Goal: Task Accomplishment & Management: Use online tool/utility

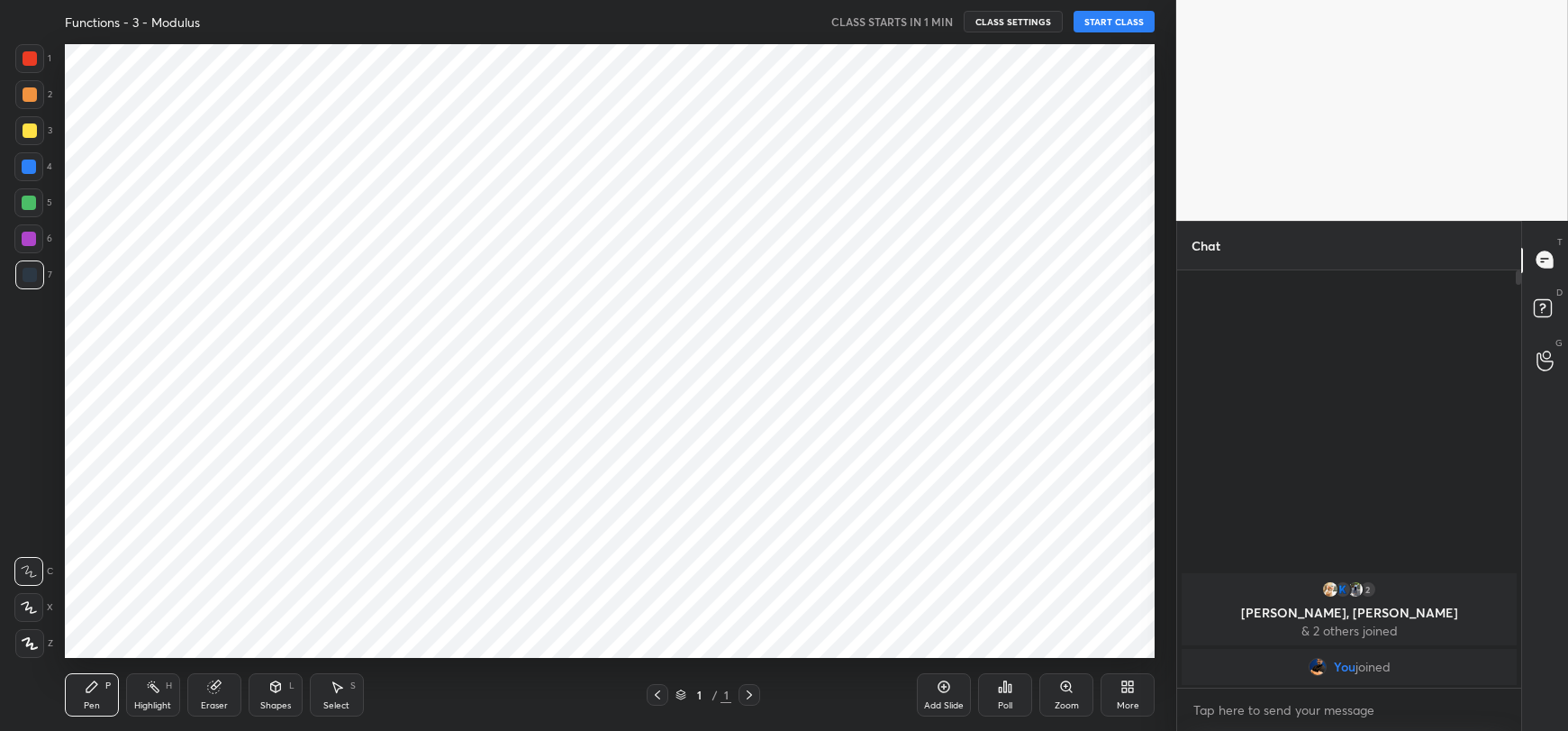
scroll to position [89514, 88976]
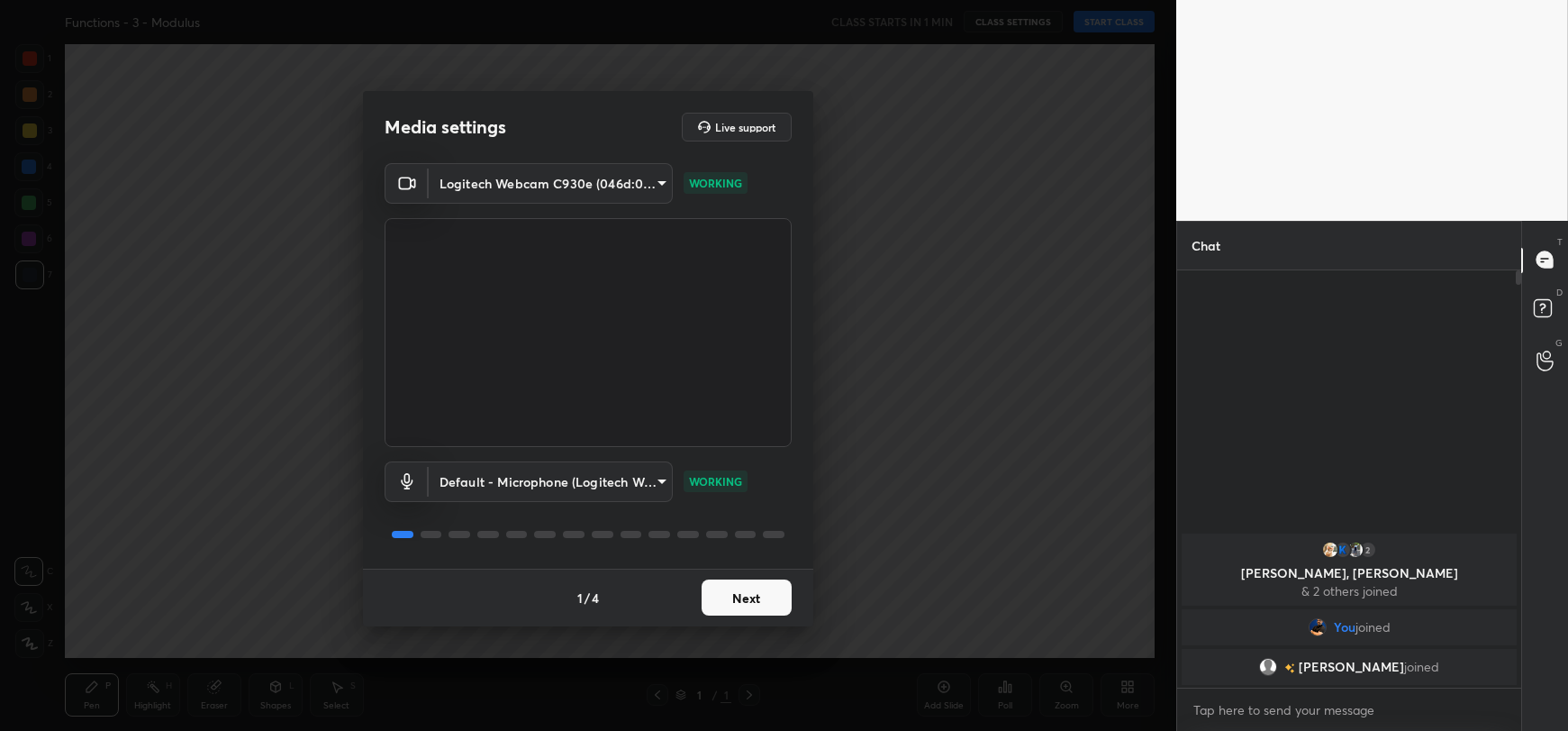
click at [750, 603] on button "Next" at bounding box center [746, 598] width 90 height 36
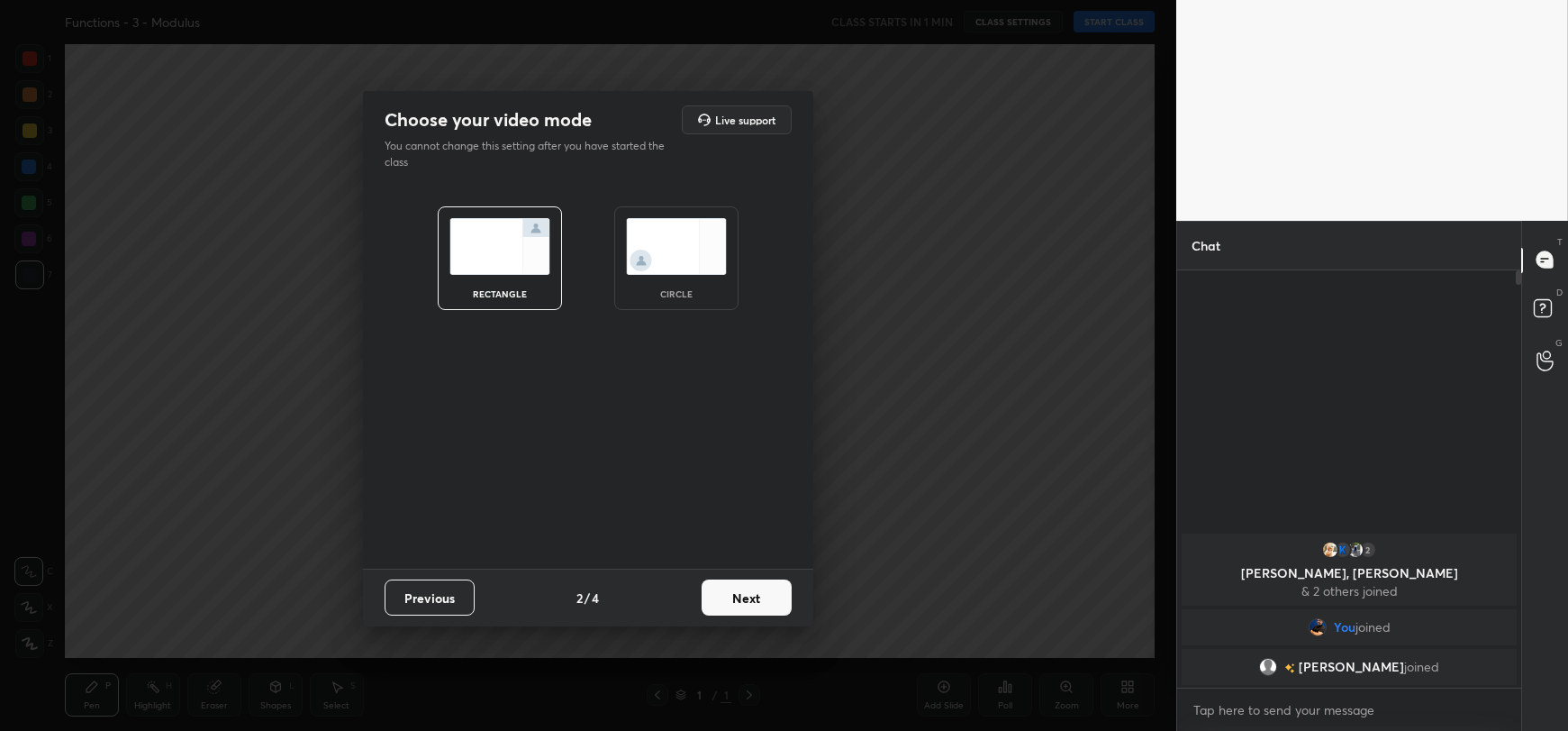
click at [750, 603] on button "Next" at bounding box center [746, 598] width 90 height 36
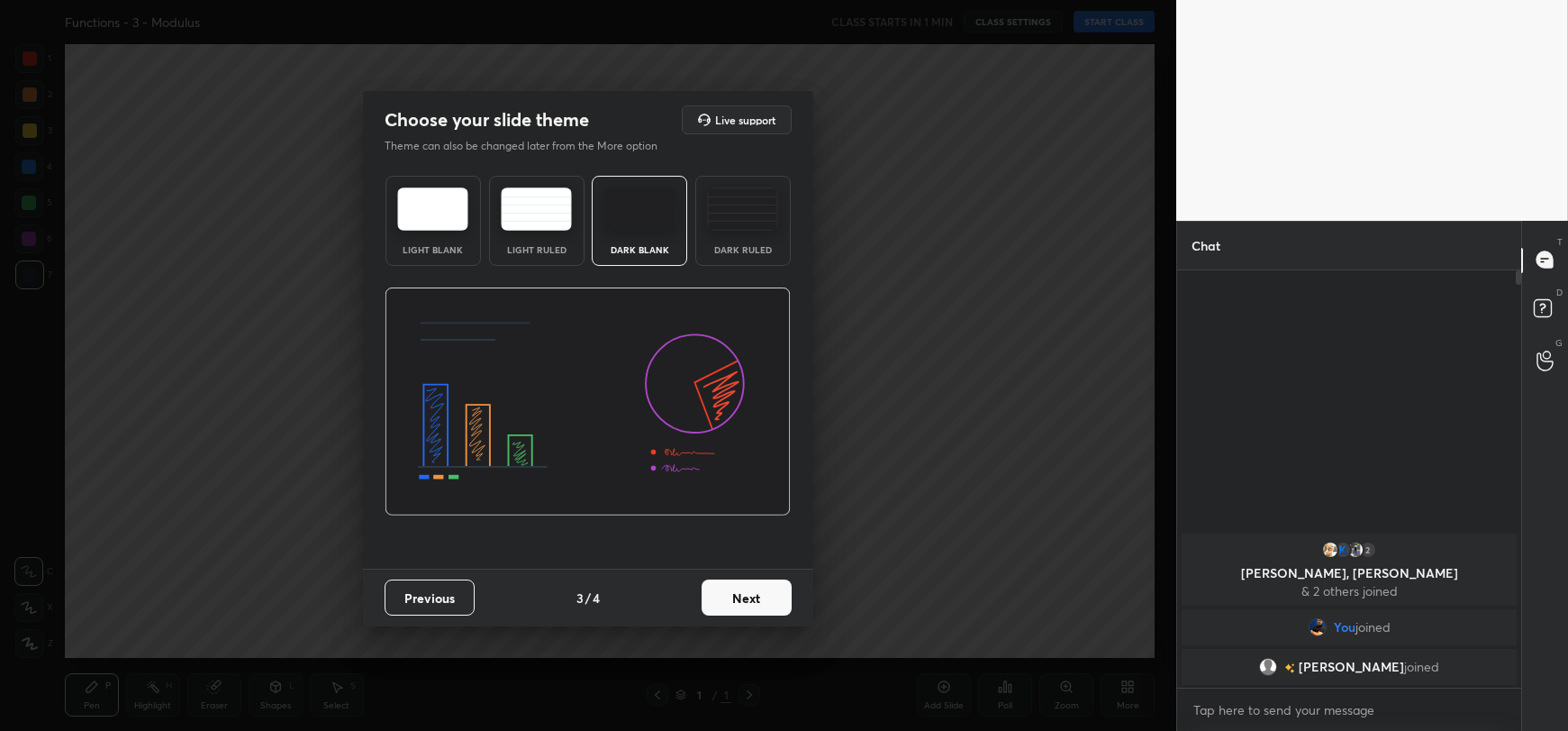
click at [750, 603] on button "Next" at bounding box center [746, 598] width 90 height 36
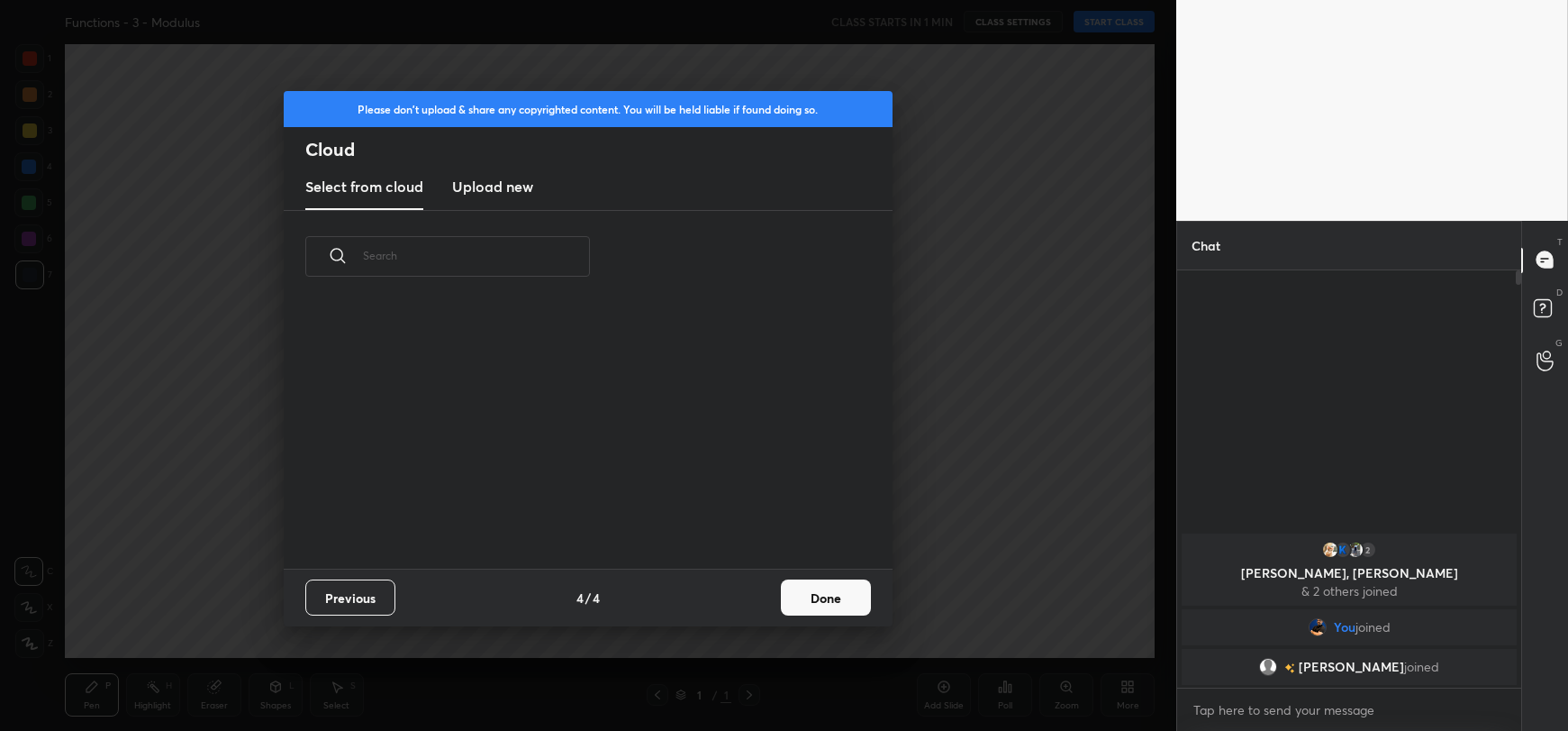
scroll to position [266, 578]
click at [504, 184] on h3 "Upload new" at bounding box center [492, 186] width 81 height 22
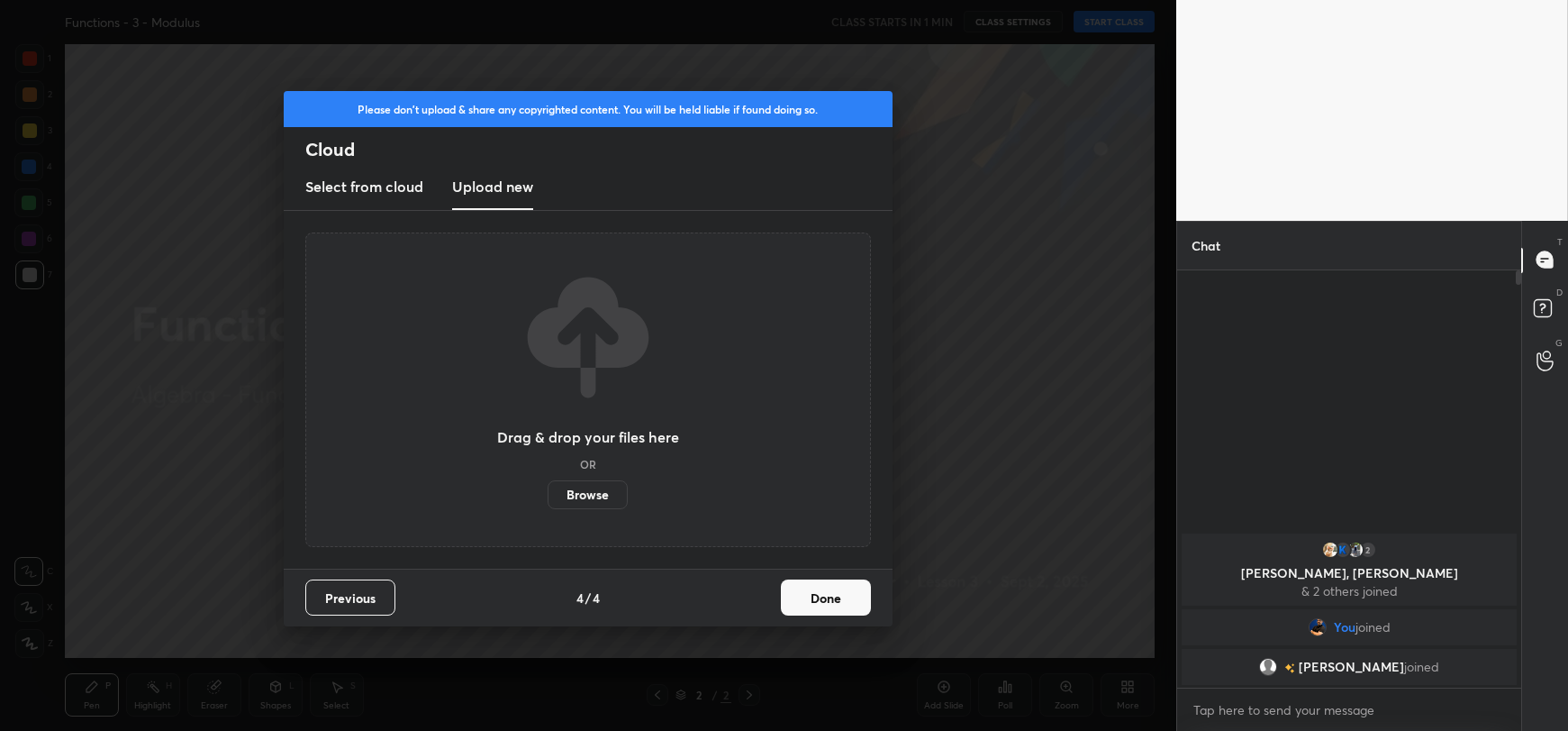
click at [574, 485] on label "Browse" at bounding box center [587, 495] width 80 height 28
click at [547, 485] on input "Browse" at bounding box center [547, 495] width 0 height 28
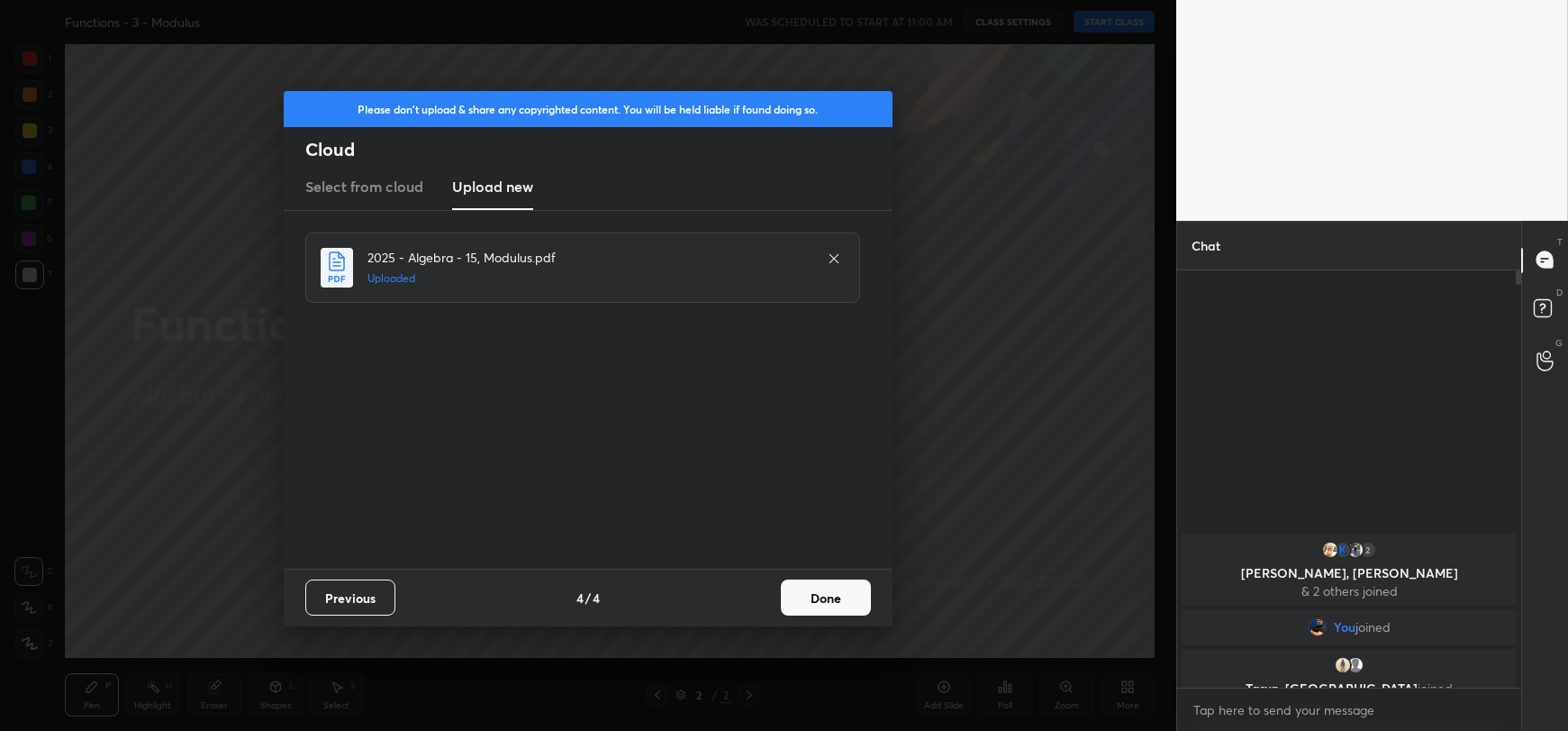
click at [825, 598] on button "Done" at bounding box center [825, 598] width 90 height 36
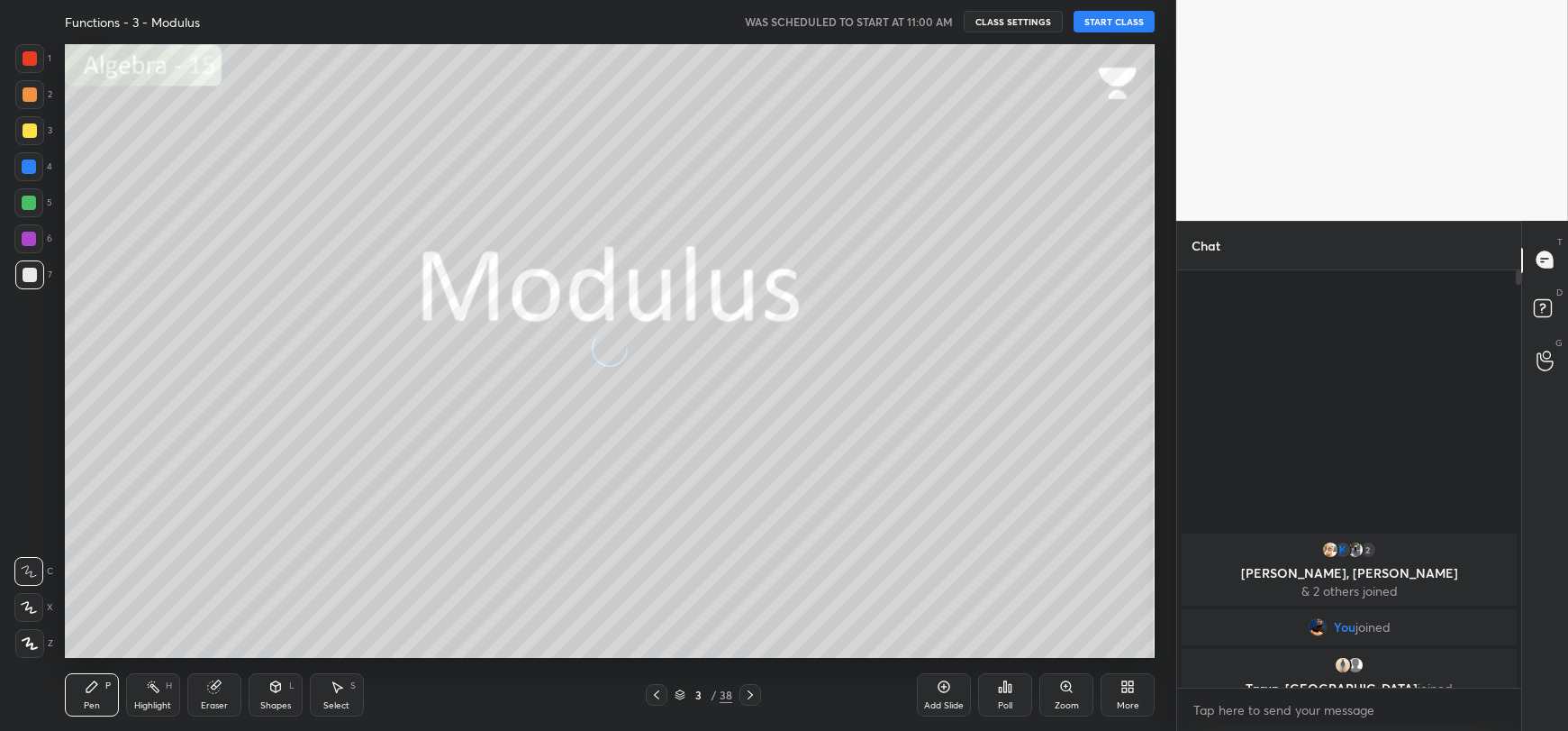
click at [1111, 17] on button "START CLASS" at bounding box center [1114, 21] width 81 height 22
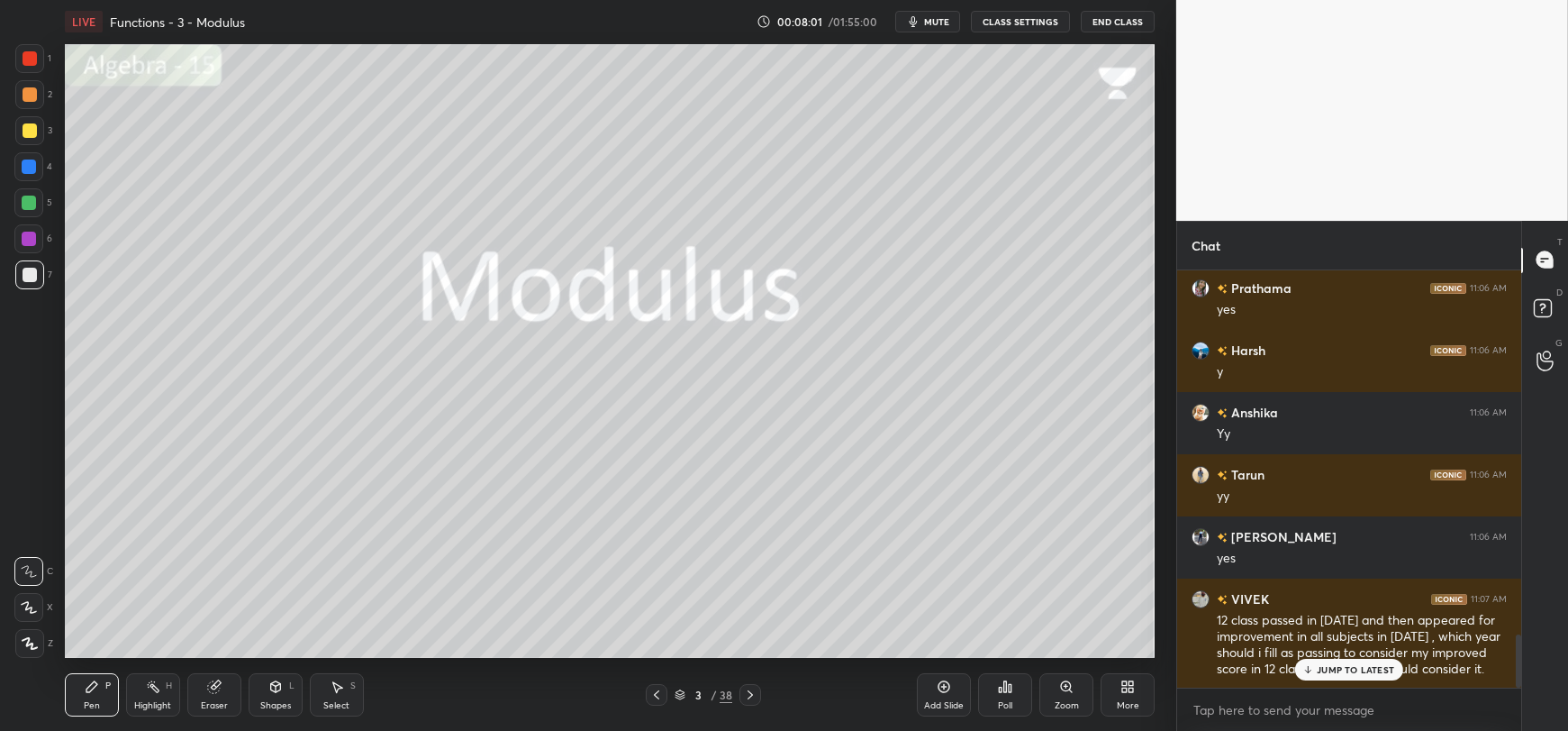
scroll to position [2891, 0]
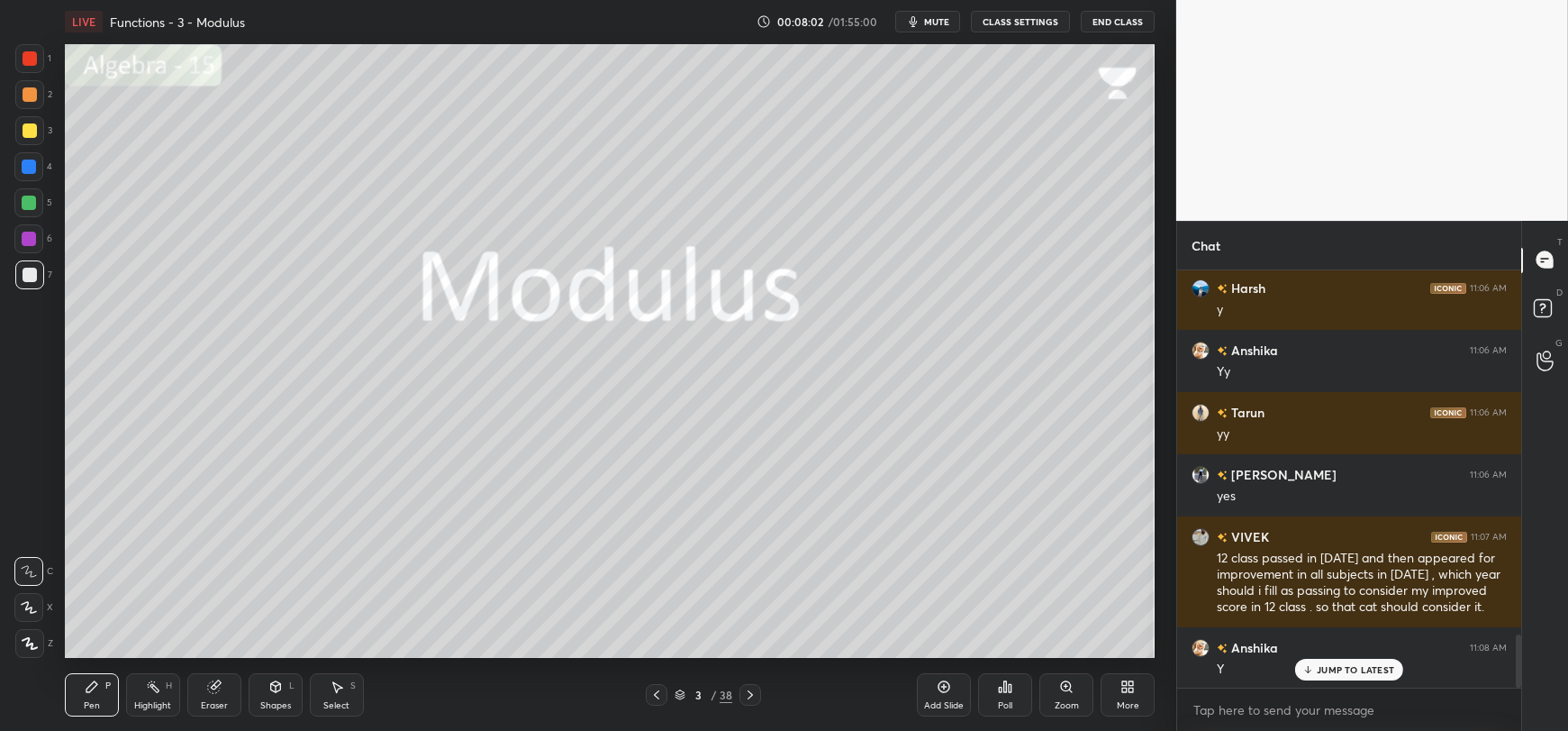
click at [1315, 669] on div "JUMP TO LATEST" at bounding box center [1350, 670] width 108 height 22
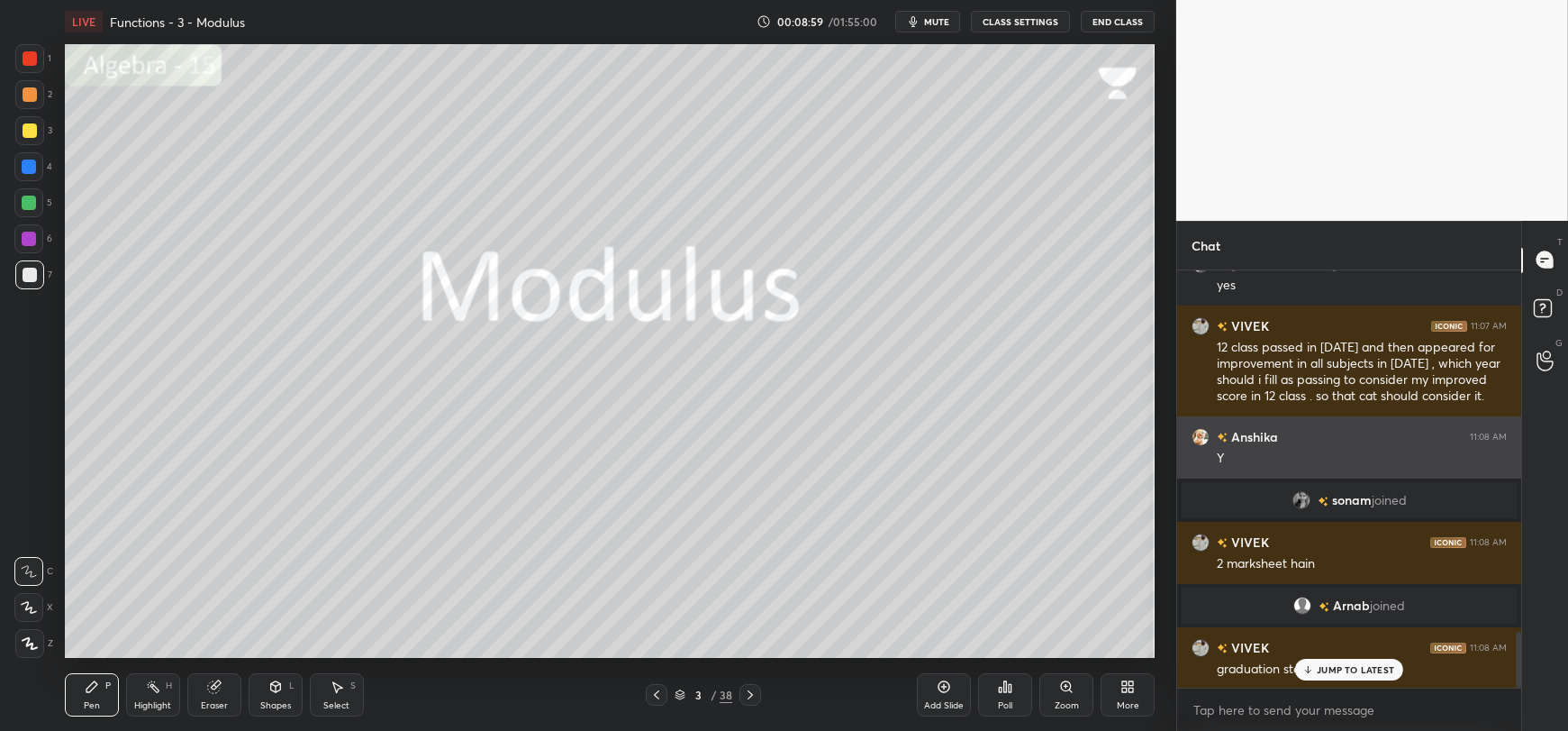
scroll to position [2745, 0]
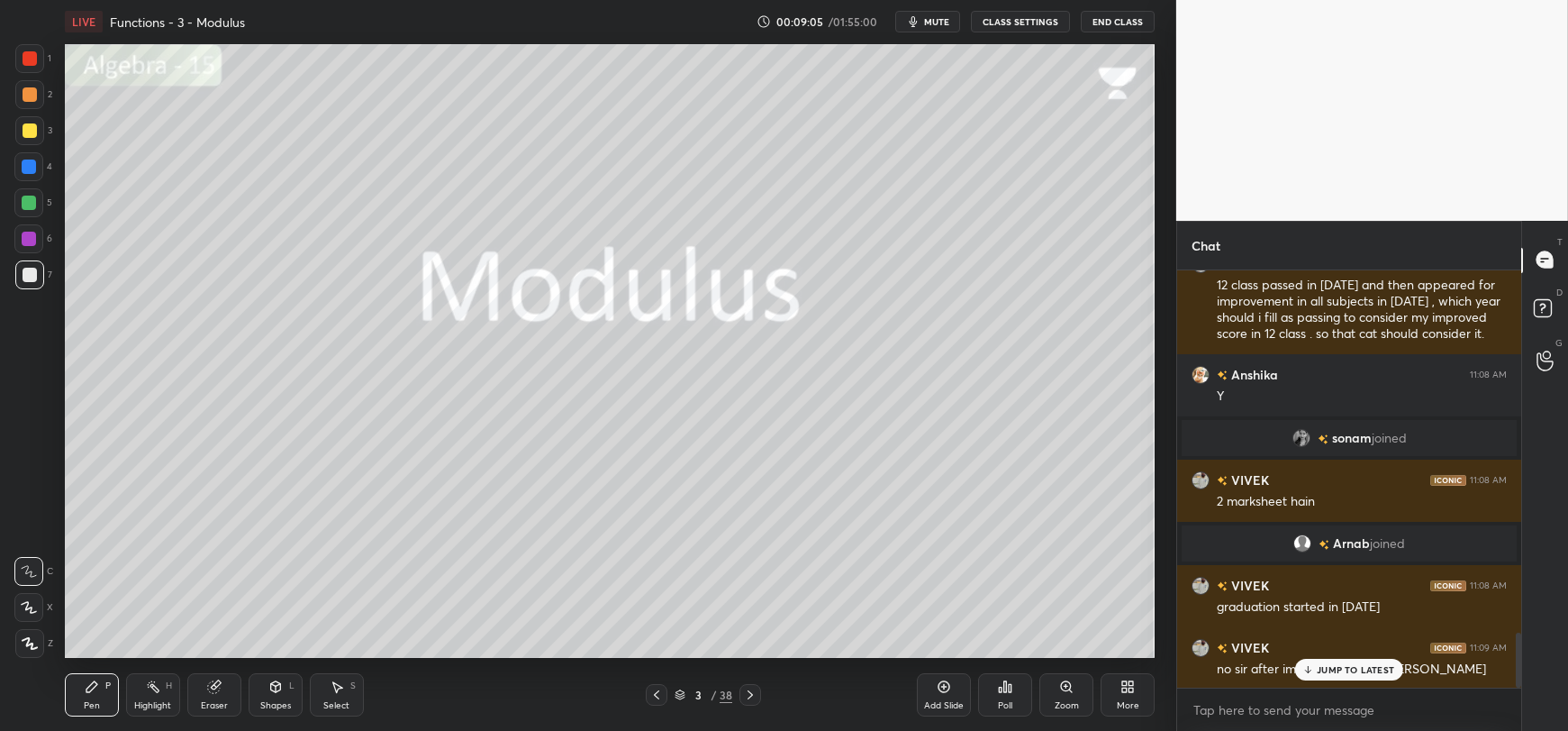
click at [1310, 667] on icon at bounding box center [1308, 669] width 11 height 10
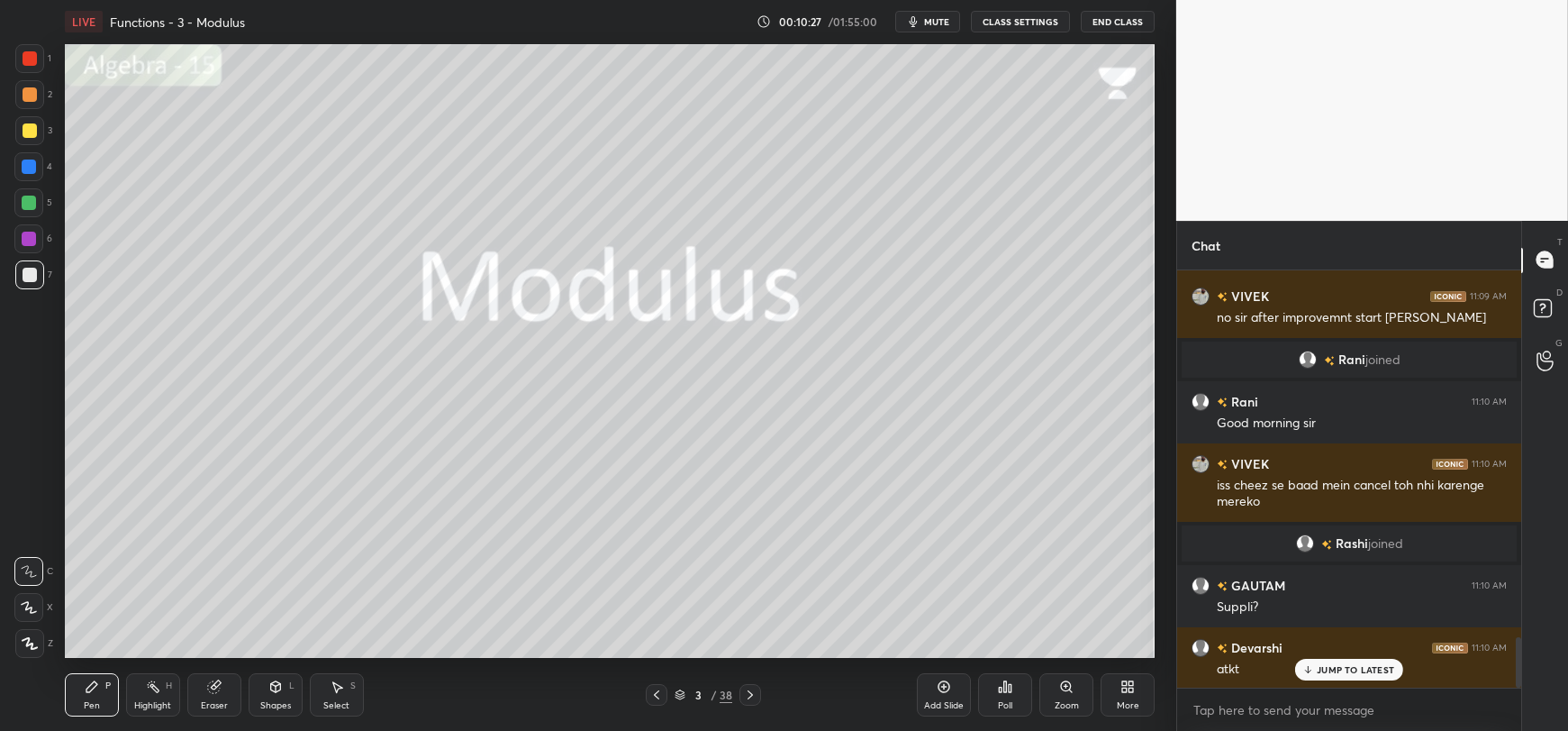
scroll to position [3090, 0]
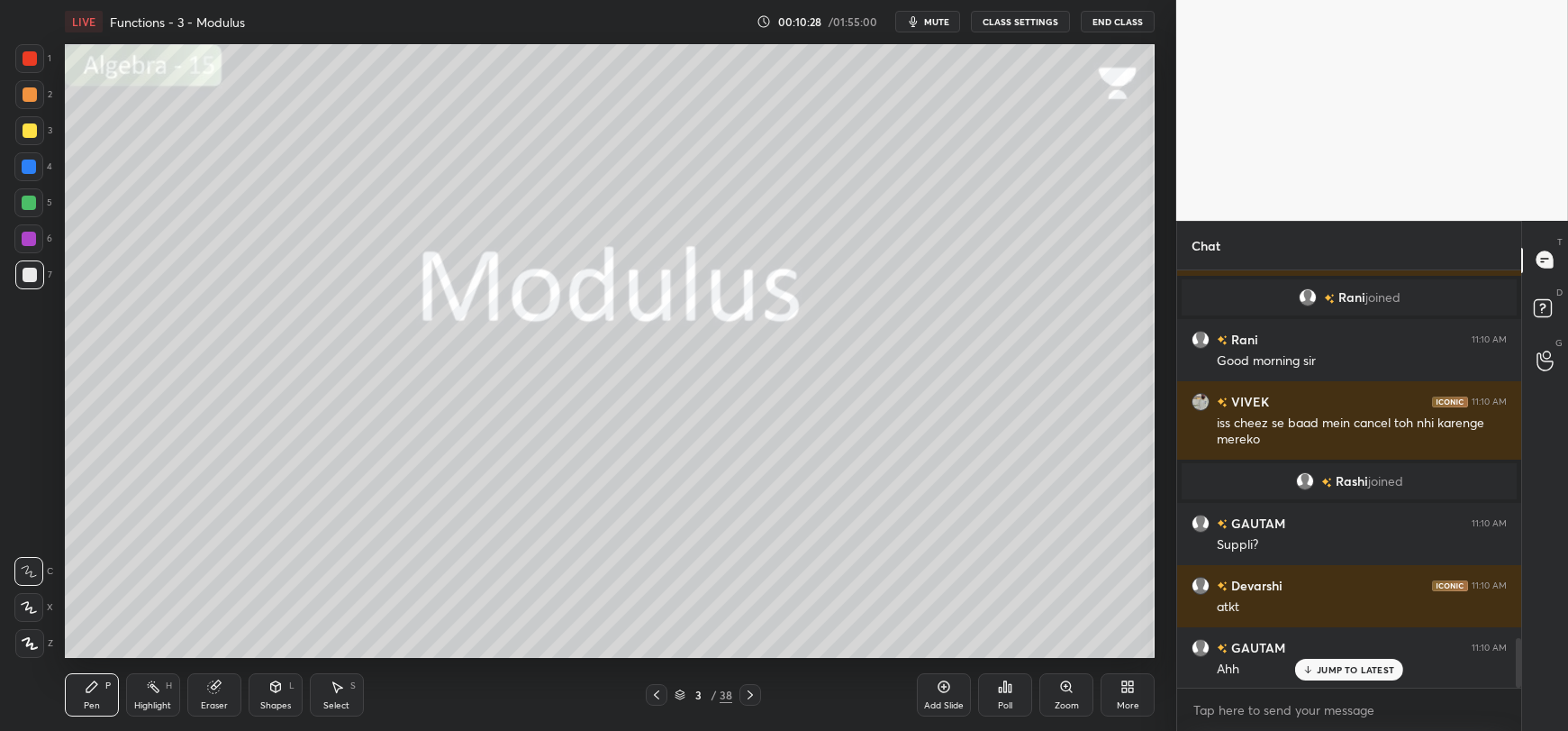
click at [1348, 664] on p "JUMP TO LATEST" at bounding box center [1355, 669] width 78 height 10
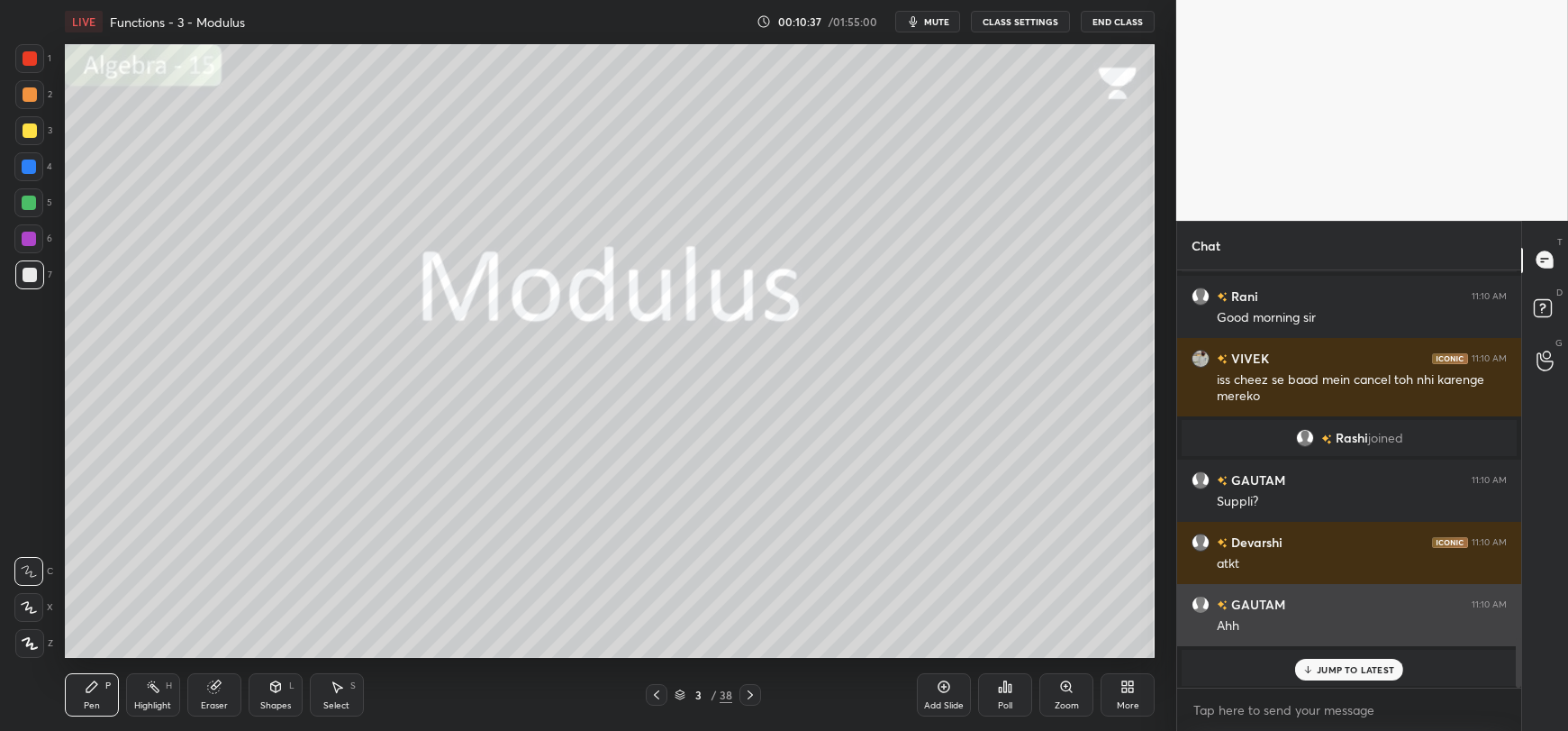
click at [1353, 669] on p "JUMP TO LATEST" at bounding box center [1355, 669] width 78 height 10
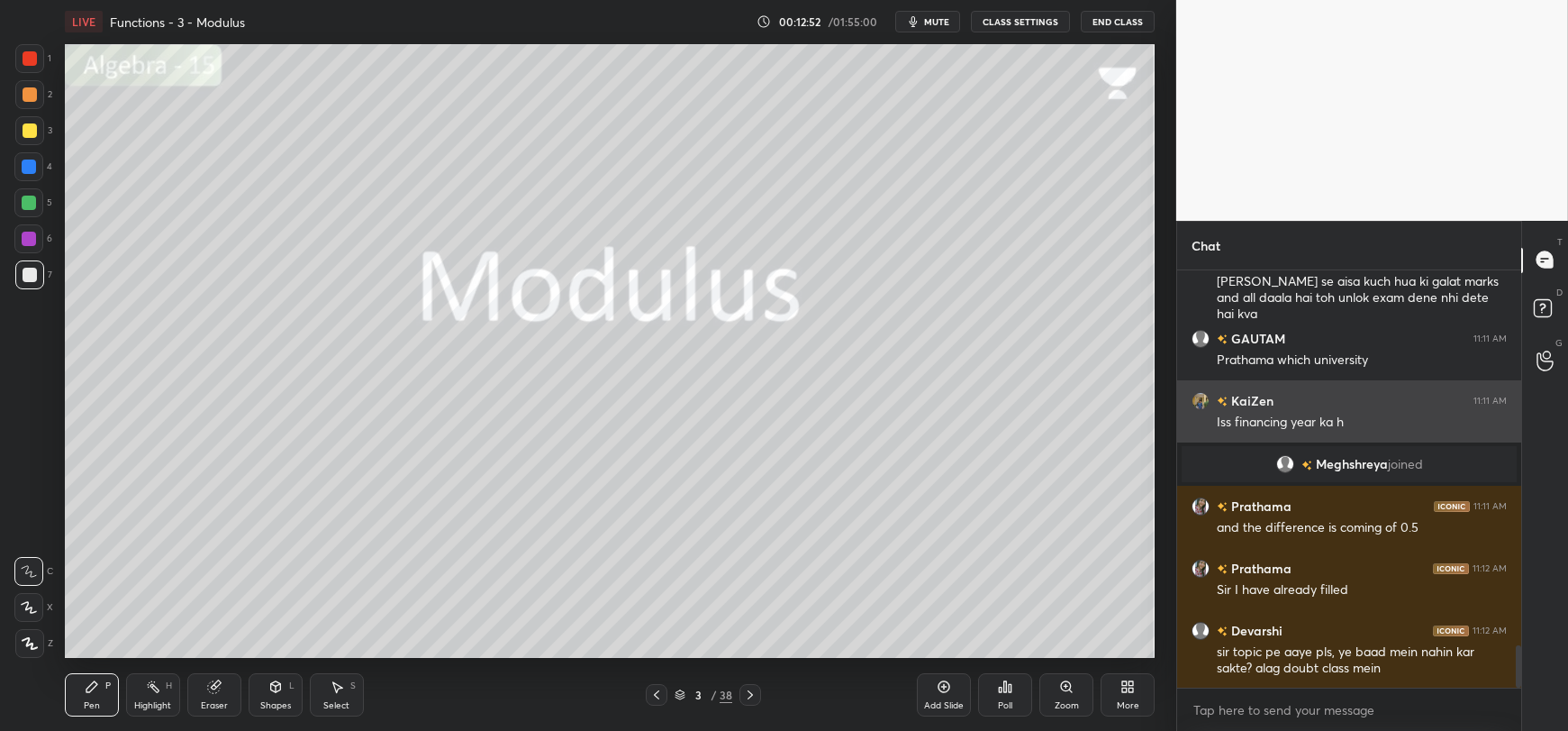
scroll to position [3678, 0]
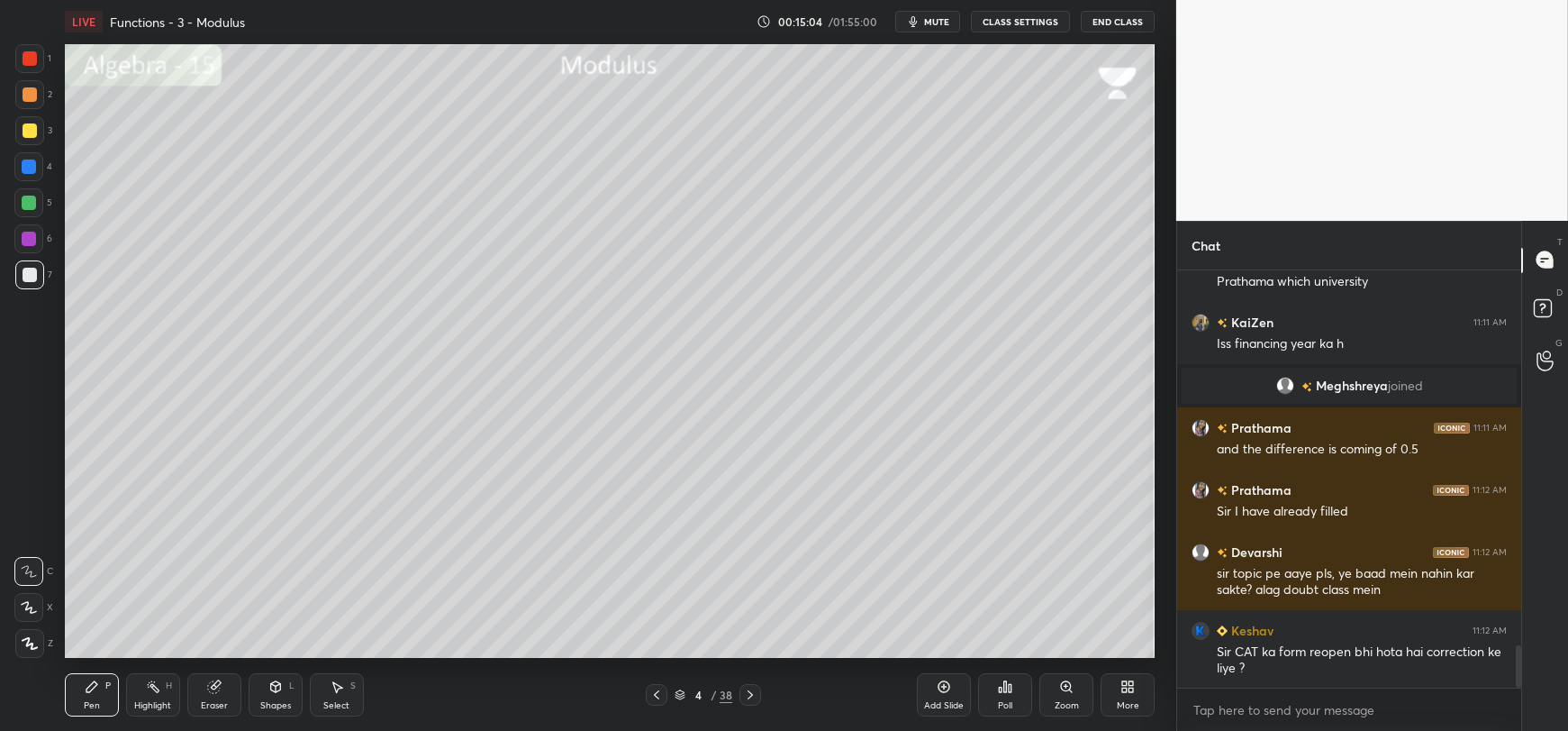
click at [213, 695] on div "Eraser" at bounding box center [214, 695] width 54 height 44
click at [34, 602] on icon at bounding box center [28, 607] width 14 height 15
click at [85, 690] on icon at bounding box center [92, 687] width 14 height 14
click at [919, 26] on icon "button" at bounding box center [913, 21] width 14 height 14
click at [928, 27] on span "unmute" at bounding box center [935, 21] width 39 height 12
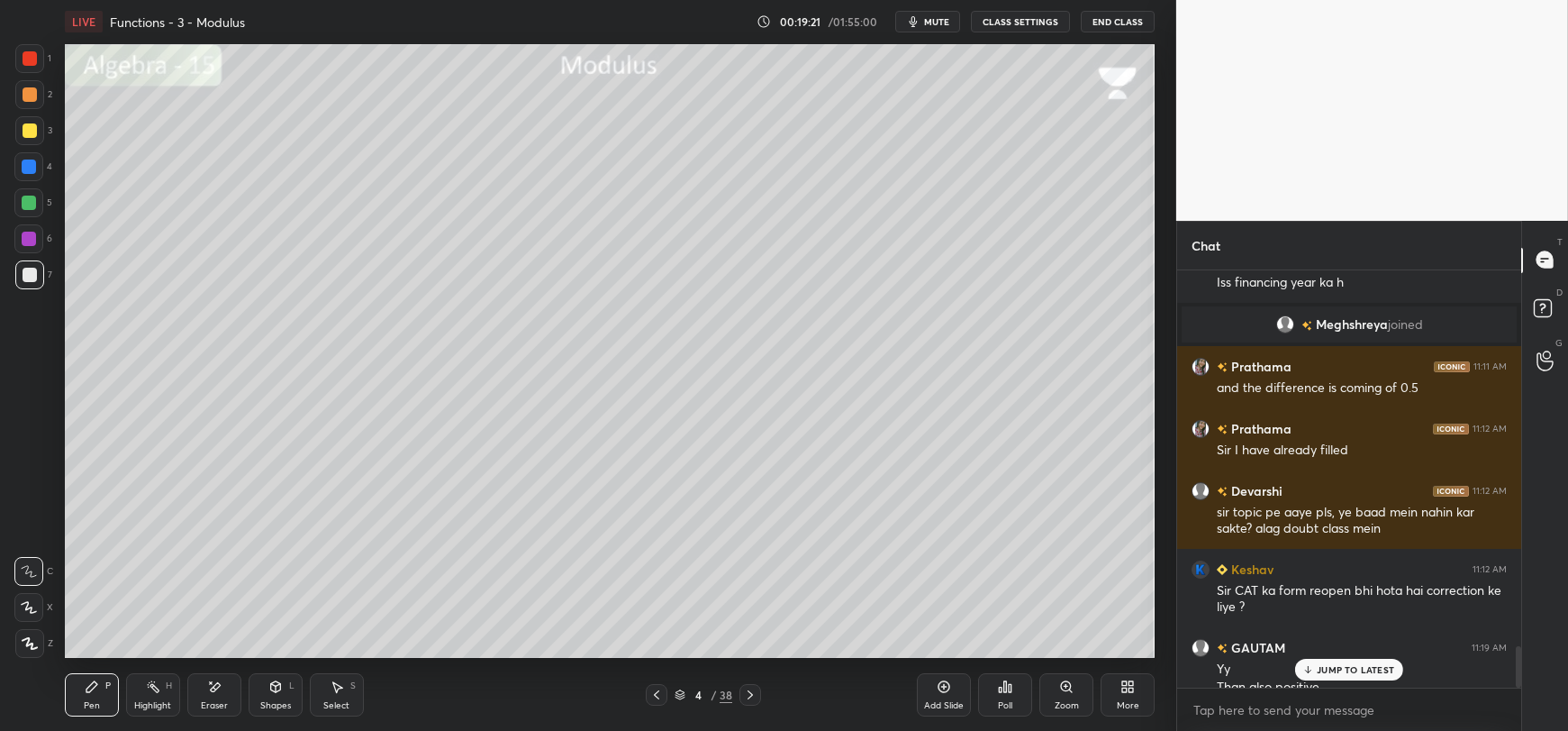
scroll to position [3756, 0]
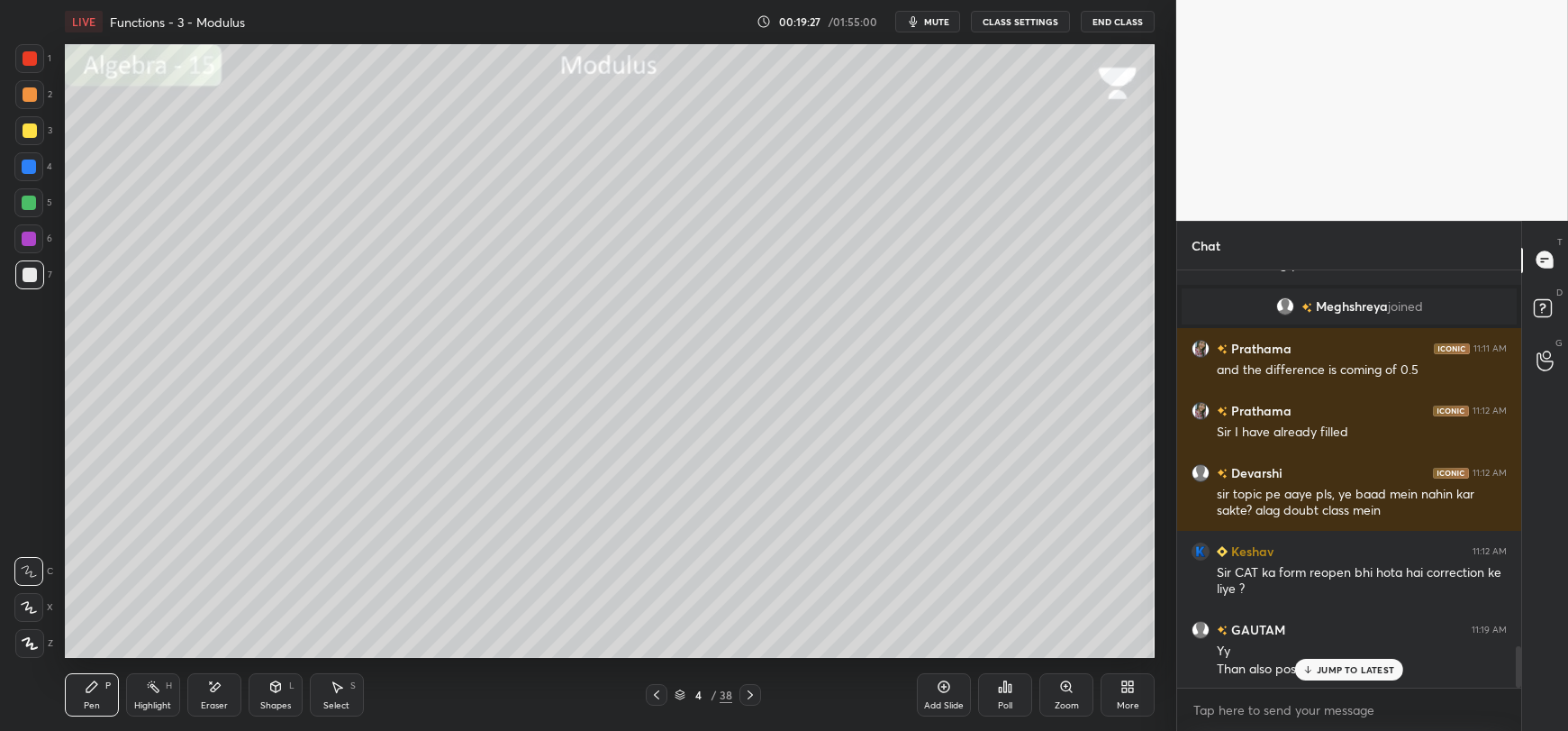
click at [1345, 674] on p "JUMP TO LATEST" at bounding box center [1355, 669] width 78 height 10
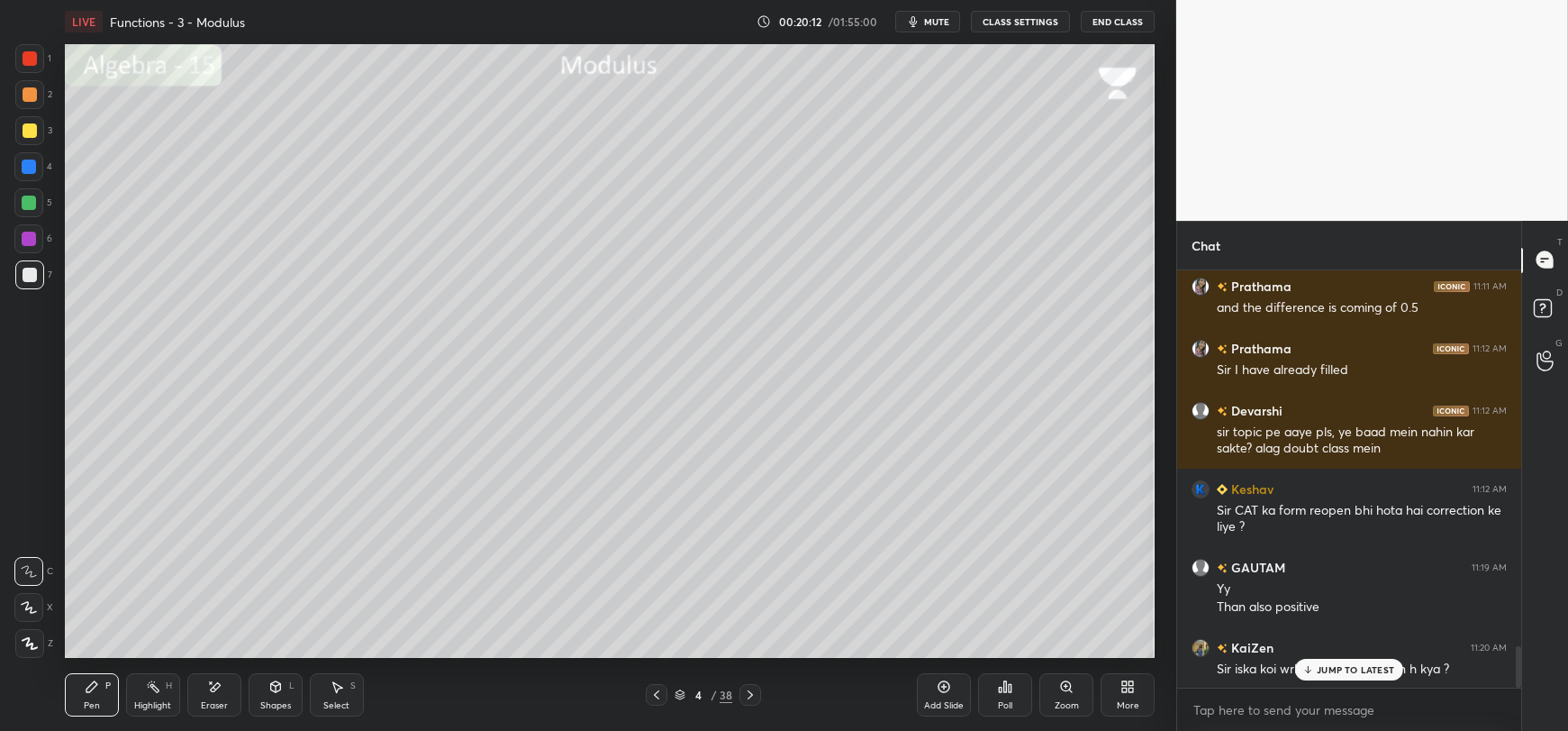
click at [1307, 672] on icon at bounding box center [1308, 669] width 11 height 10
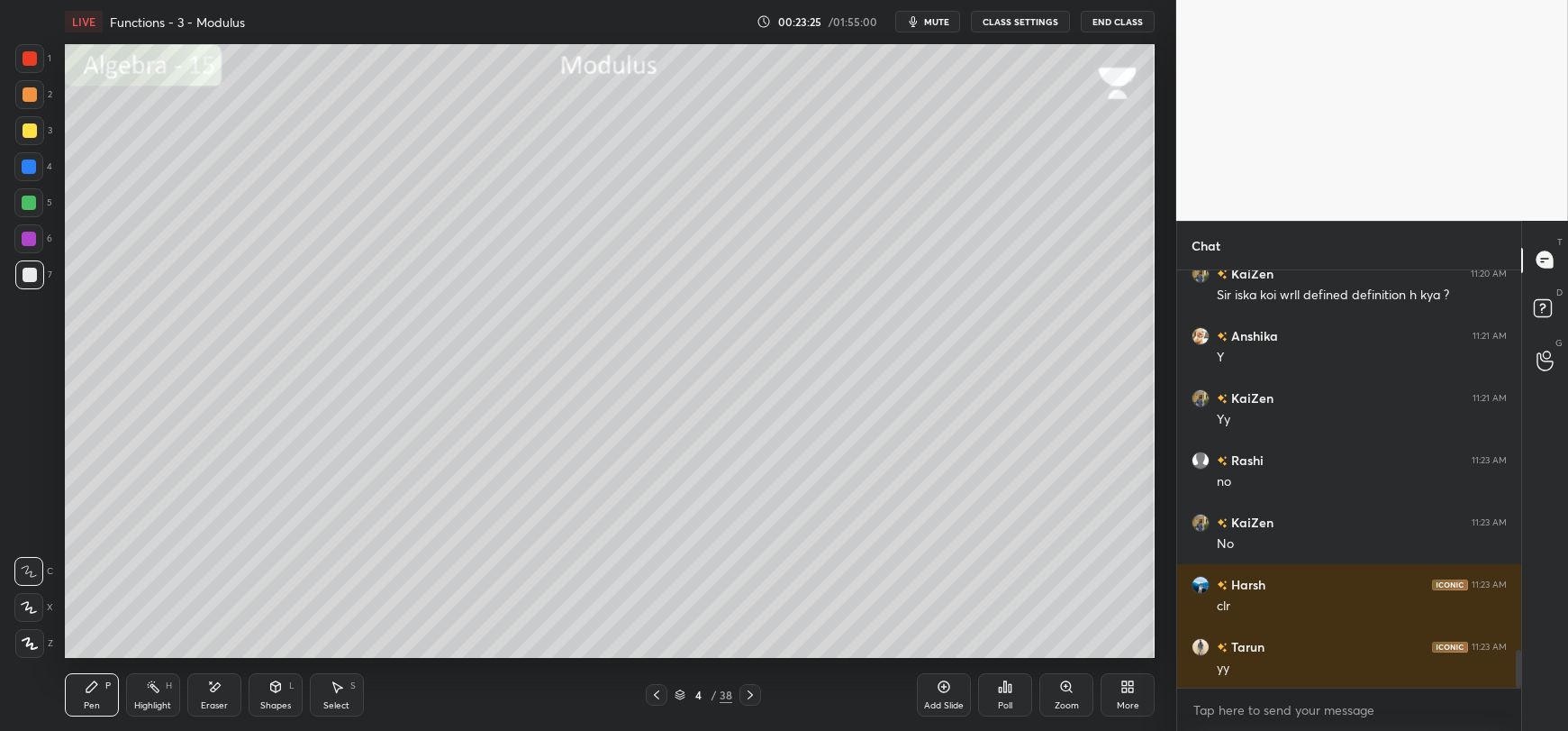
scroll to position [4255, 0]
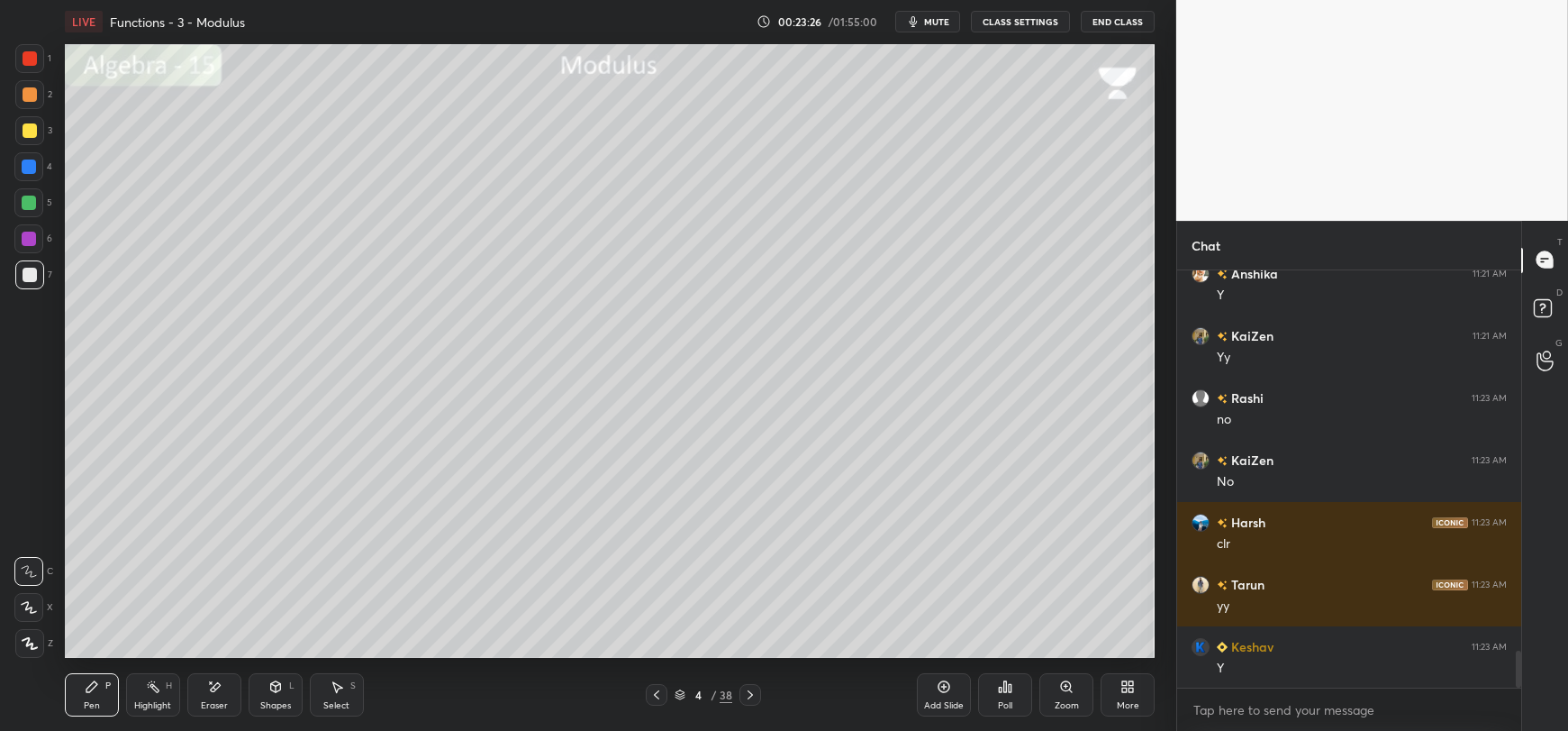
click at [942, 697] on div "Add Slide" at bounding box center [943, 695] width 54 height 44
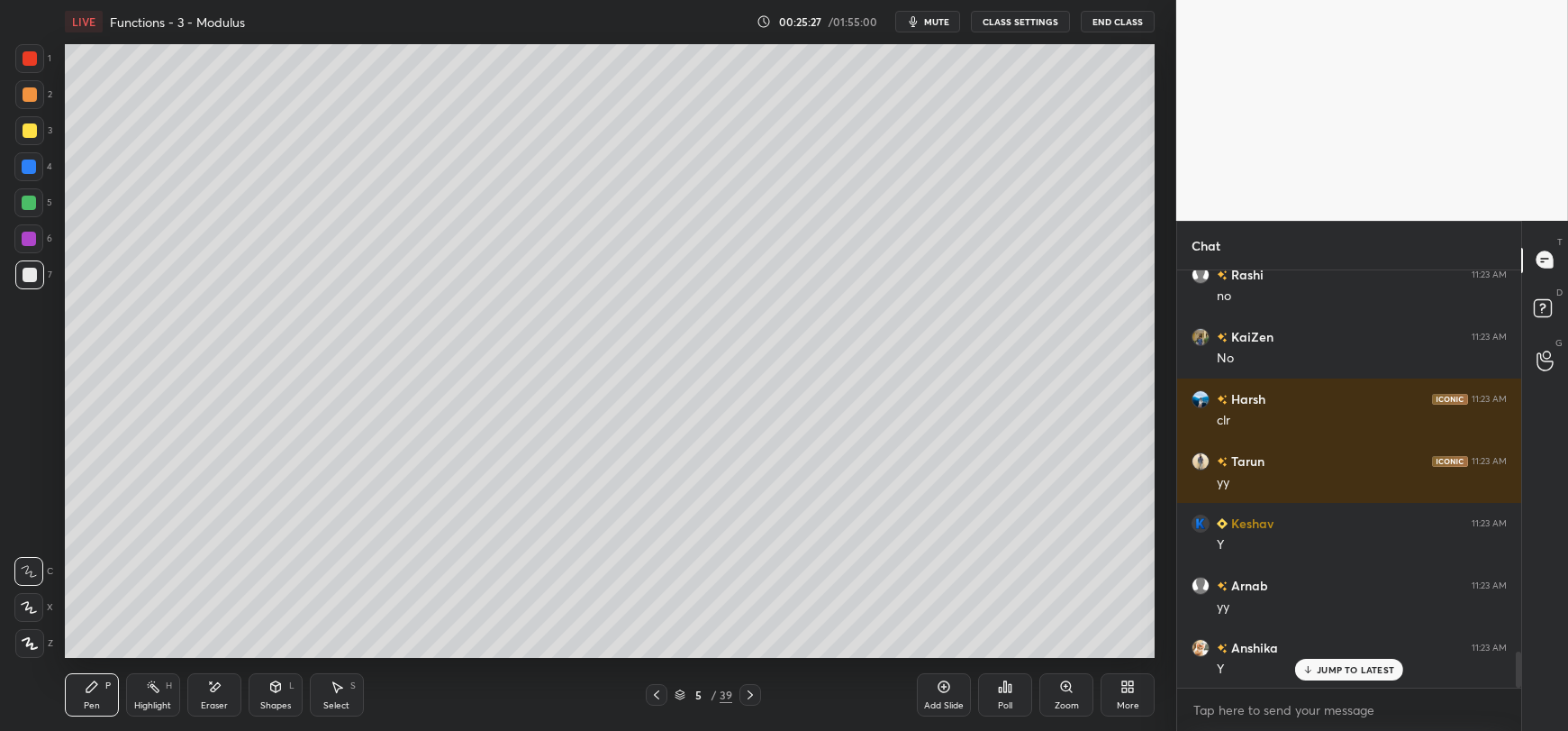
scroll to position [4441, 0]
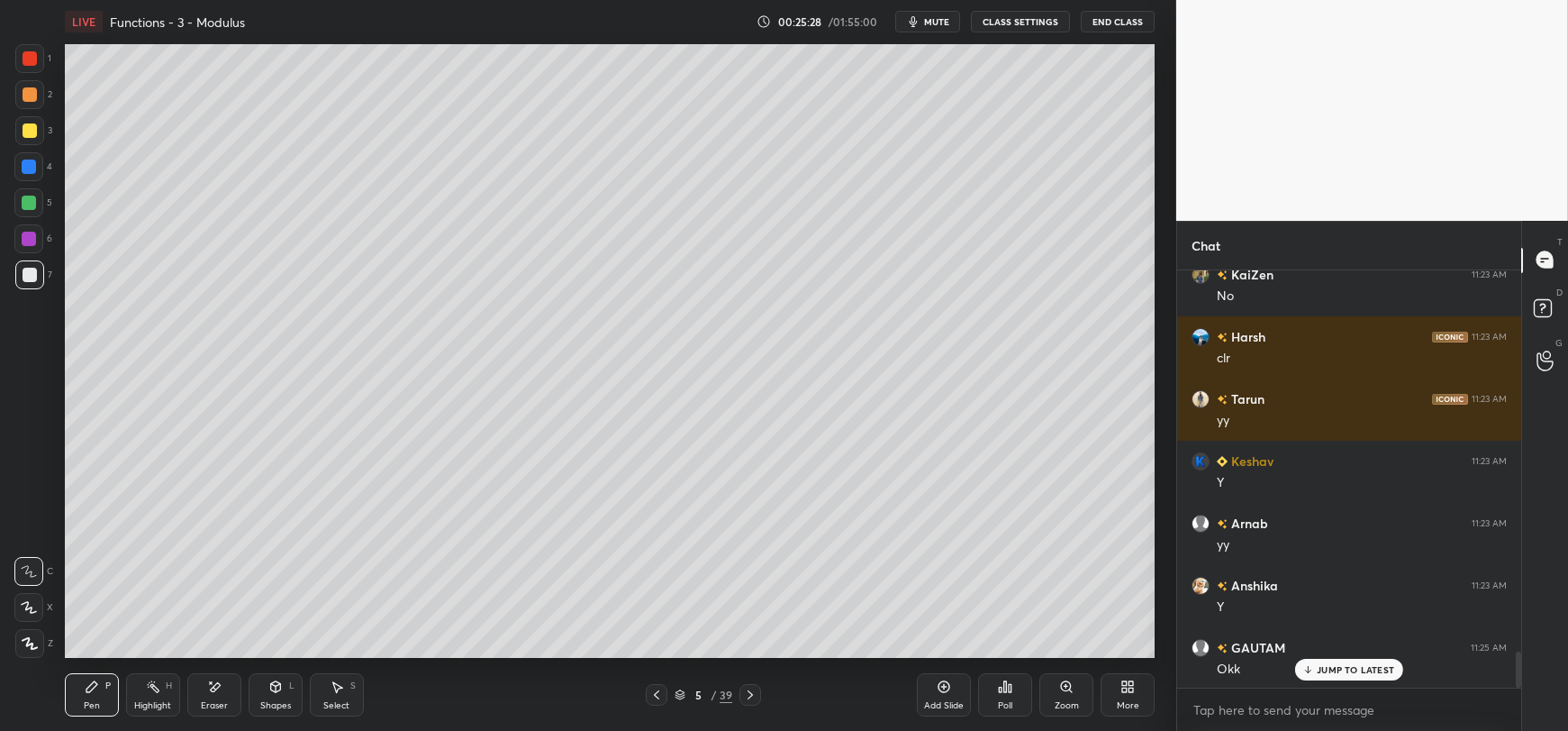
click at [19, 210] on div at bounding box center [28, 202] width 28 height 28
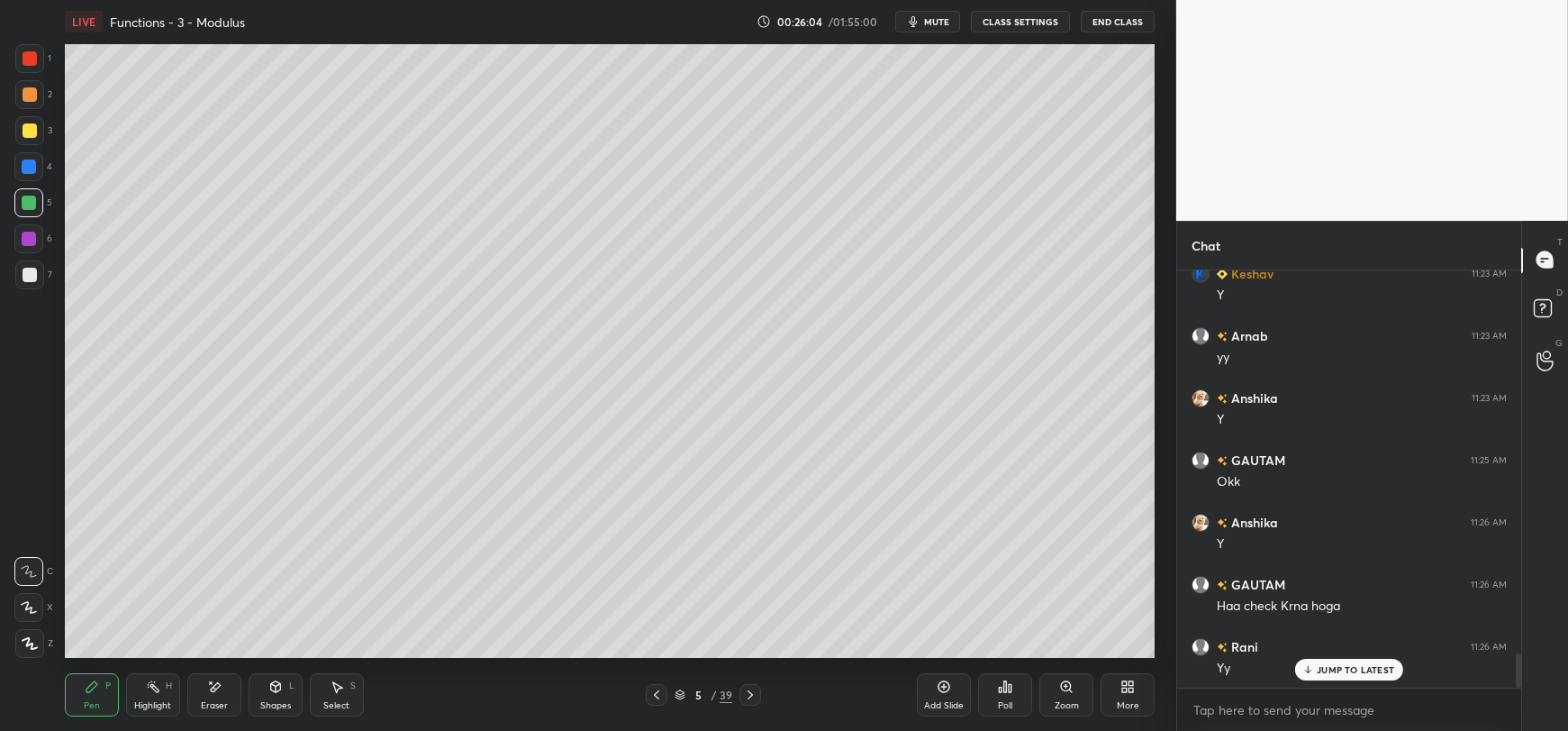
scroll to position [4690, 0]
click at [26, 277] on div at bounding box center [29, 274] width 14 height 14
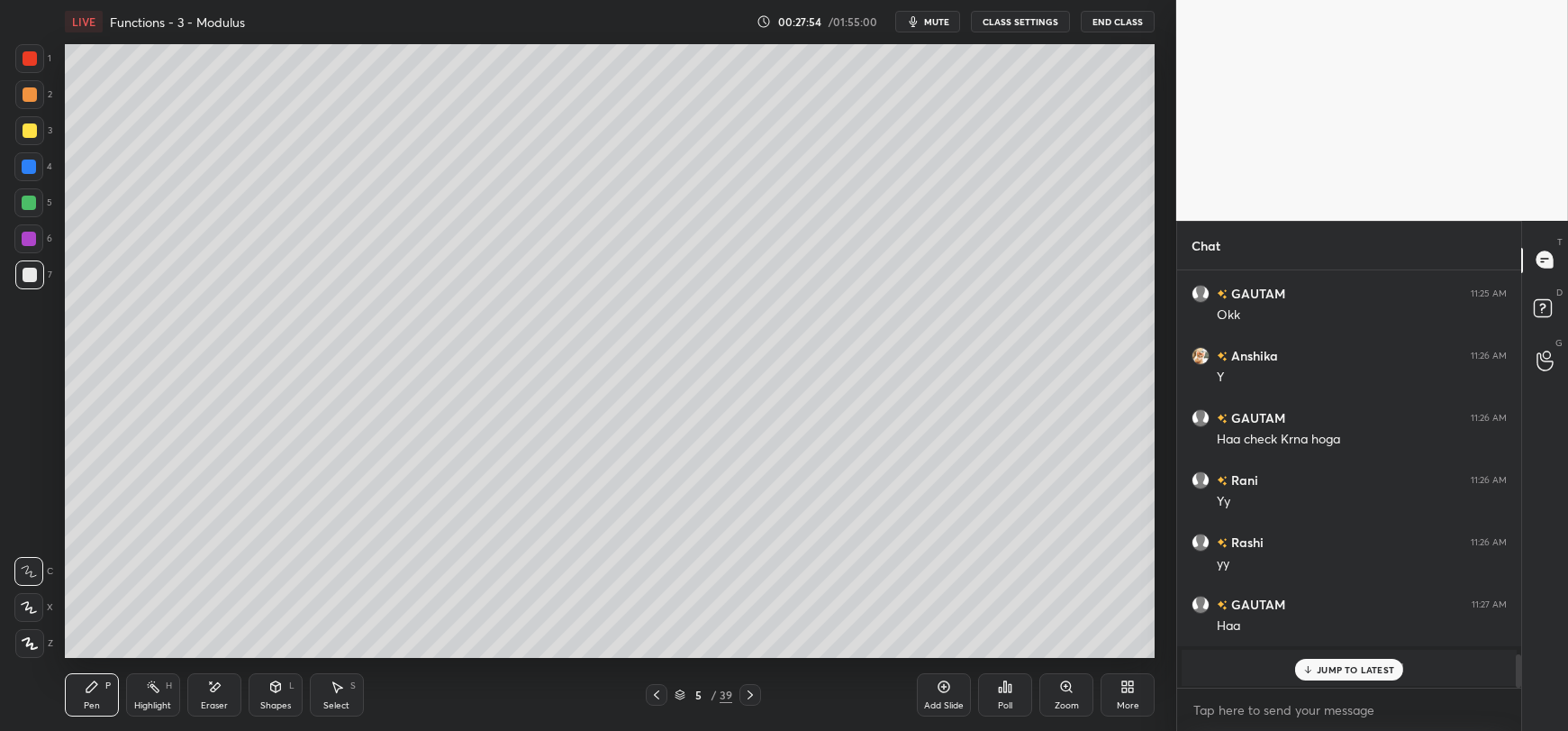
click at [1314, 663] on div "JUMP TO LATEST" at bounding box center [1350, 670] width 108 height 22
click at [935, 695] on div "Add Slide" at bounding box center [943, 695] width 54 height 44
click at [25, 282] on div at bounding box center [29, 274] width 28 height 28
click at [268, 699] on div "Shapes L" at bounding box center [275, 695] width 54 height 44
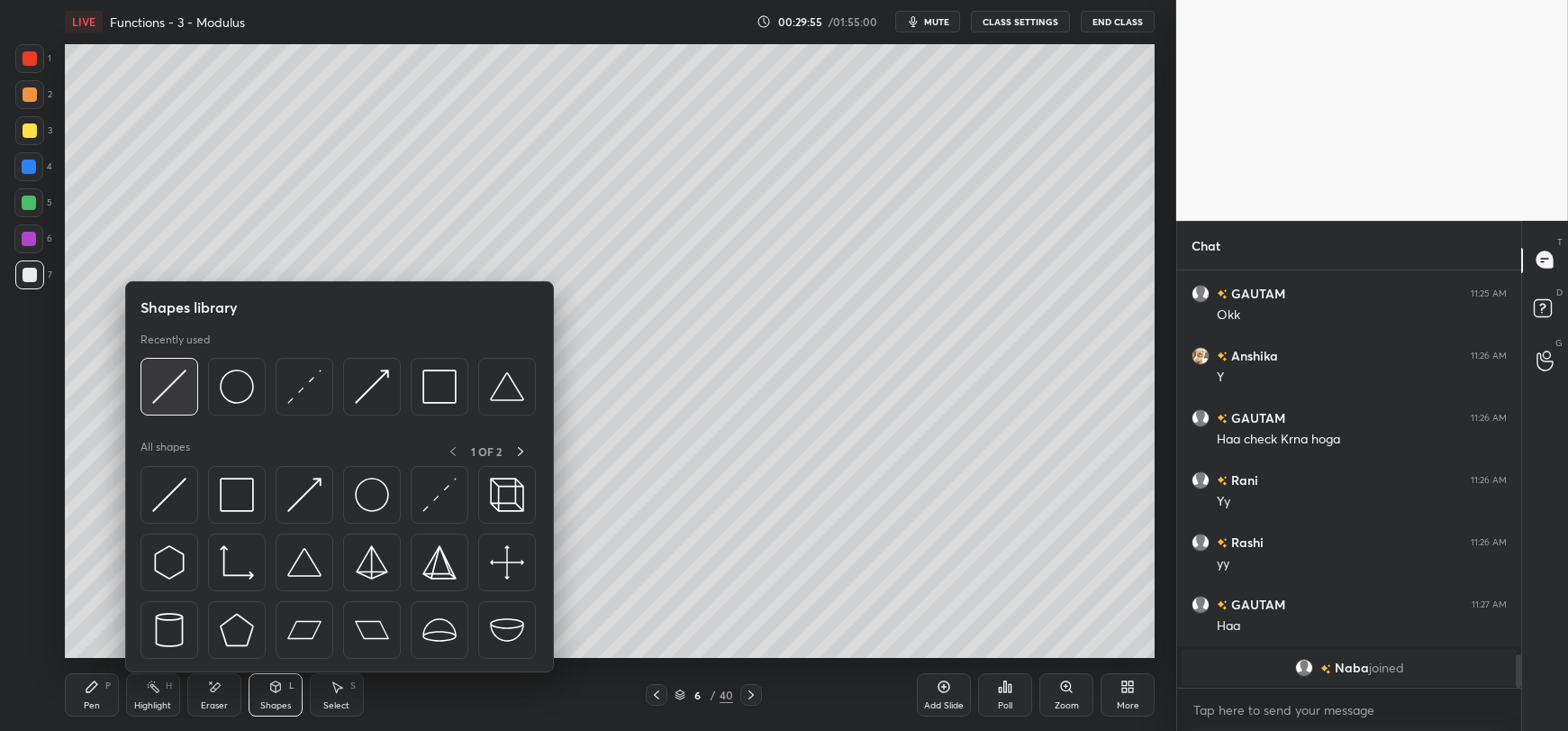
click at [177, 402] on img at bounding box center [169, 387] width 34 height 34
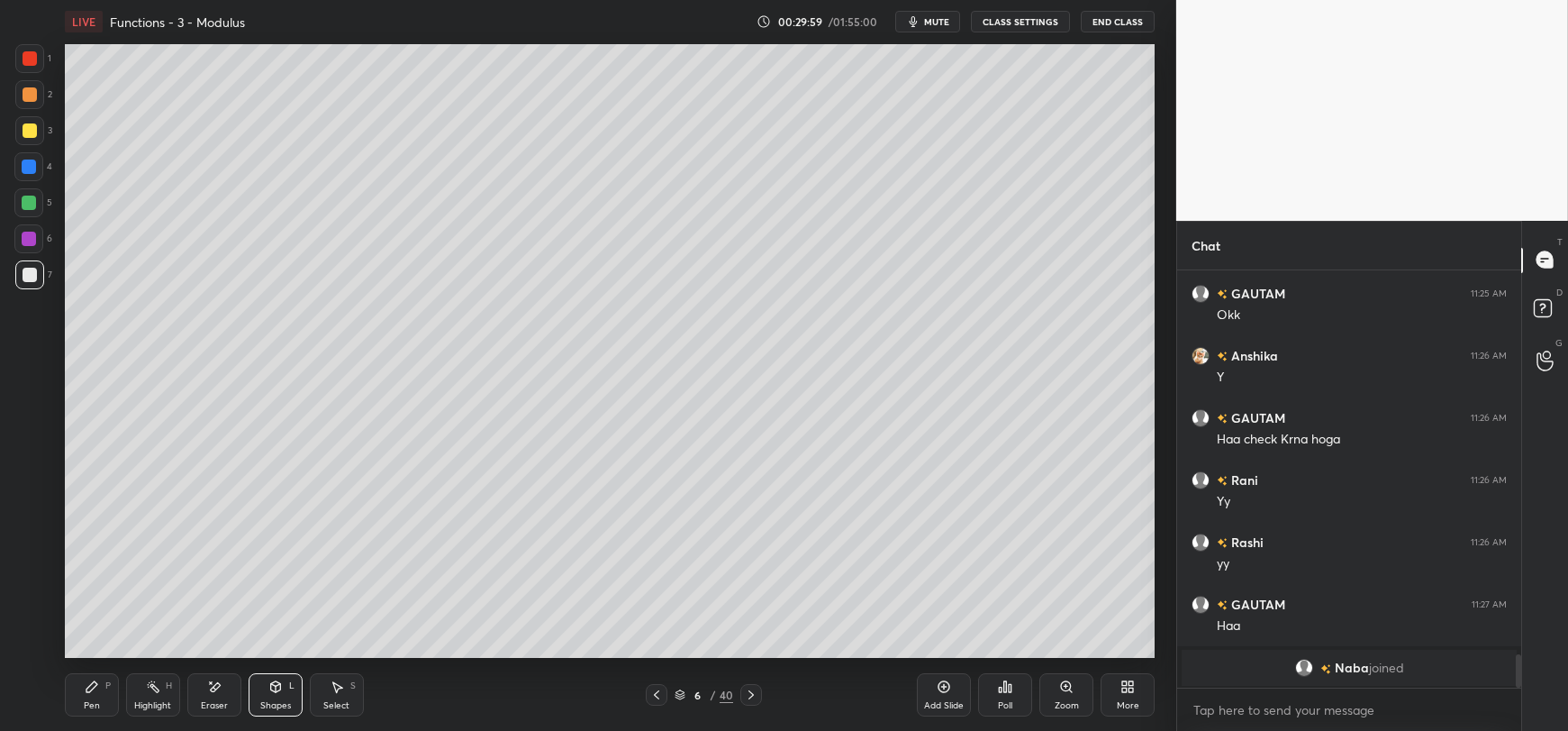
click at [87, 696] on div "Pen P" at bounding box center [92, 695] width 54 height 44
click at [30, 206] on div at bounding box center [28, 202] width 14 height 14
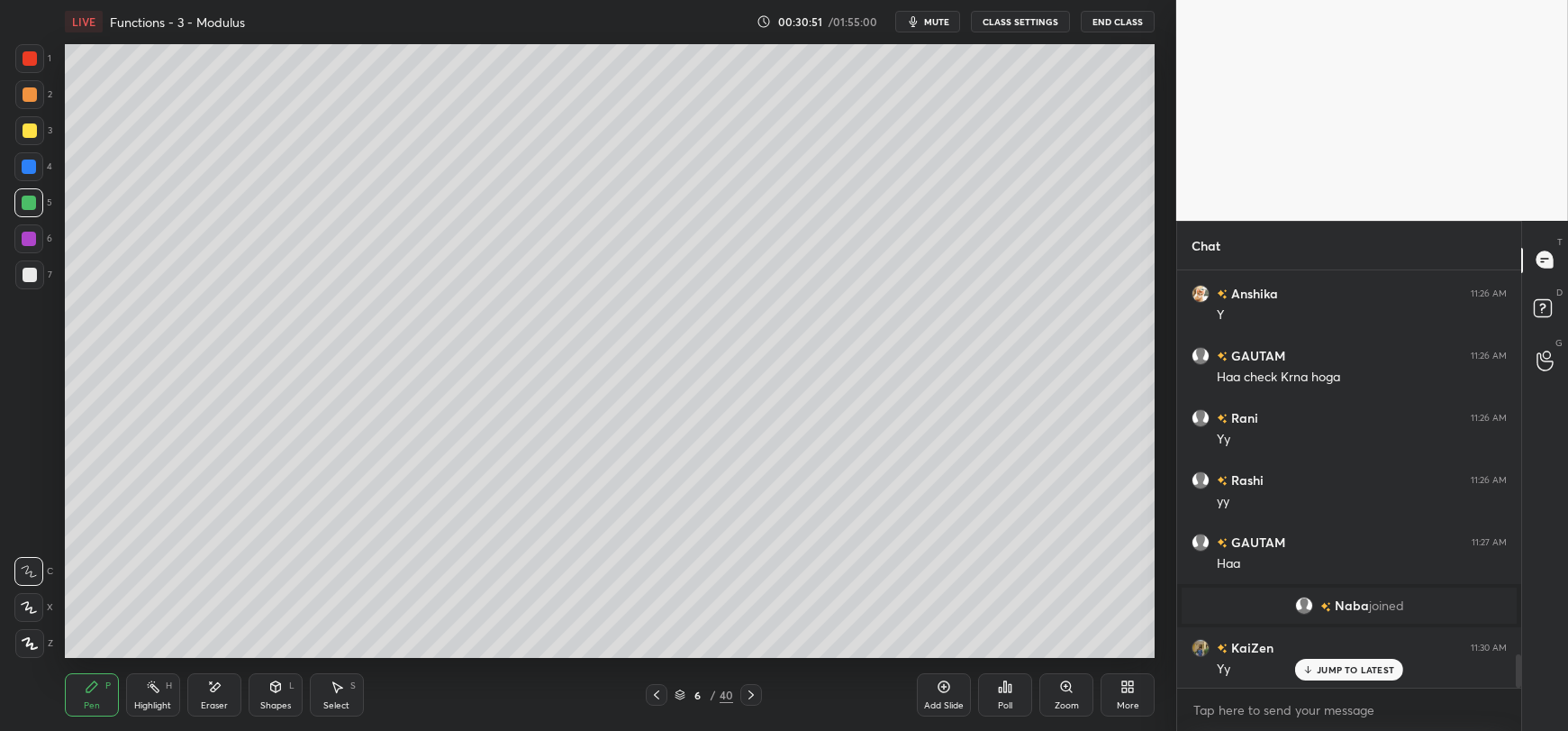
click at [270, 701] on div "Shapes" at bounding box center [275, 705] width 30 height 9
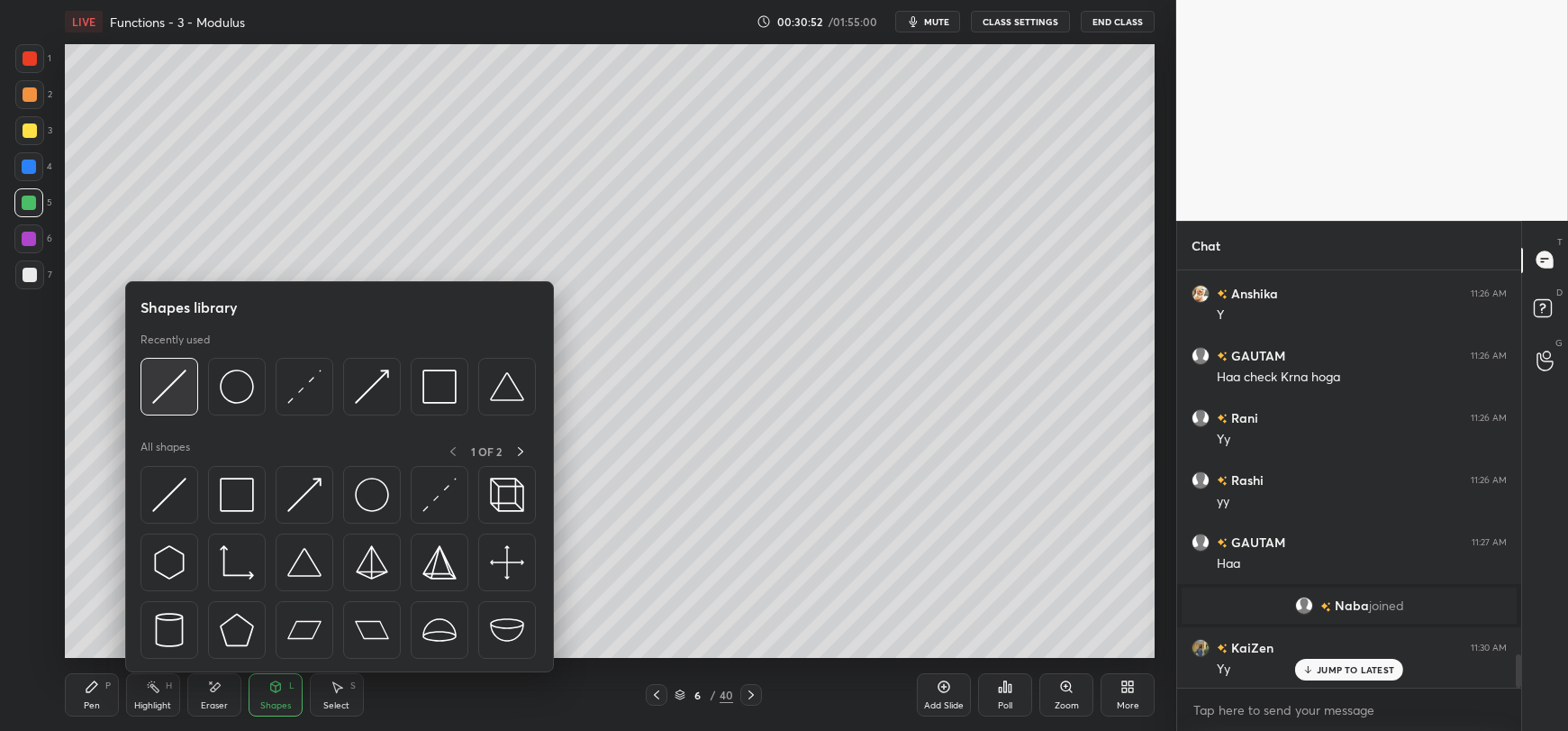
click at [177, 393] on img at bounding box center [169, 387] width 34 height 34
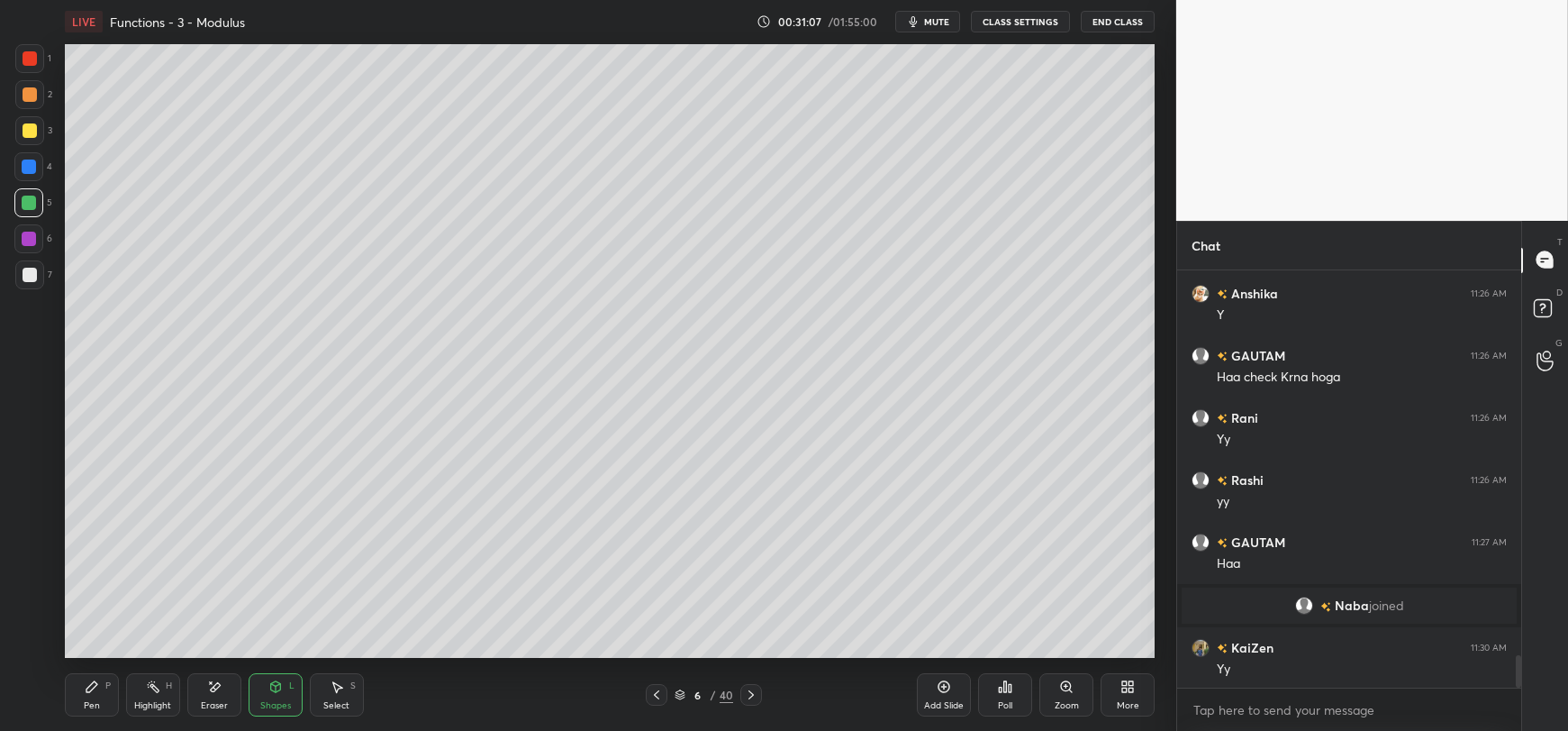
scroll to position [4920, 0]
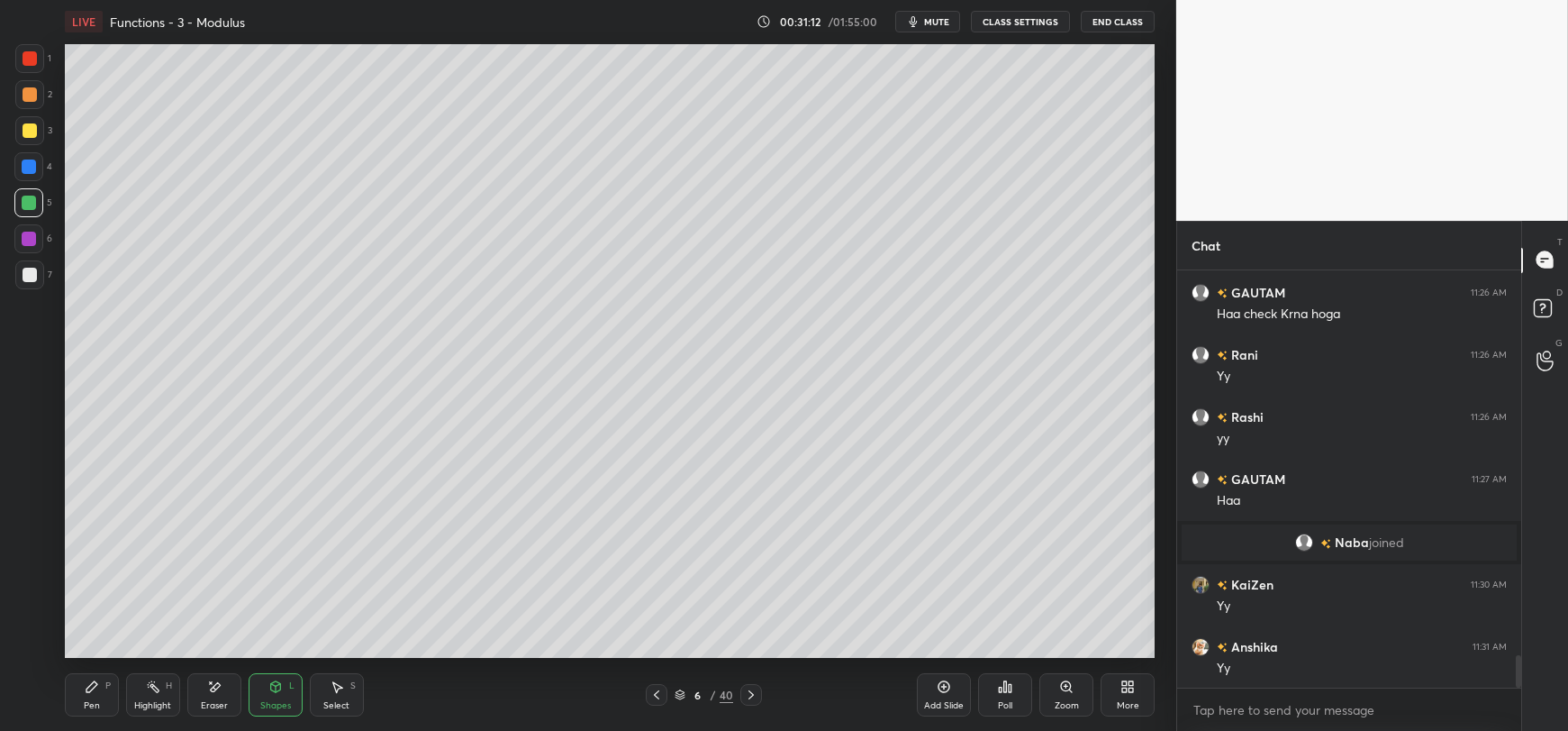
click at [93, 705] on div "Pen" at bounding box center [92, 705] width 16 height 9
click at [26, 276] on div at bounding box center [29, 274] width 14 height 14
click at [25, 206] on div at bounding box center [28, 202] width 14 height 14
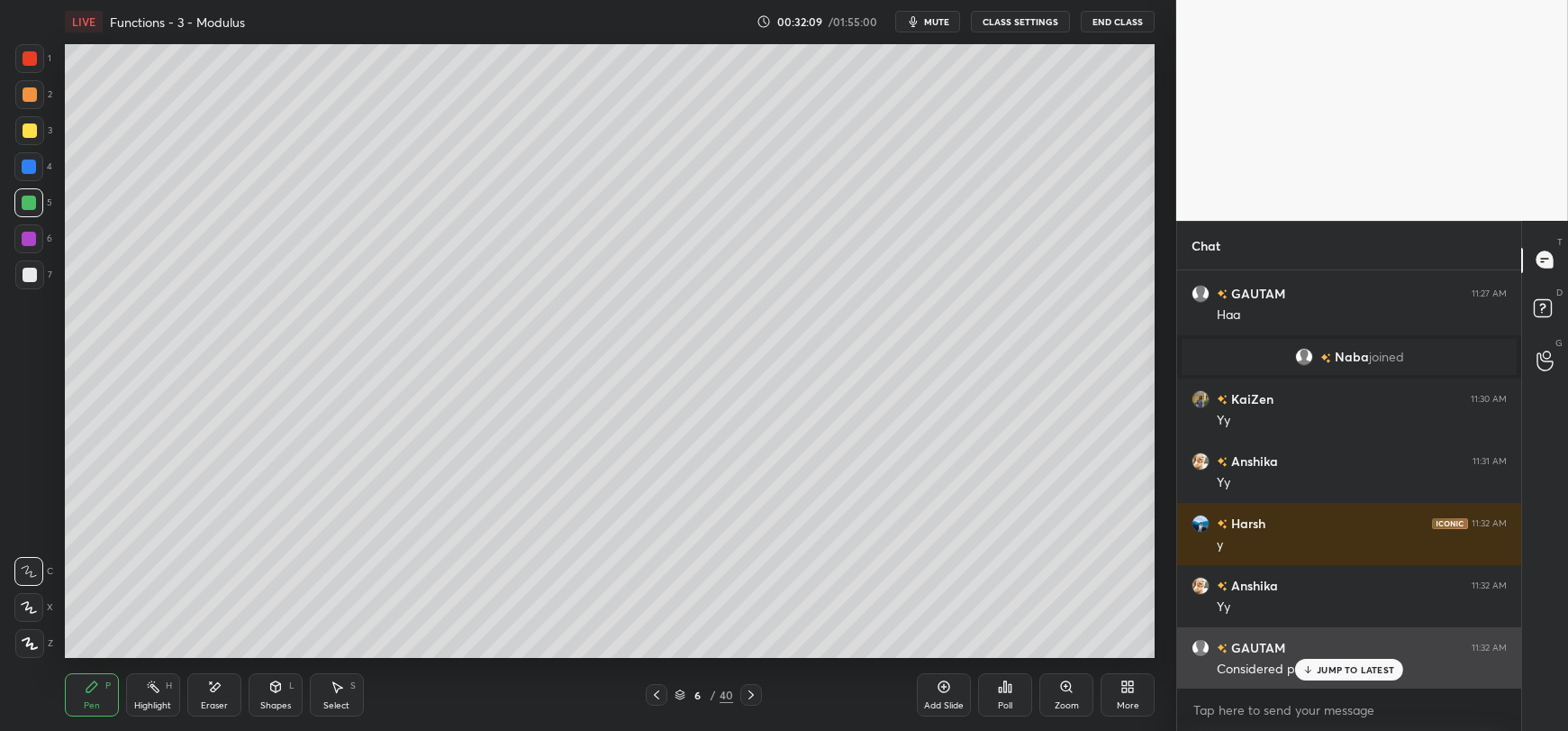
scroll to position [5168, 0]
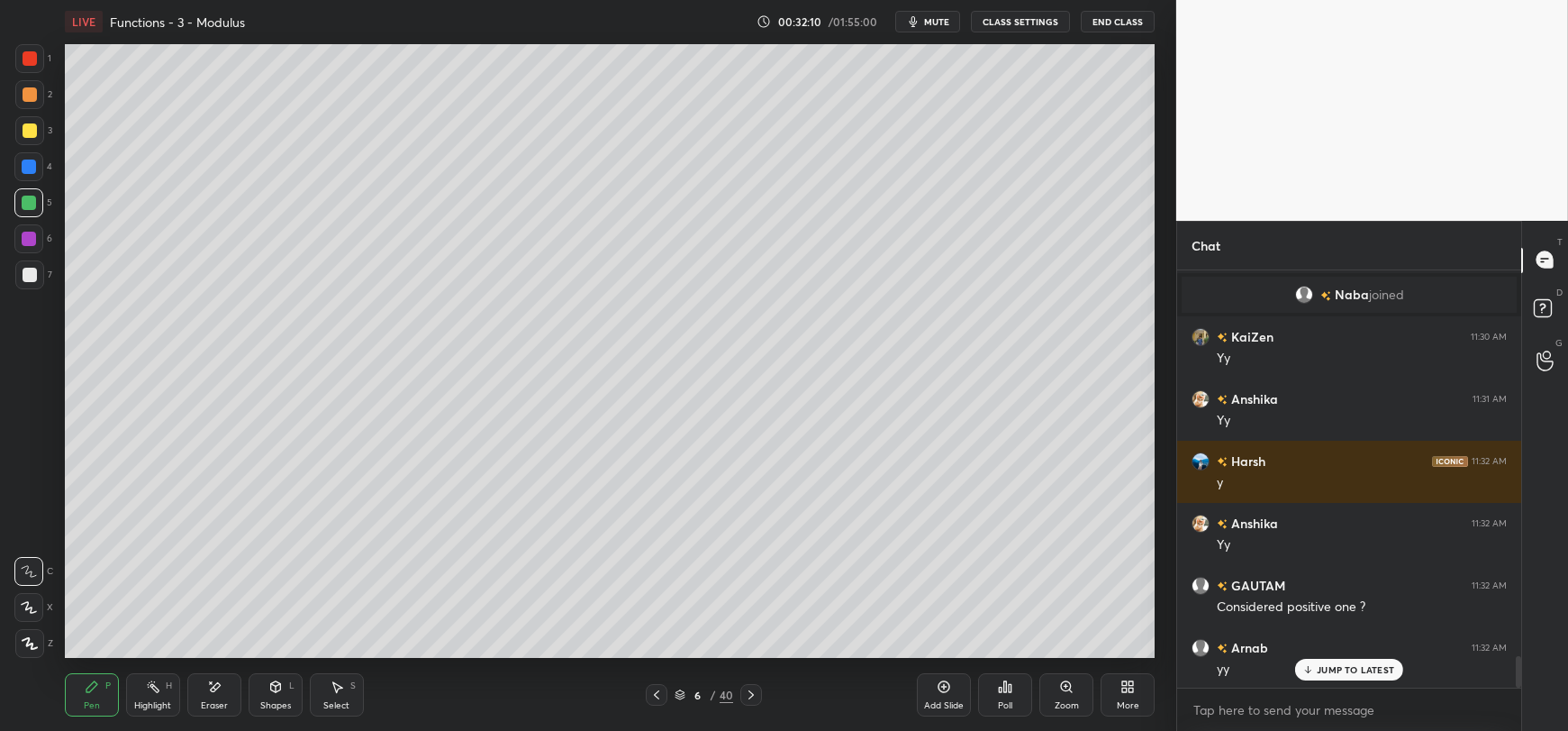
click at [1307, 670] on icon at bounding box center [1308, 669] width 11 height 10
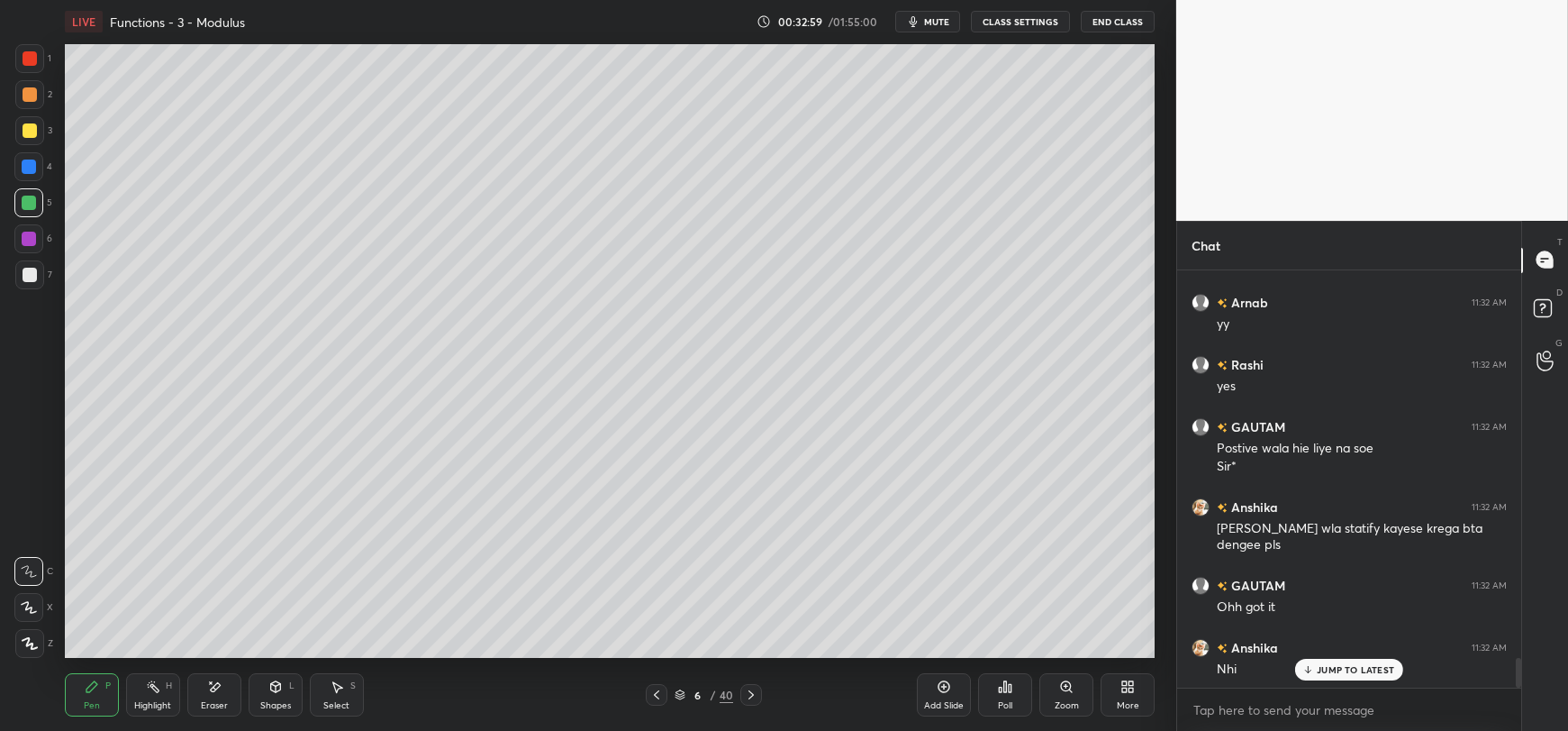
scroll to position [5576, 0]
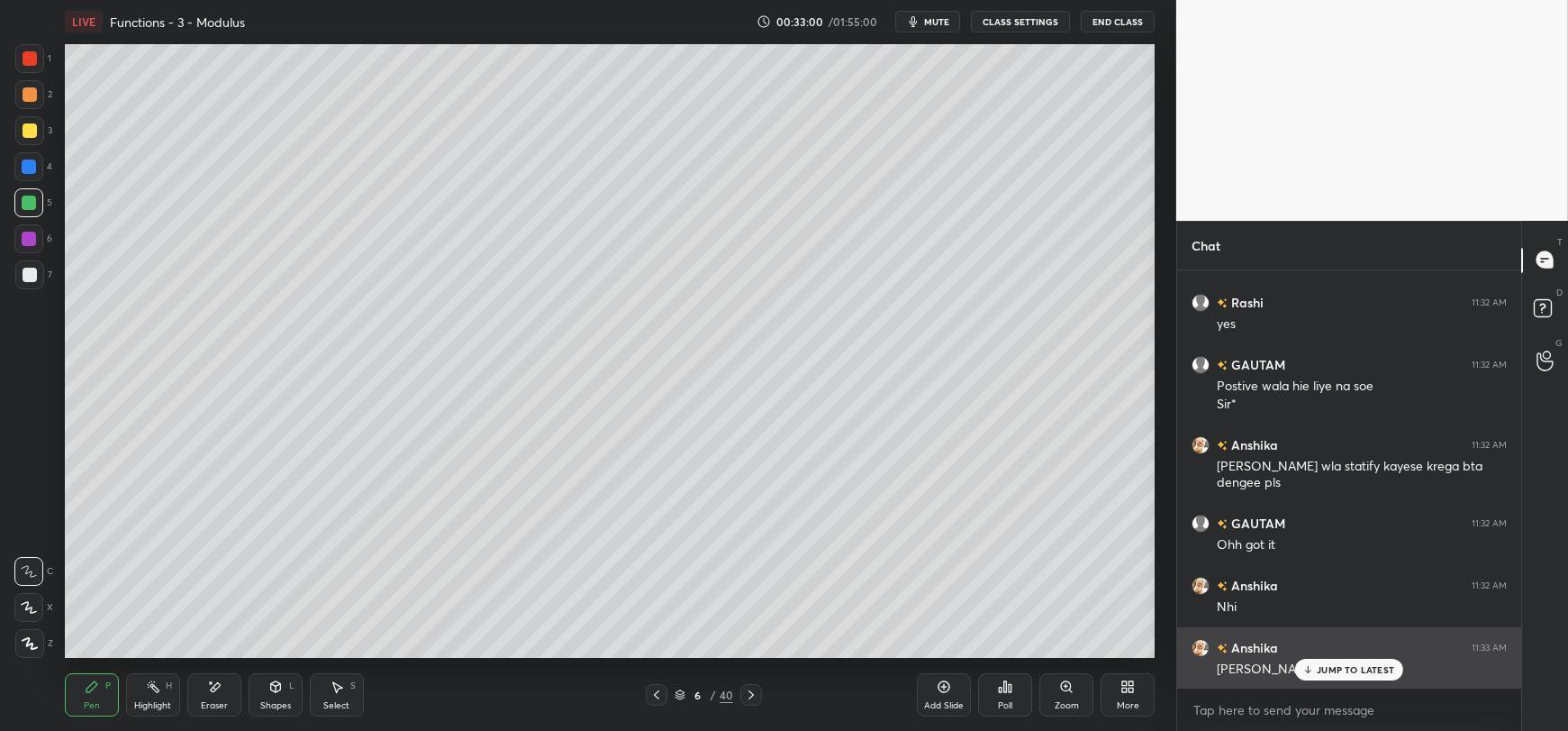
click at [1308, 670] on icon at bounding box center [1308, 669] width 0 height 7
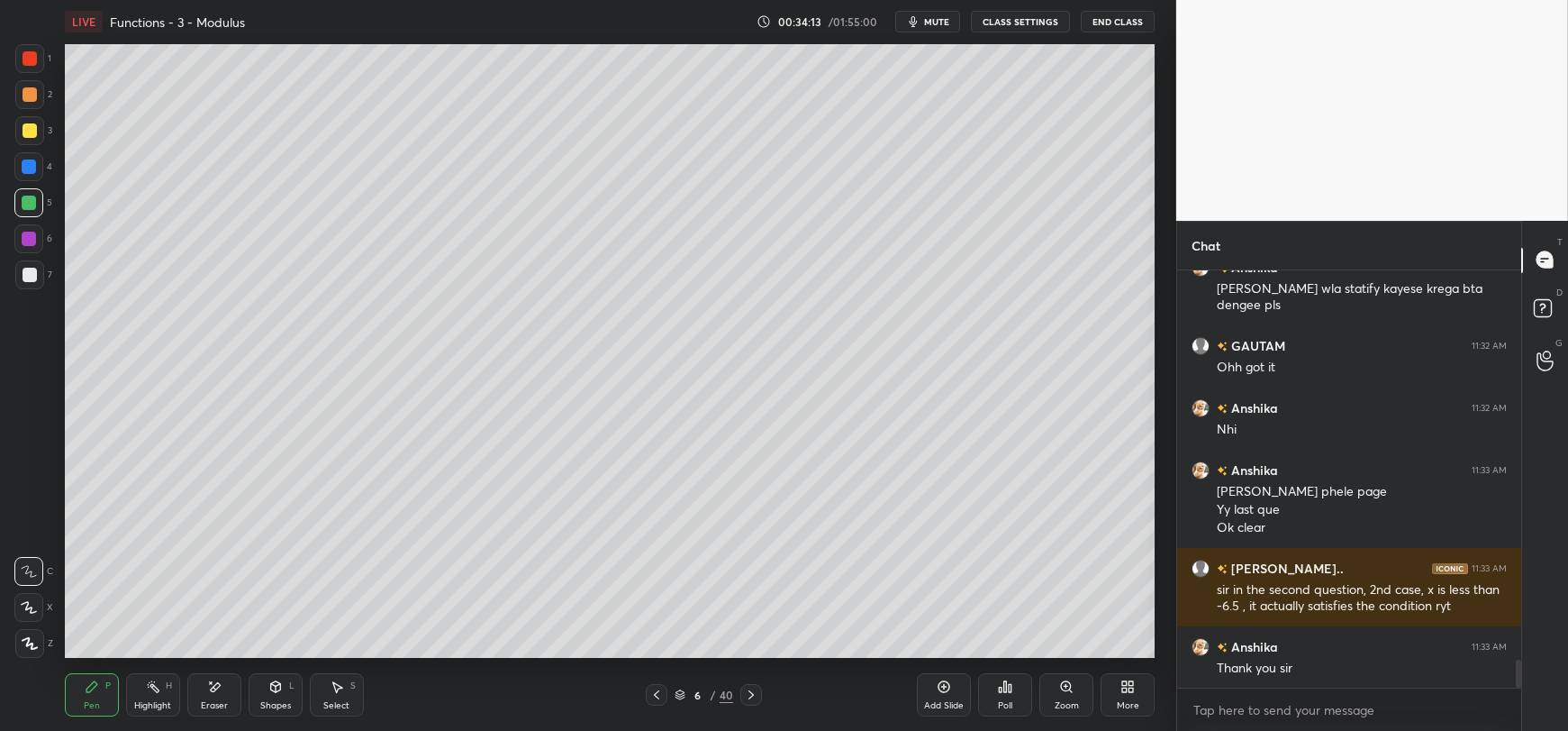
scroll to position [5814, 0]
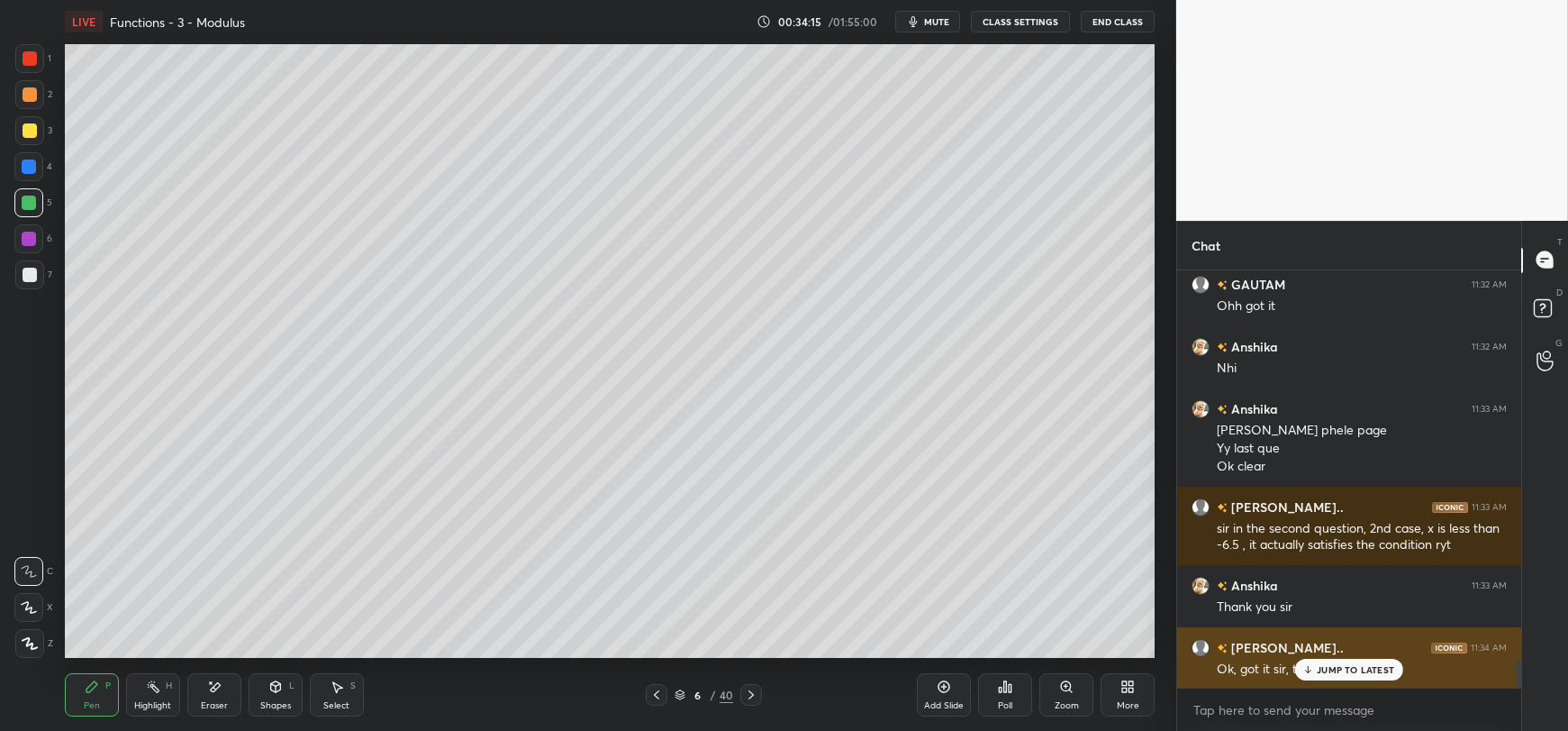
click at [1324, 671] on p "JUMP TO LATEST" at bounding box center [1355, 669] width 78 height 10
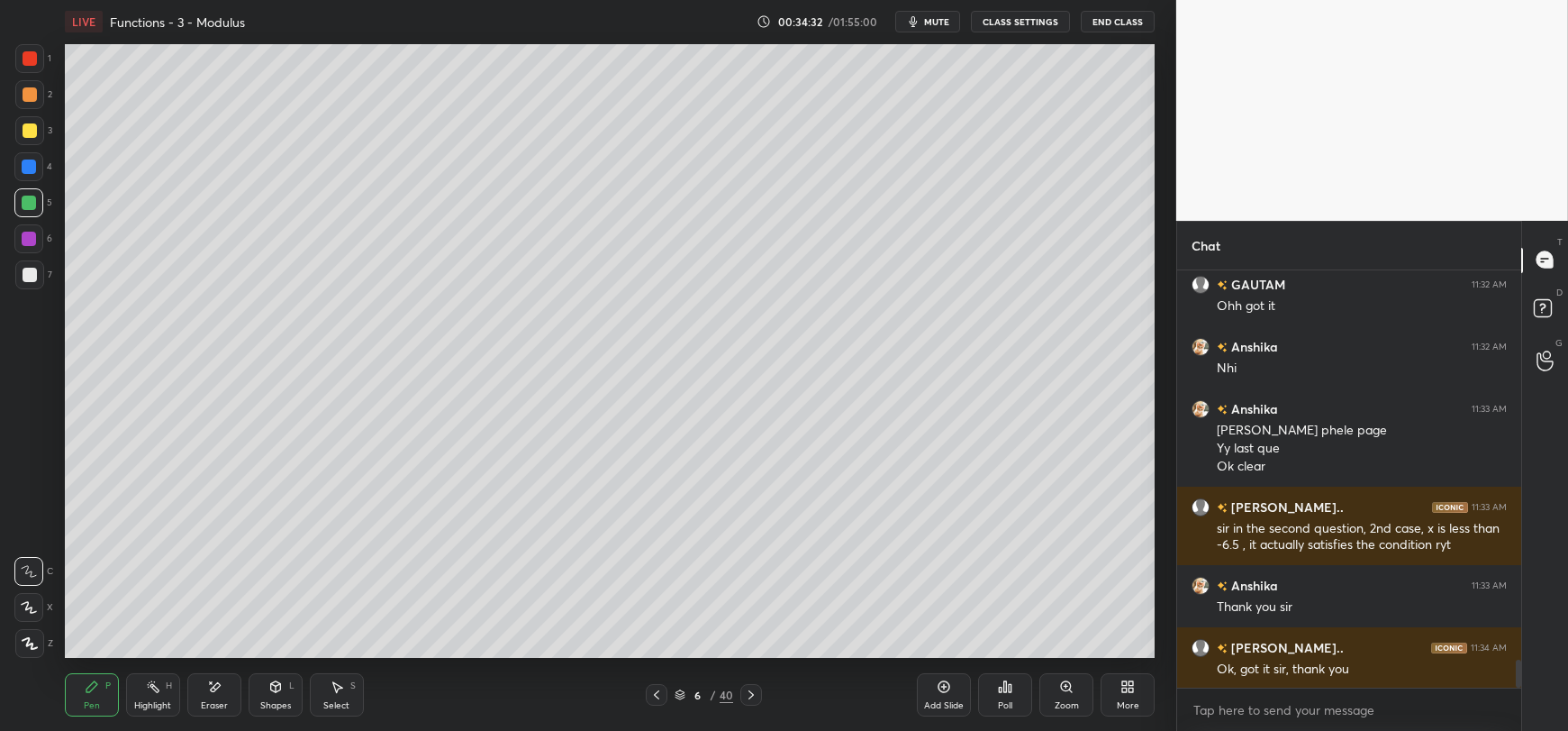
click at [337, 694] on icon at bounding box center [336, 687] width 14 height 14
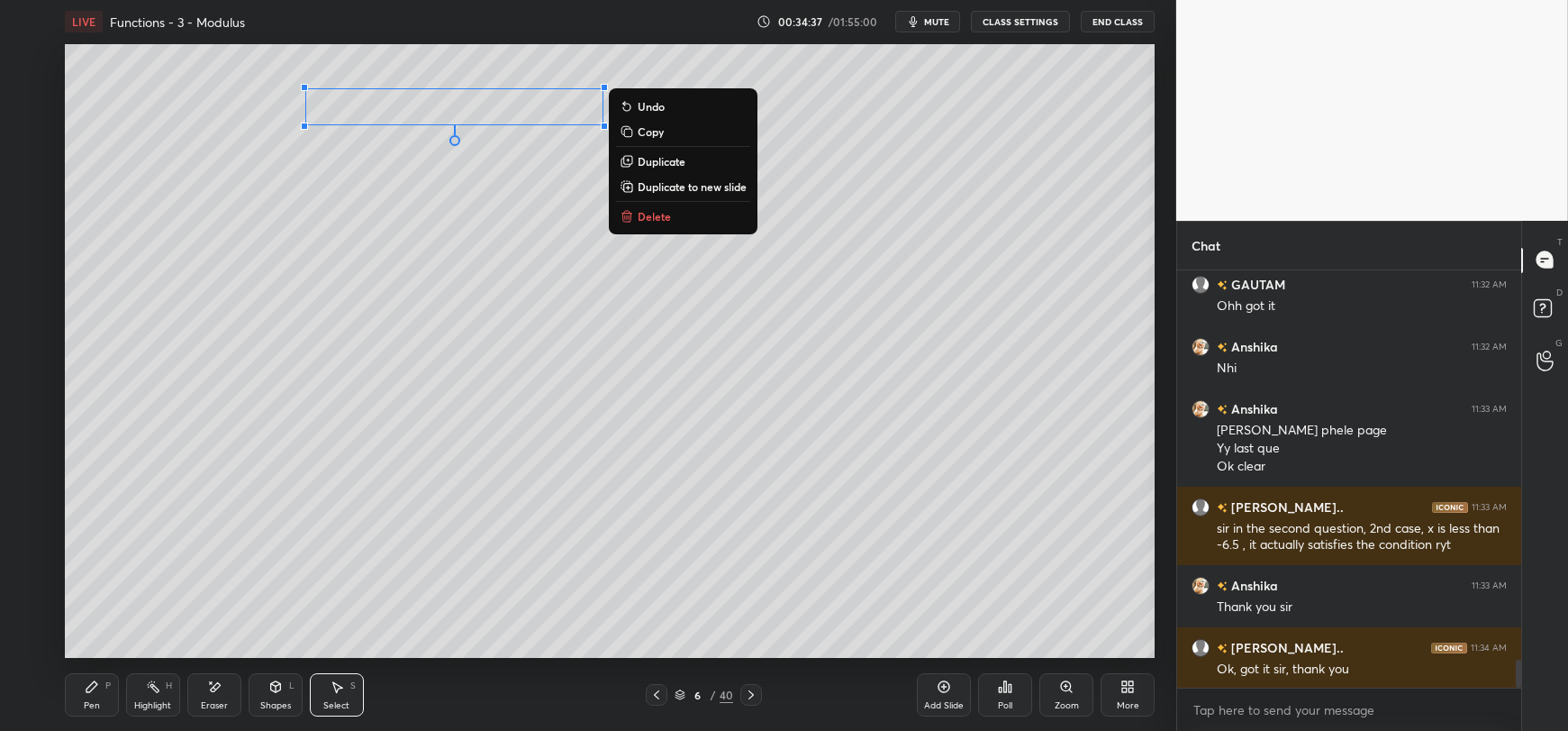
click at [640, 131] on p "Copy" at bounding box center [651, 131] width 26 height 14
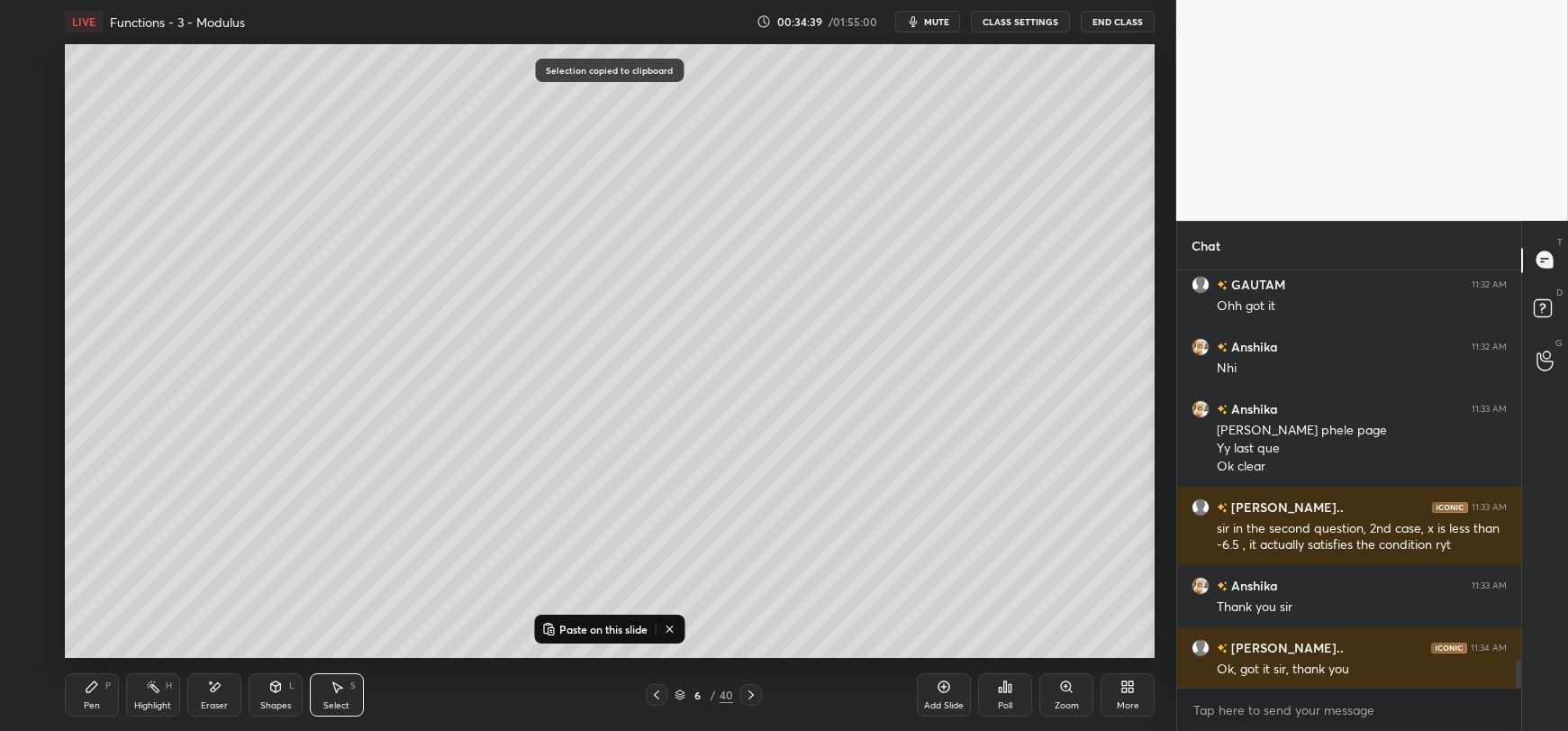
click at [937, 695] on div "Add Slide" at bounding box center [943, 695] width 54 height 44
click at [86, 687] on icon at bounding box center [92, 687] width 14 height 14
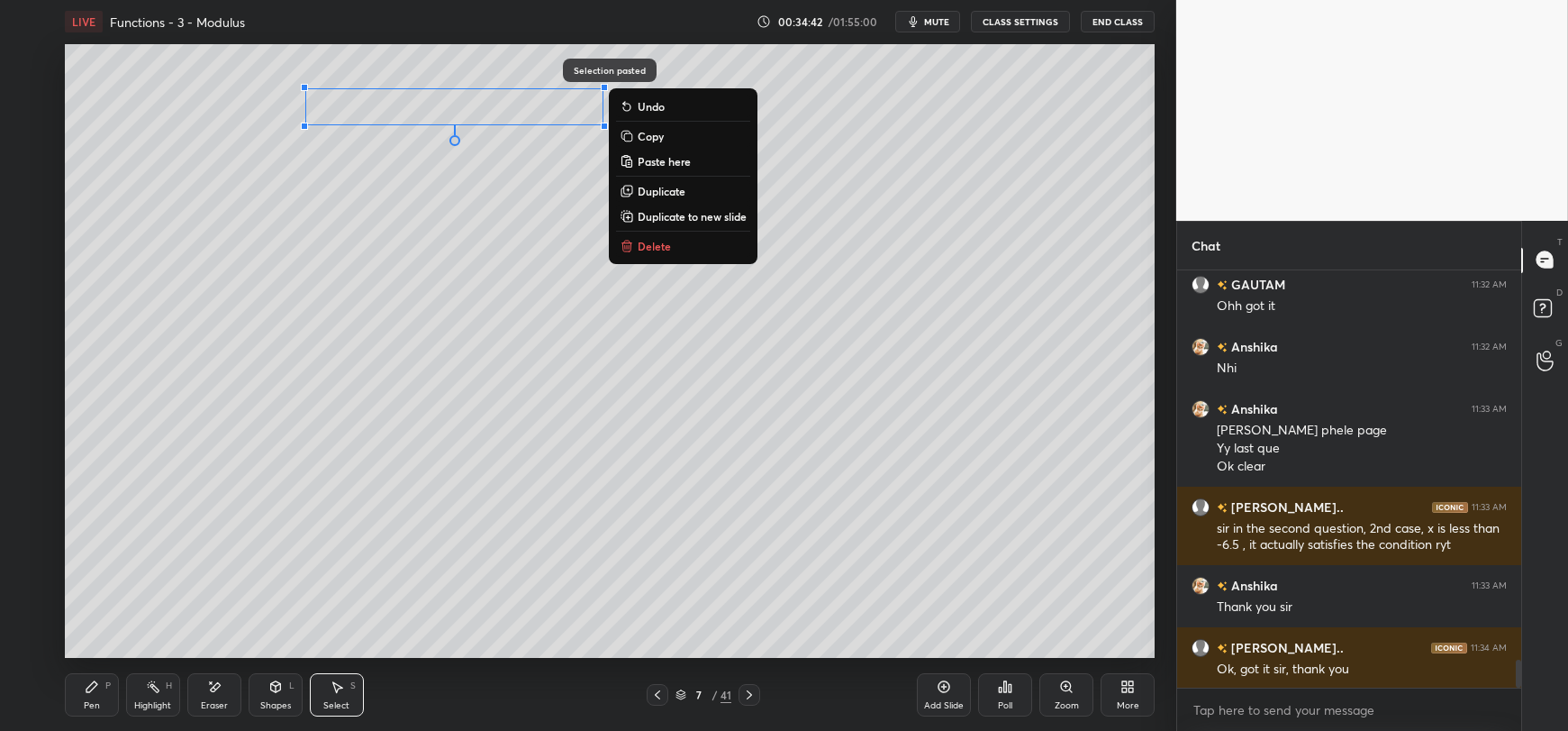
click at [336, 385] on div "0 ° Undo Copy Paste here Duplicate Duplicate to new slide Delete" at bounding box center [610, 351] width 1090 height 614
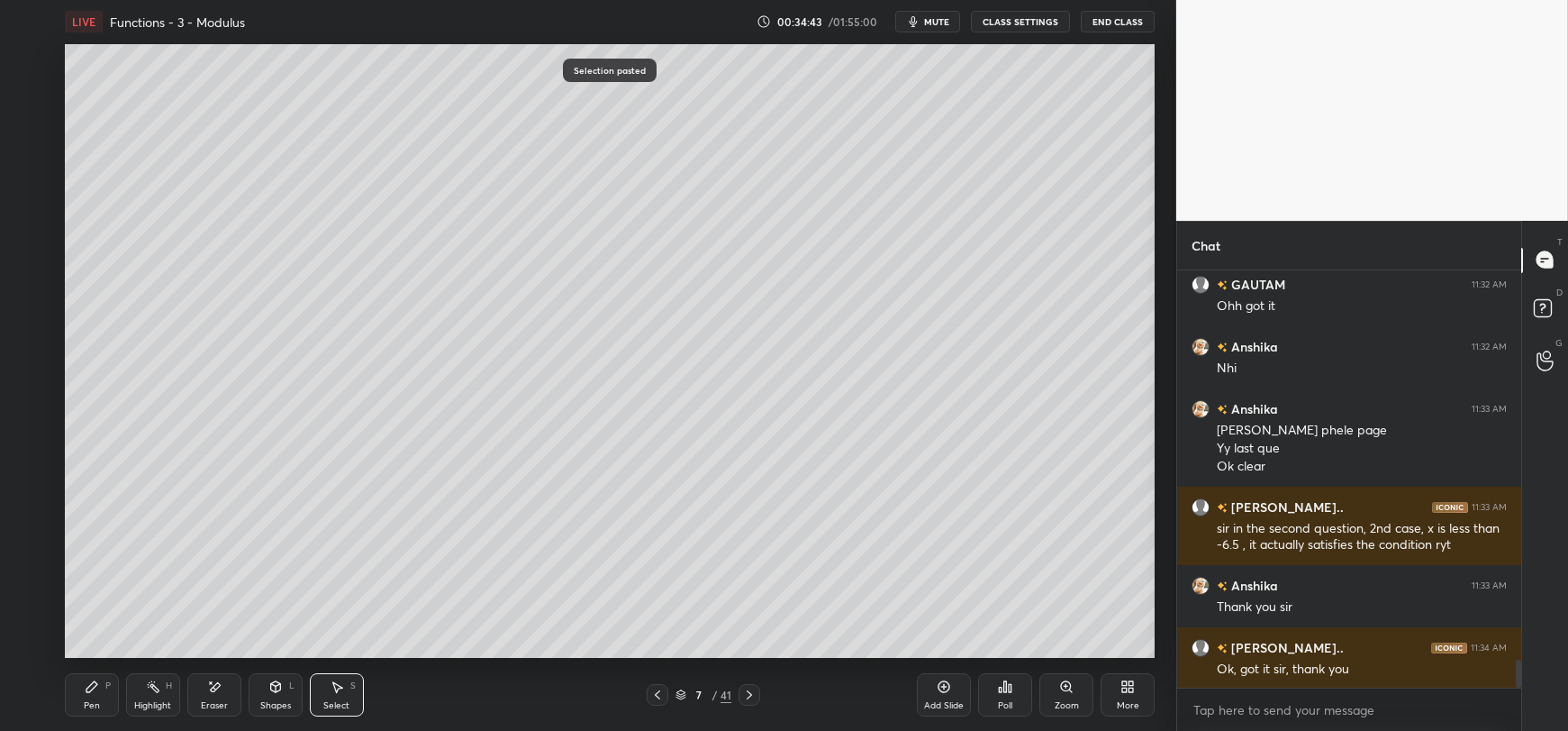
click at [95, 687] on icon at bounding box center [91, 687] width 10 height 10
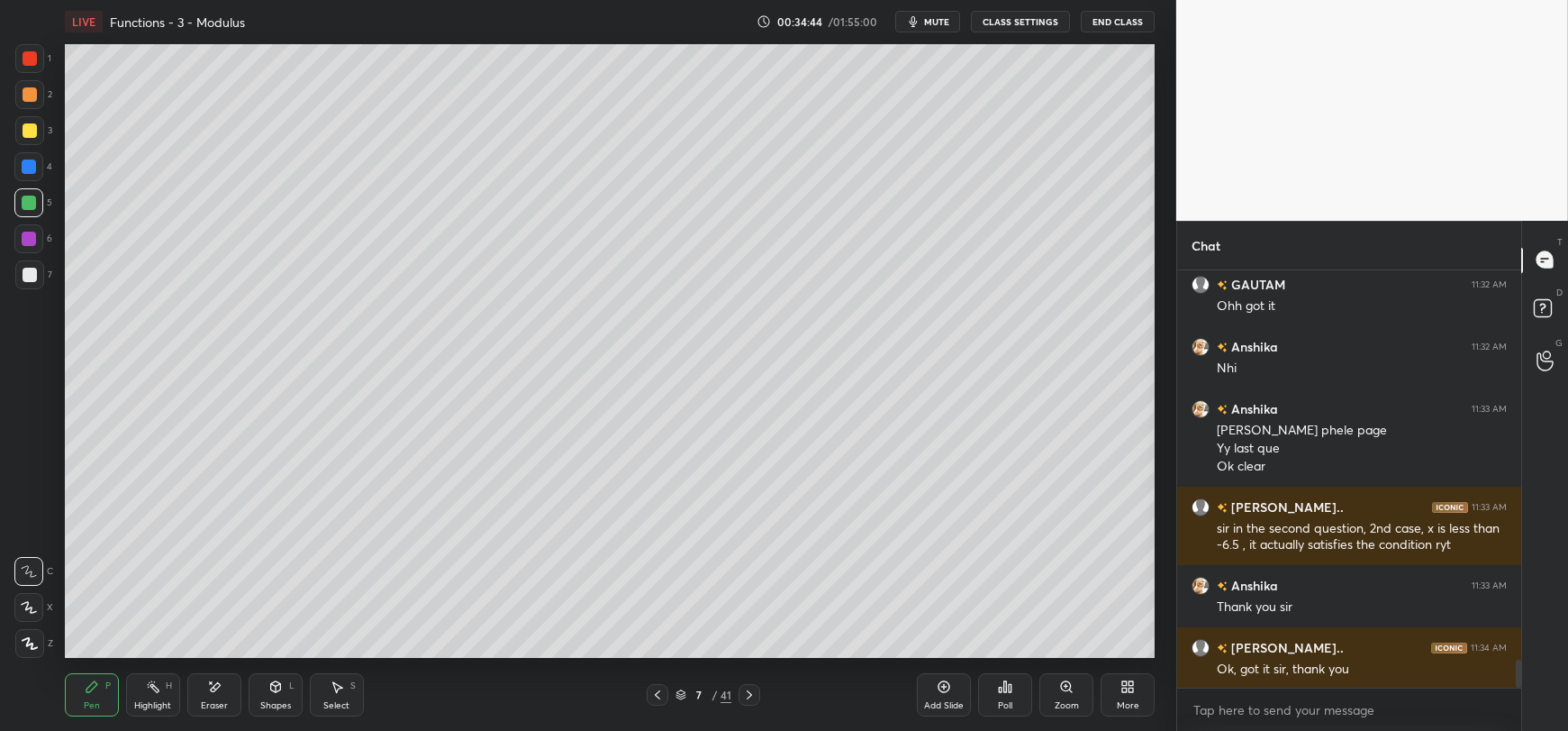
click at [30, 277] on div at bounding box center [29, 274] width 14 height 14
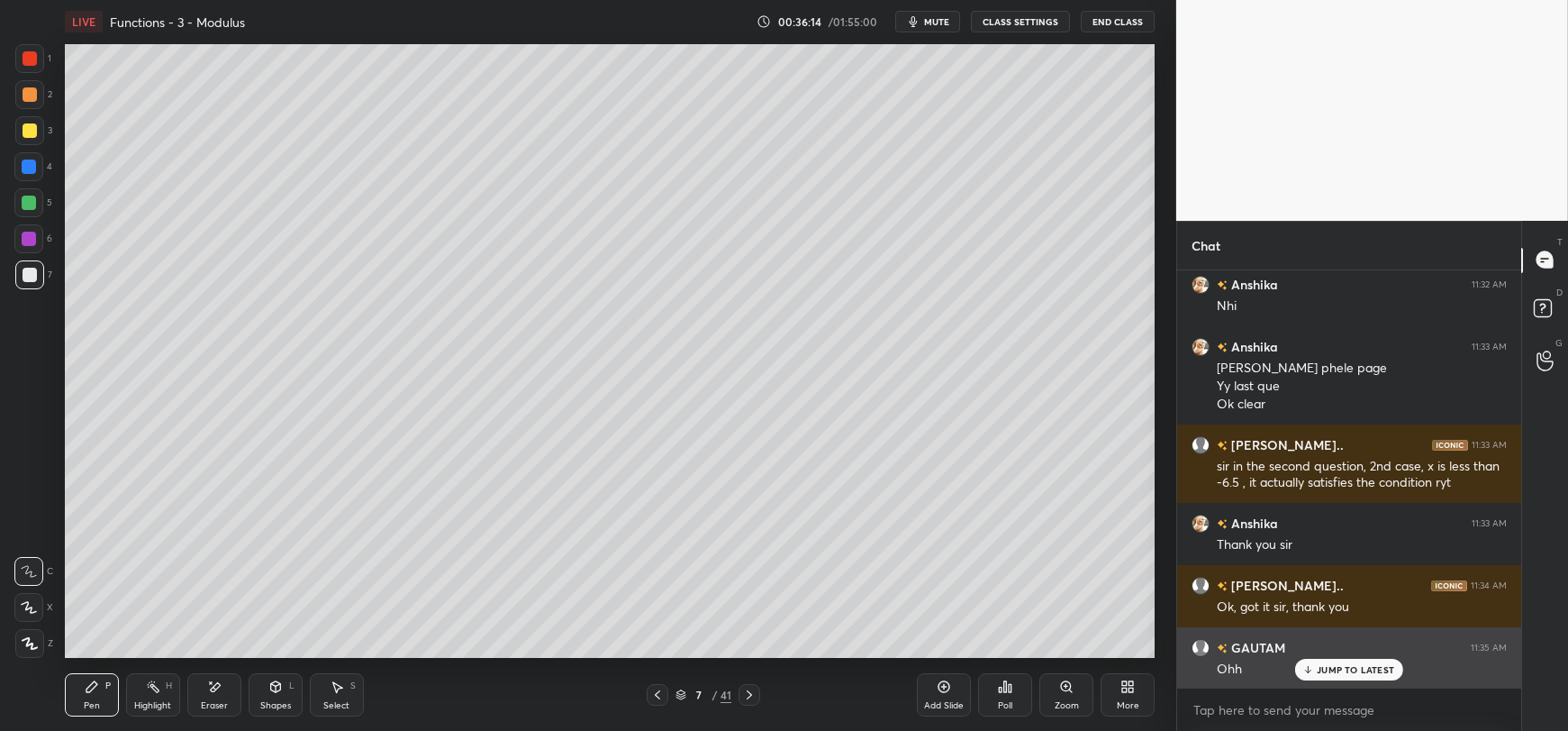
click at [1335, 670] on p "JUMP TO LATEST" at bounding box center [1355, 669] width 78 height 10
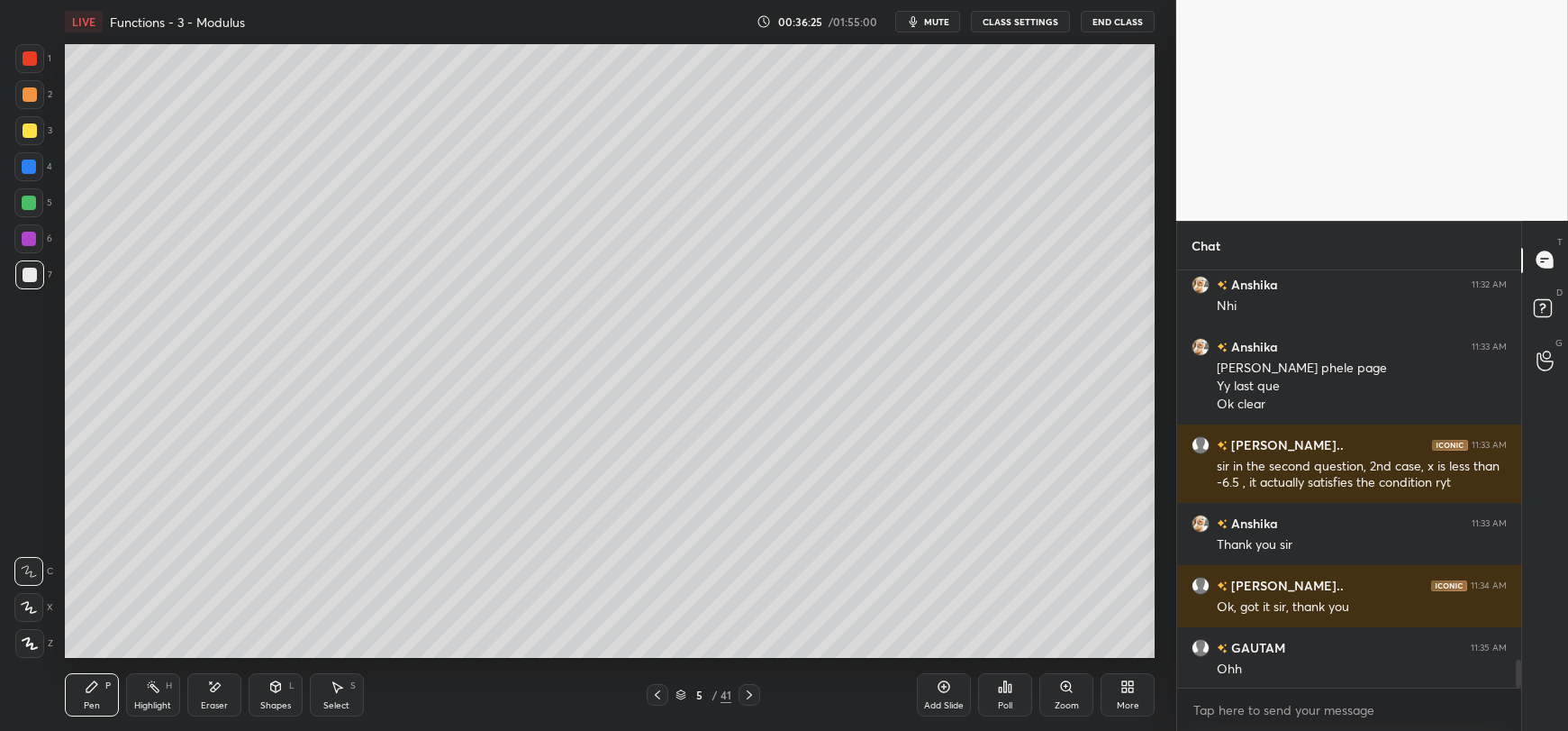
click at [32, 133] on div at bounding box center [29, 131] width 14 height 14
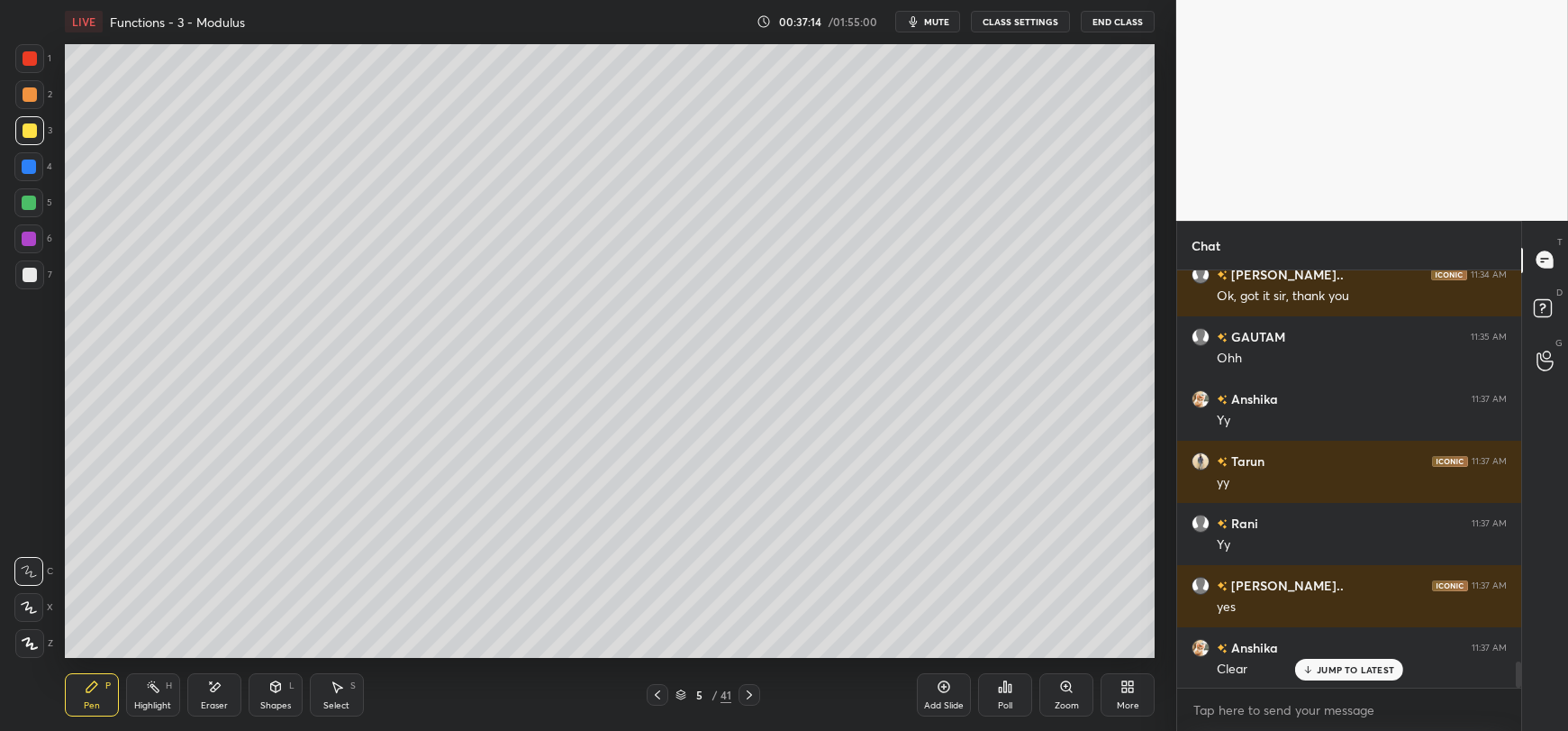
scroll to position [6250, 0]
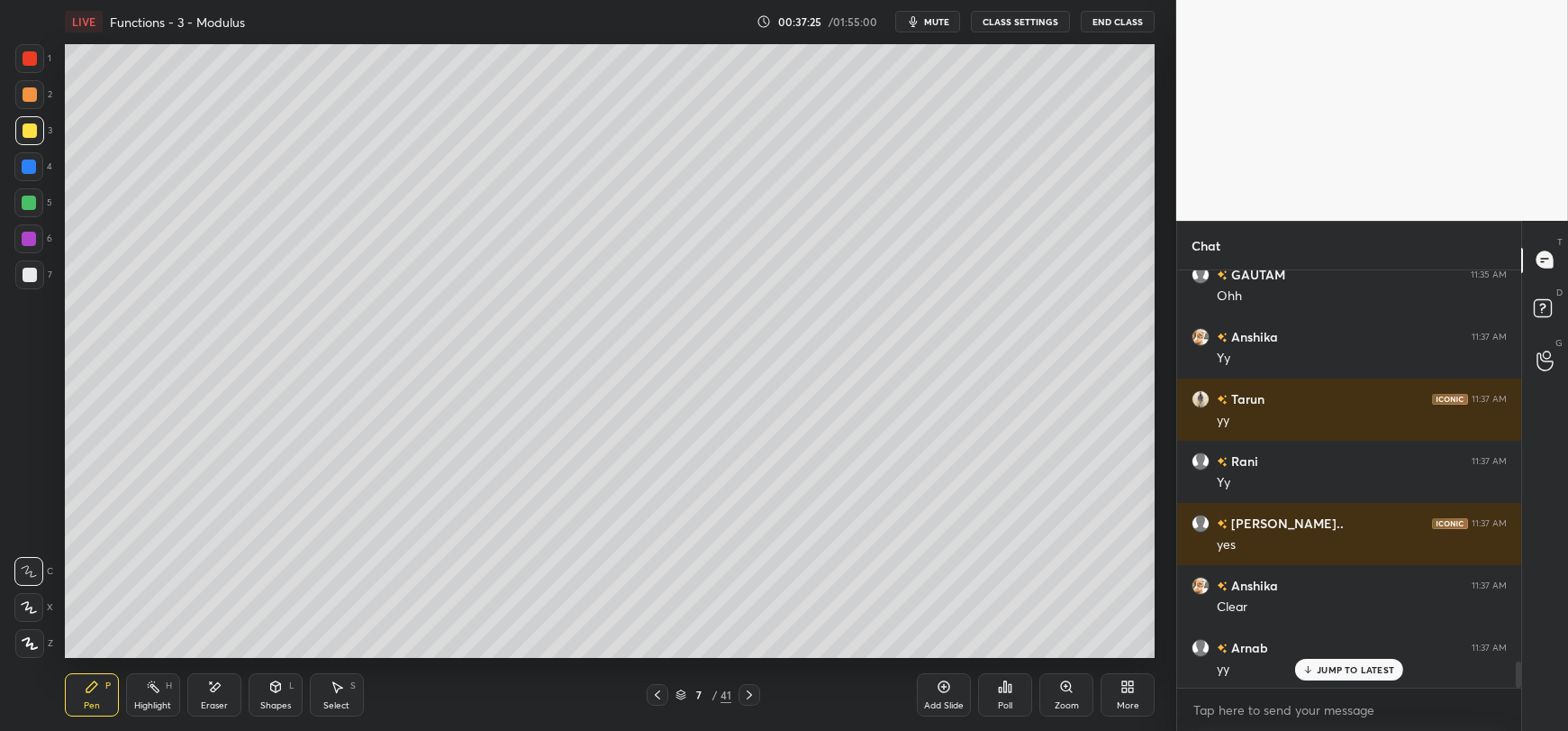
click at [946, 690] on icon at bounding box center [943, 687] width 14 height 14
click at [26, 285] on div at bounding box center [29, 274] width 28 height 28
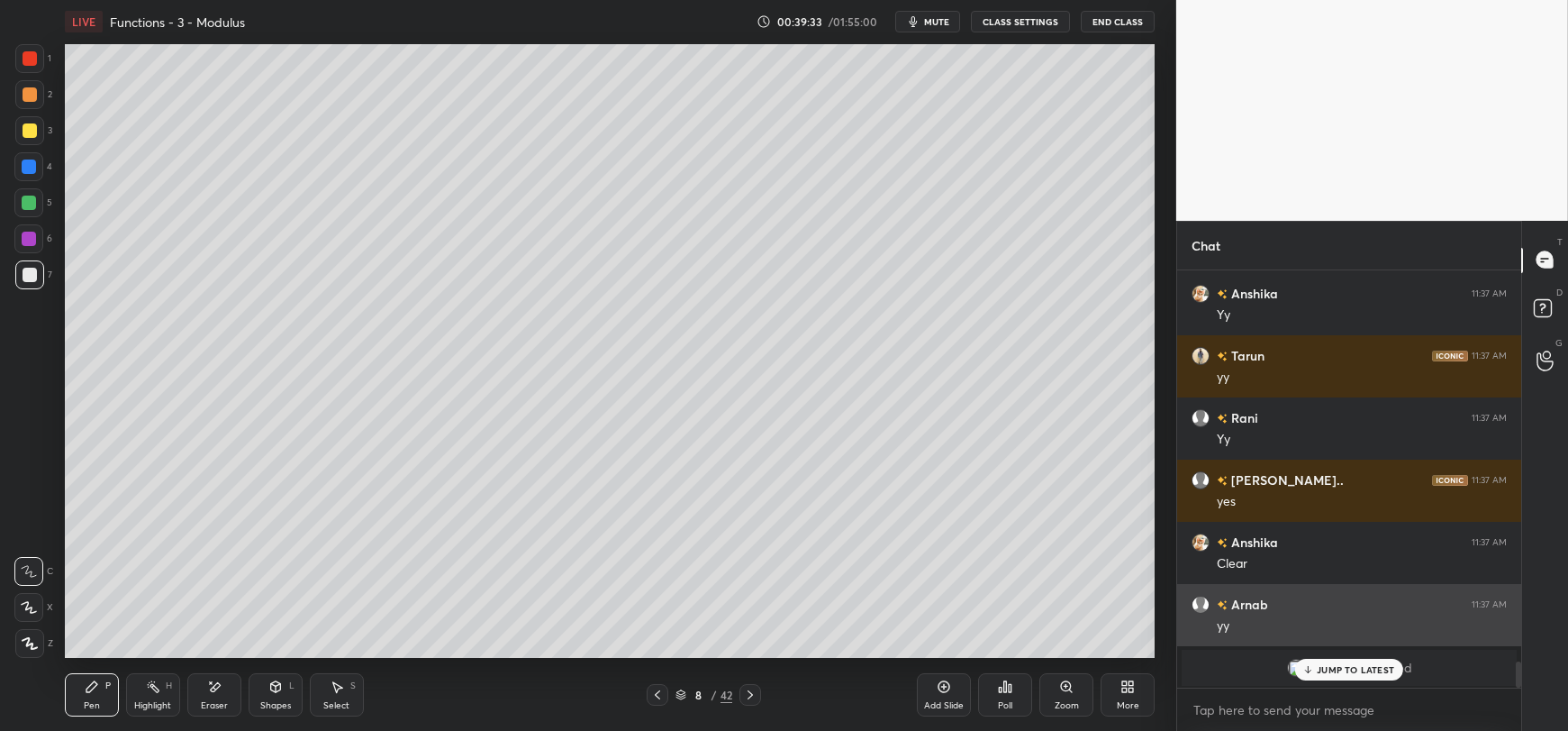
click at [1365, 671] on p "JUMP TO LATEST" at bounding box center [1355, 669] width 78 height 10
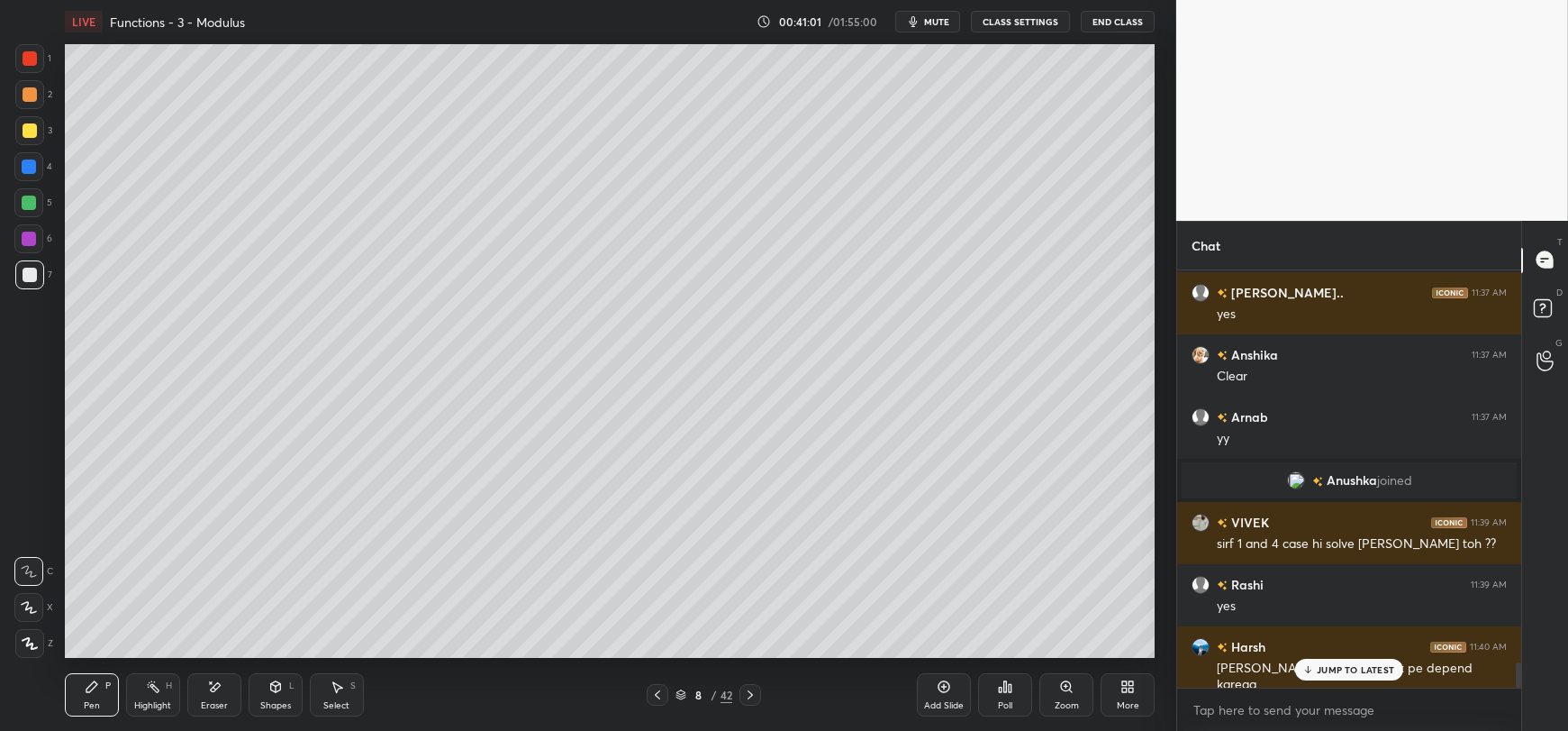
scroll to position [6541, 0]
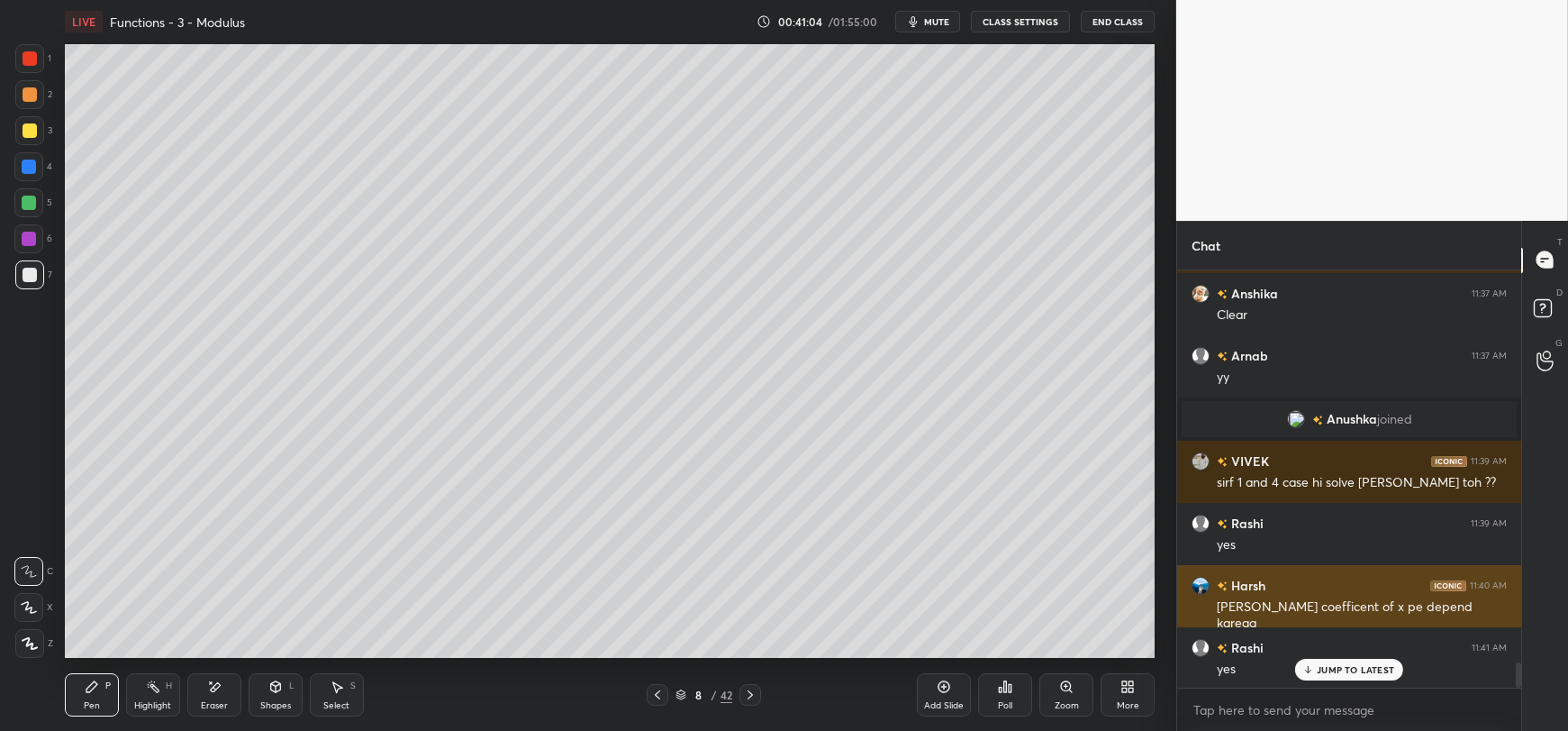
click at [1352, 675] on p "JUMP TO LATEST" at bounding box center [1355, 669] width 78 height 10
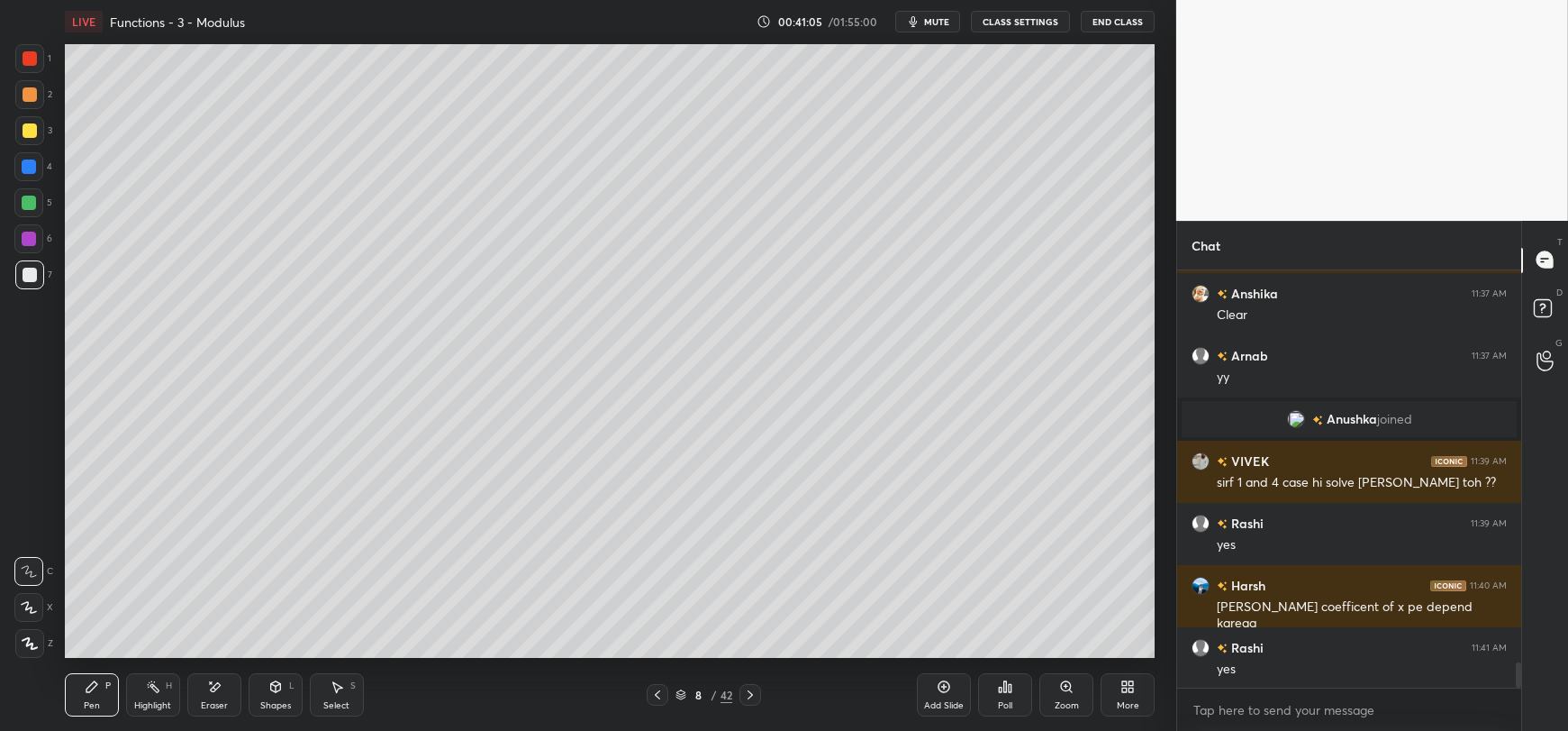
click at [337, 687] on icon at bounding box center [337, 687] width 9 height 10
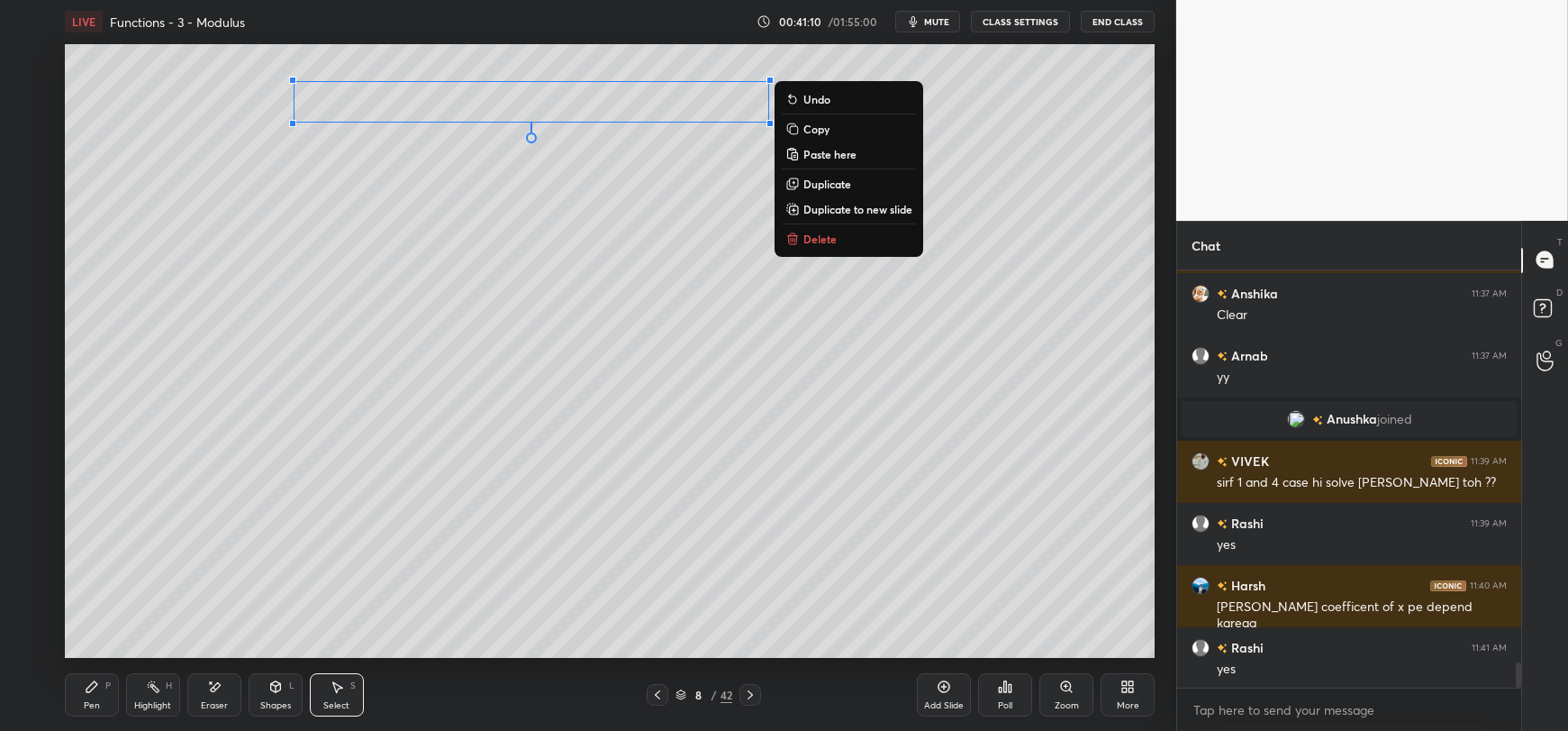
click at [818, 129] on p "Copy" at bounding box center [817, 129] width 26 height 14
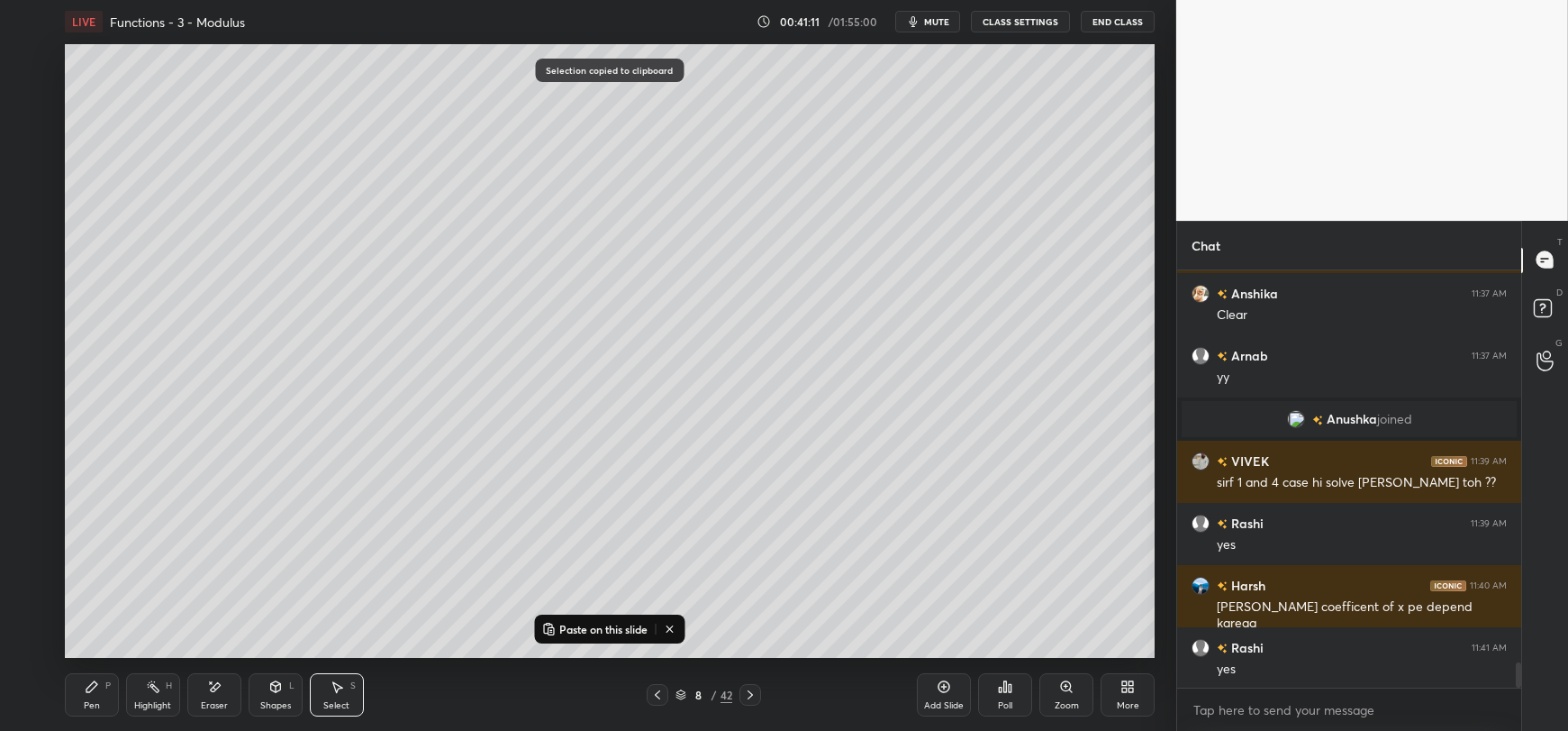
click at [935, 687] on div "Add Slide" at bounding box center [943, 695] width 54 height 44
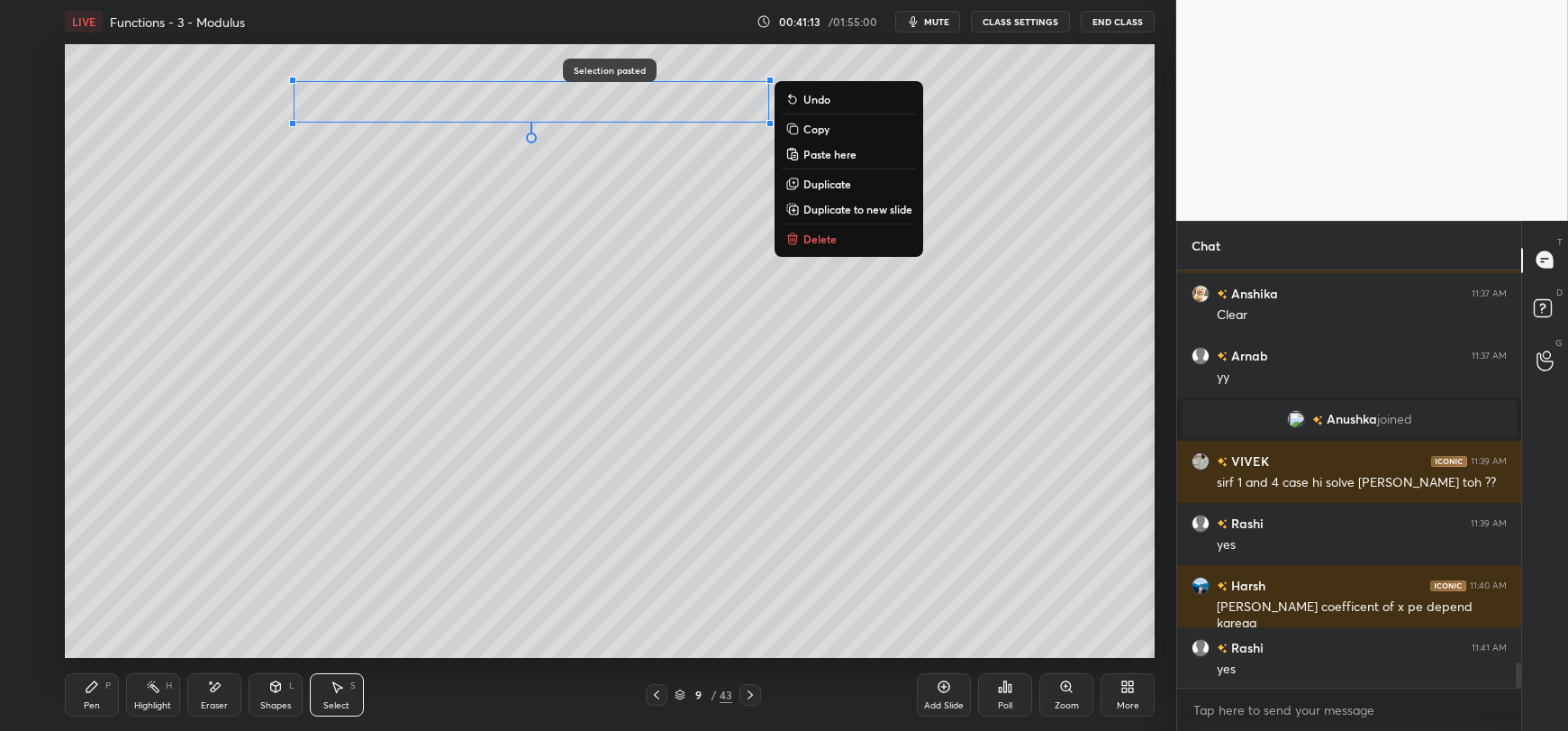
click at [92, 693] on icon at bounding box center [92, 687] width 14 height 14
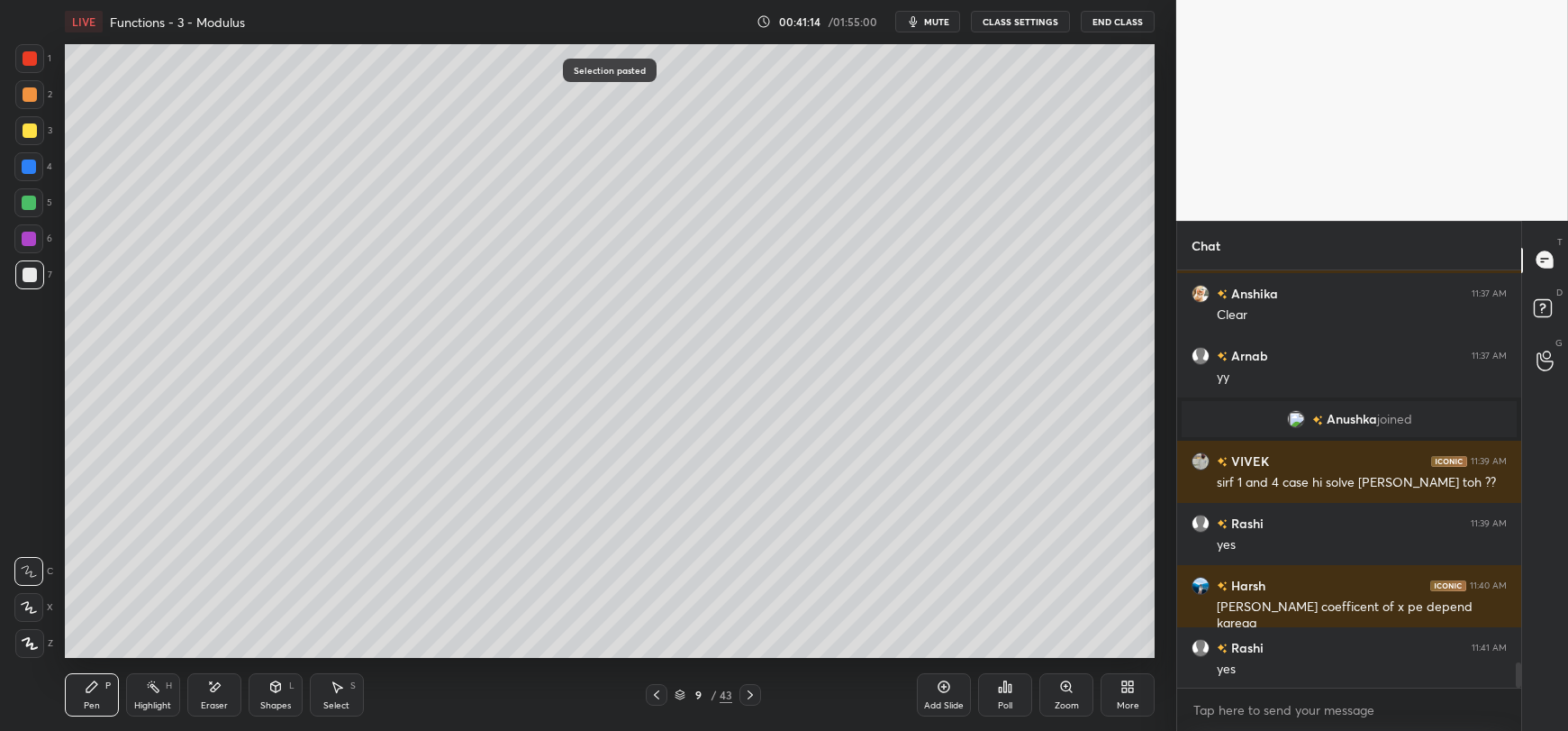
click at [21, 280] on div at bounding box center [29, 274] width 28 height 28
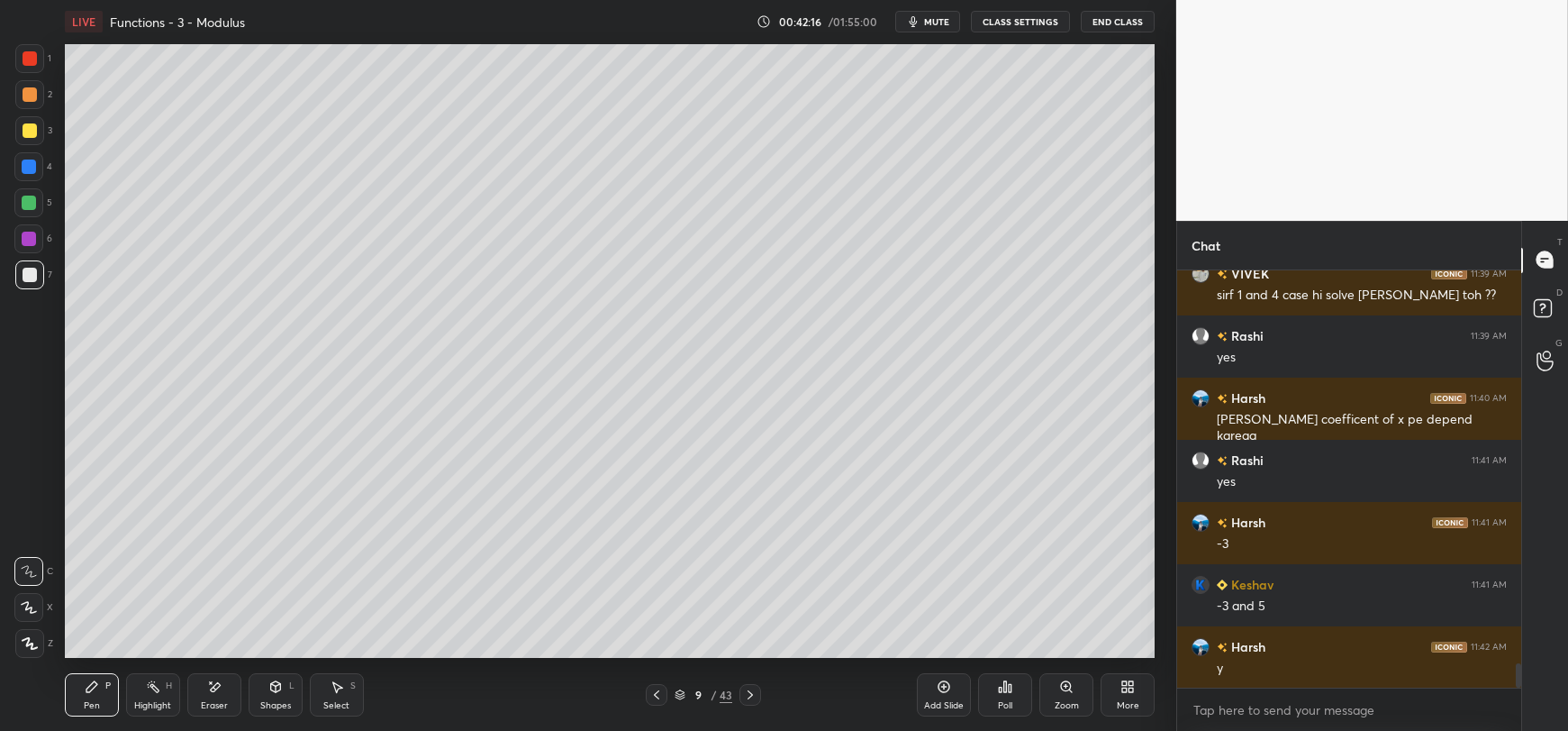
scroll to position [6791, 0]
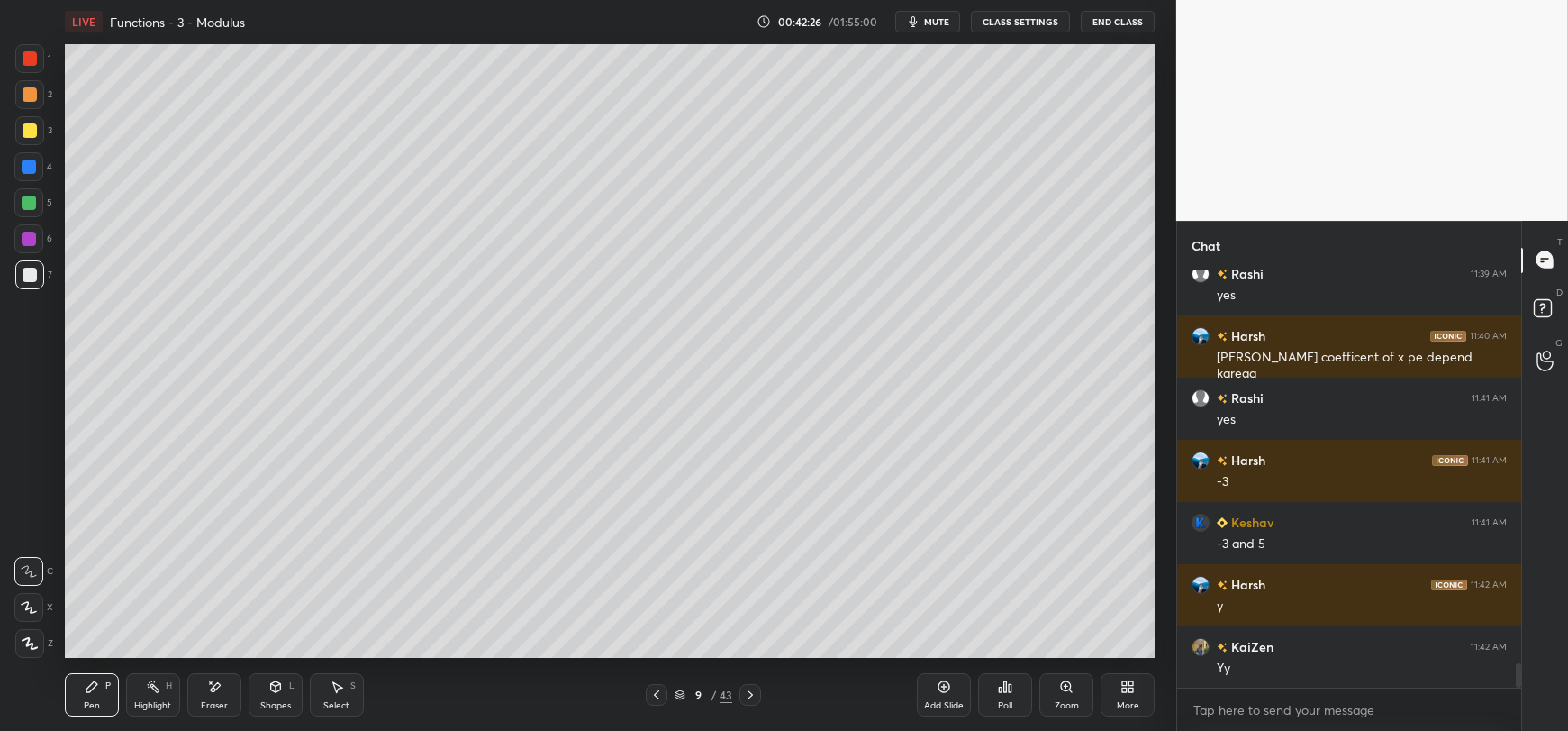
click at [276, 697] on div "Shapes L" at bounding box center [275, 695] width 54 height 44
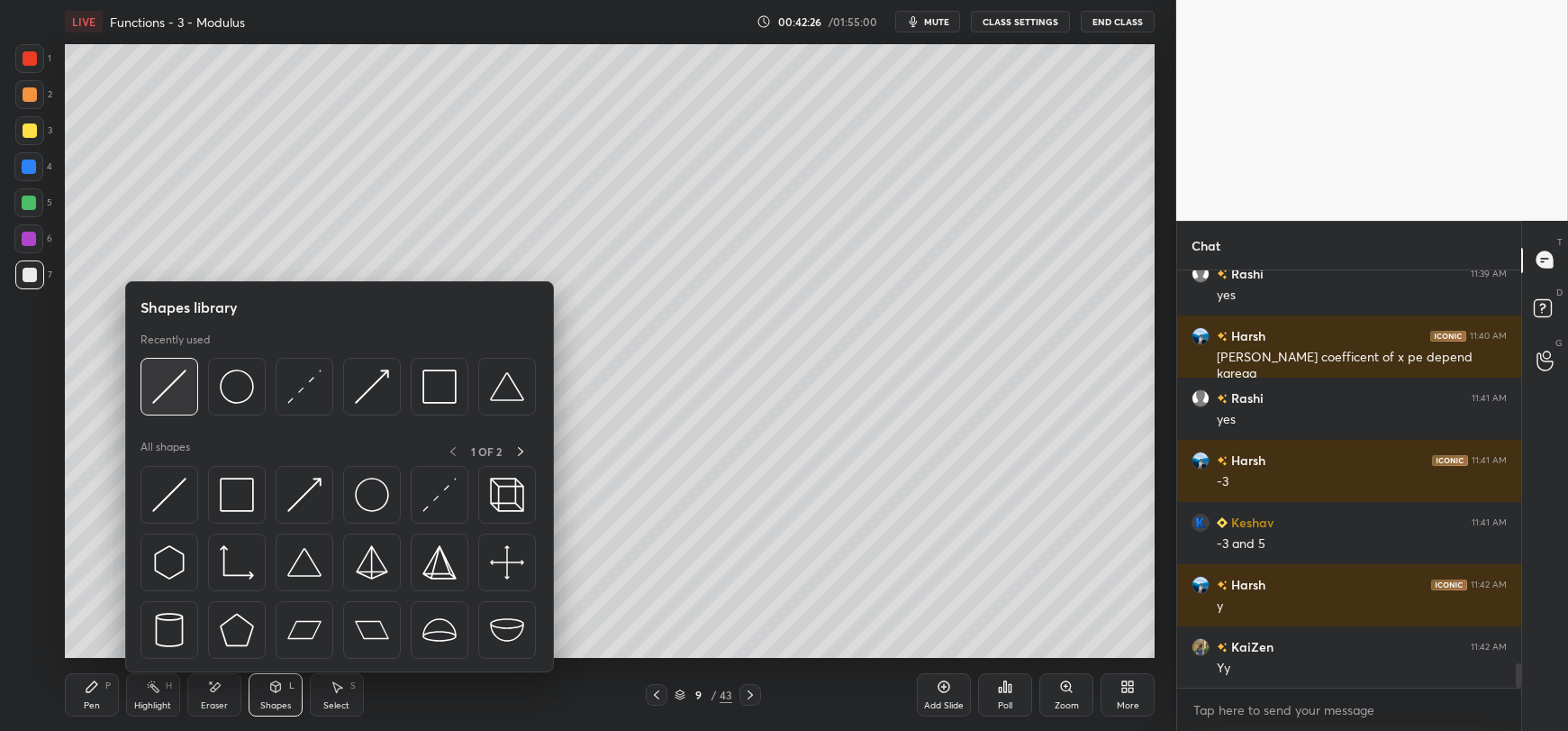
click at [179, 386] on img at bounding box center [169, 387] width 34 height 34
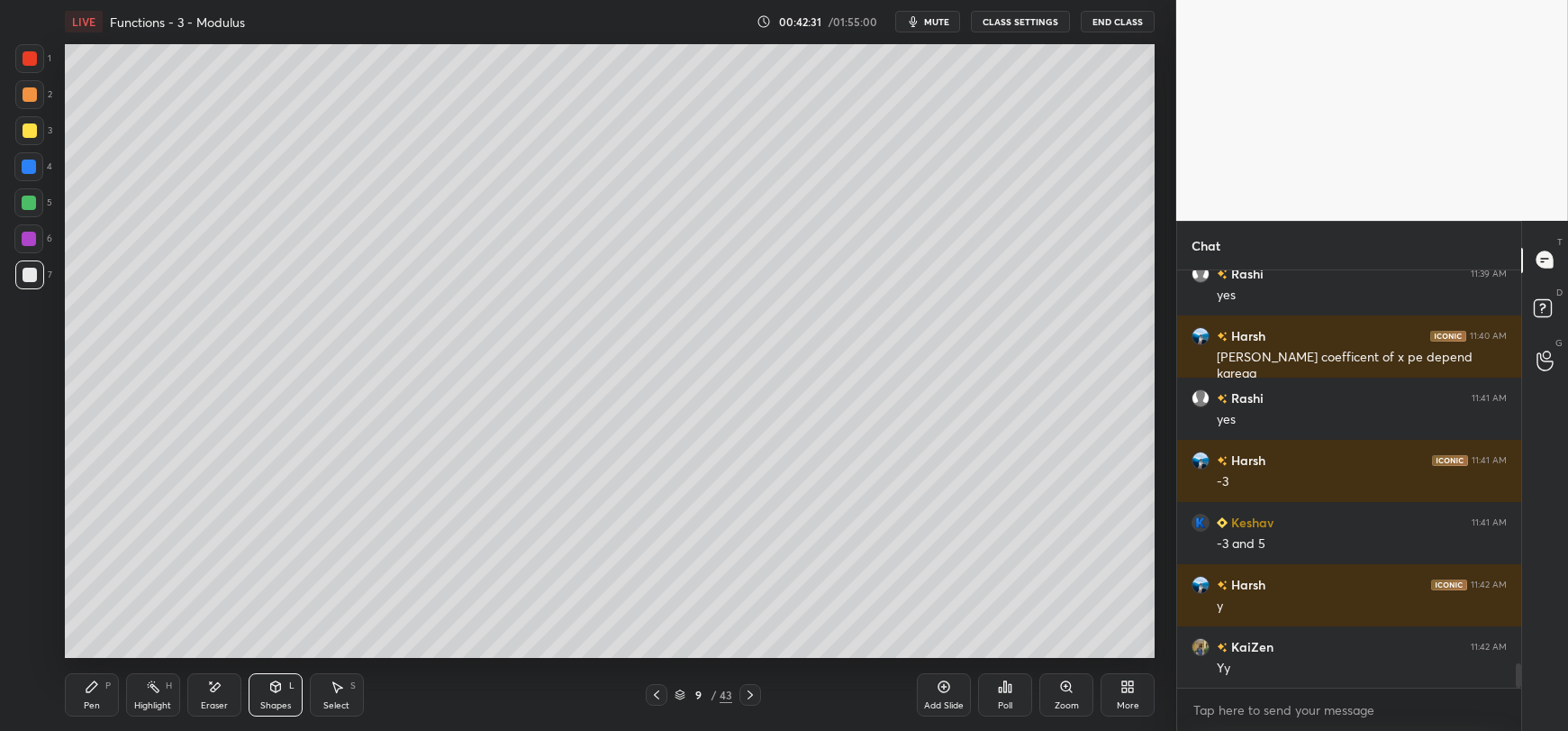
click at [92, 689] on icon at bounding box center [91, 687] width 10 height 10
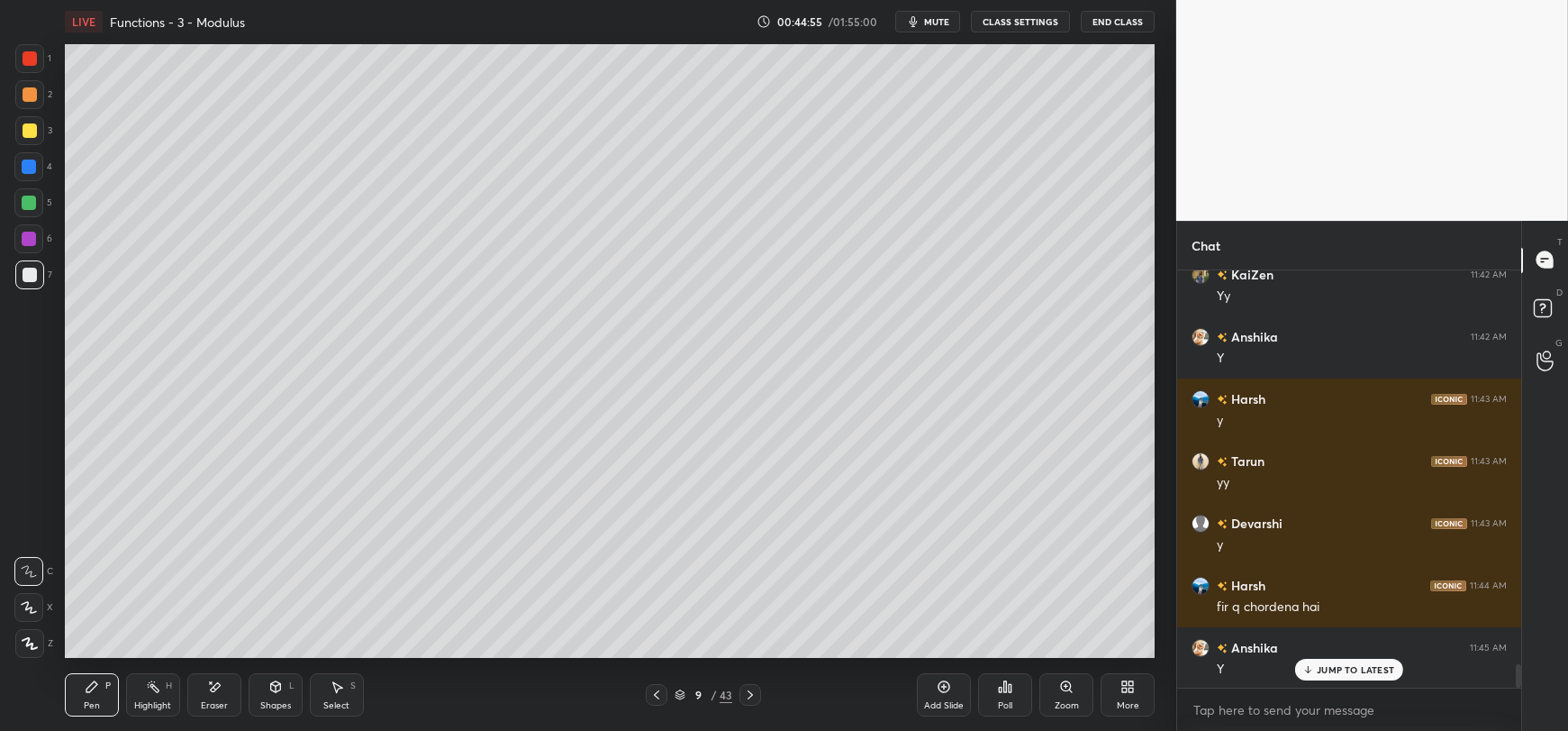
scroll to position [7226, 0]
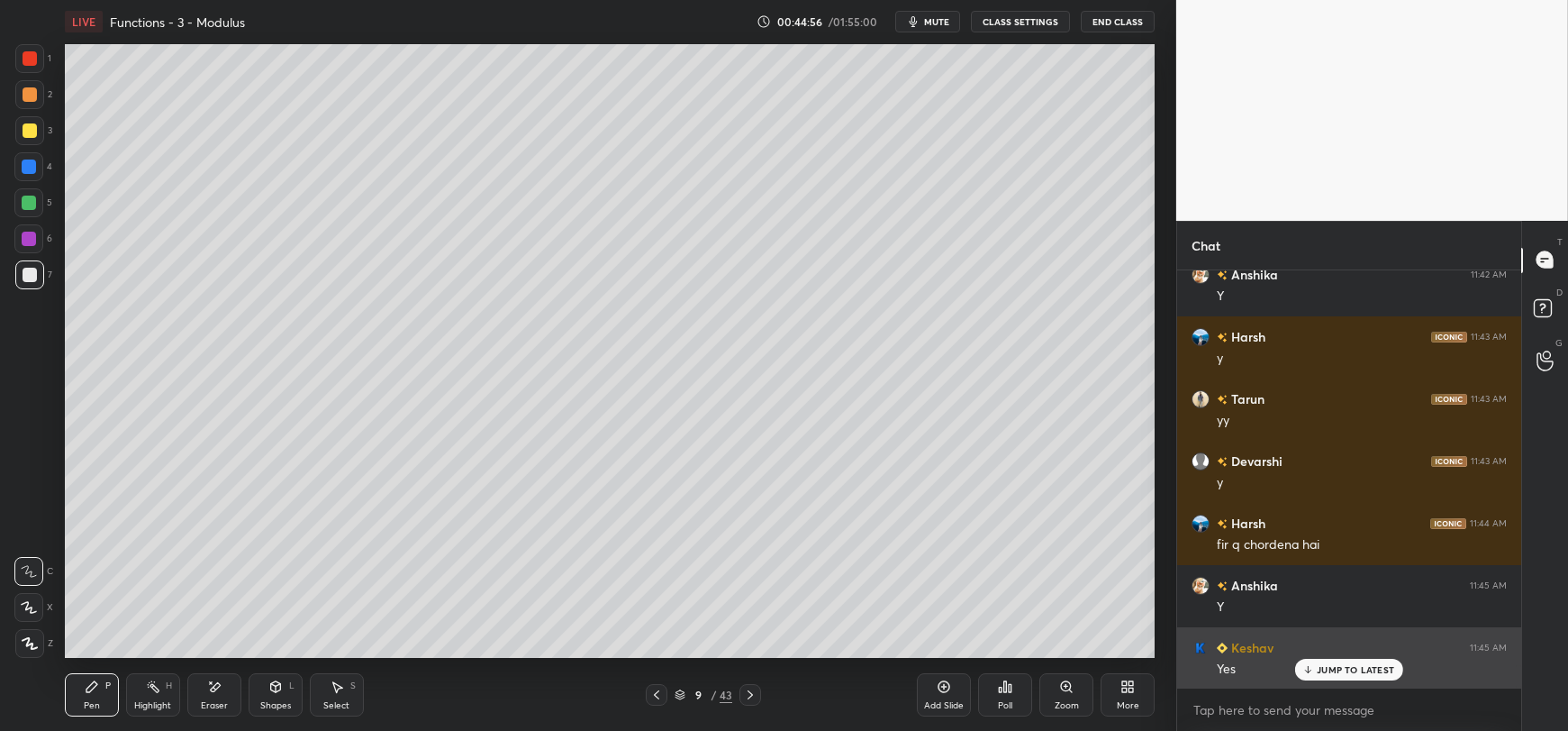
click at [1317, 674] on div "JUMP TO LATEST" at bounding box center [1350, 670] width 108 height 22
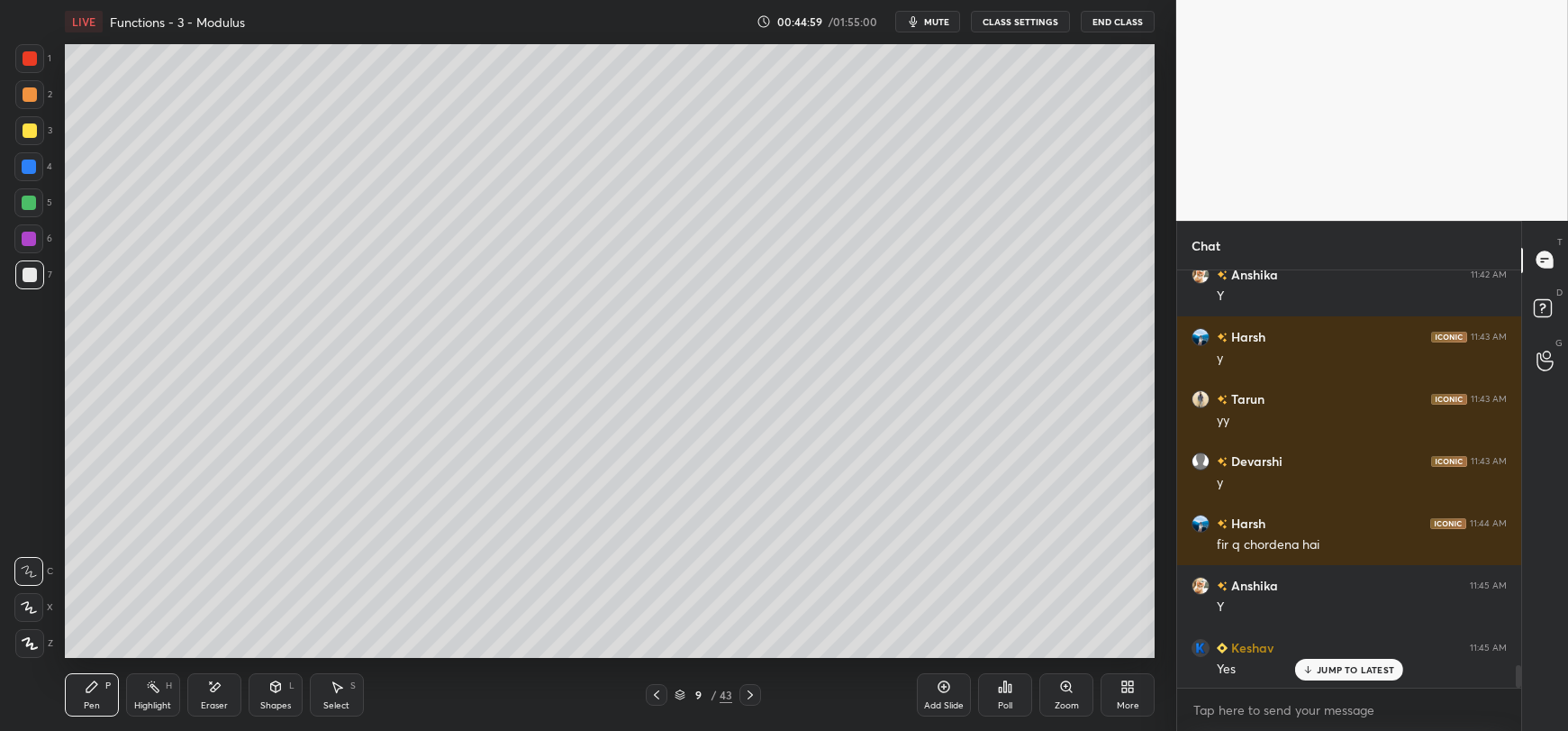
scroll to position [7288, 0]
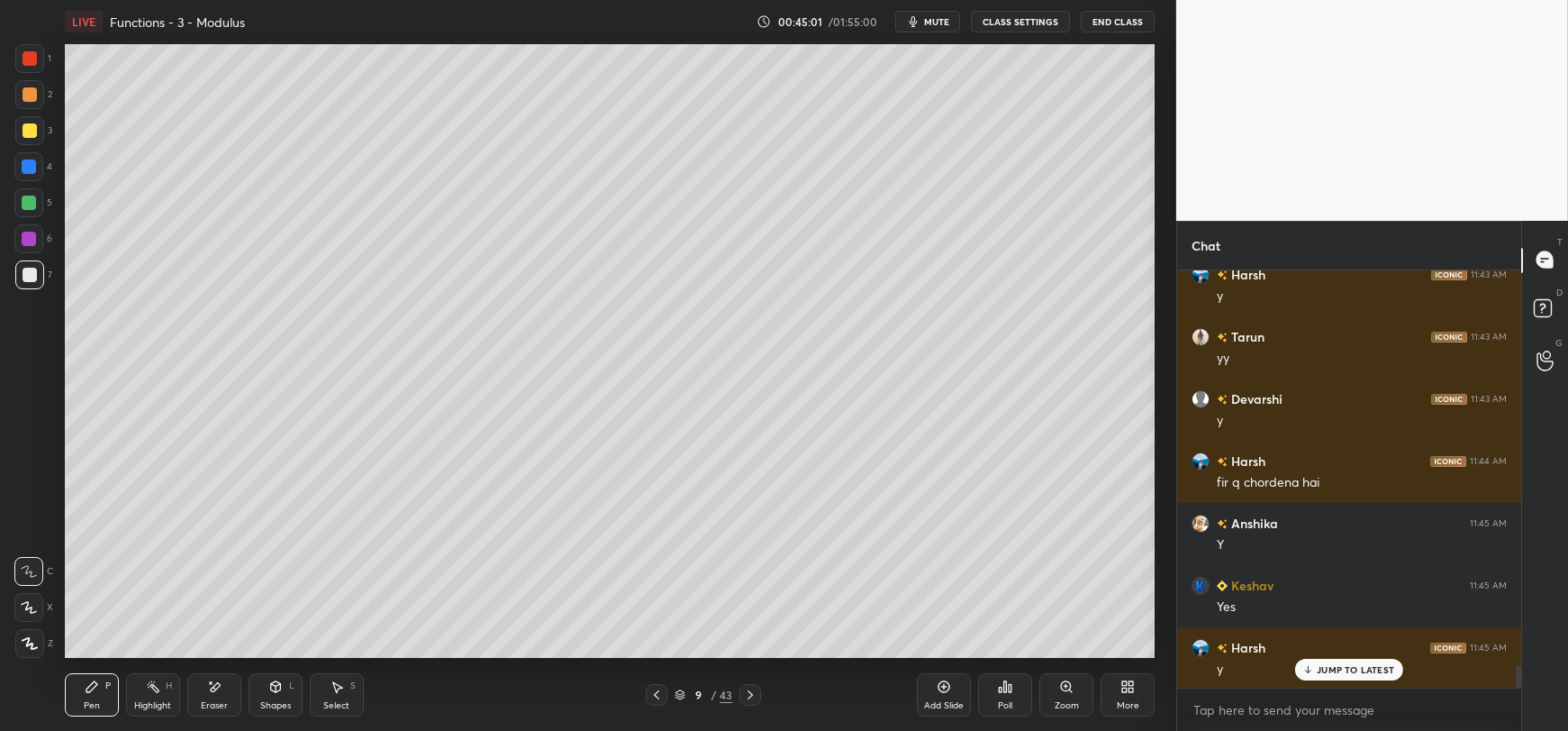
click at [24, 205] on div at bounding box center [28, 202] width 14 height 14
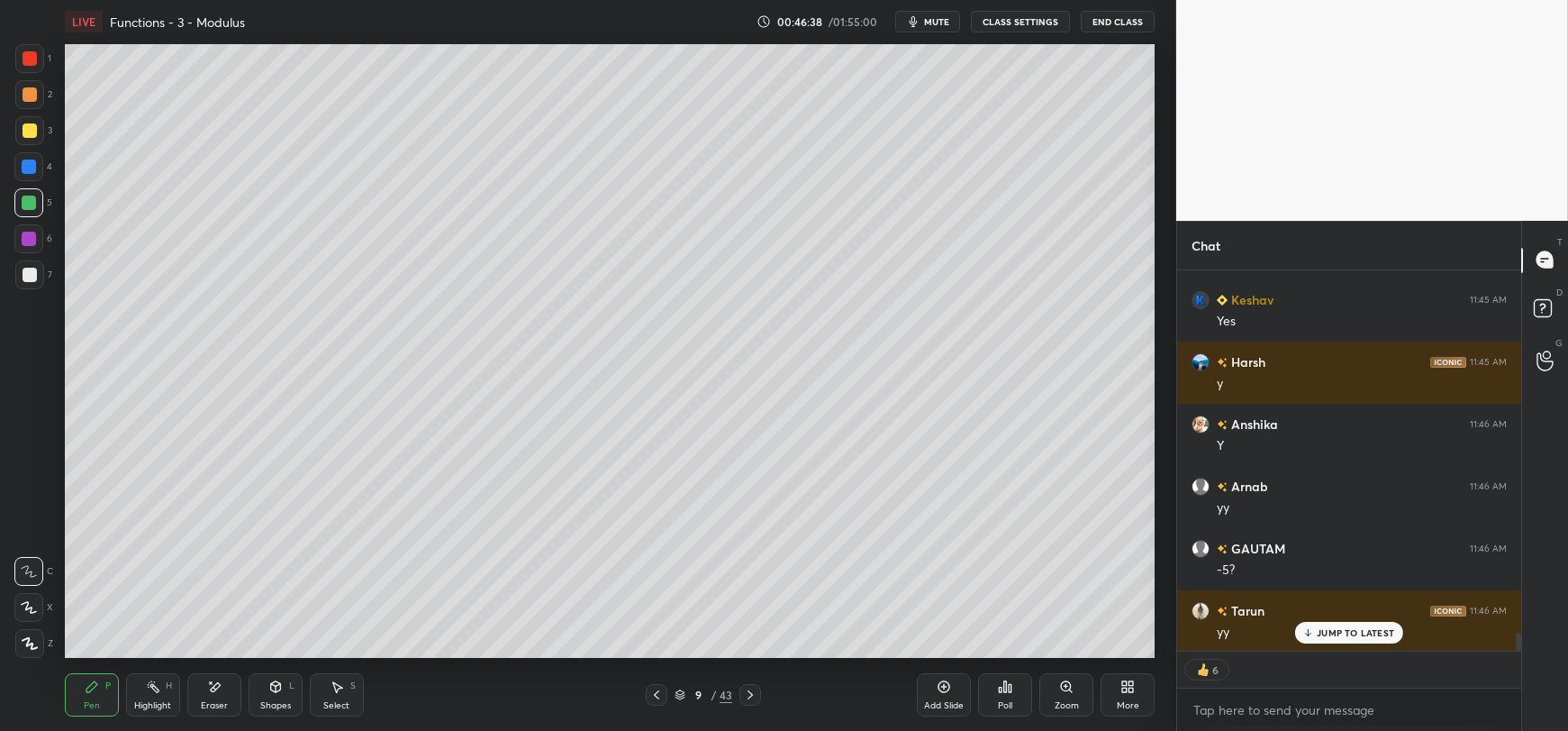
scroll to position [7537, 0]
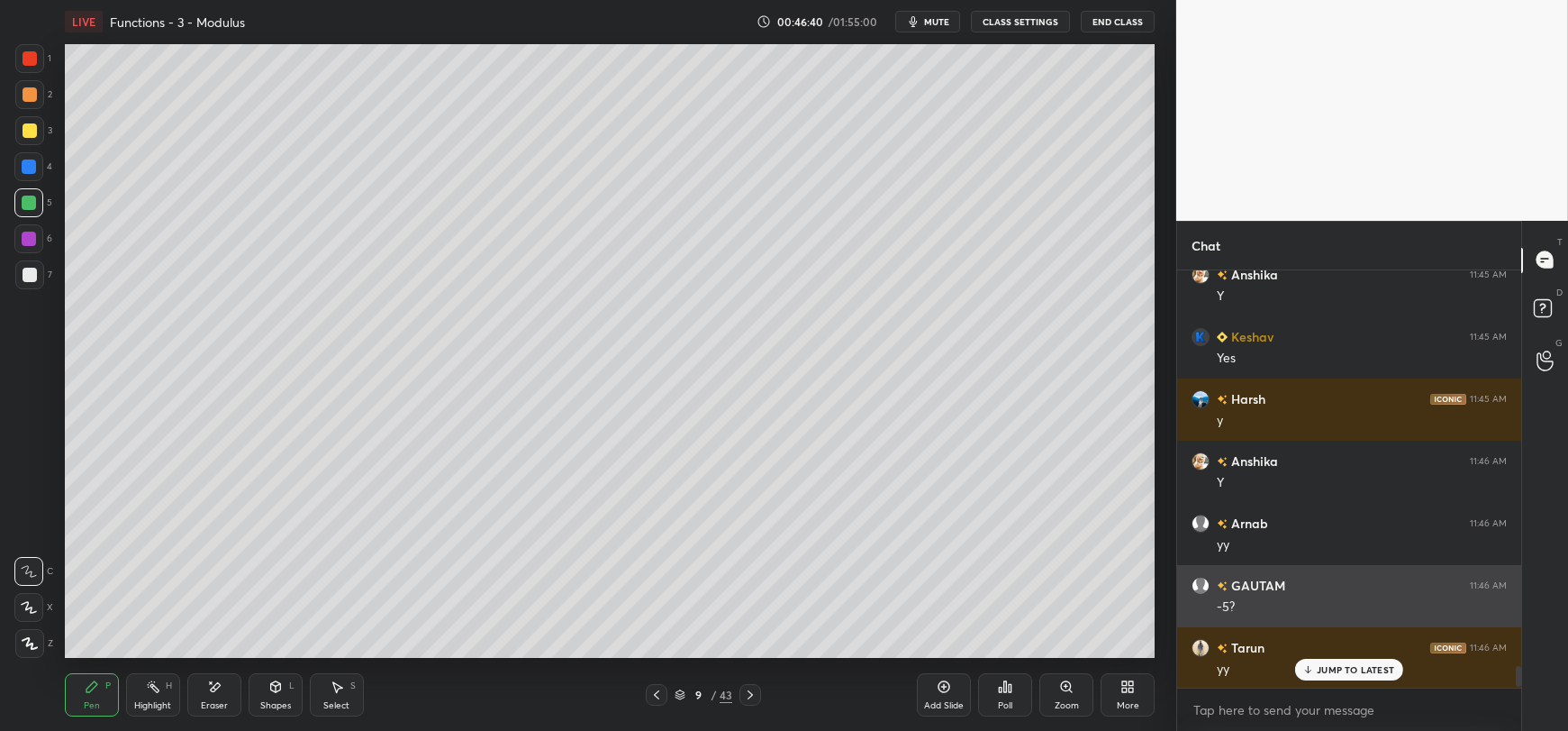
click at [1339, 664] on p "JUMP TO LATEST" at bounding box center [1355, 669] width 78 height 10
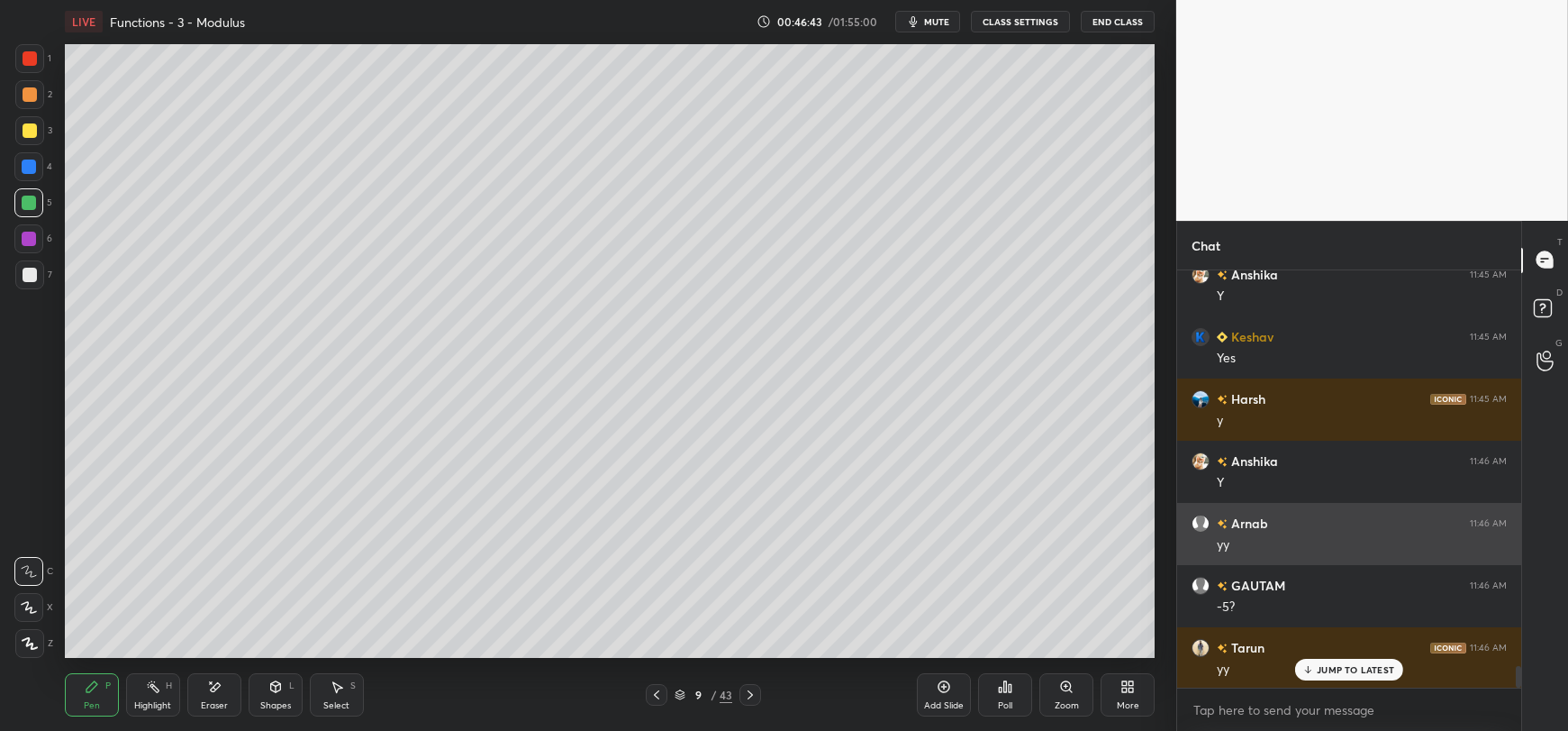
scroll to position [7598, 0]
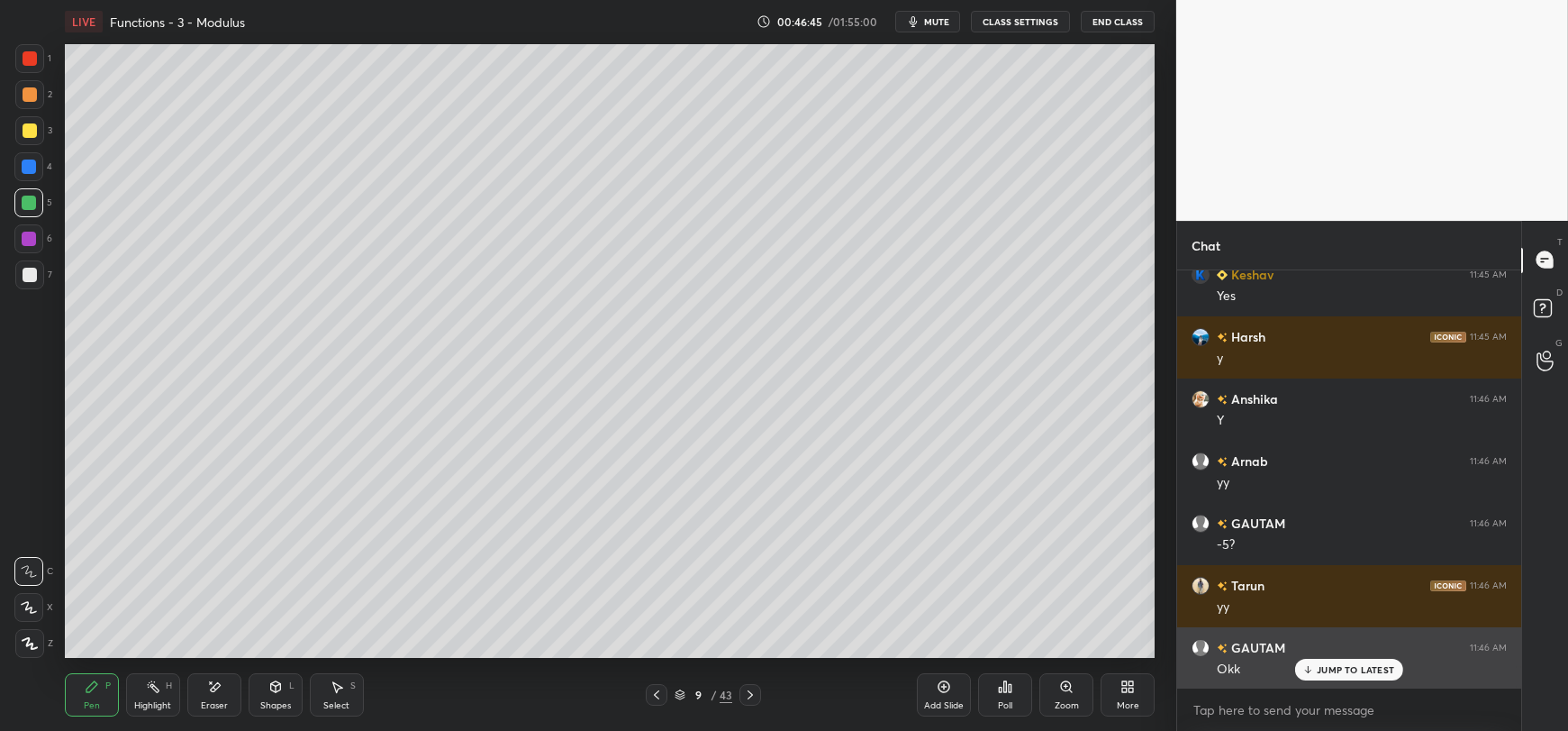
click at [1326, 669] on p "JUMP TO LATEST" at bounding box center [1355, 669] width 78 height 10
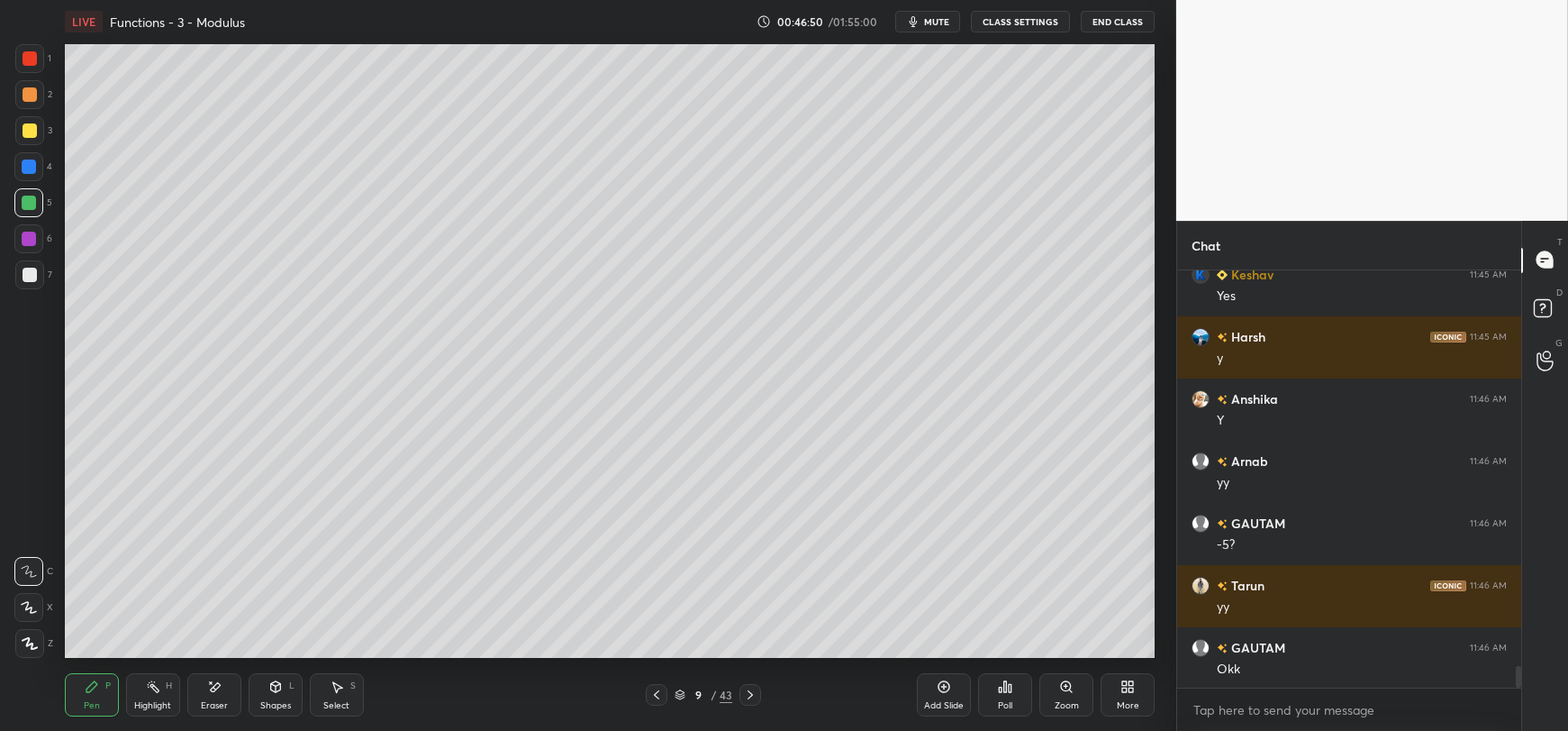
scroll to position [7617, 0]
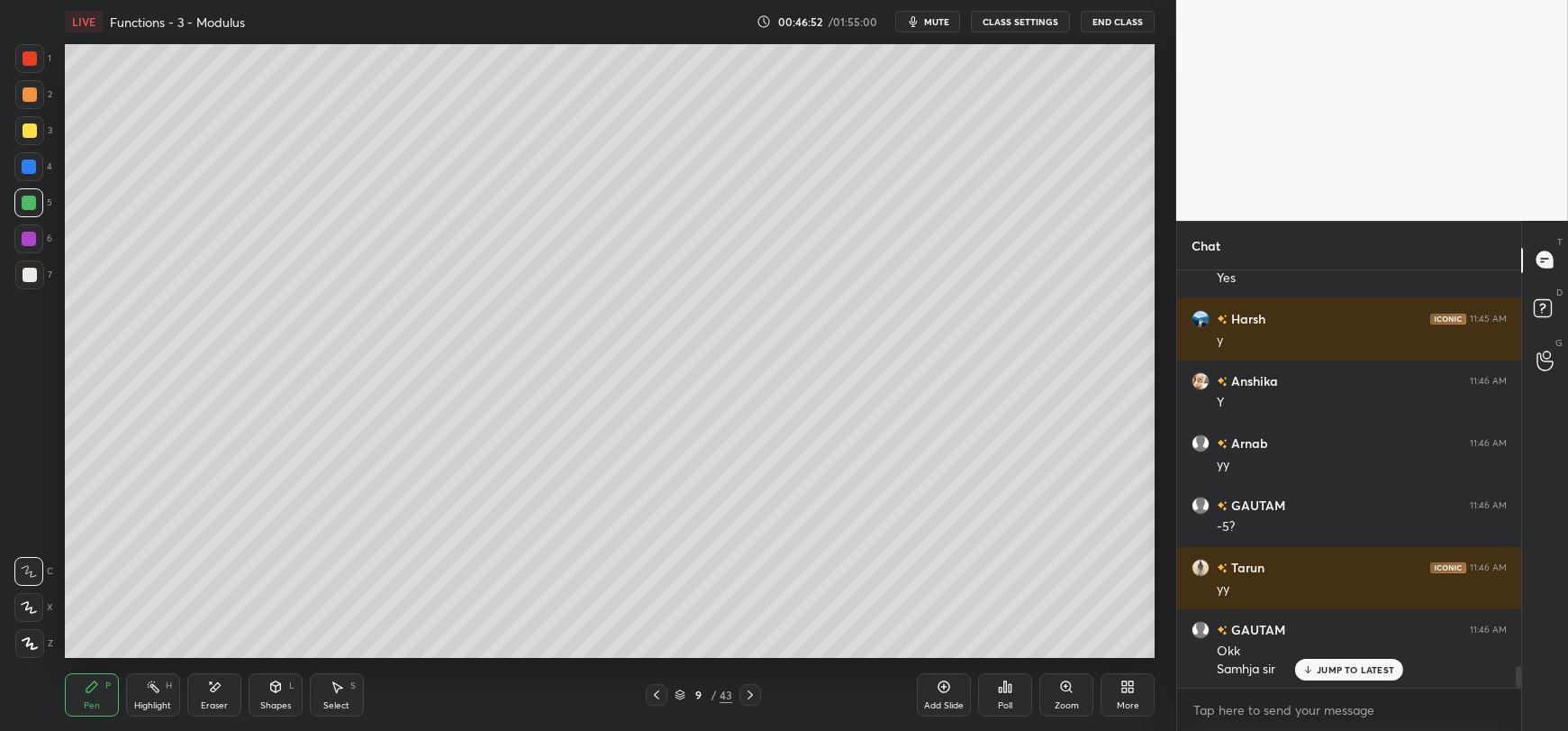
click at [1343, 667] on p "JUMP TO LATEST" at bounding box center [1355, 669] width 78 height 10
click at [30, 171] on div at bounding box center [28, 166] width 14 height 14
click at [336, 698] on div "Select S" at bounding box center [336, 695] width 54 height 44
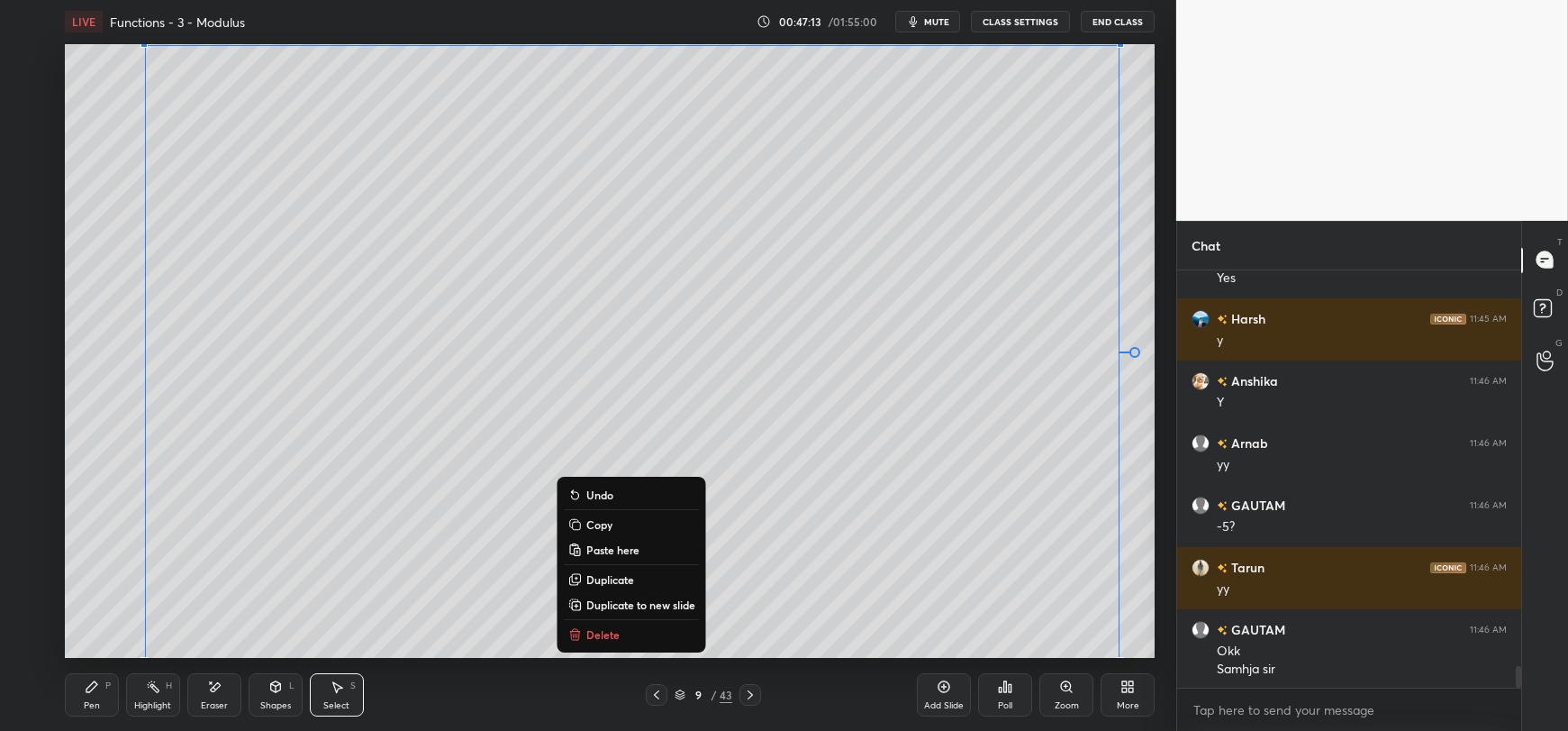
click at [604, 528] on p "Copy" at bounding box center [599, 524] width 26 height 14
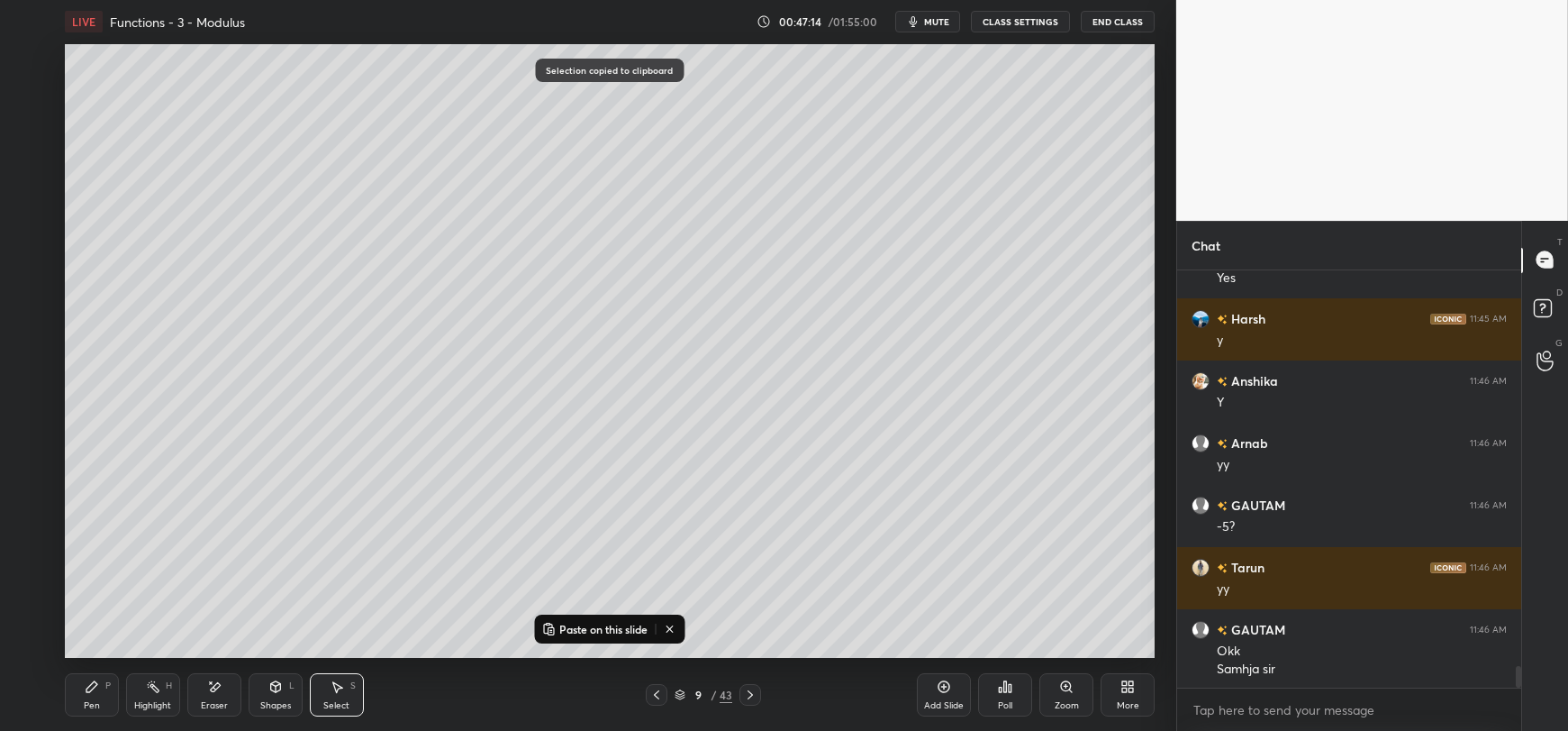
click at [940, 695] on div "Add Slide" at bounding box center [943, 695] width 54 height 44
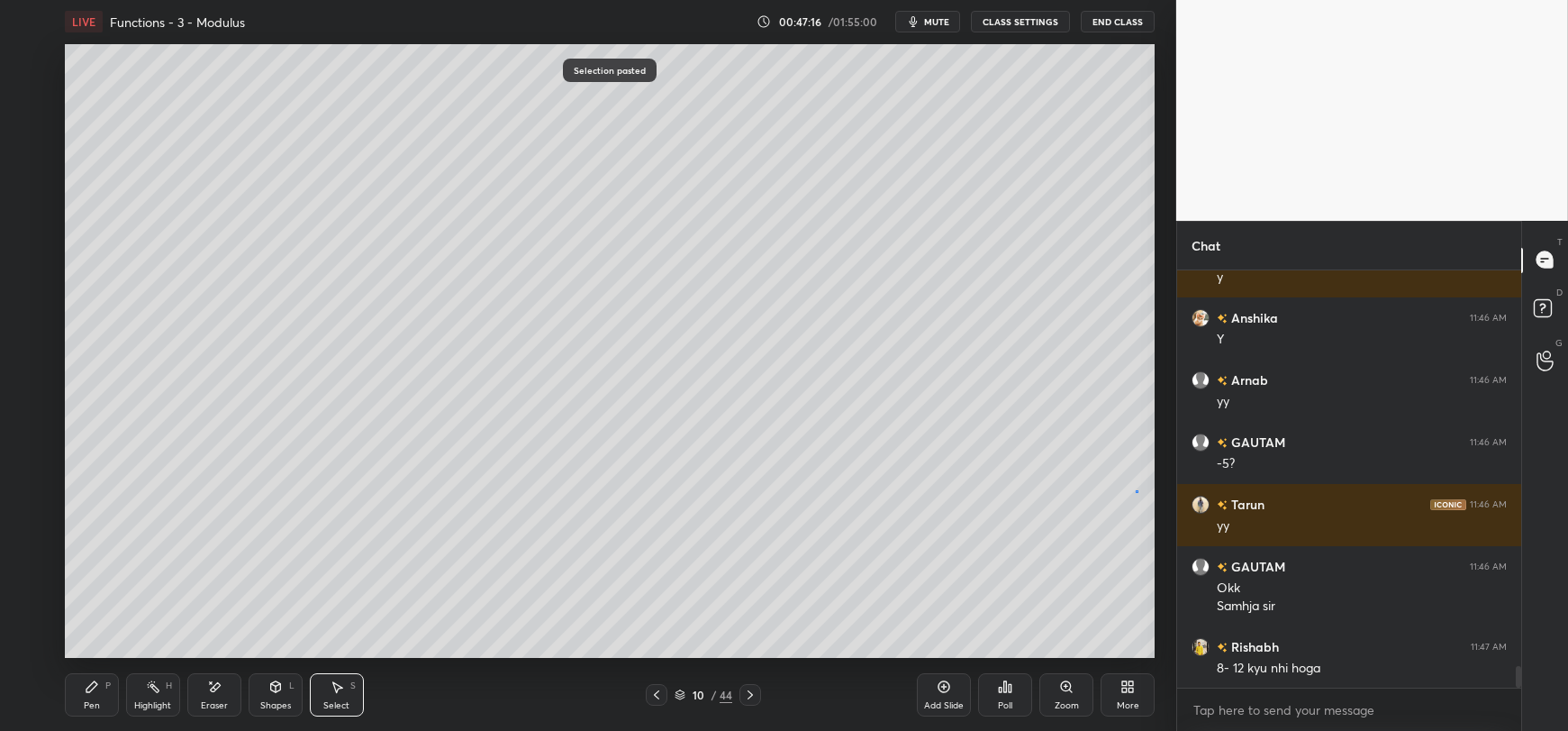
click at [1132, 490] on div "0 ° Undo Copy Paste here Duplicate Duplicate to new slide Delete" at bounding box center [610, 351] width 1090 height 614
click at [215, 697] on div "Eraser" at bounding box center [214, 695] width 54 height 44
click at [88, 705] on div "Pen" at bounding box center [92, 705] width 16 height 9
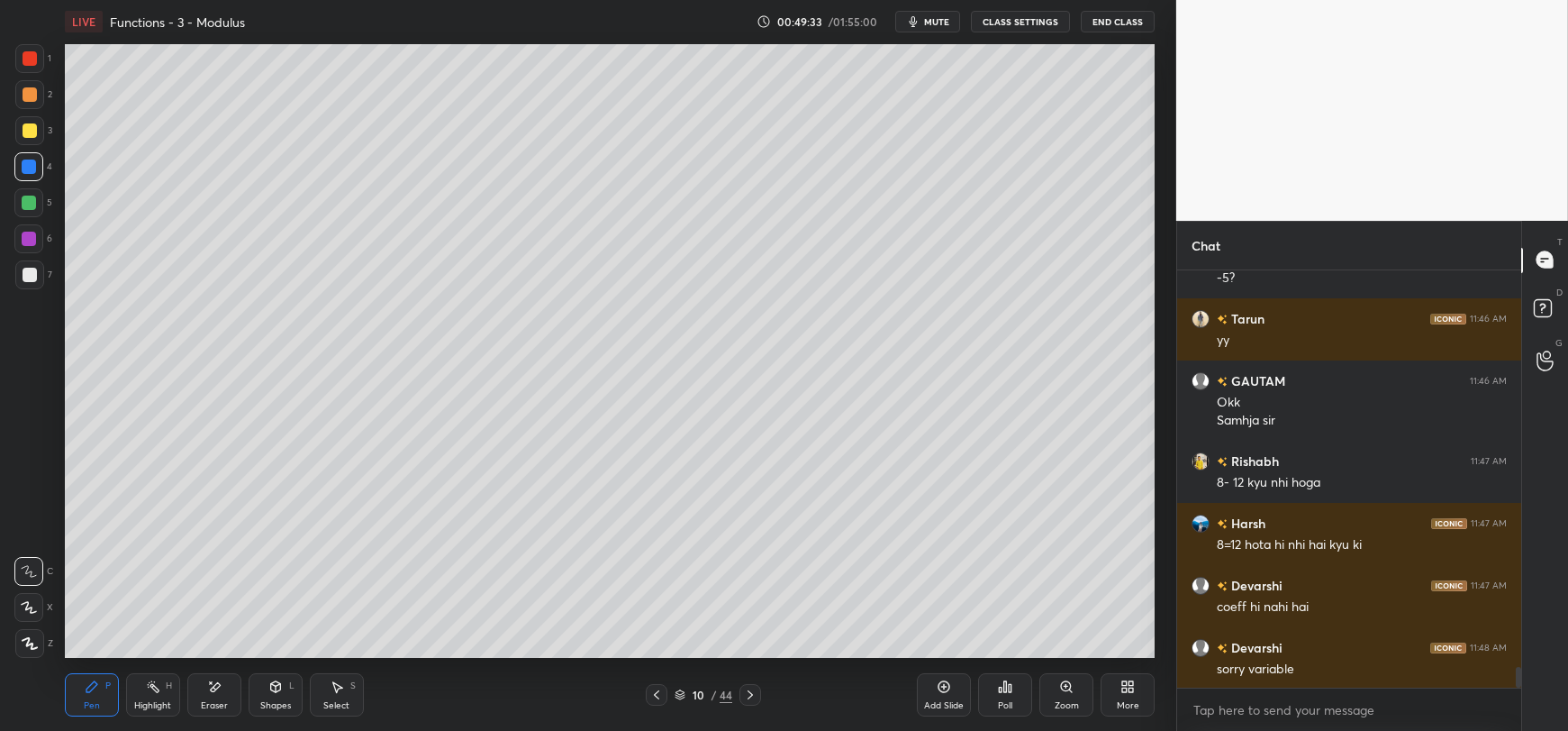
scroll to position [7928, 0]
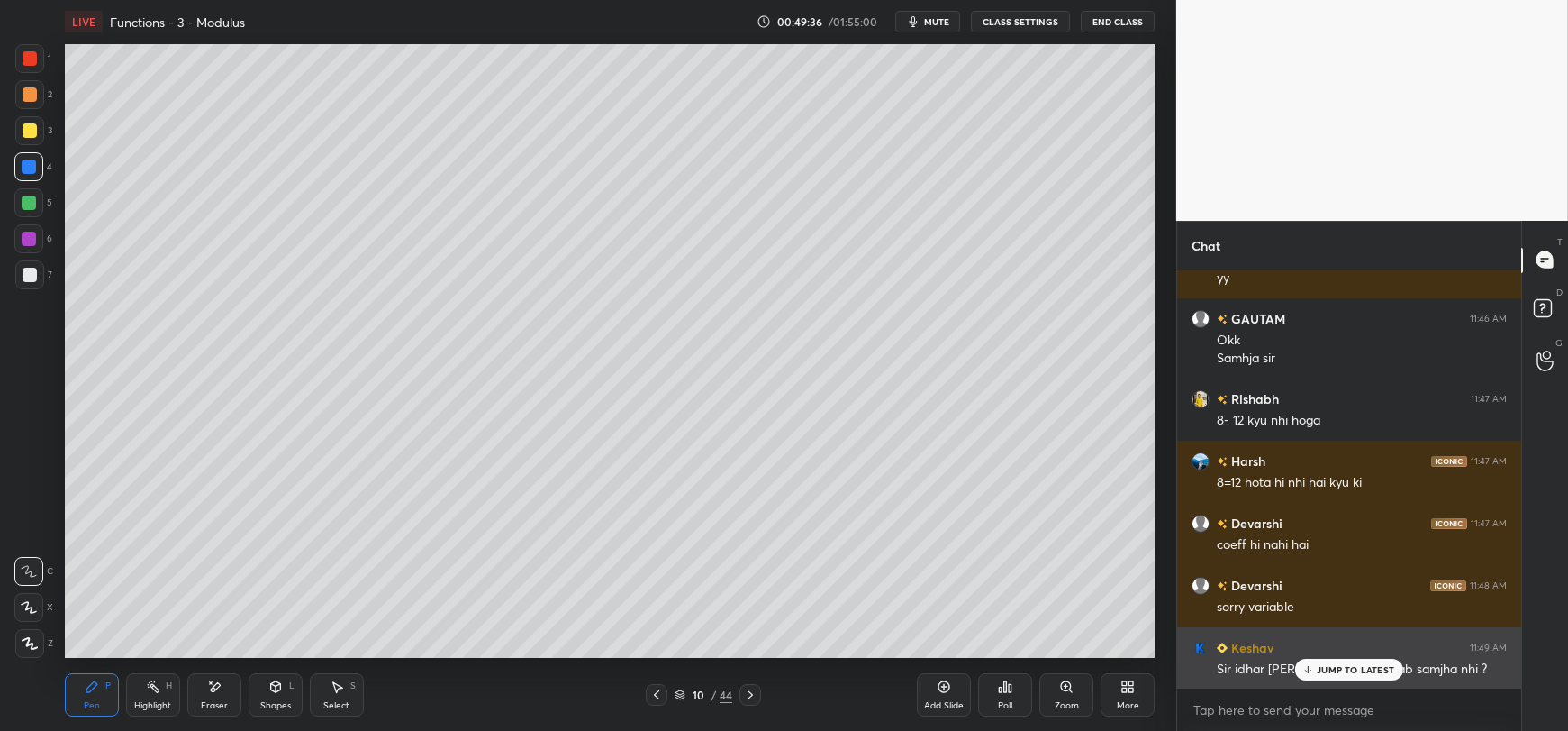
click at [1309, 670] on icon at bounding box center [1308, 669] width 11 height 10
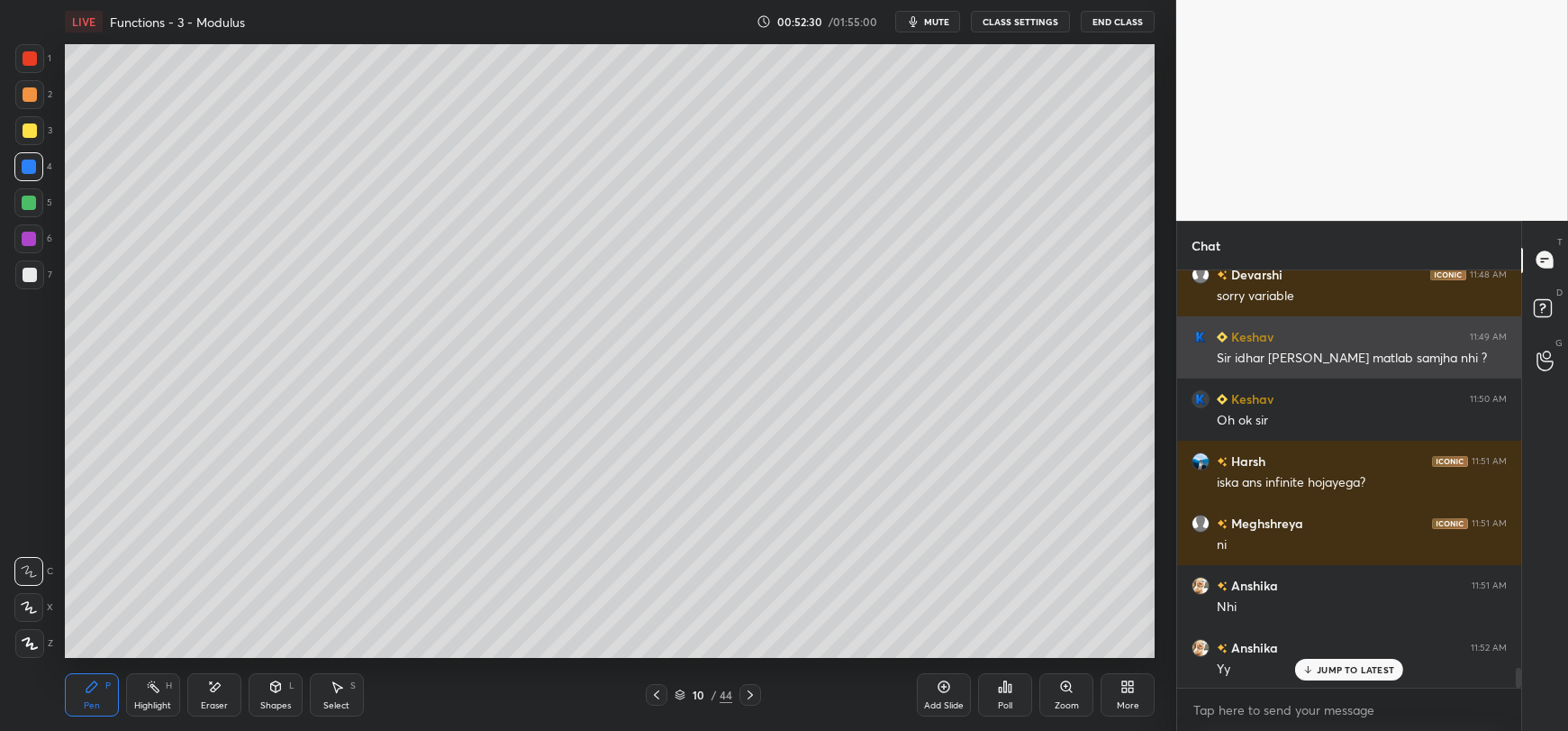
scroll to position [8317, 0]
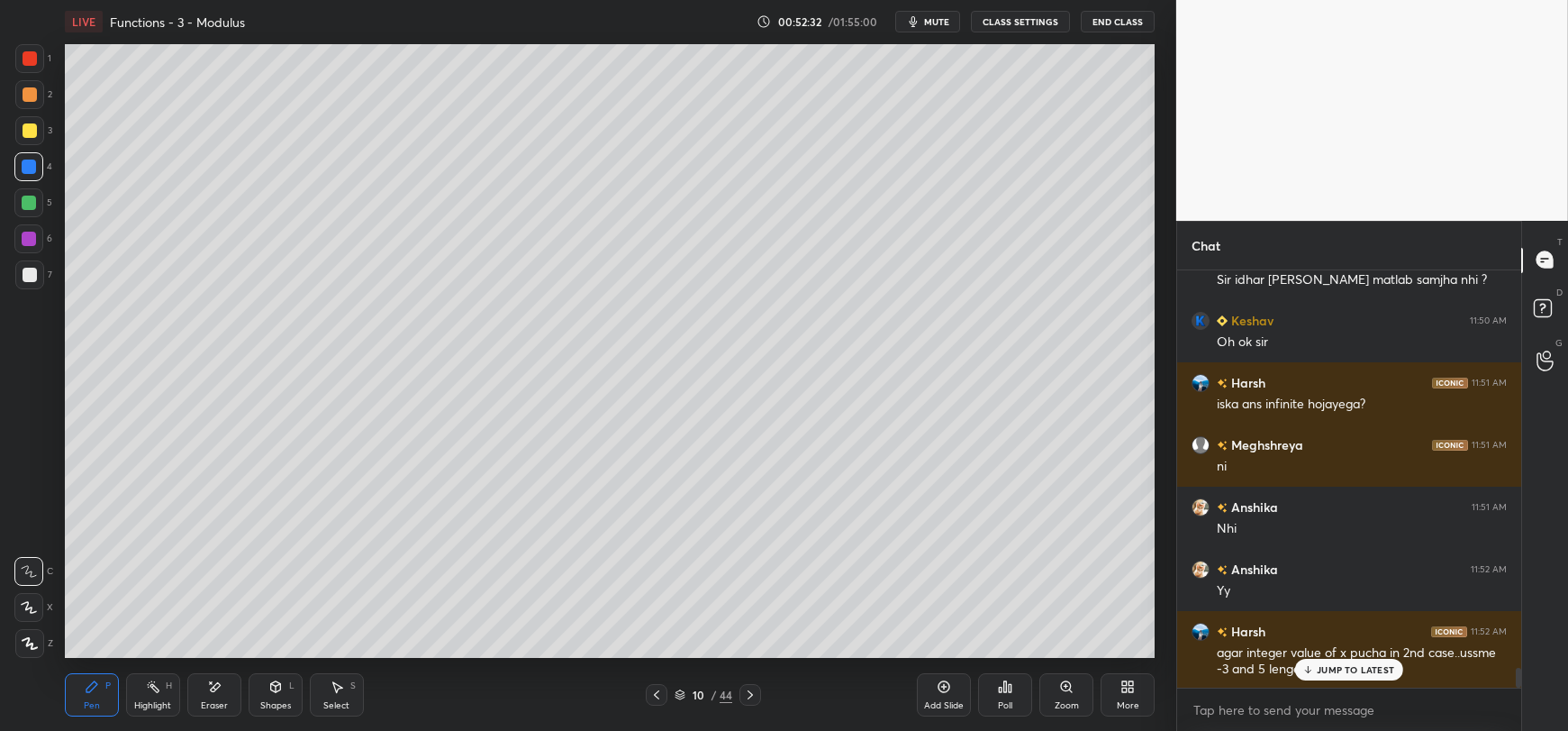
click at [1328, 670] on p "JUMP TO LATEST" at bounding box center [1355, 669] width 78 height 10
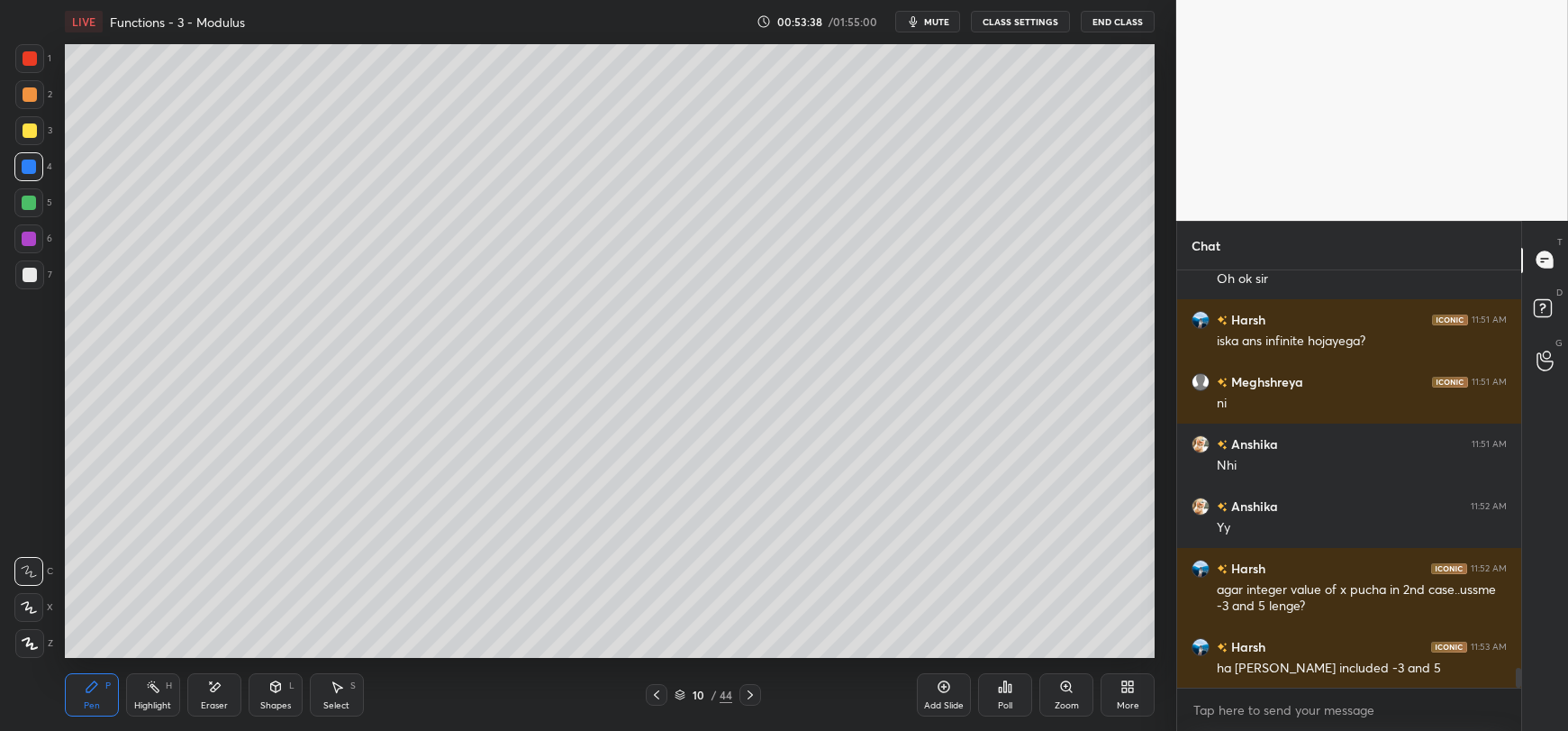
click at [943, 687] on icon at bounding box center [944, 687] width 6 height 6
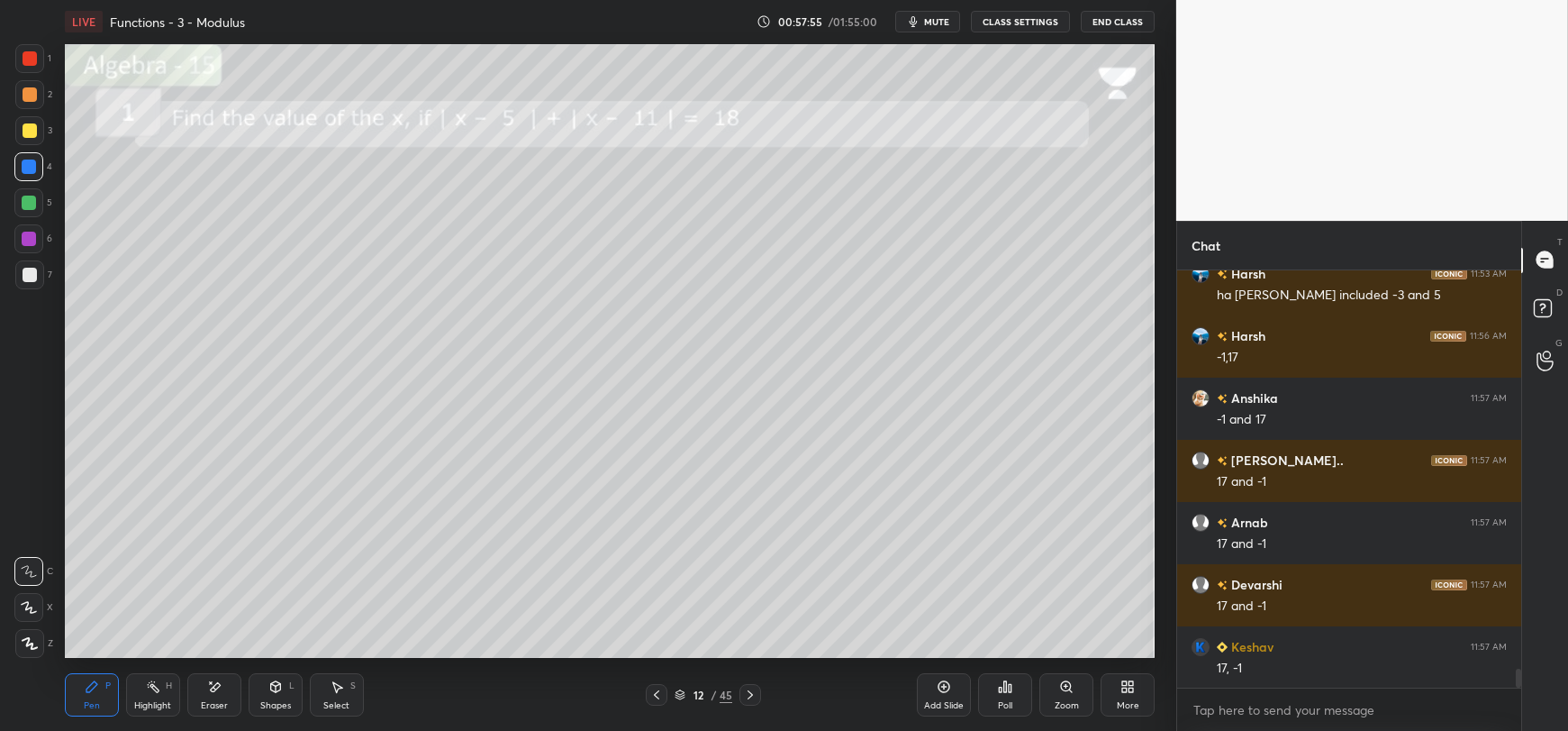
scroll to position [8816, 0]
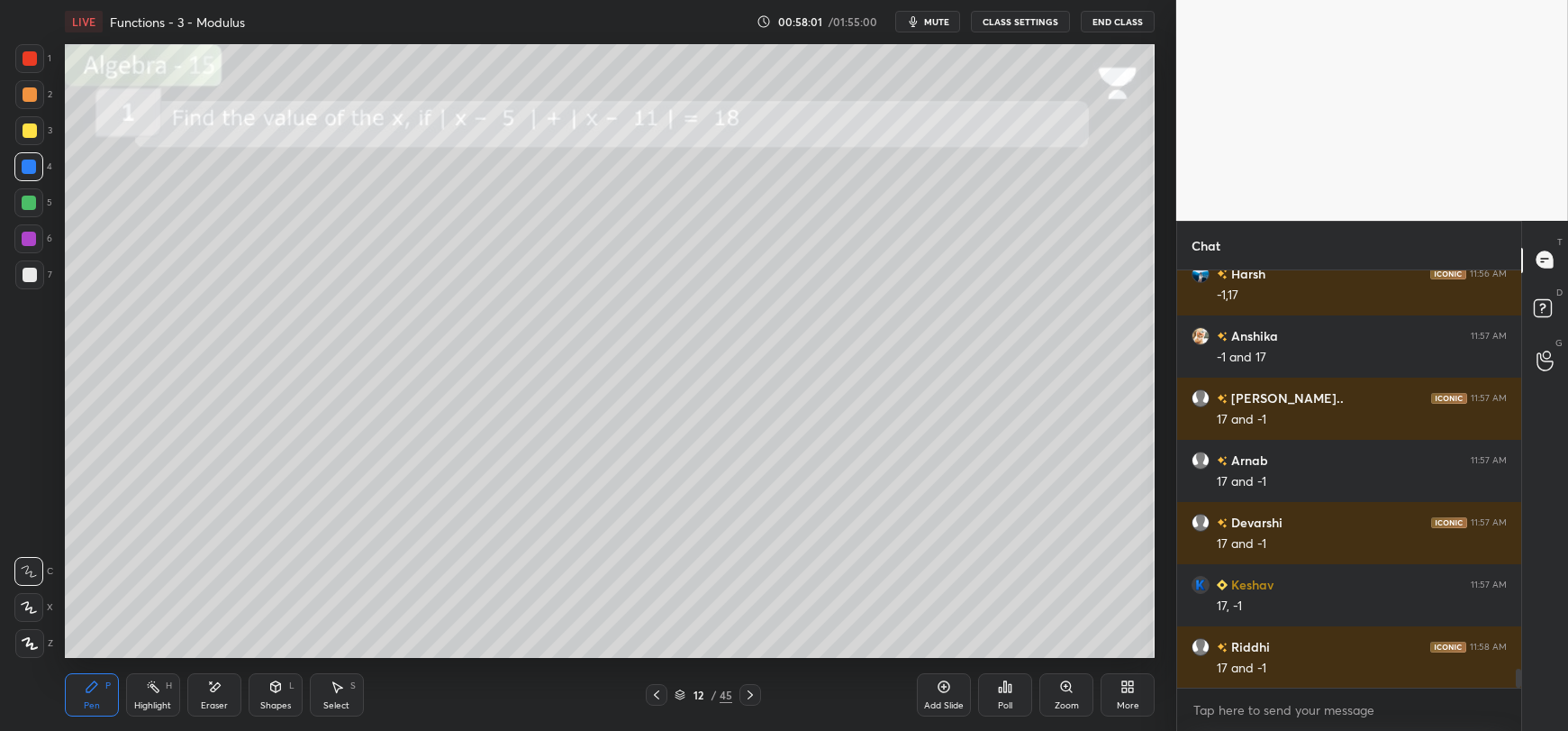
click at [31, 275] on div at bounding box center [29, 274] width 14 height 14
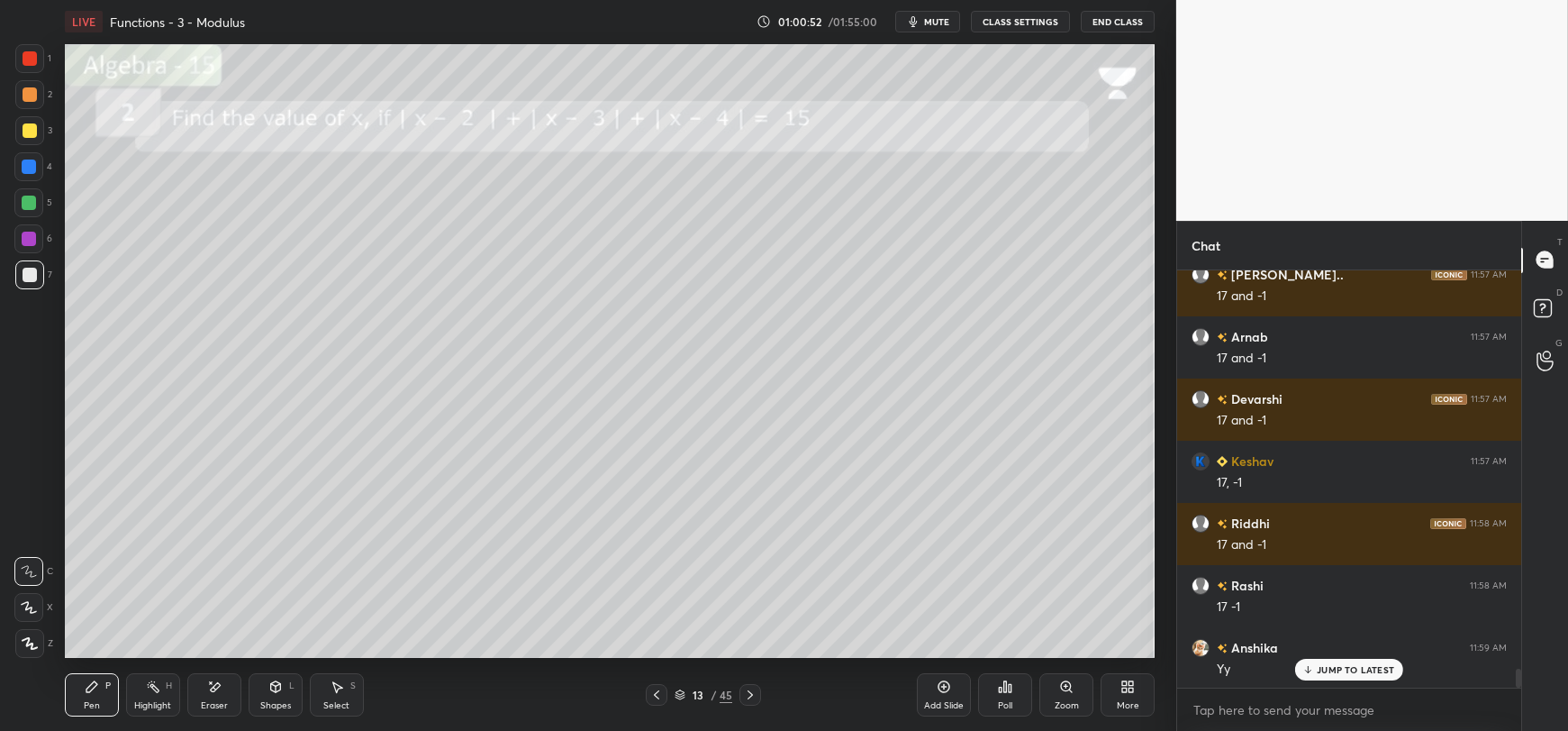
scroll to position [9018, 0]
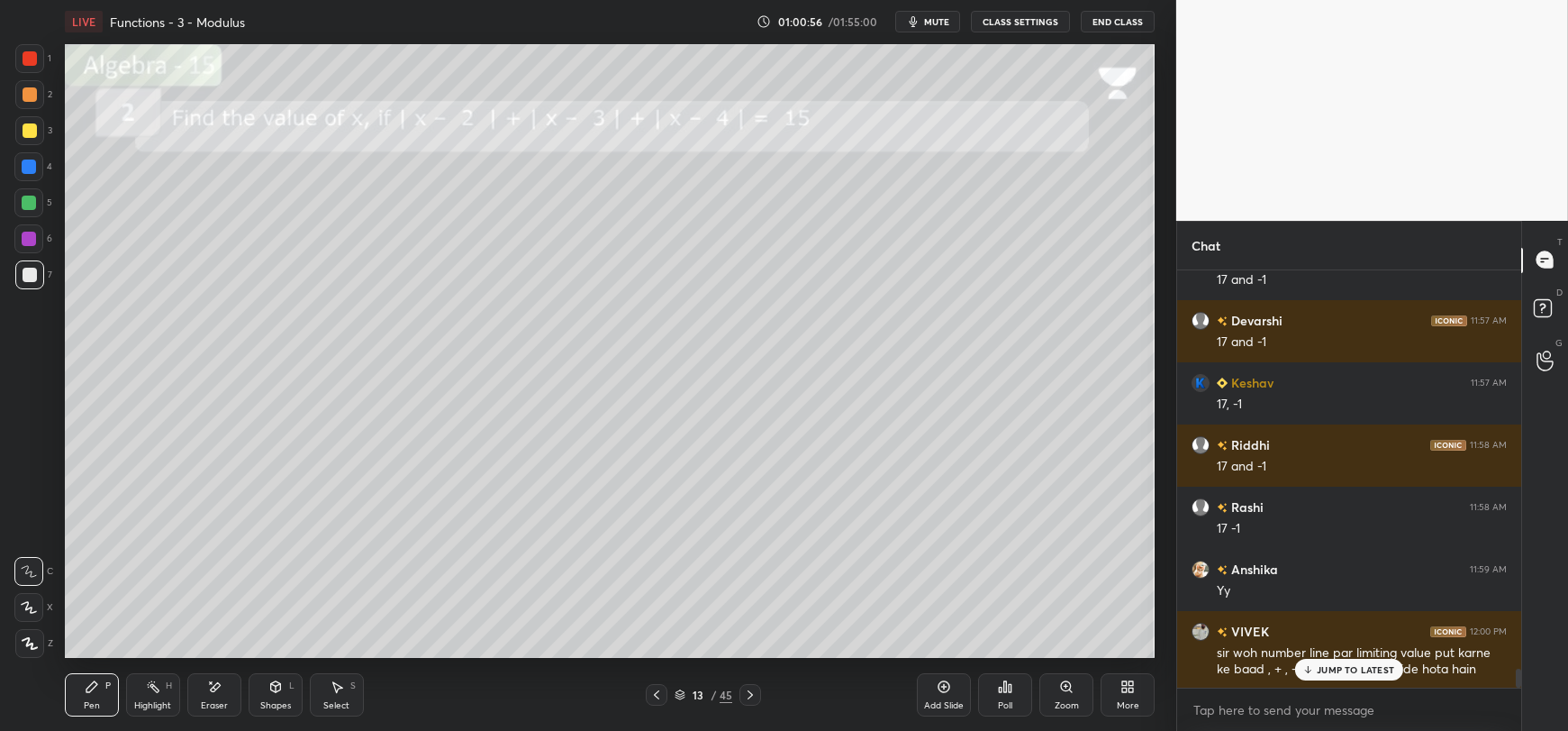
click at [1334, 666] on p "JUMP TO LATEST" at bounding box center [1355, 669] width 78 height 10
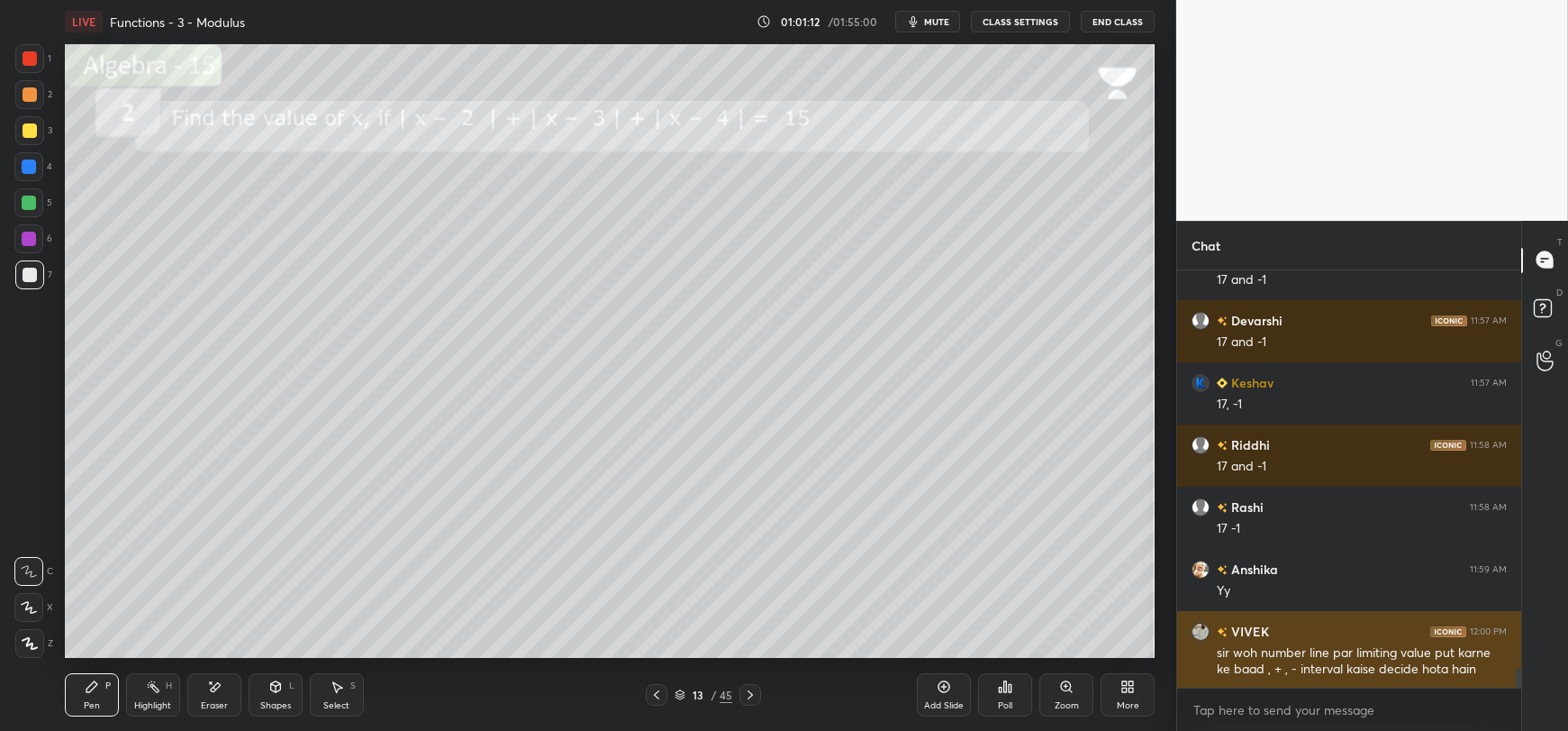
click at [1239, 624] on h6 "VIVEK" at bounding box center [1249, 632] width 42 height 19
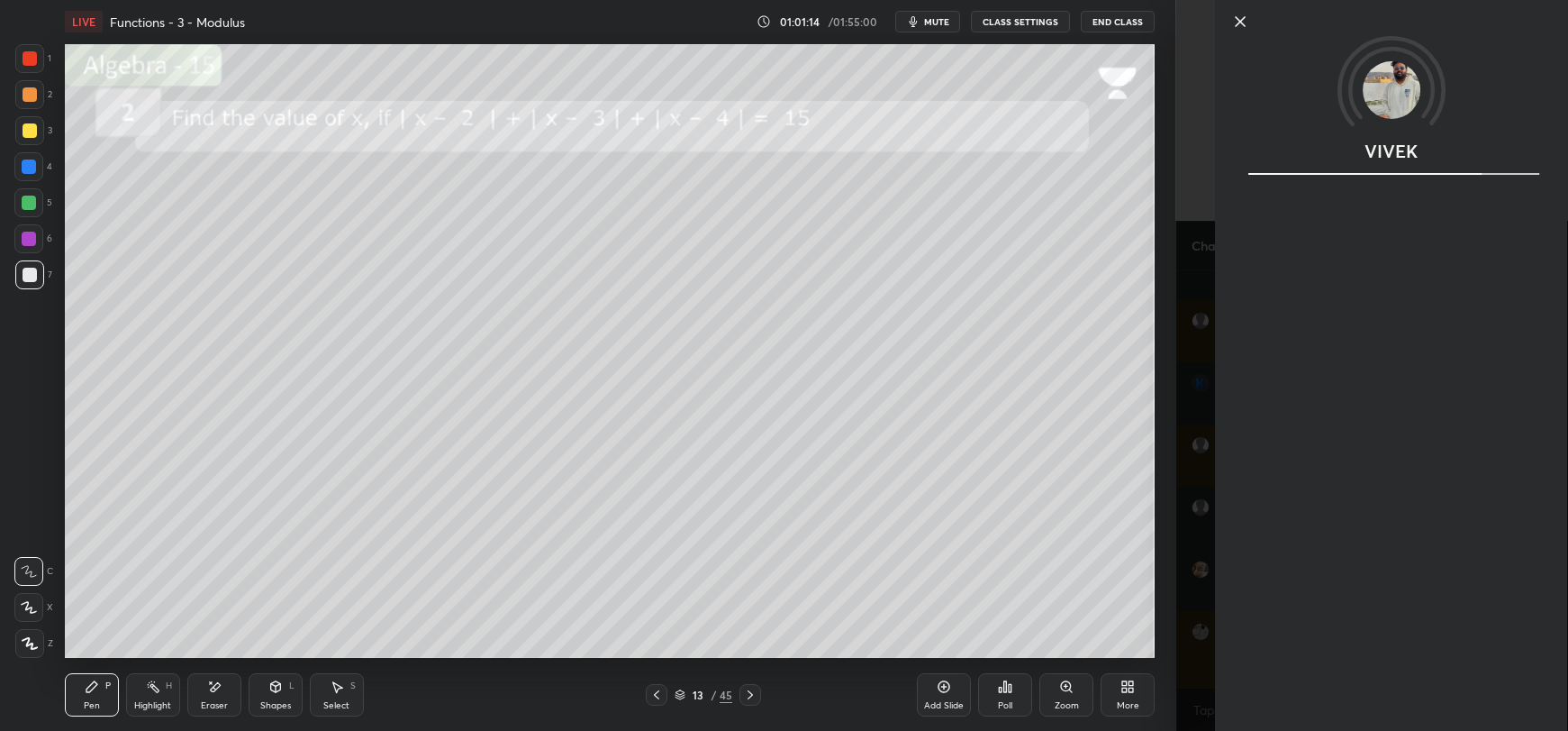
click at [1397, 72] on img at bounding box center [1391, 90] width 58 height 58
click at [1237, 11] on icon at bounding box center [1240, 21] width 22 height 22
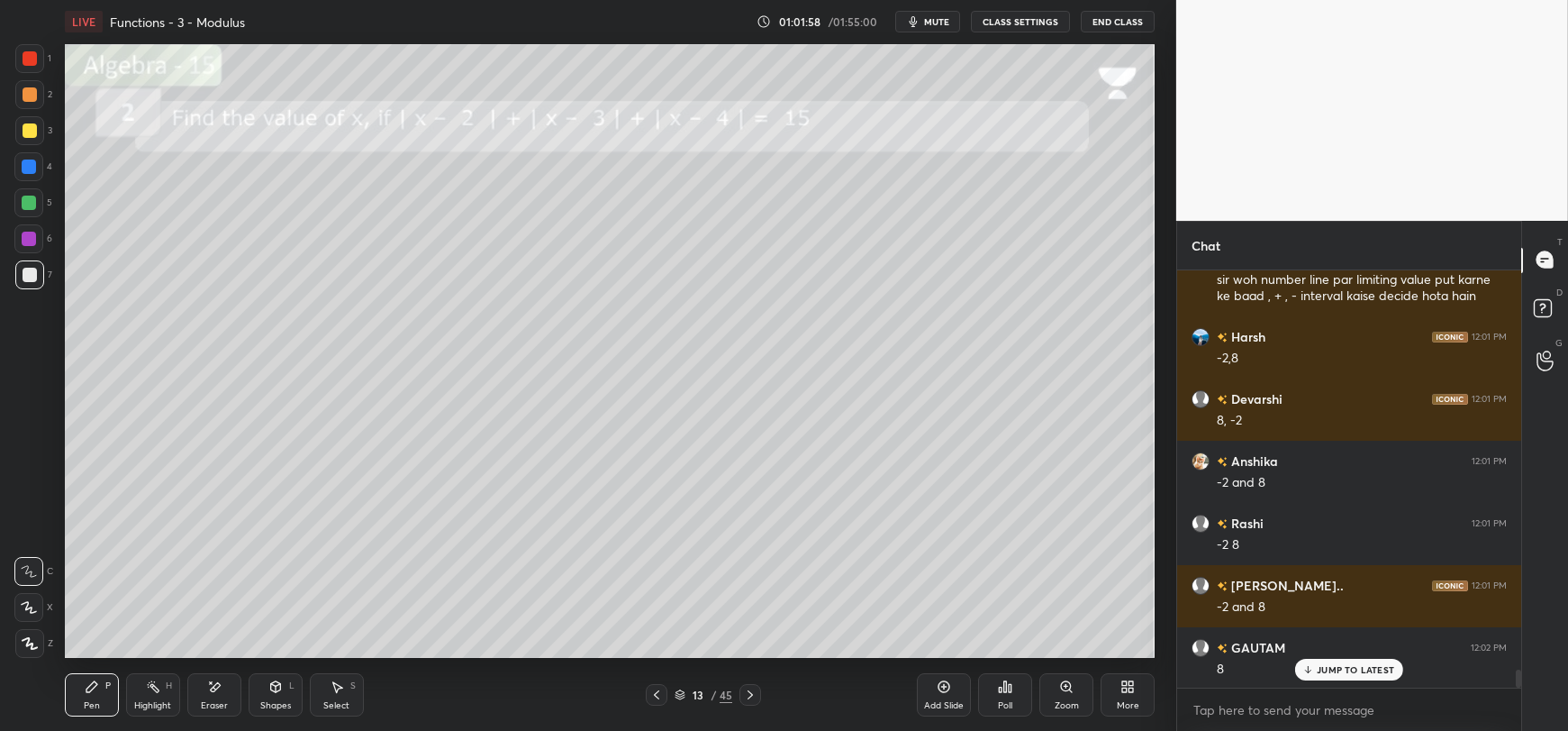
scroll to position [9454, 0]
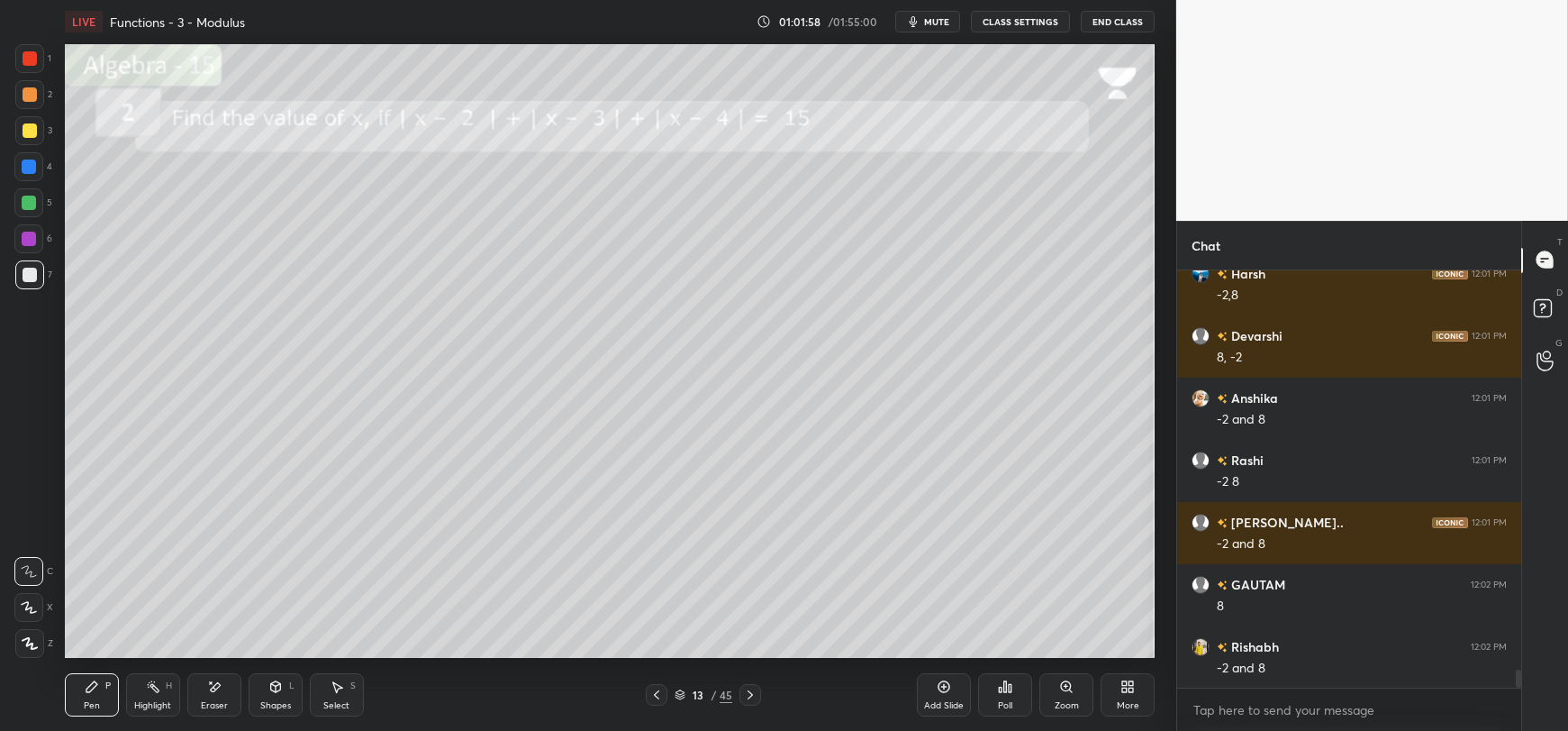
click at [271, 698] on div "Shapes L" at bounding box center [275, 695] width 54 height 44
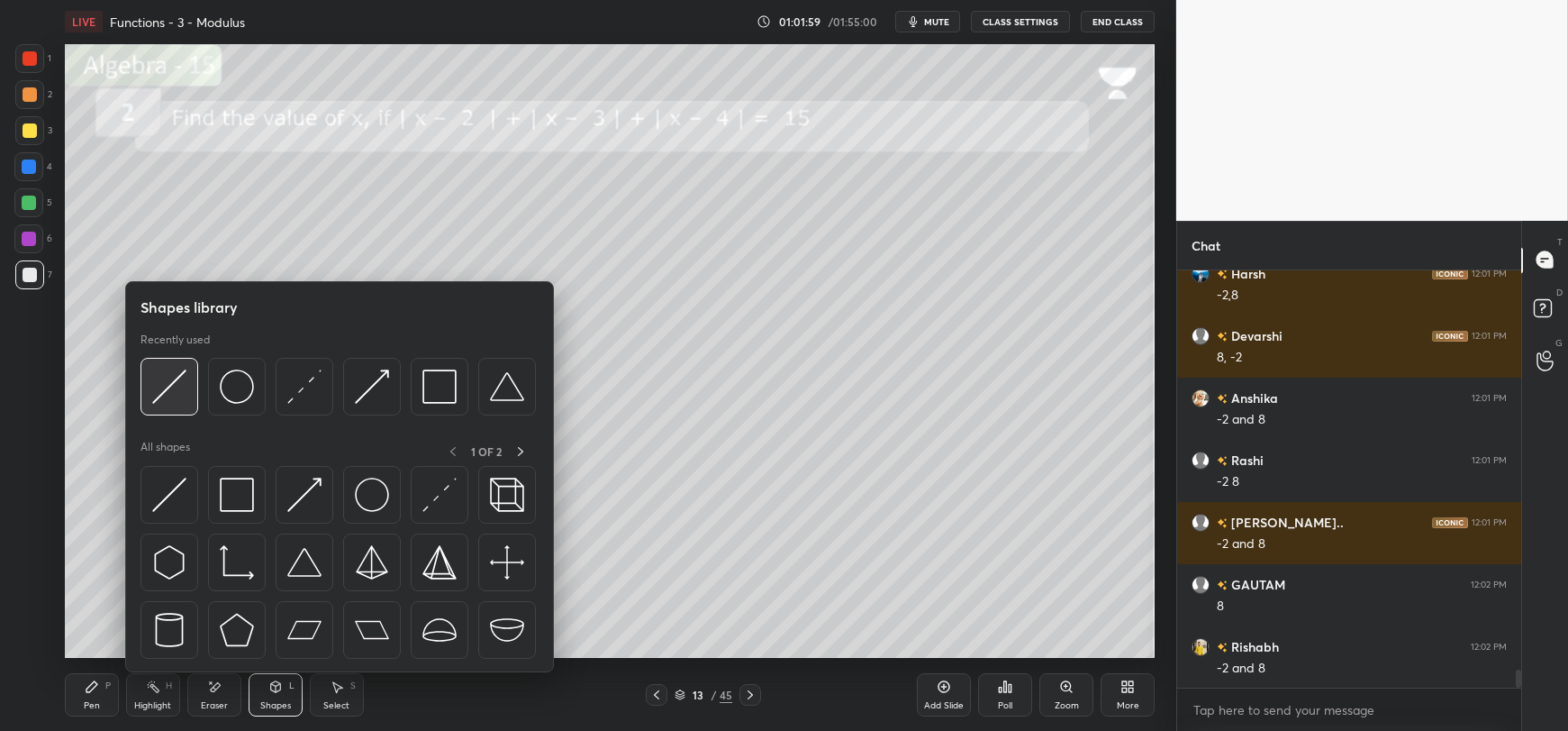
scroll to position [9516, 0]
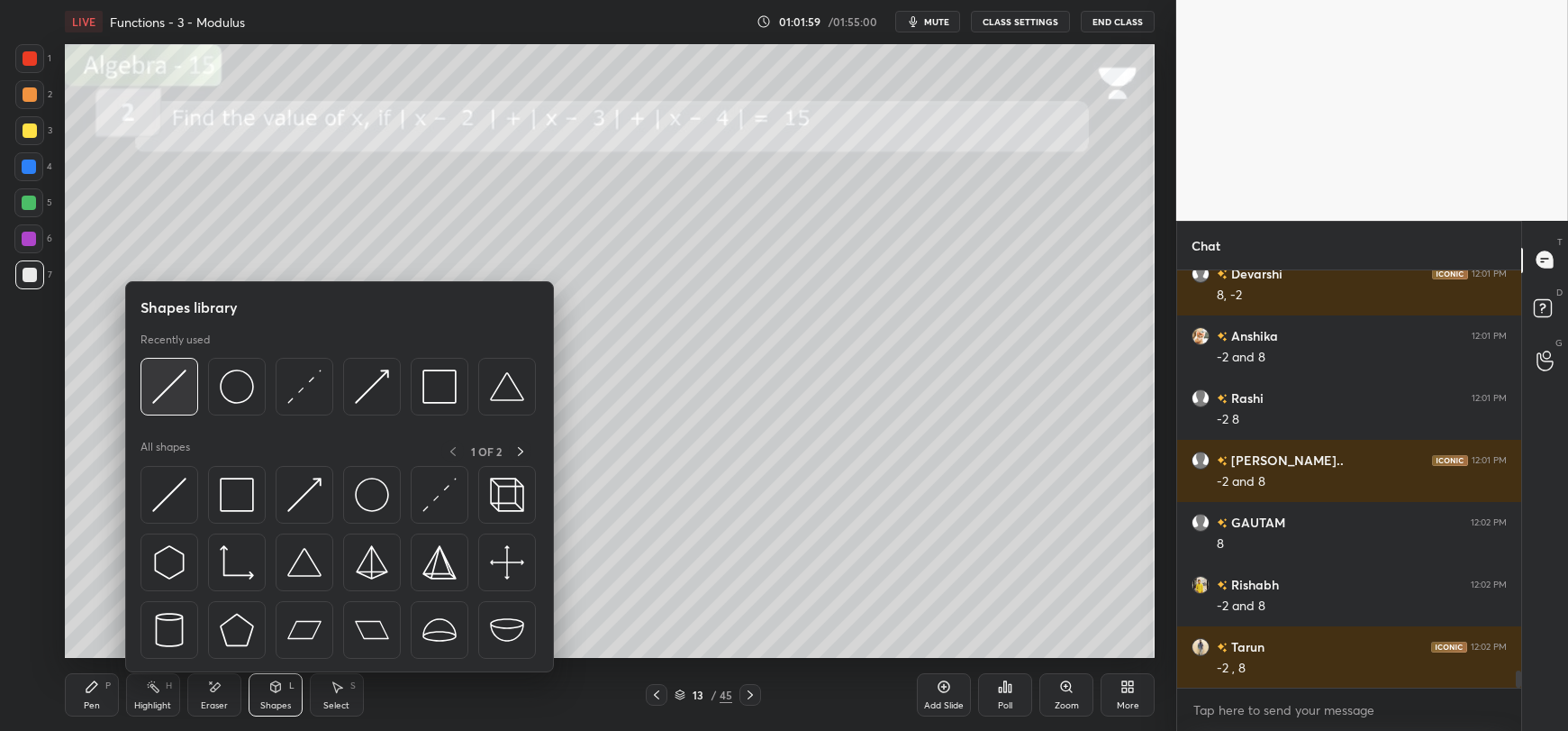
click at [165, 393] on img at bounding box center [169, 387] width 34 height 34
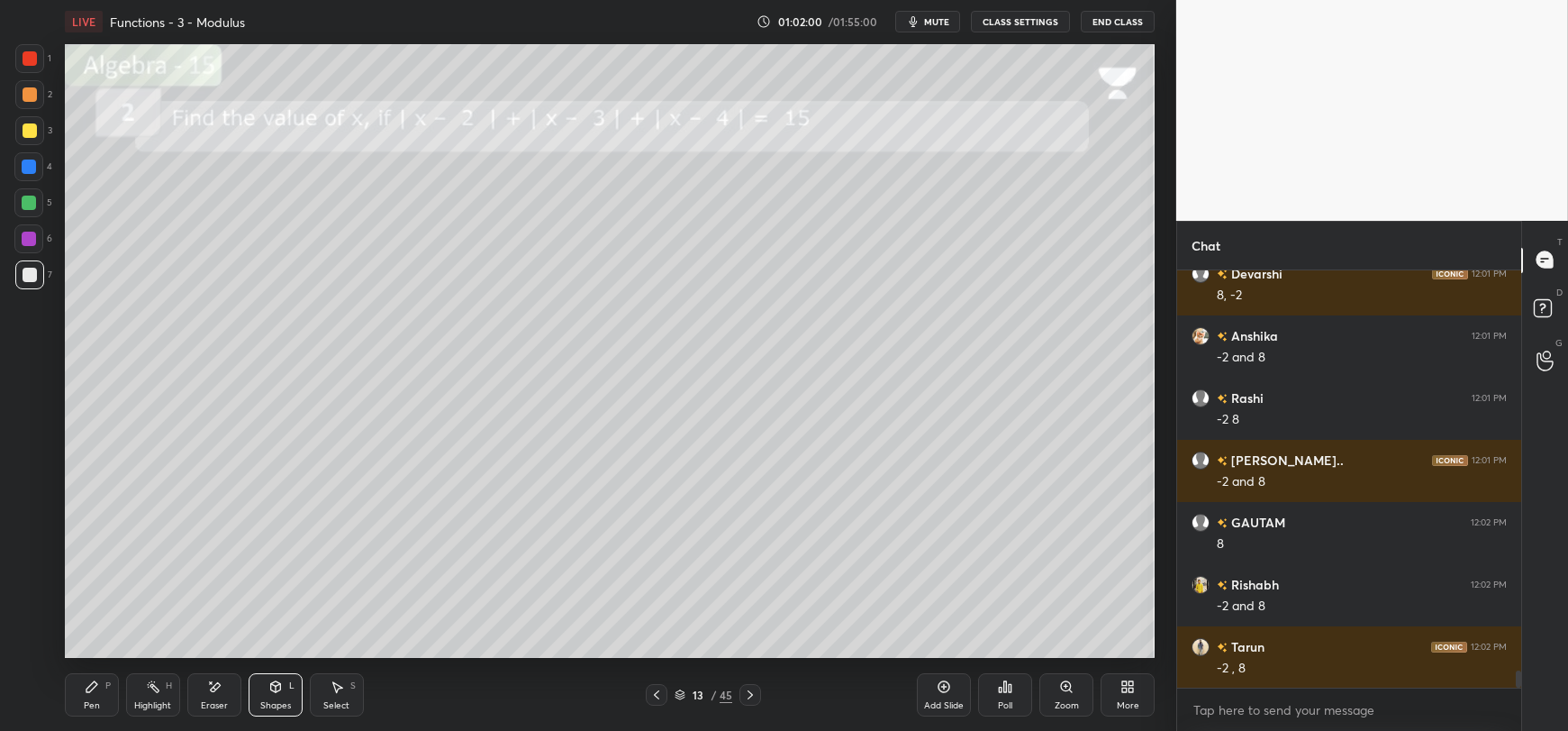
scroll to position [9578, 0]
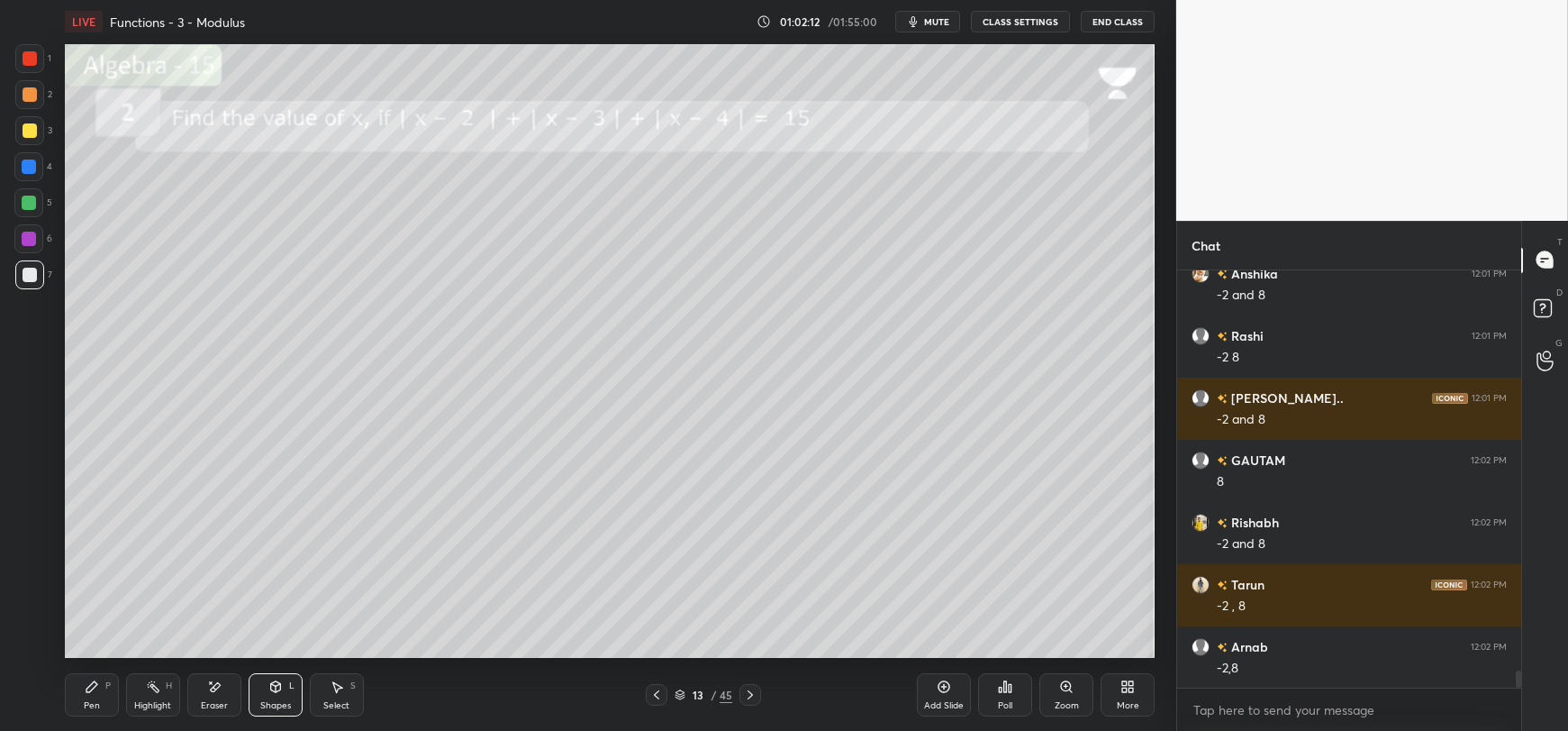
click at [95, 695] on div "Pen P" at bounding box center [92, 695] width 54 height 44
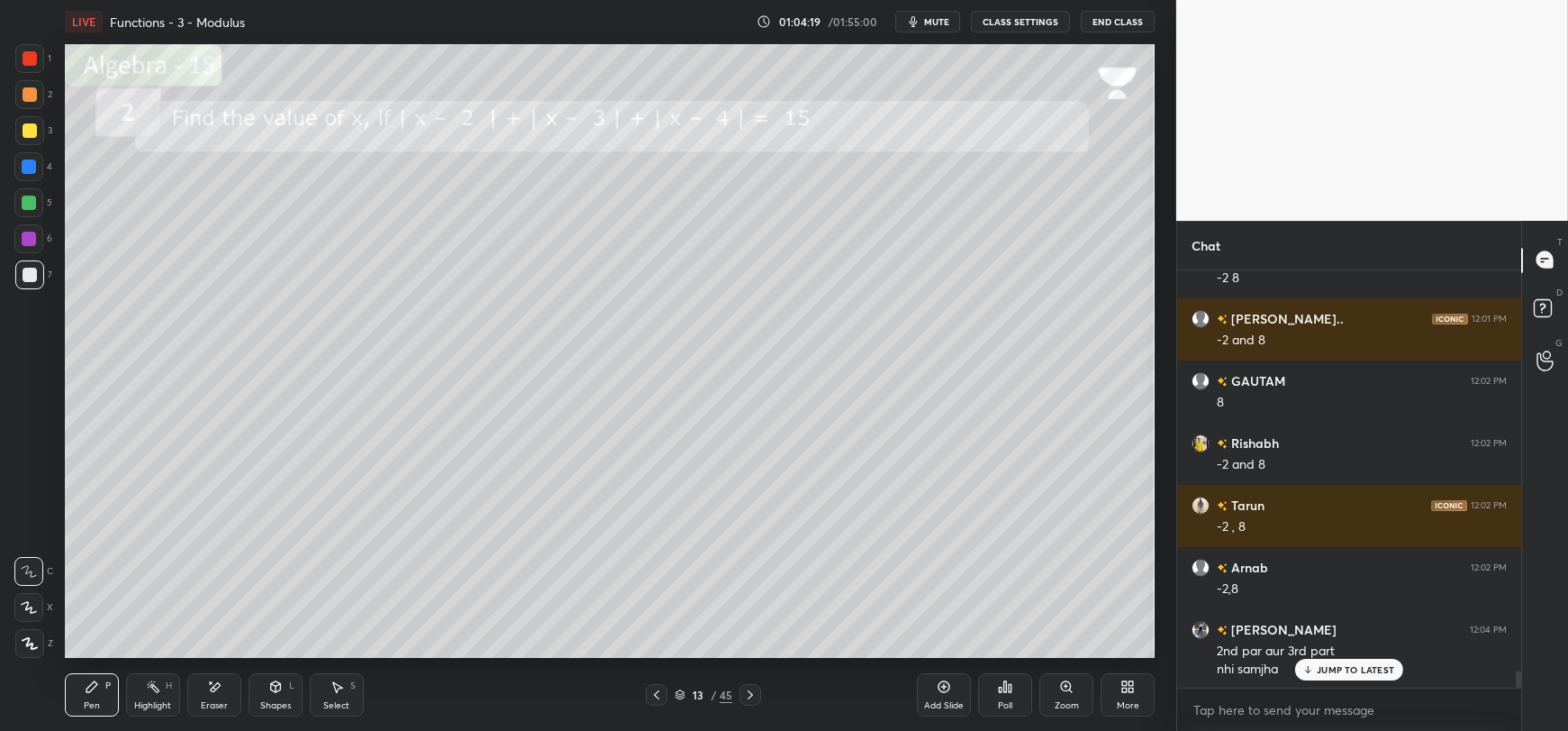
scroll to position [9675, 0]
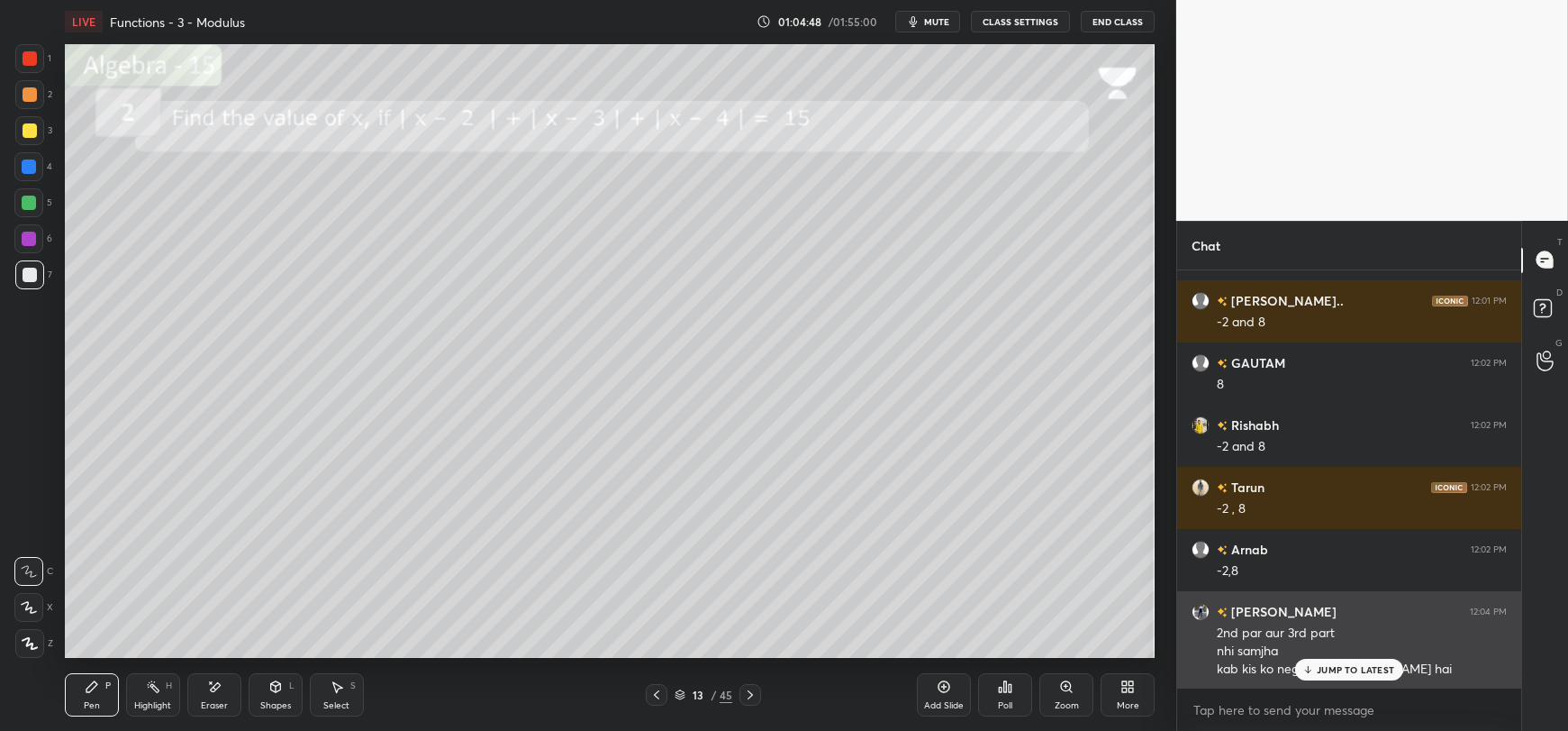
click at [1321, 670] on p "JUMP TO LATEST" at bounding box center [1355, 669] width 78 height 10
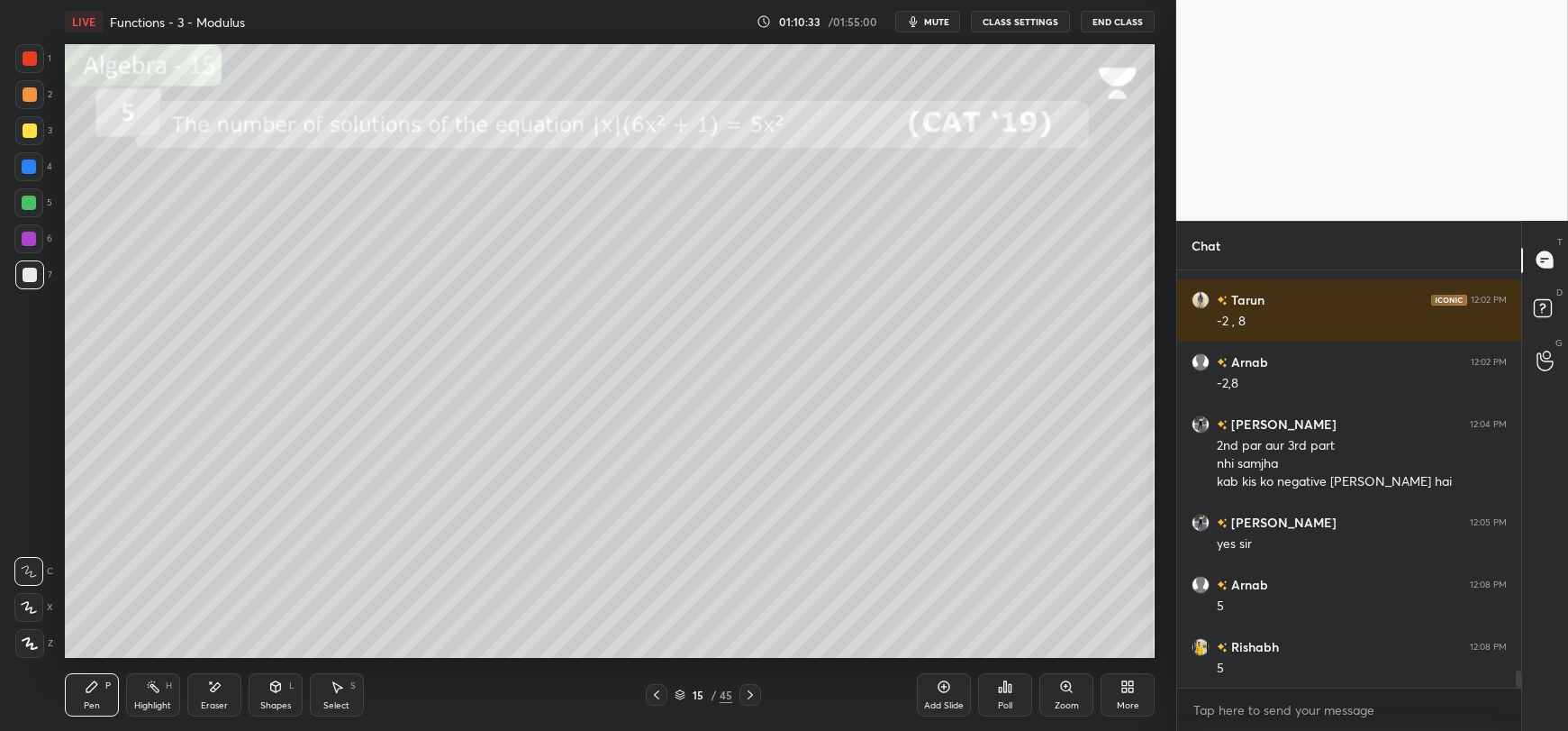
scroll to position [9924, 0]
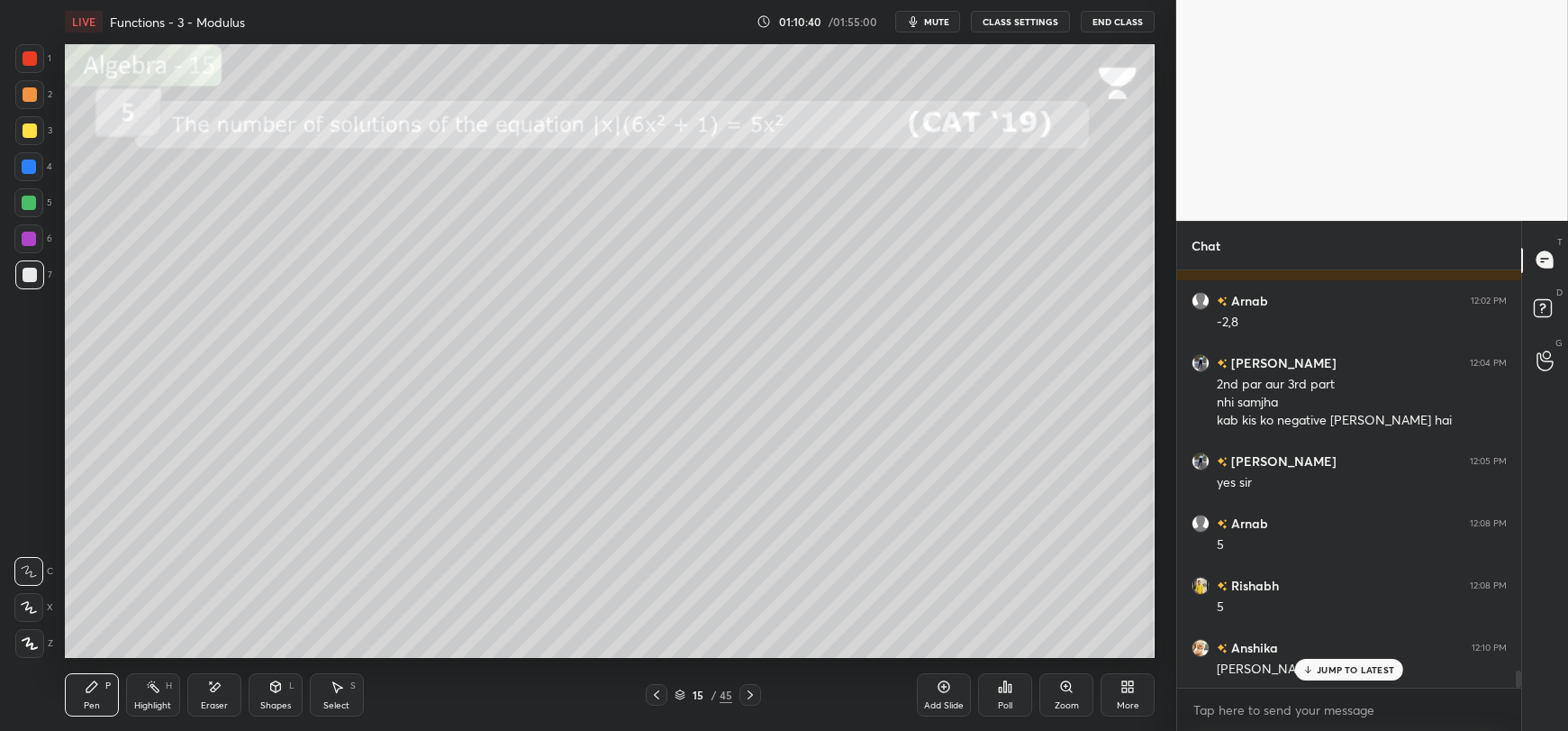
click at [1330, 670] on p "JUMP TO LATEST" at bounding box center [1355, 669] width 78 height 10
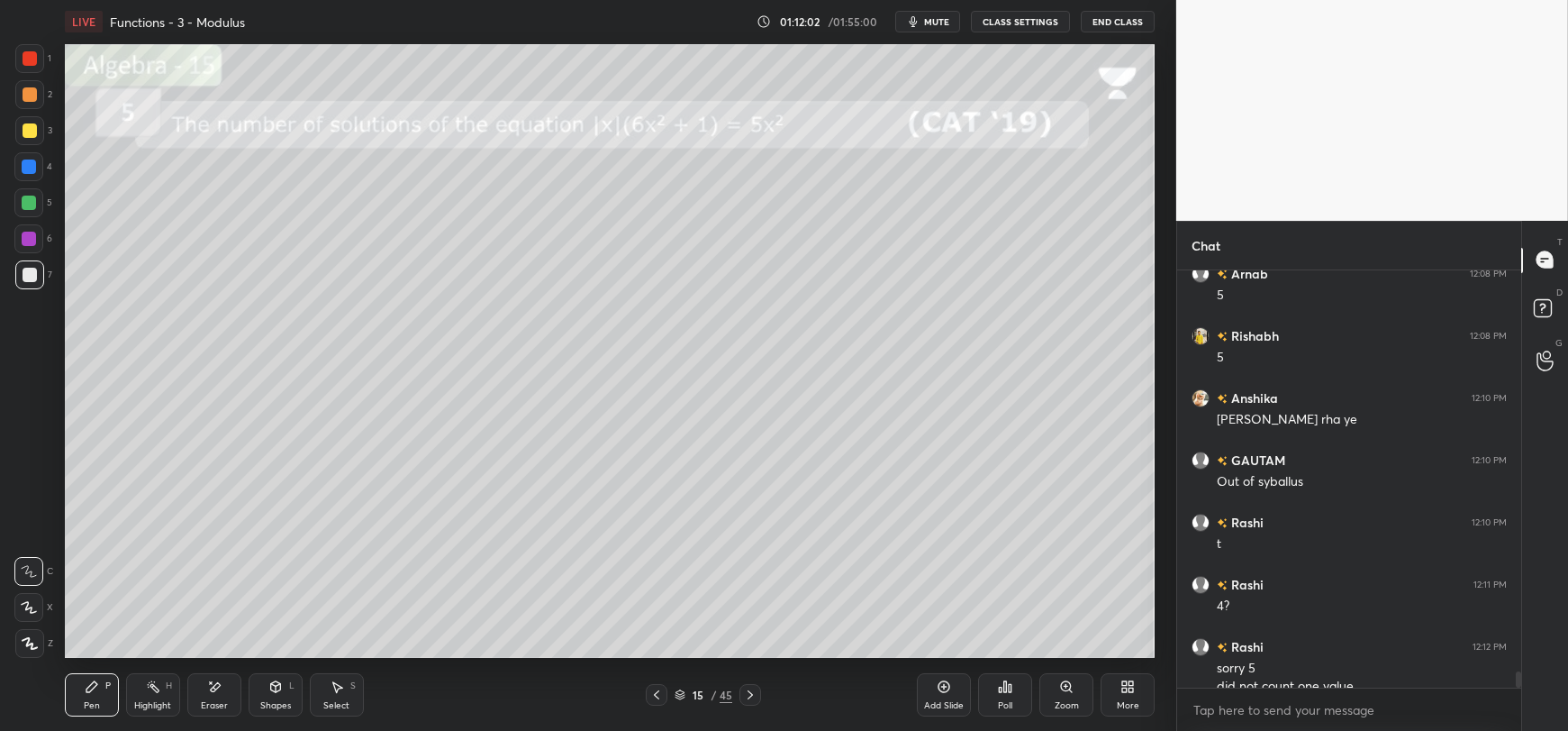
scroll to position [10191, 0]
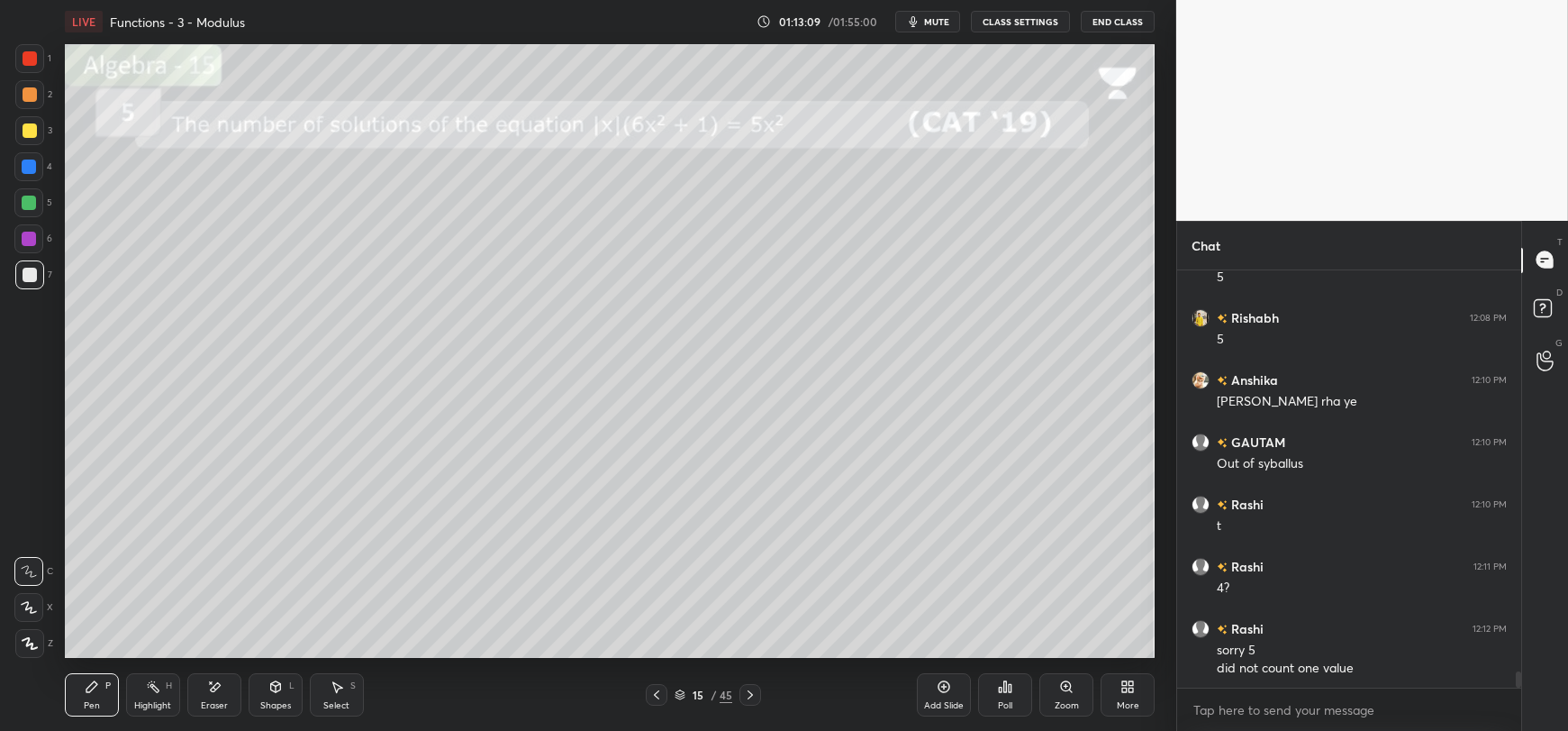
click at [936, 22] on span "mute" at bounding box center [937, 21] width 26 height 12
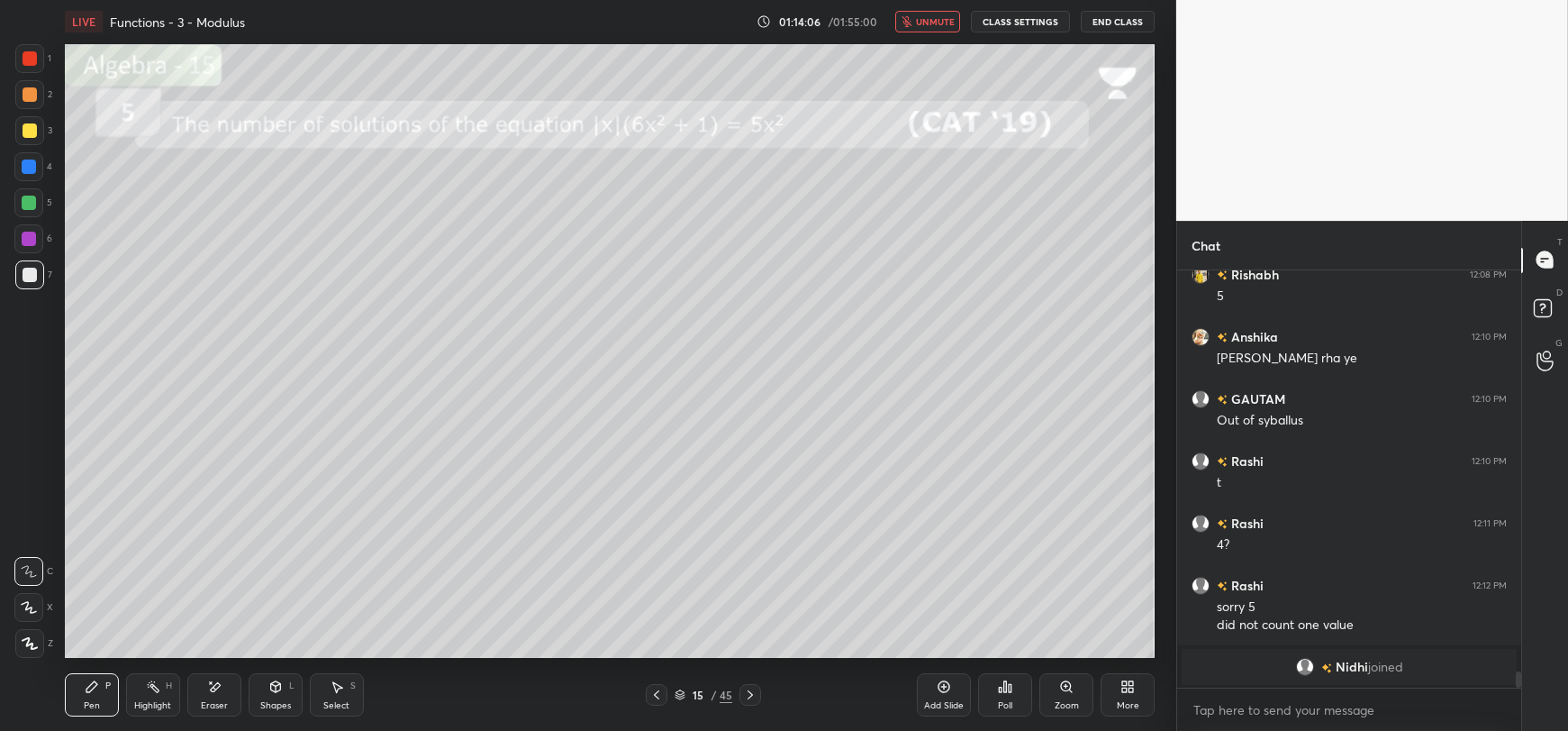
click at [940, 16] on span "unmute" at bounding box center [935, 21] width 39 height 12
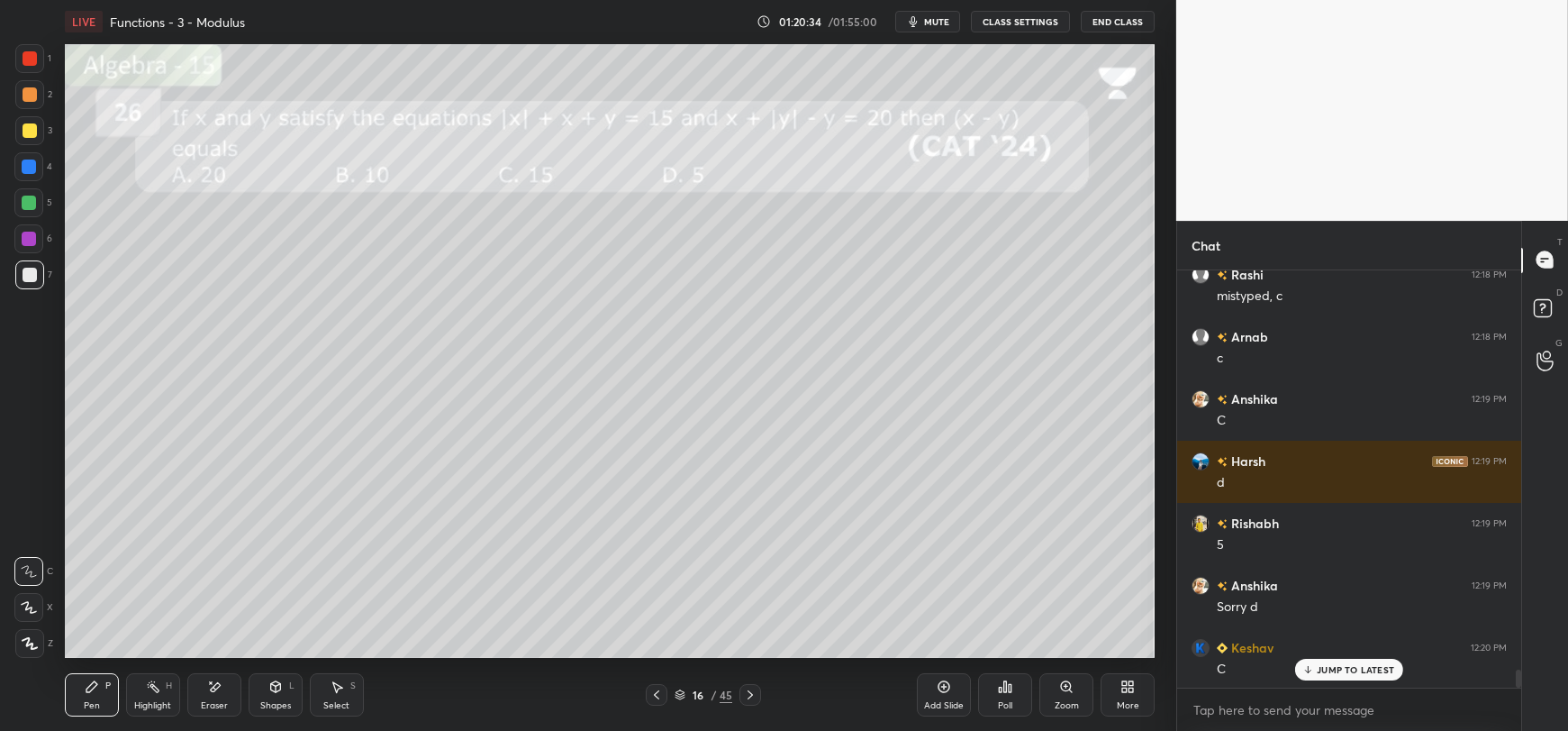
scroll to position [9233, 0]
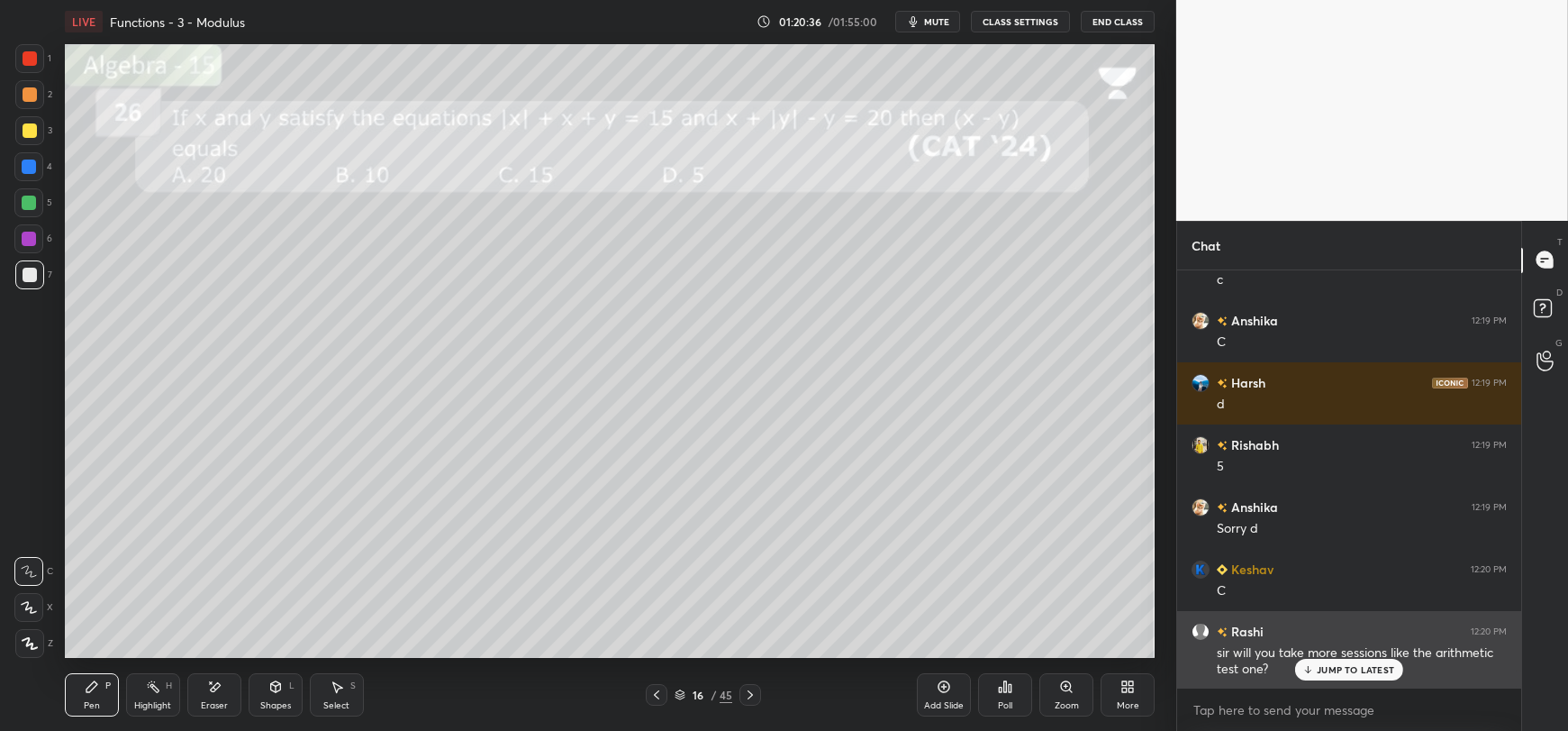
click at [1313, 670] on icon at bounding box center [1308, 669] width 11 height 10
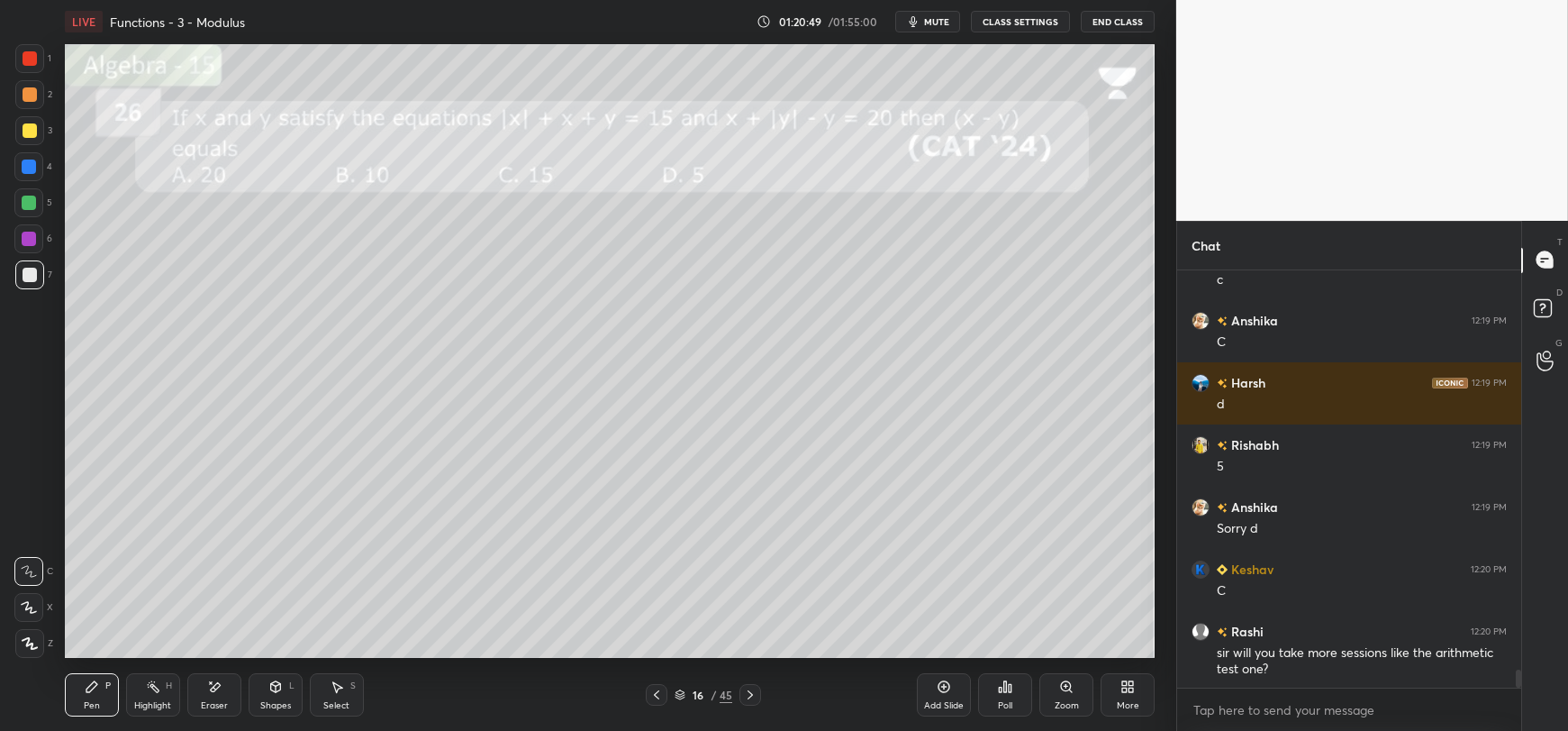
scroll to position [9251, 0]
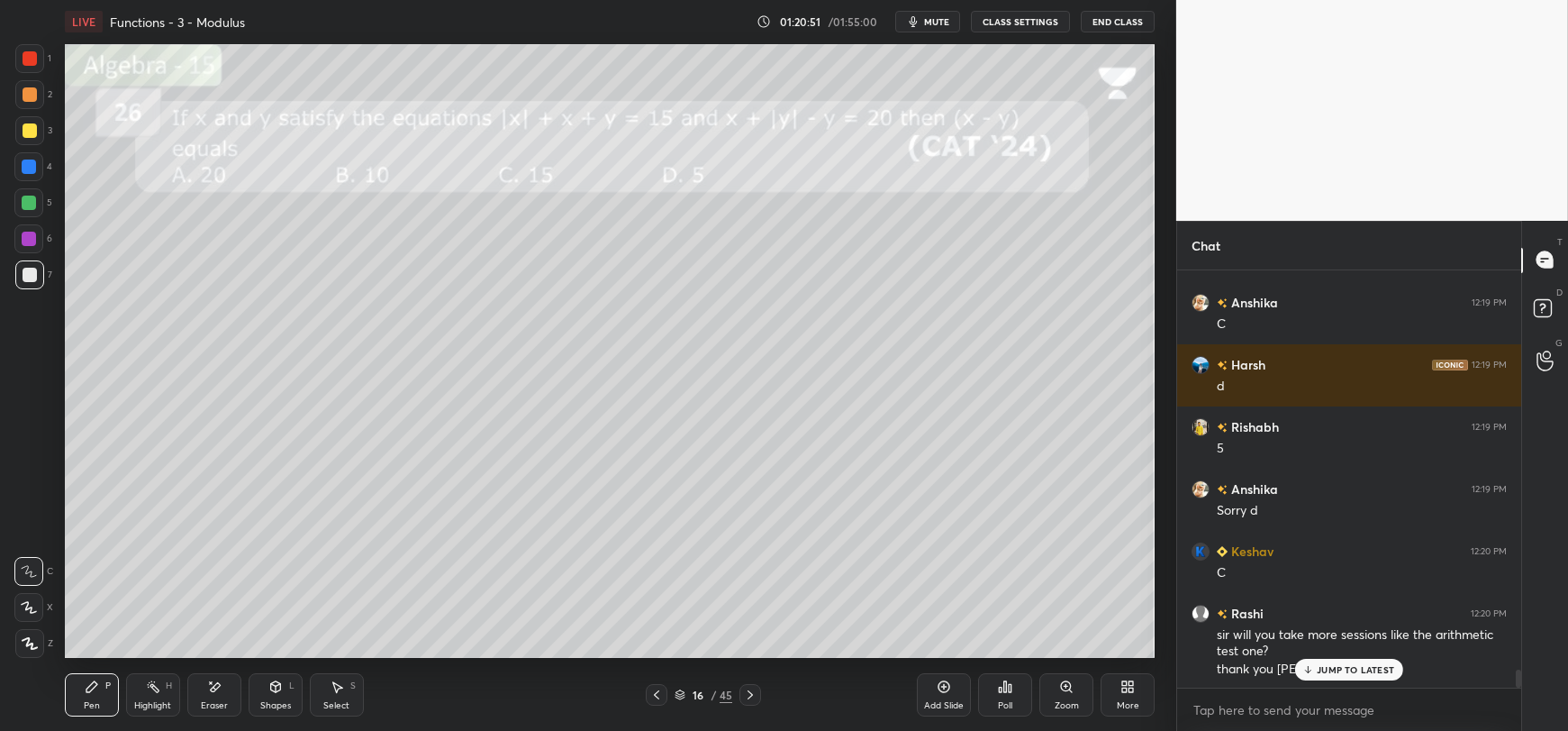
click at [1334, 671] on p "JUMP TO LATEST" at bounding box center [1355, 669] width 78 height 10
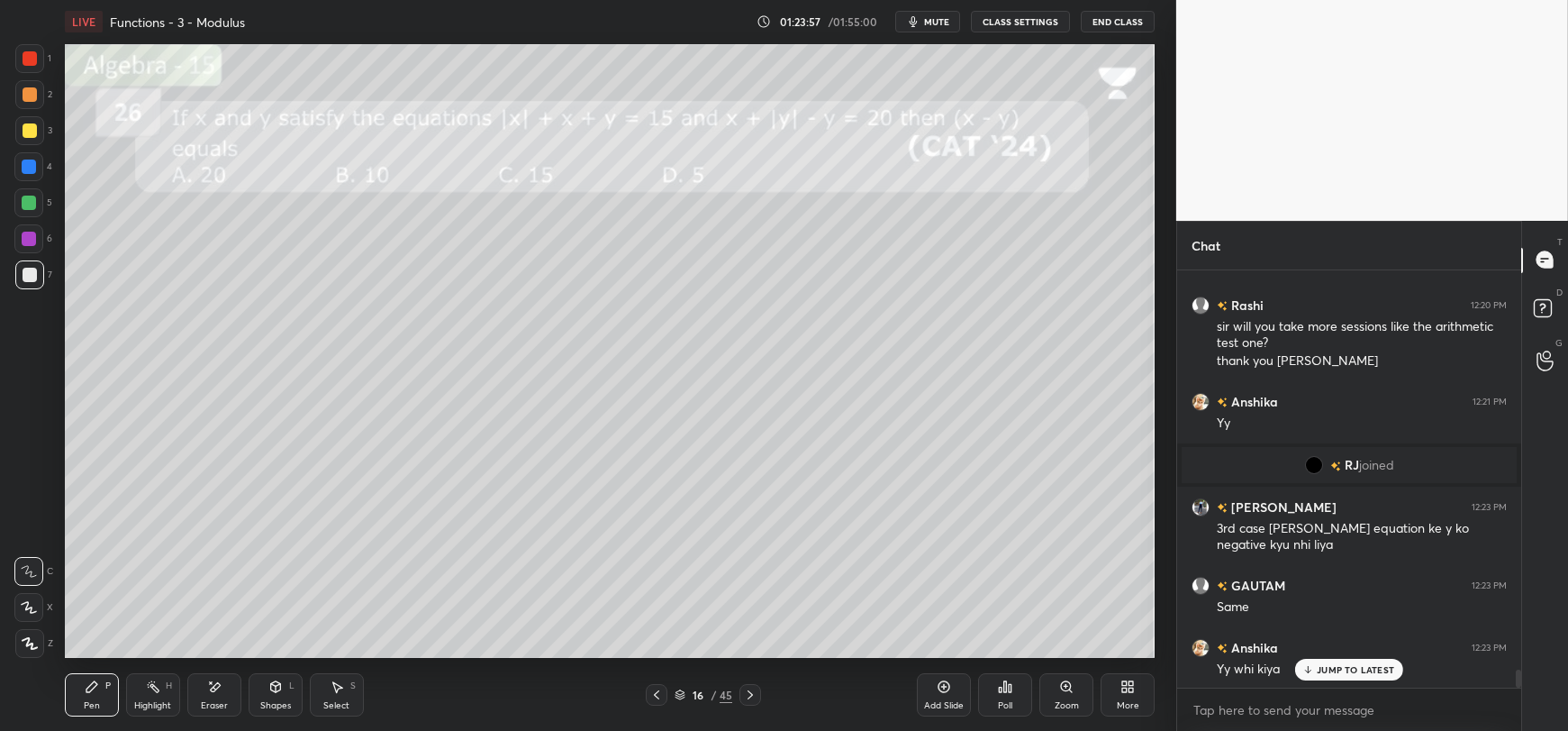
scroll to position [9347, 0]
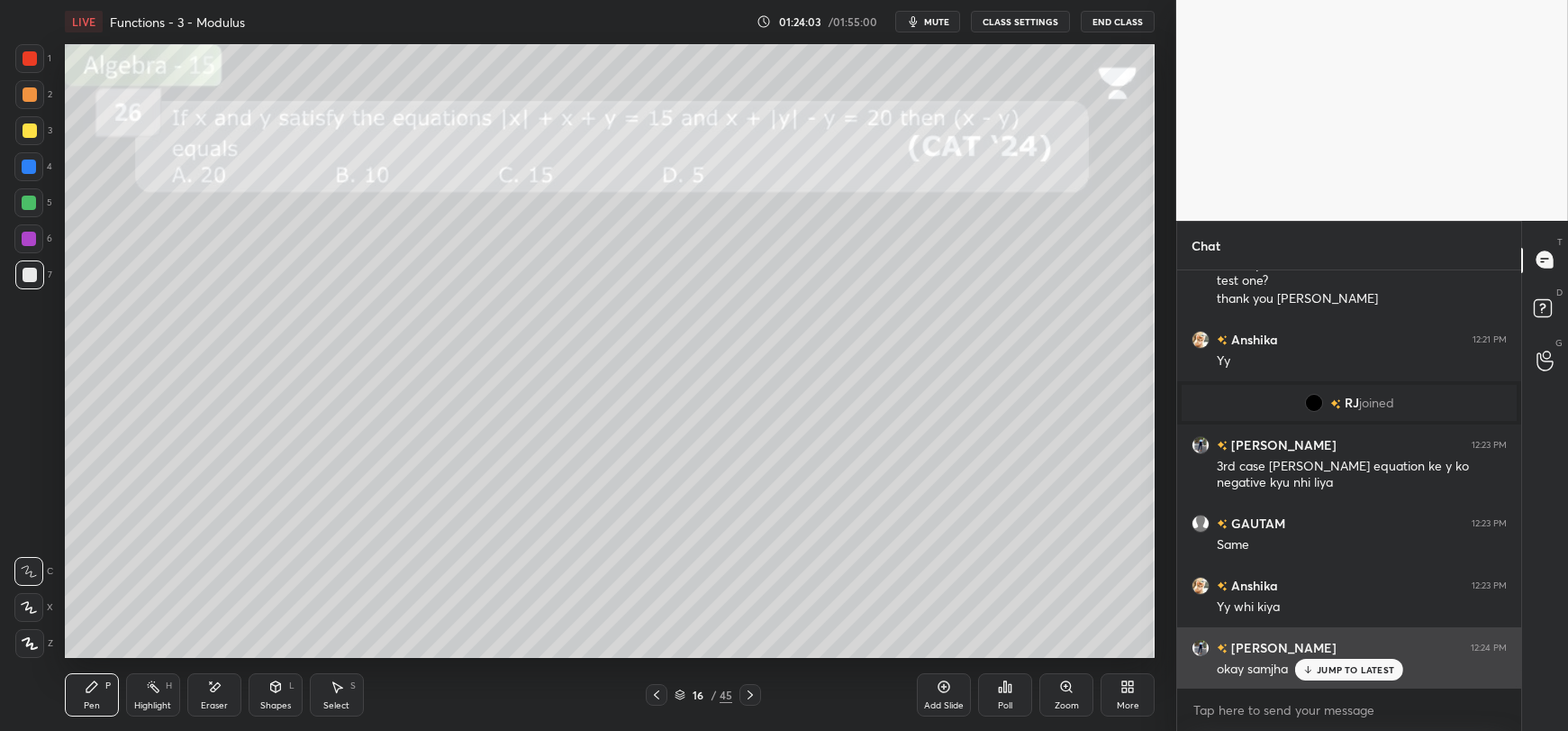
click at [1318, 675] on p "JUMP TO LATEST" at bounding box center [1355, 669] width 78 height 10
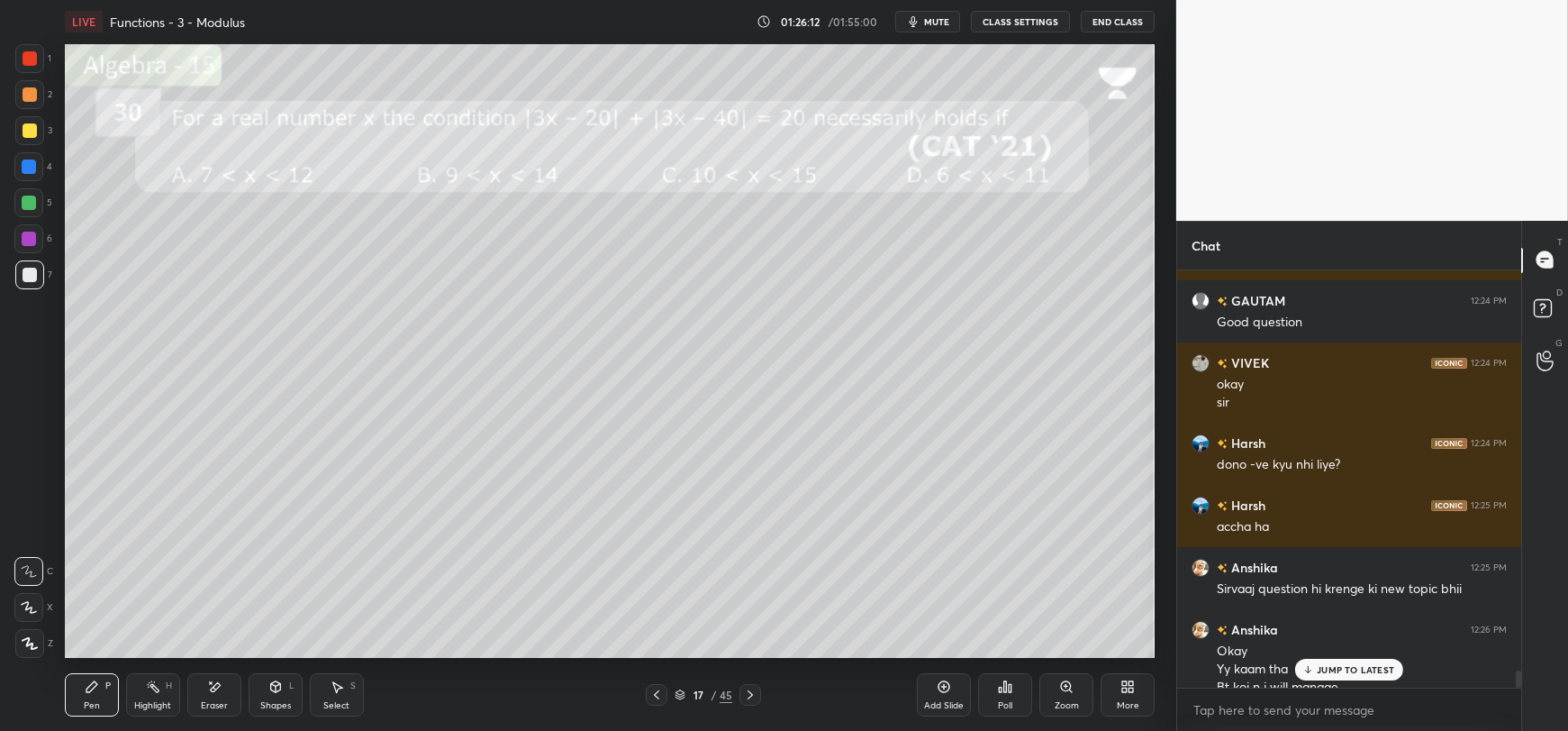
scroll to position [9899, 0]
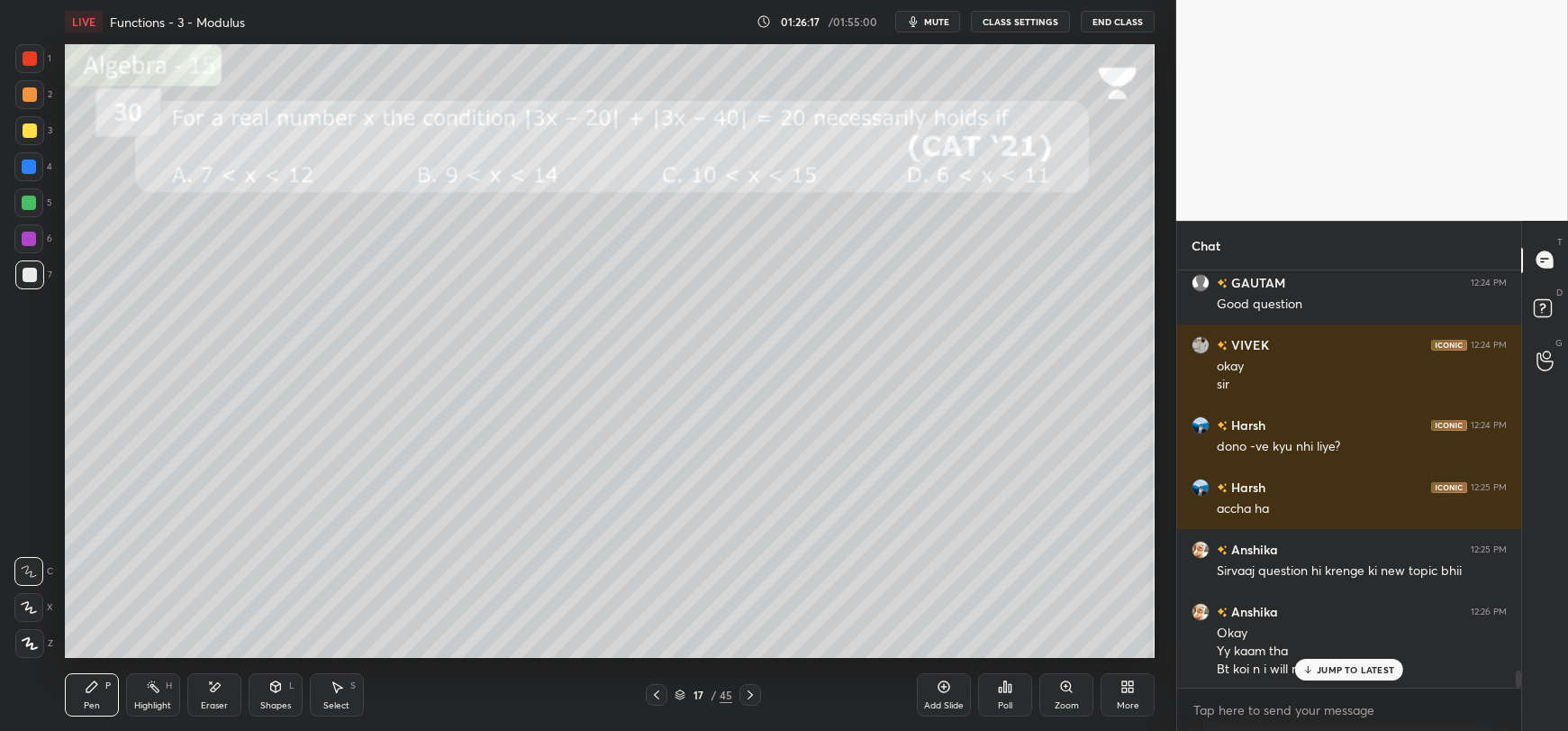
click at [1325, 674] on p "JUMP TO LATEST" at bounding box center [1355, 669] width 78 height 10
drag, startPoint x: 939, startPoint y: 19, endPoint x: 669, endPoint y: 18, distance: 270.0
click at [939, 18] on span "mute" at bounding box center [937, 21] width 26 height 12
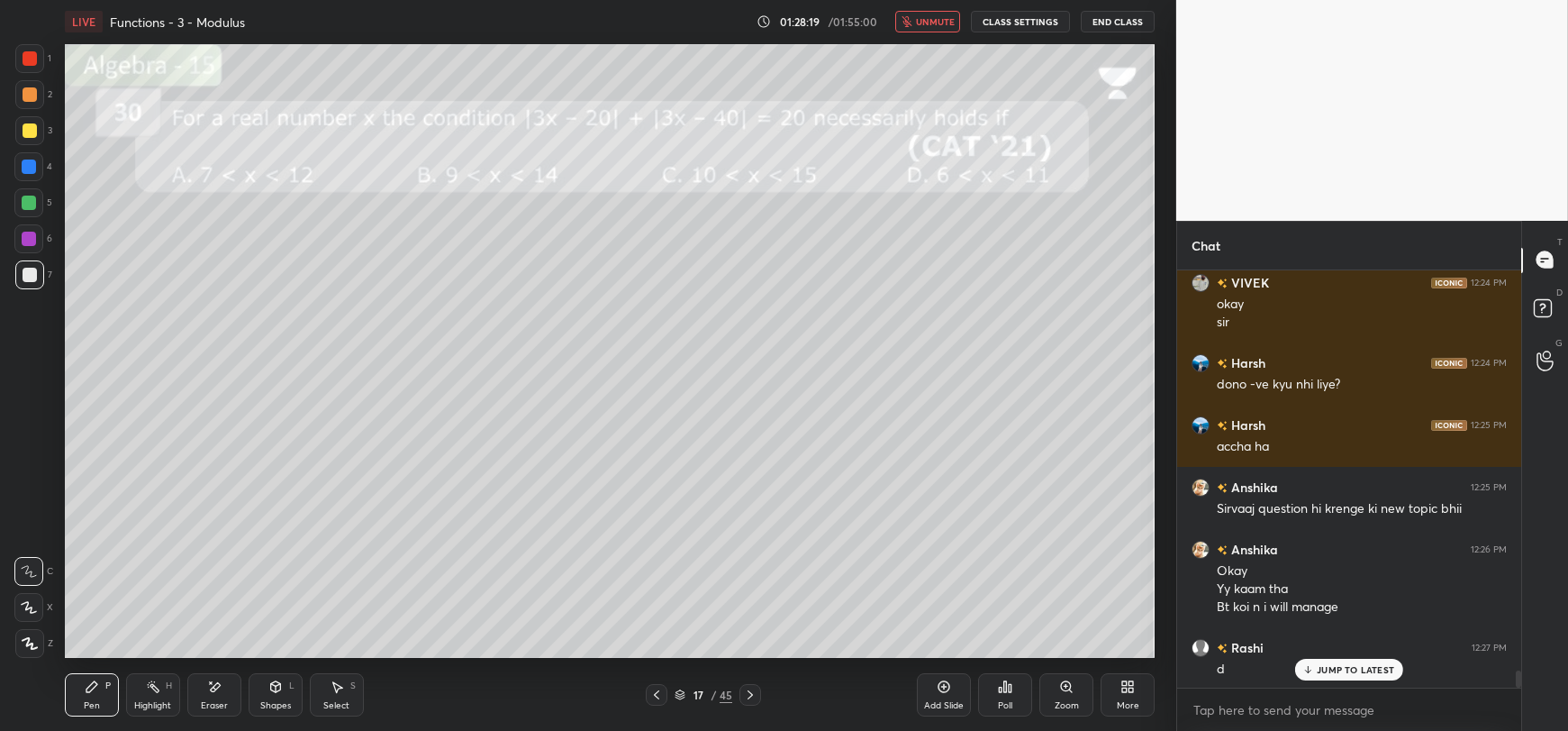
click at [912, 23] on icon "button" at bounding box center [906, 21] width 9 height 10
click at [1324, 664] on p "JUMP TO LATEST" at bounding box center [1355, 669] width 78 height 10
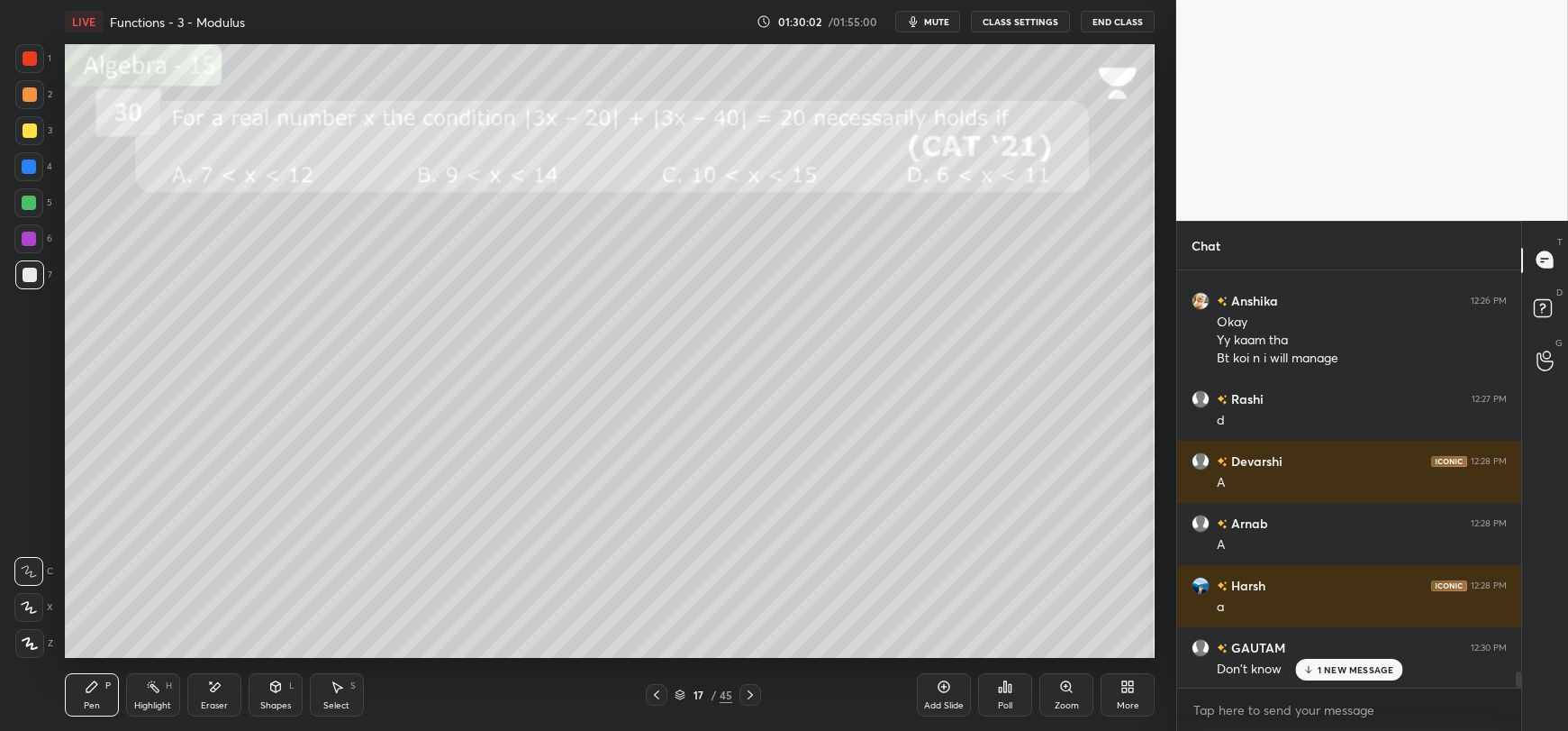
scroll to position [10272, 0]
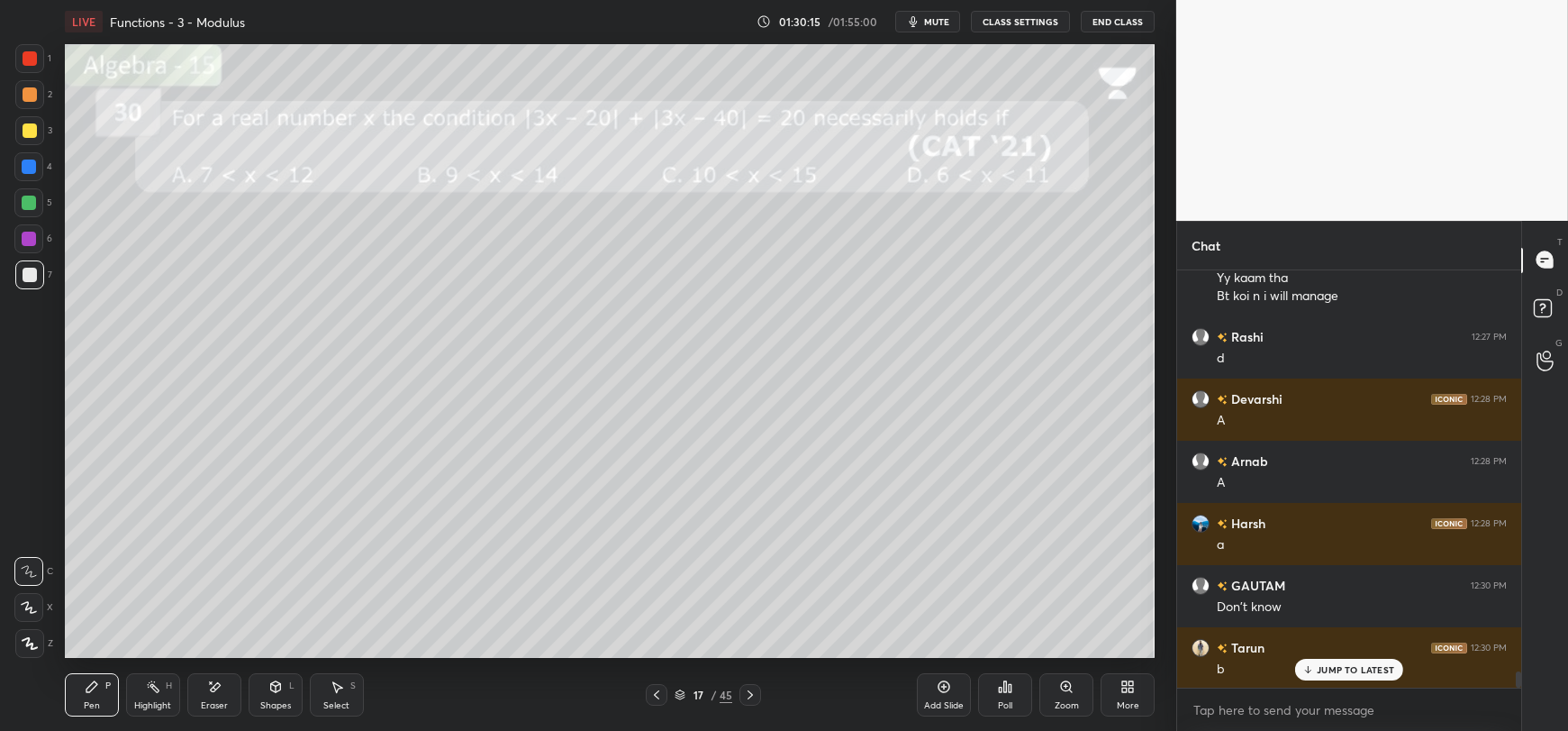
click at [279, 694] on icon at bounding box center [275, 687] width 14 height 14
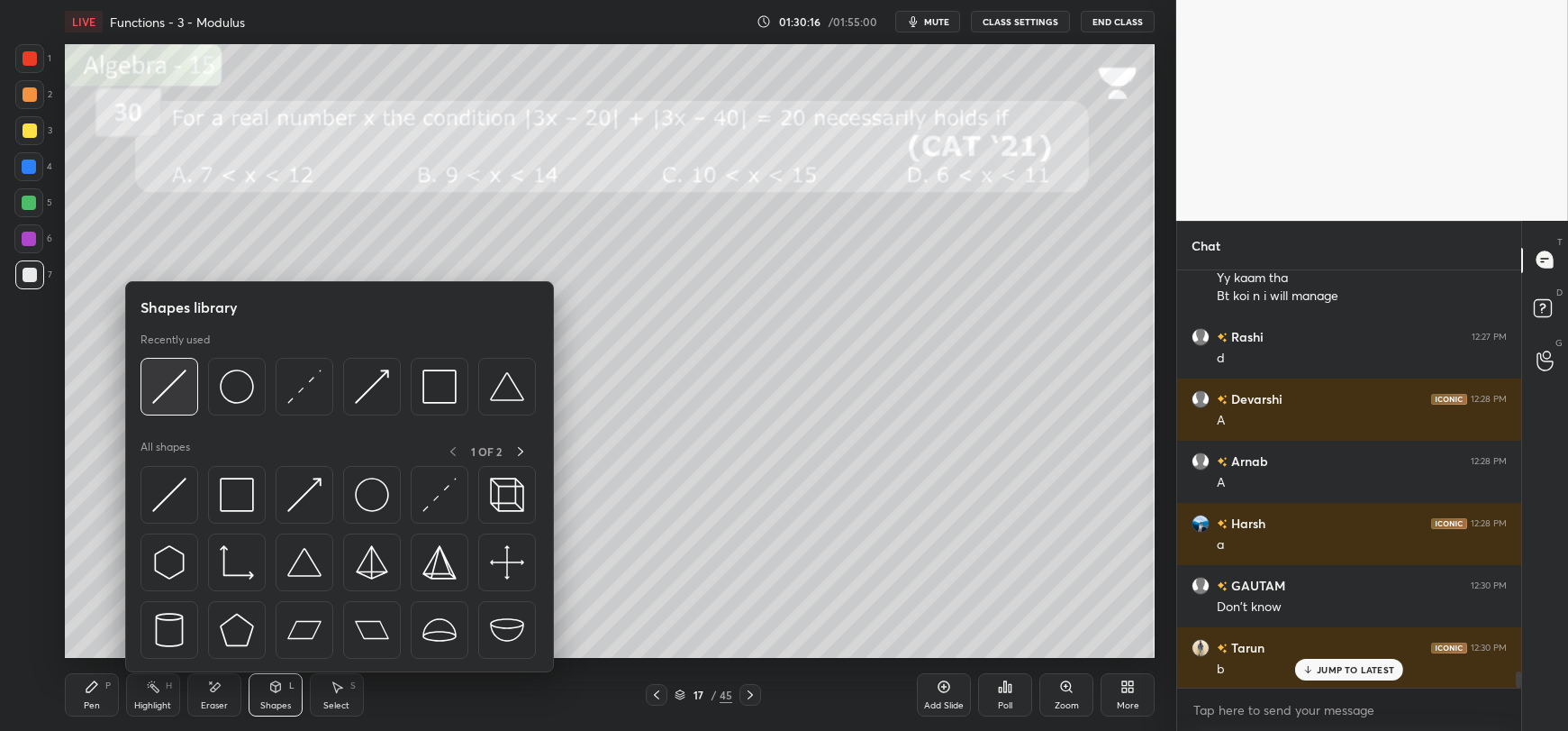
click at [179, 396] on img at bounding box center [169, 387] width 34 height 34
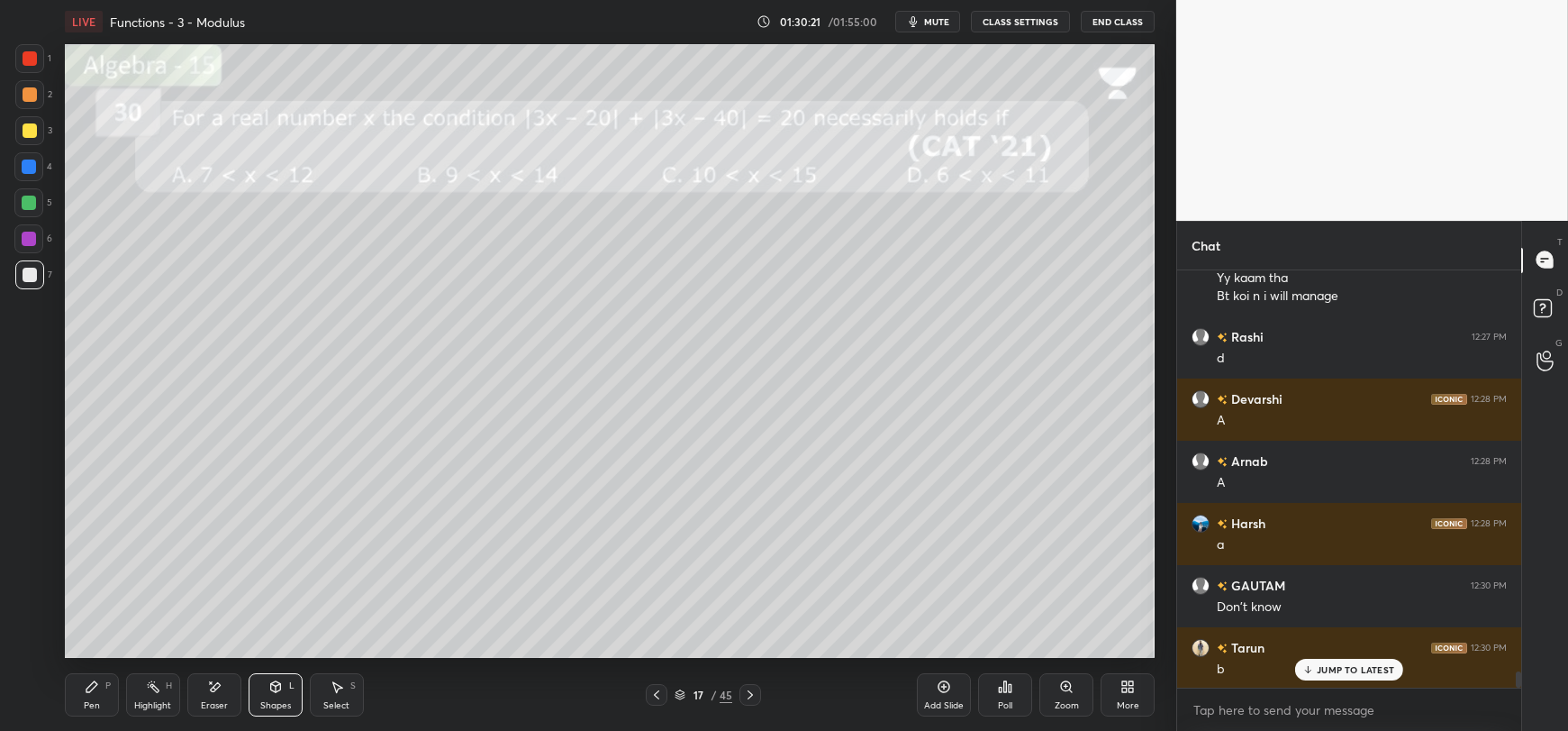
click at [87, 695] on div "Pen P" at bounding box center [92, 695] width 54 height 44
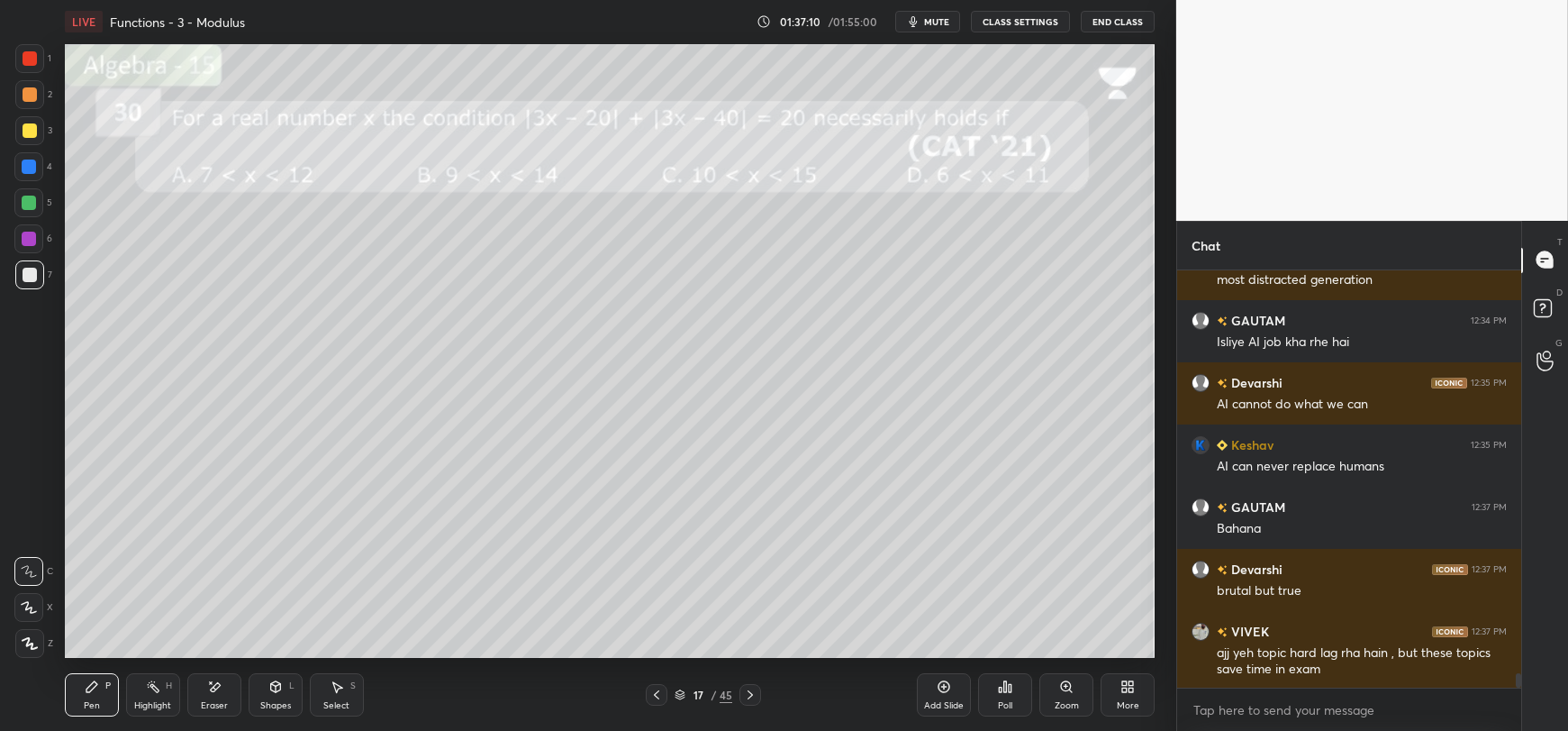
scroll to position [11521, 0]
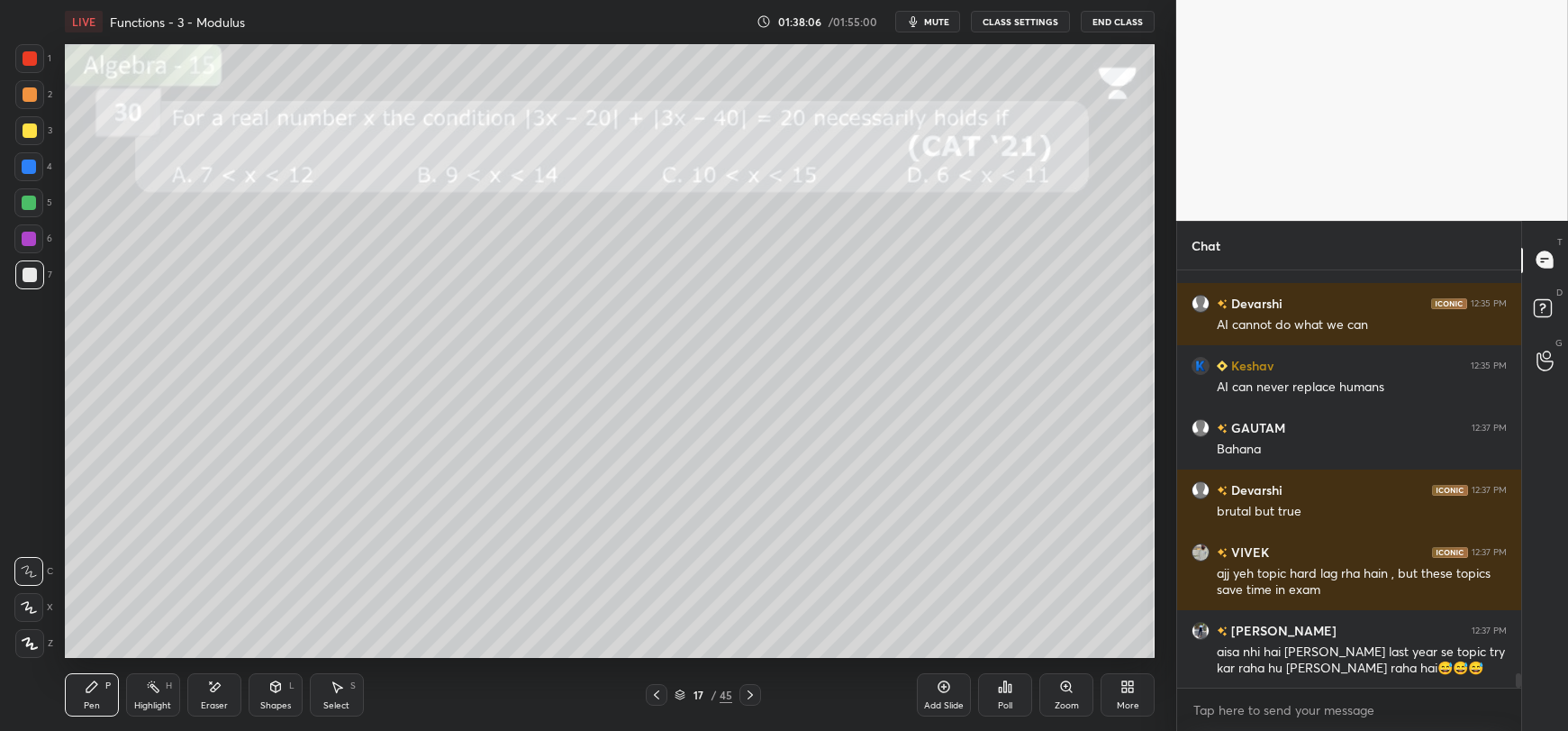
click at [942, 698] on div "Add Slide" at bounding box center [943, 695] width 54 height 44
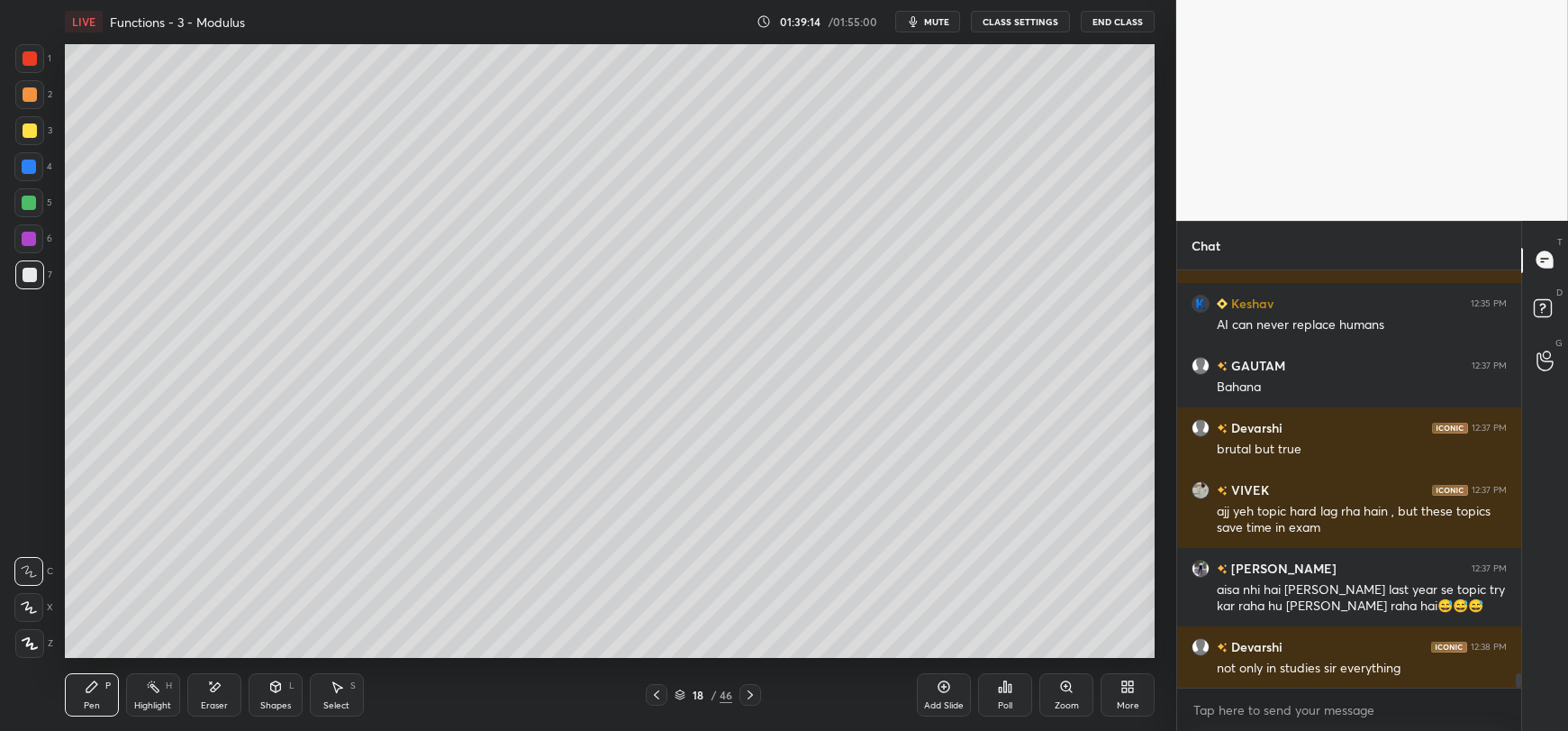
scroll to position [11646, 0]
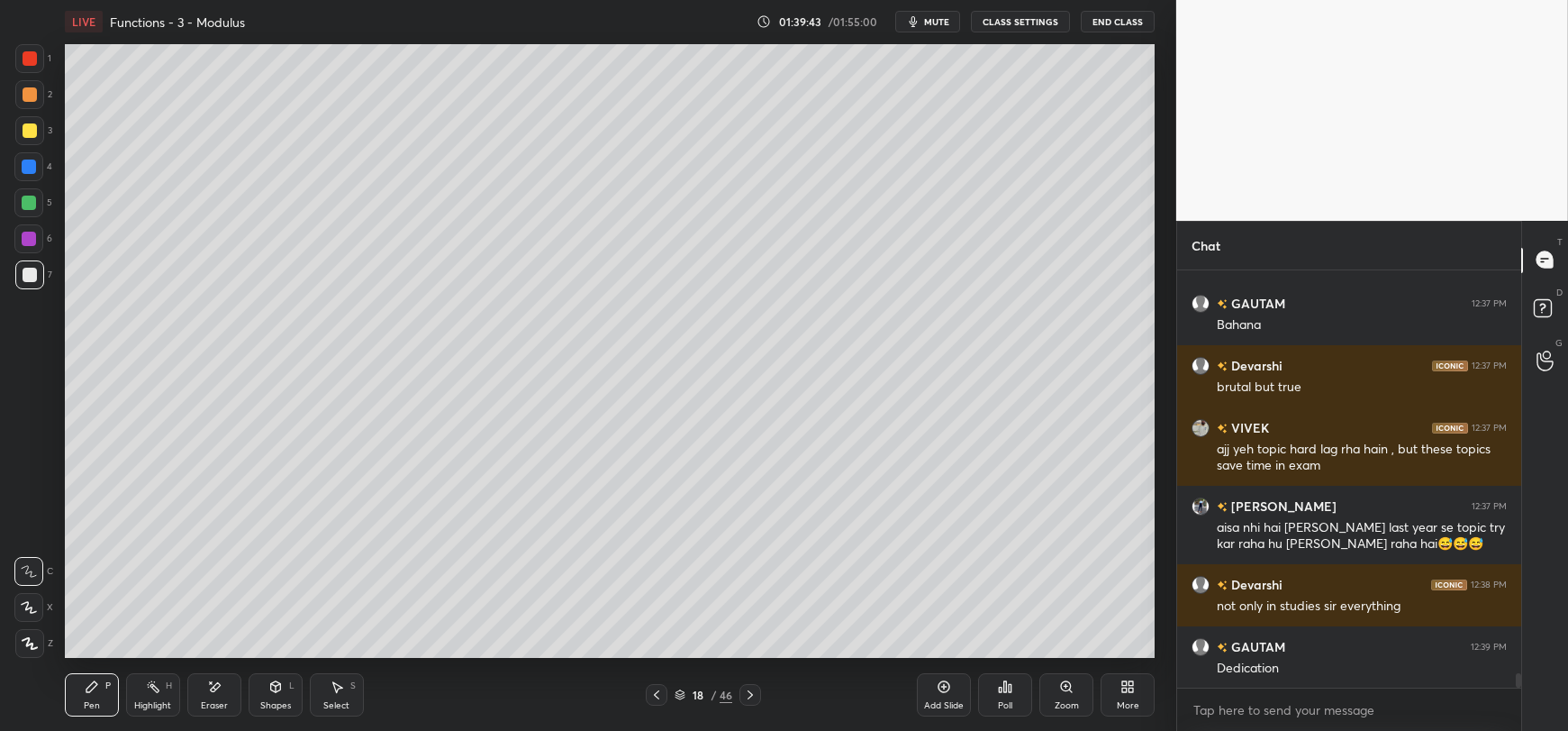
click at [23, 138] on div at bounding box center [29, 131] width 28 height 28
click at [268, 690] on icon at bounding box center [275, 687] width 14 height 14
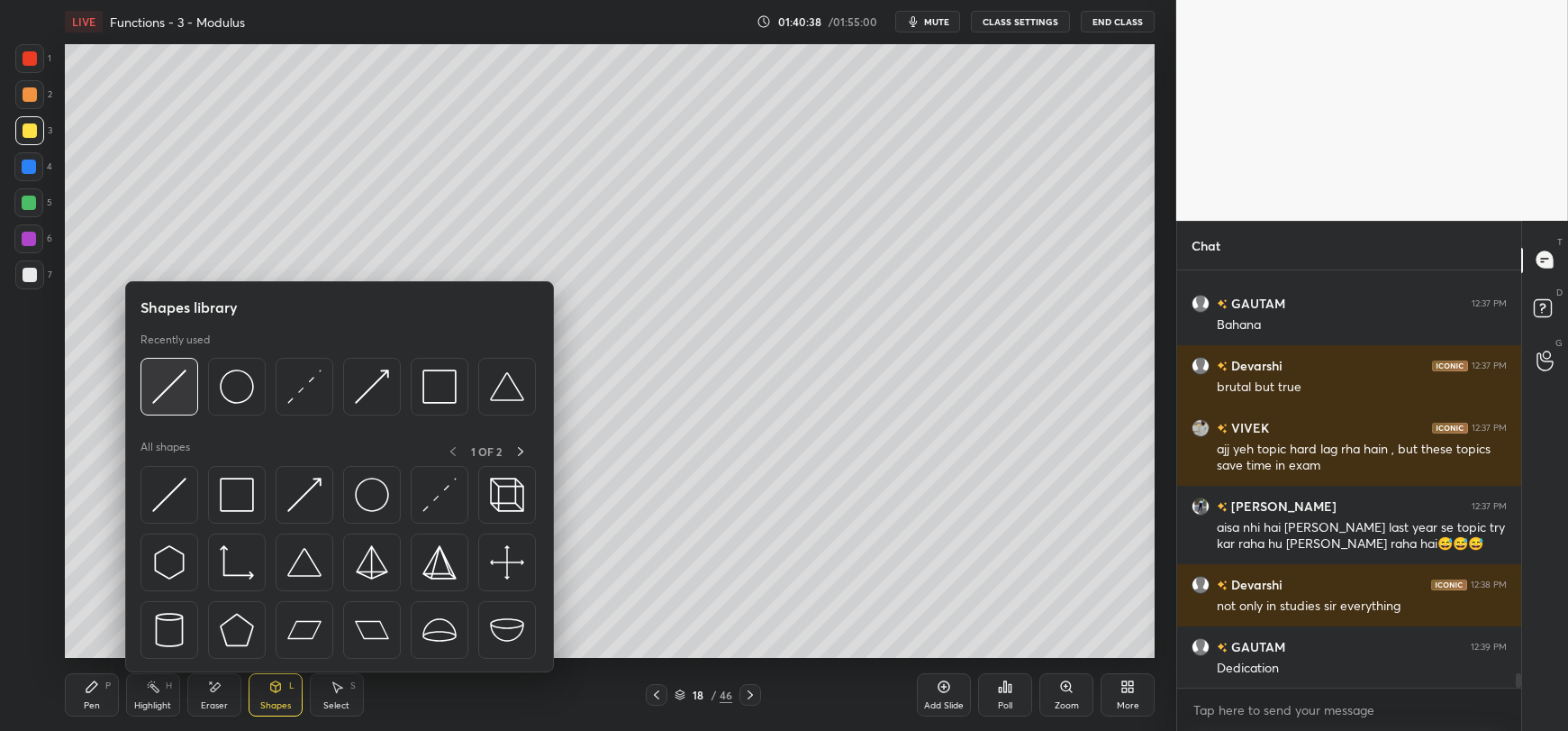
click at [176, 399] on img at bounding box center [169, 387] width 34 height 34
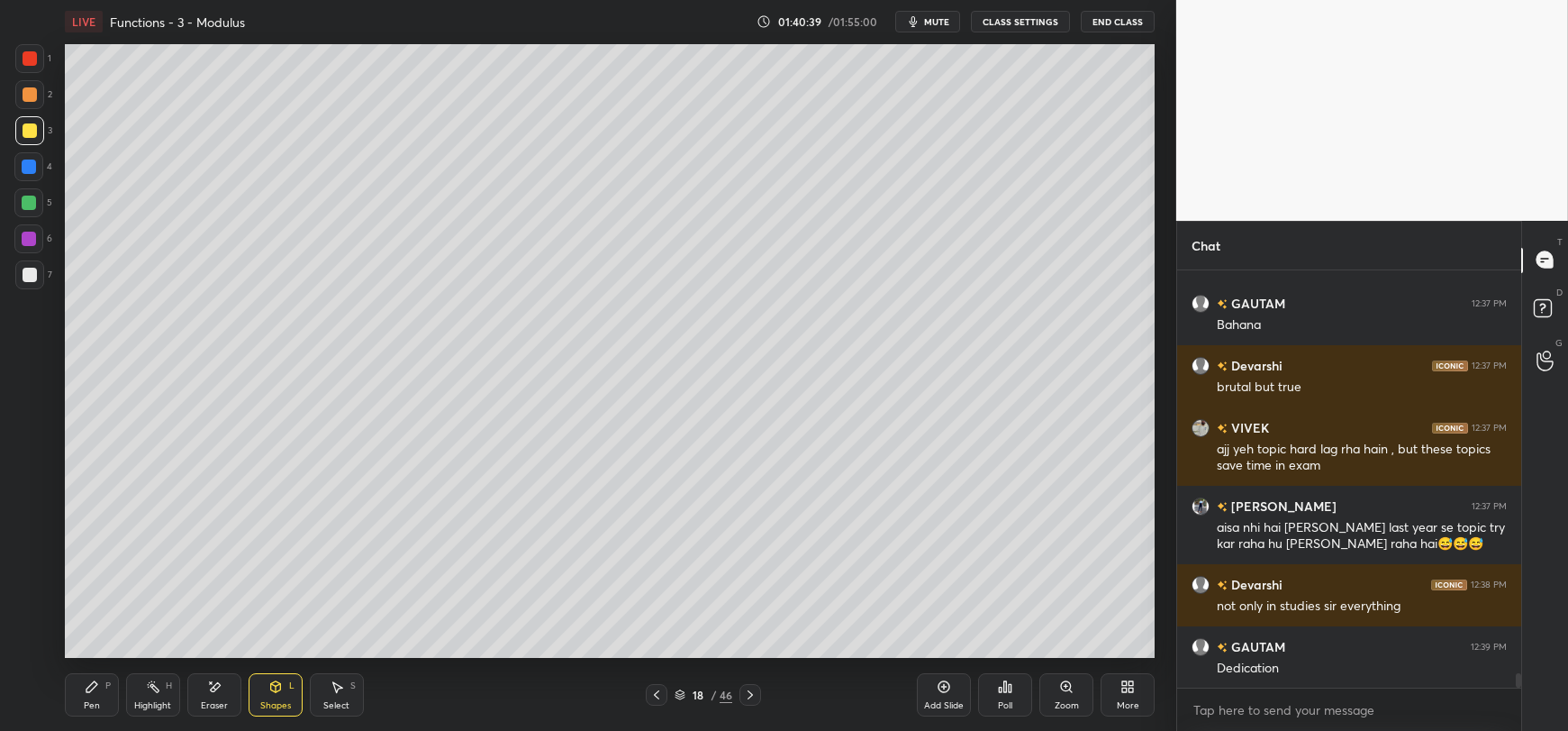
click at [27, 274] on div at bounding box center [29, 274] width 14 height 14
click at [80, 696] on div "Pen P" at bounding box center [92, 695] width 54 height 44
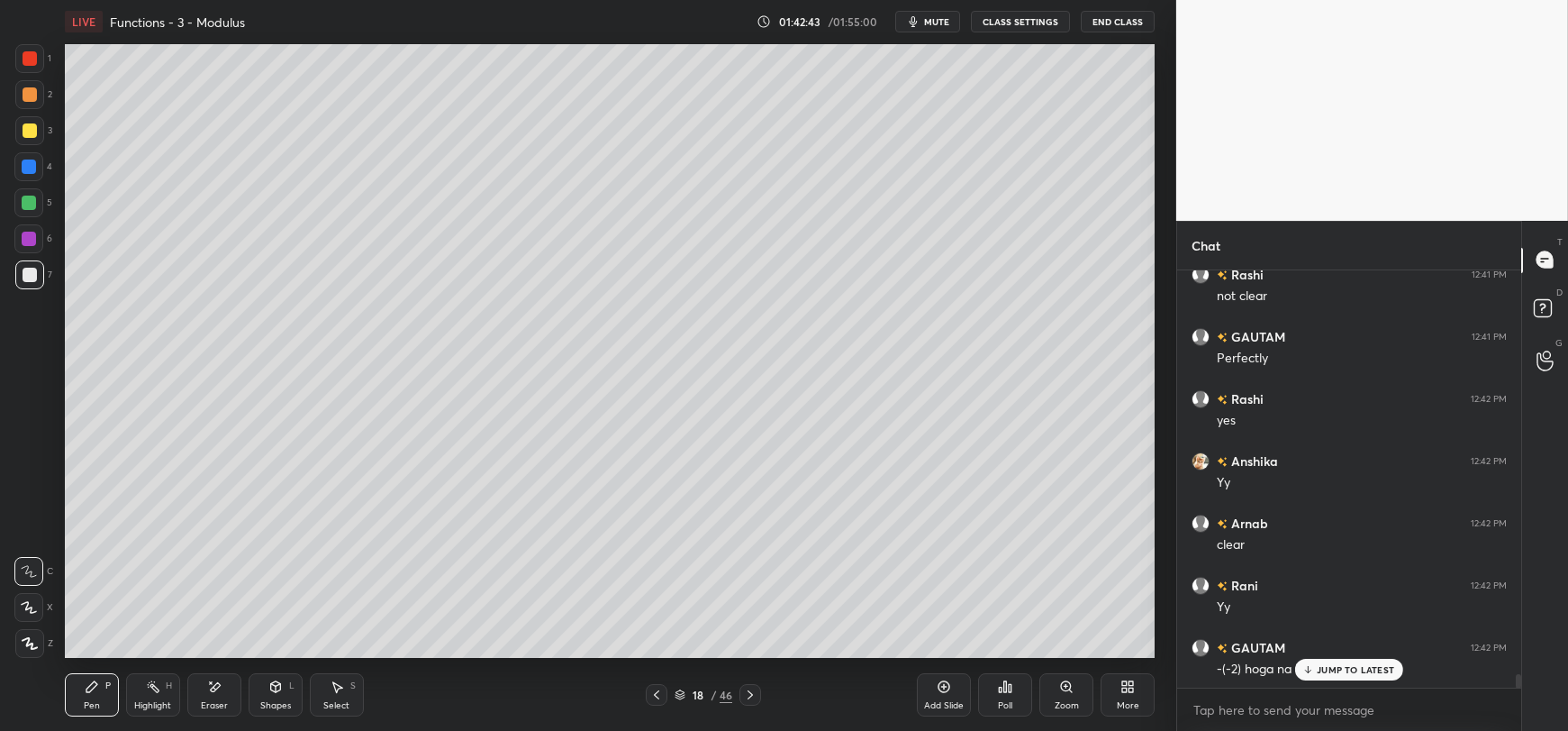
scroll to position [12453, 0]
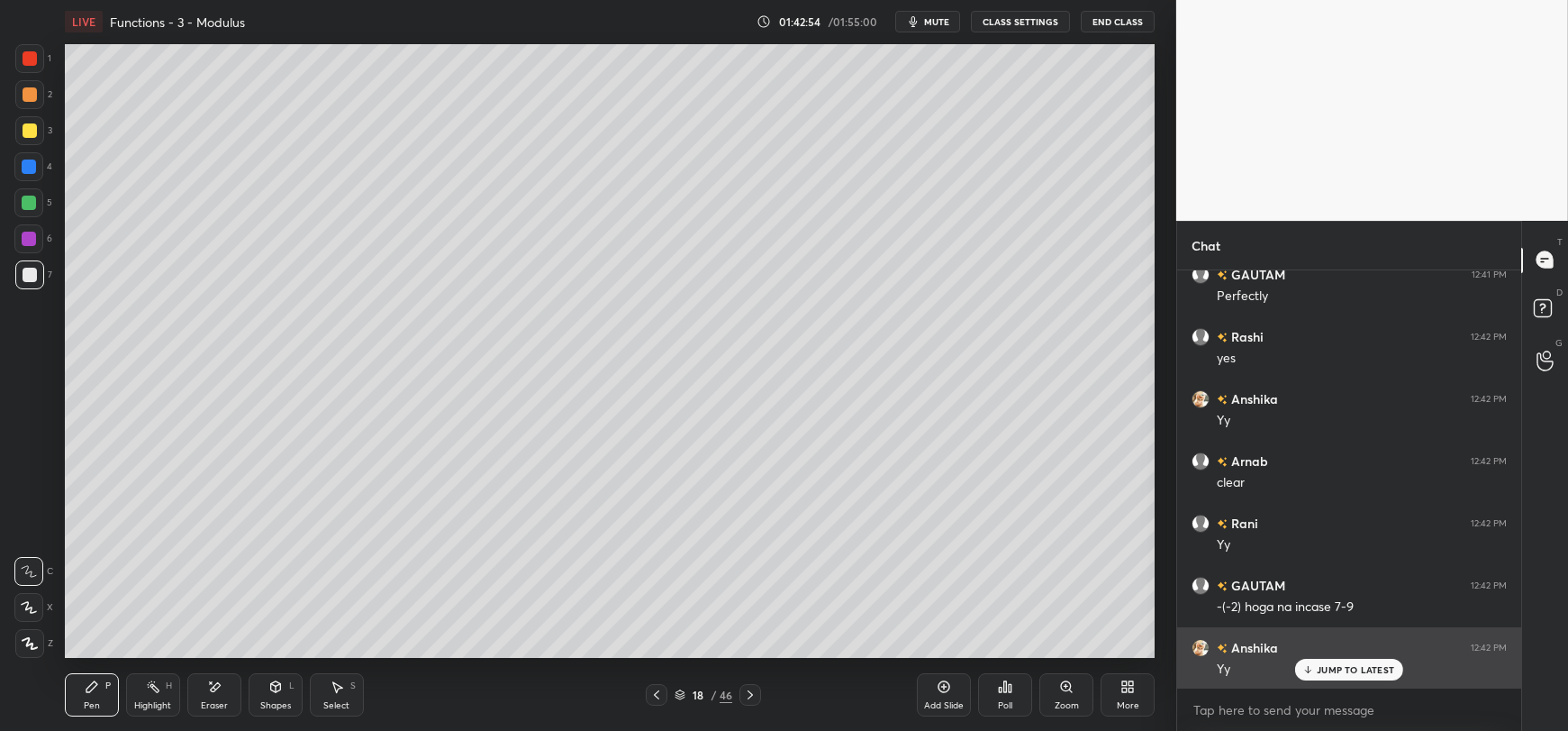
click at [1320, 678] on div "JUMP TO LATEST" at bounding box center [1350, 670] width 108 height 22
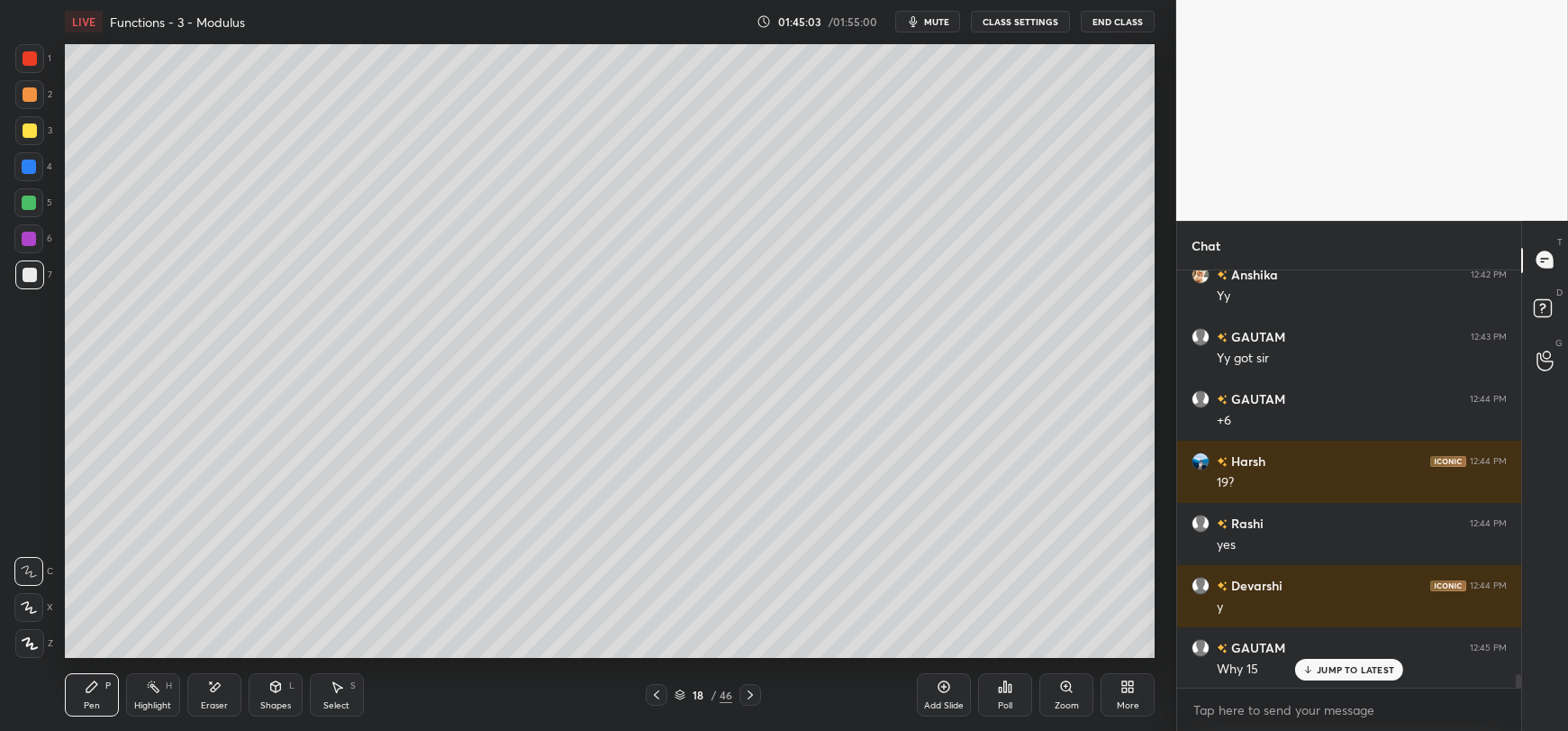
scroll to position [12845, 0]
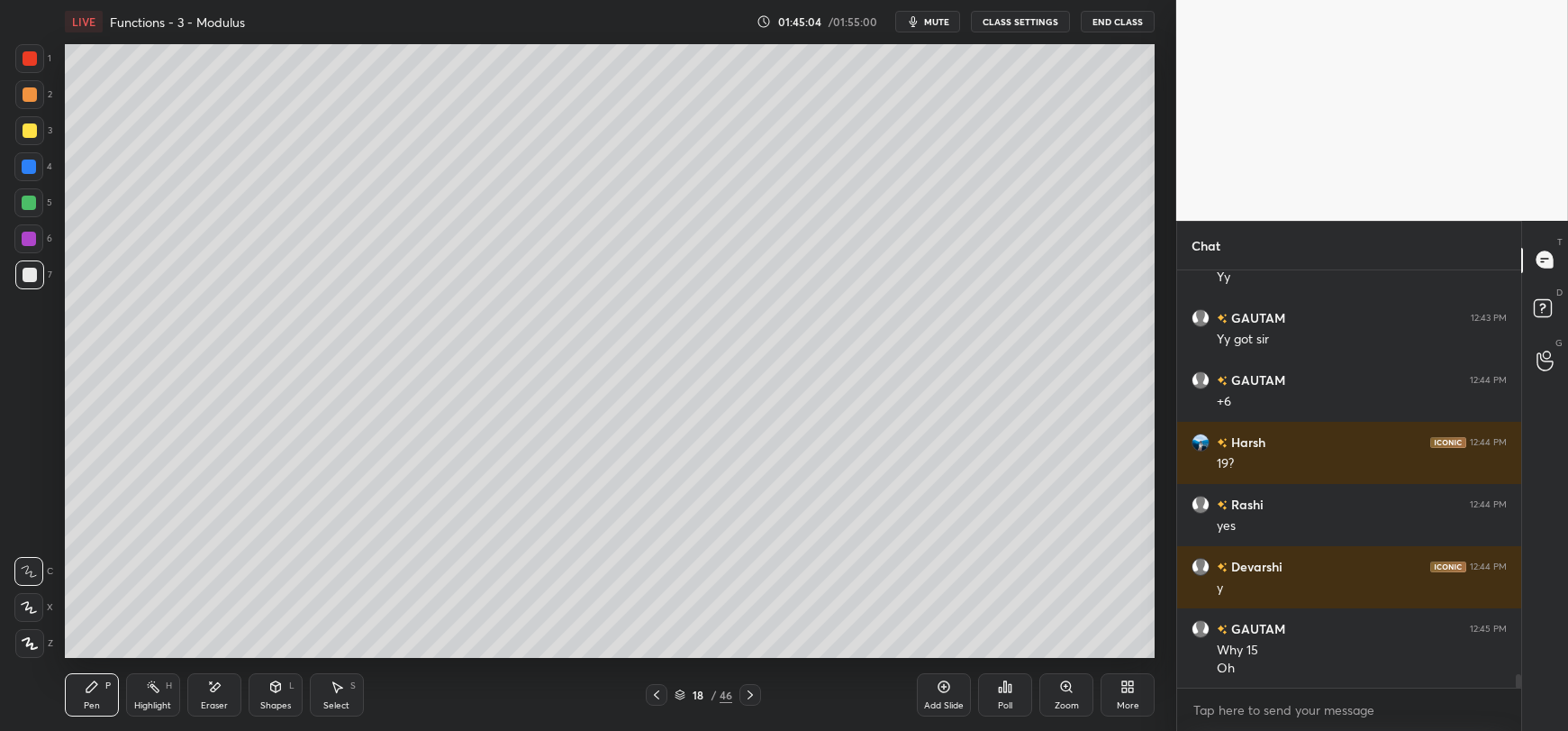
click at [213, 700] on div "Eraser" at bounding box center [214, 695] width 54 height 44
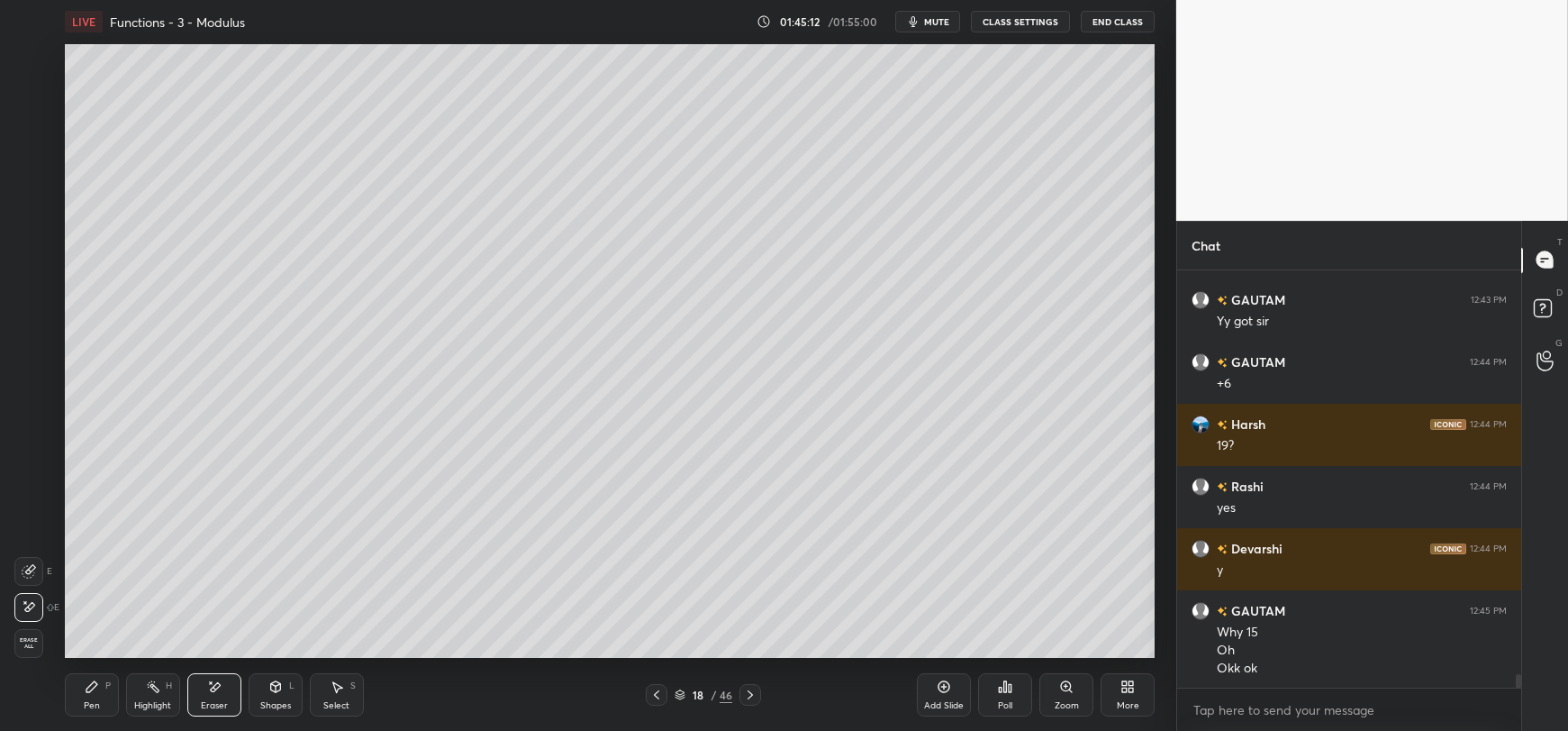
click at [99, 694] on div "Pen P" at bounding box center [92, 695] width 54 height 44
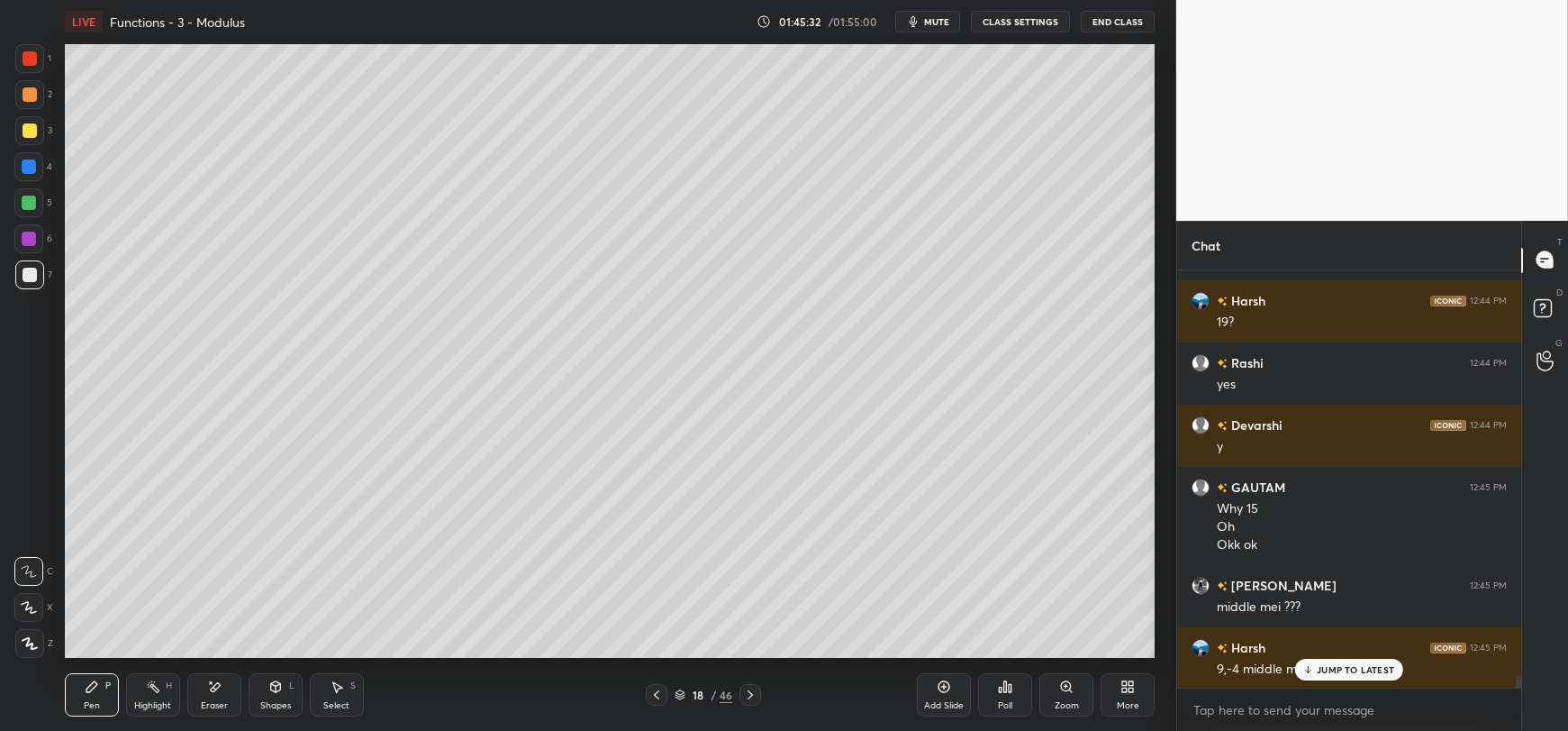
scroll to position [13049, 0]
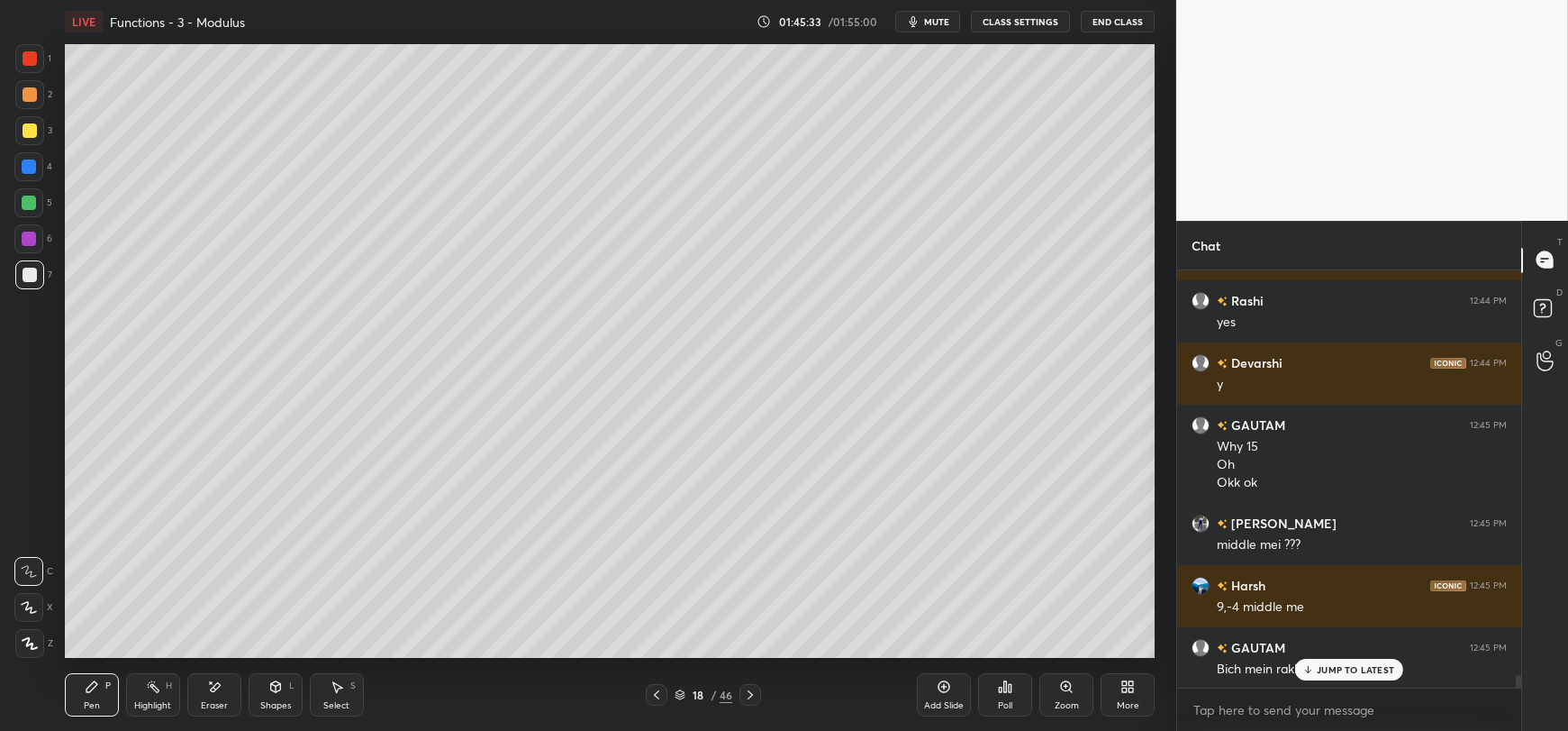
click at [1331, 668] on p "JUMP TO LATEST" at bounding box center [1355, 669] width 78 height 10
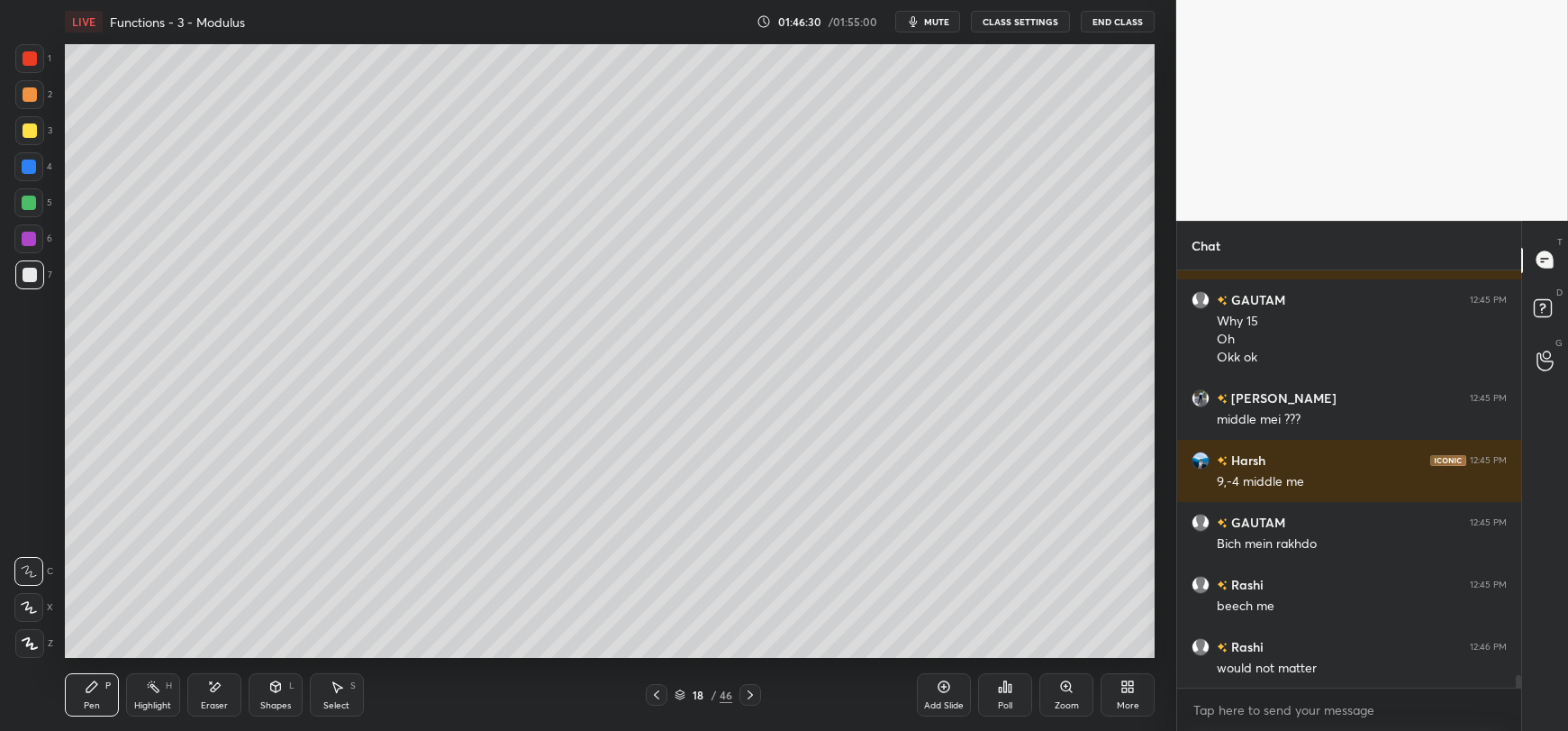
scroll to position [13236, 0]
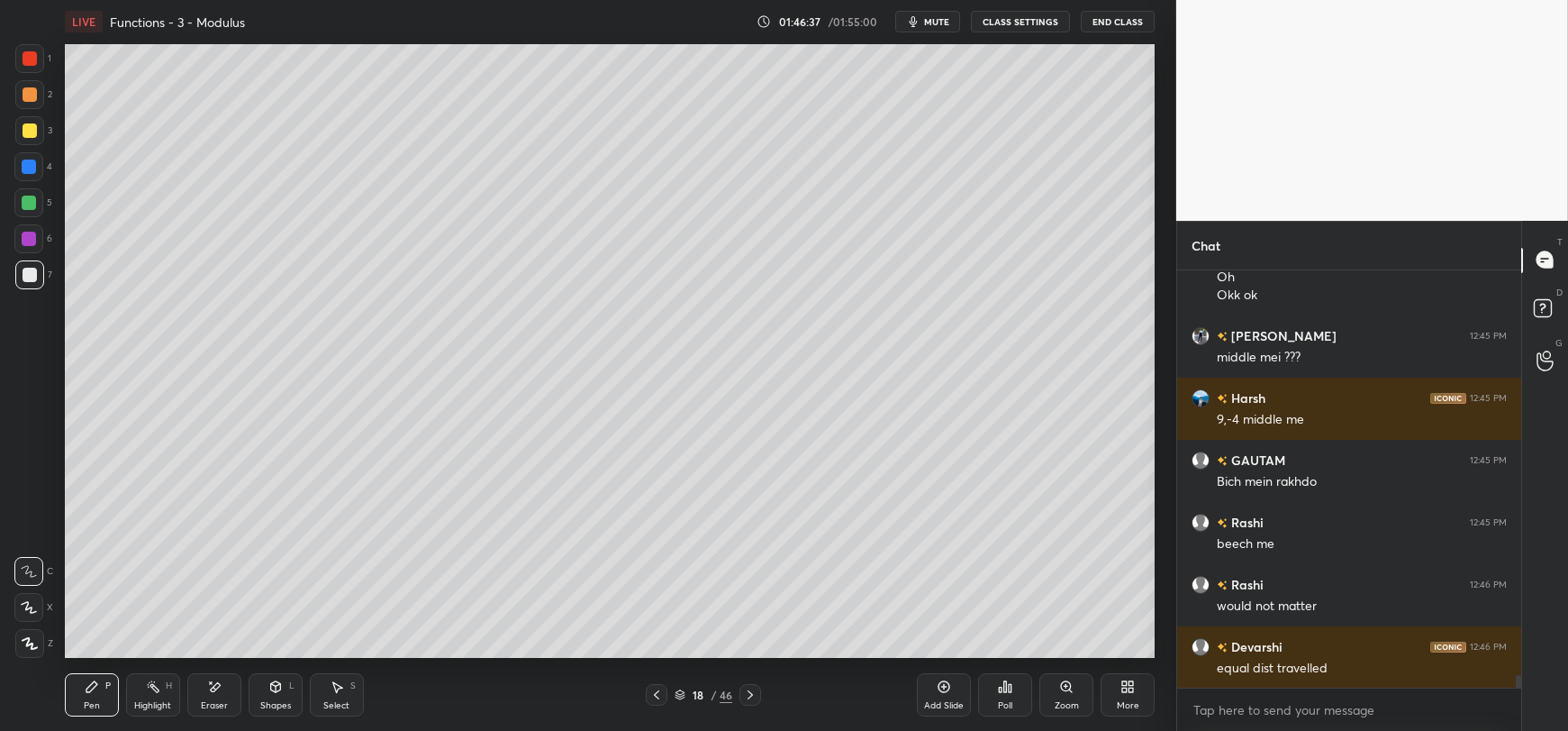
click at [22, 203] on div at bounding box center [28, 202] width 14 height 14
click at [272, 693] on icon at bounding box center [275, 687] width 14 height 14
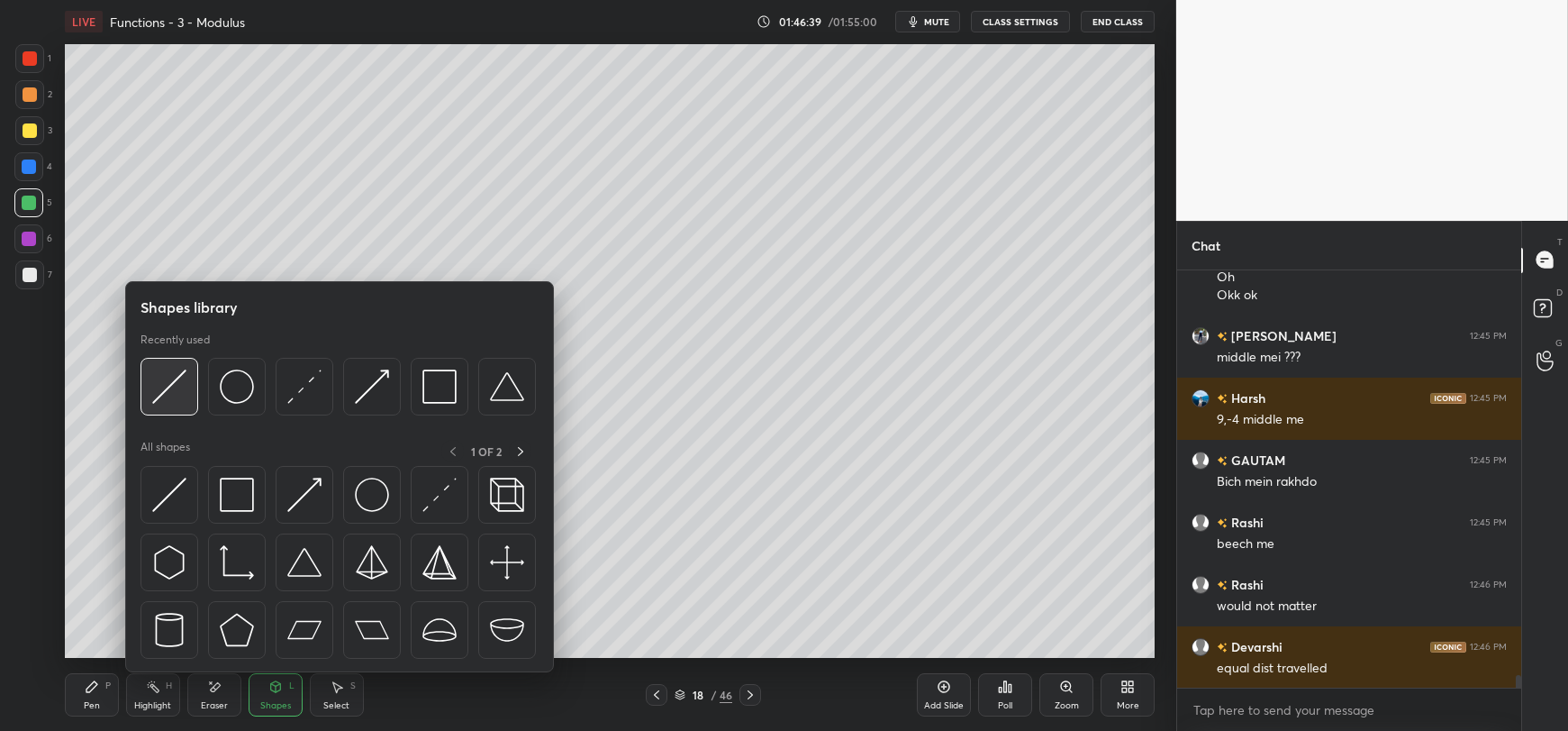
click at [168, 389] on img at bounding box center [169, 387] width 34 height 34
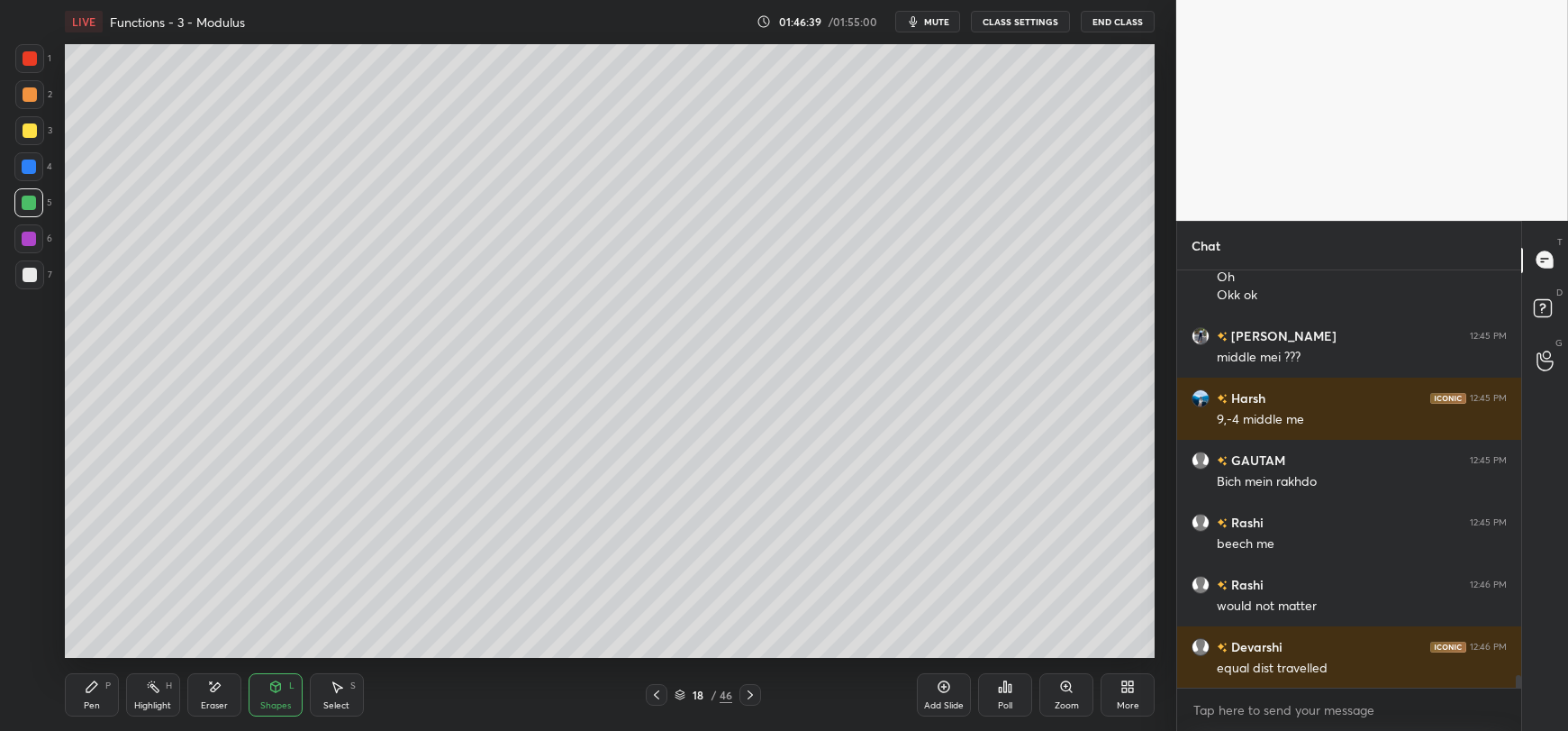
scroll to position [13299, 0]
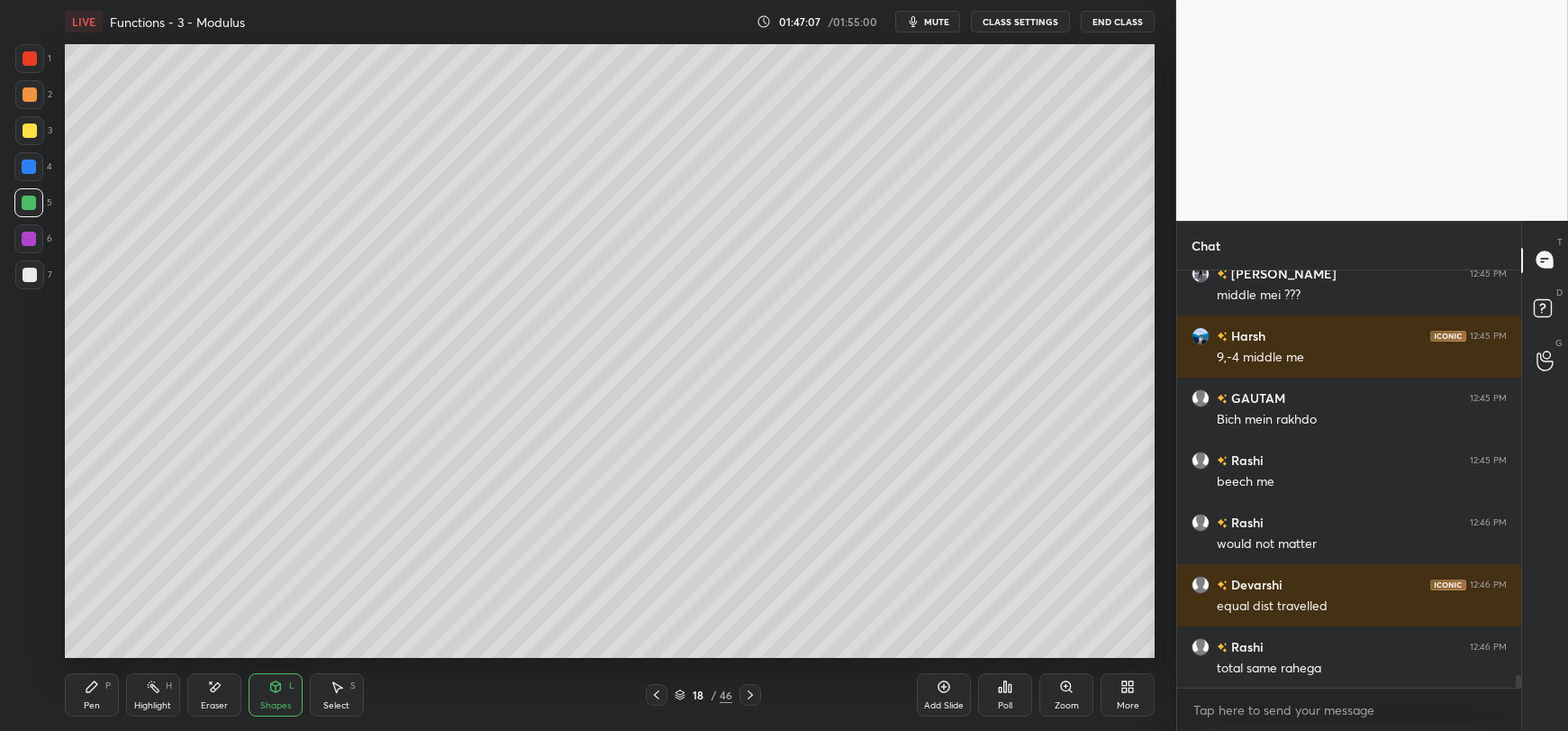
click at [90, 701] on div "Pen" at bounding box center [92, 705] width 16 height 9
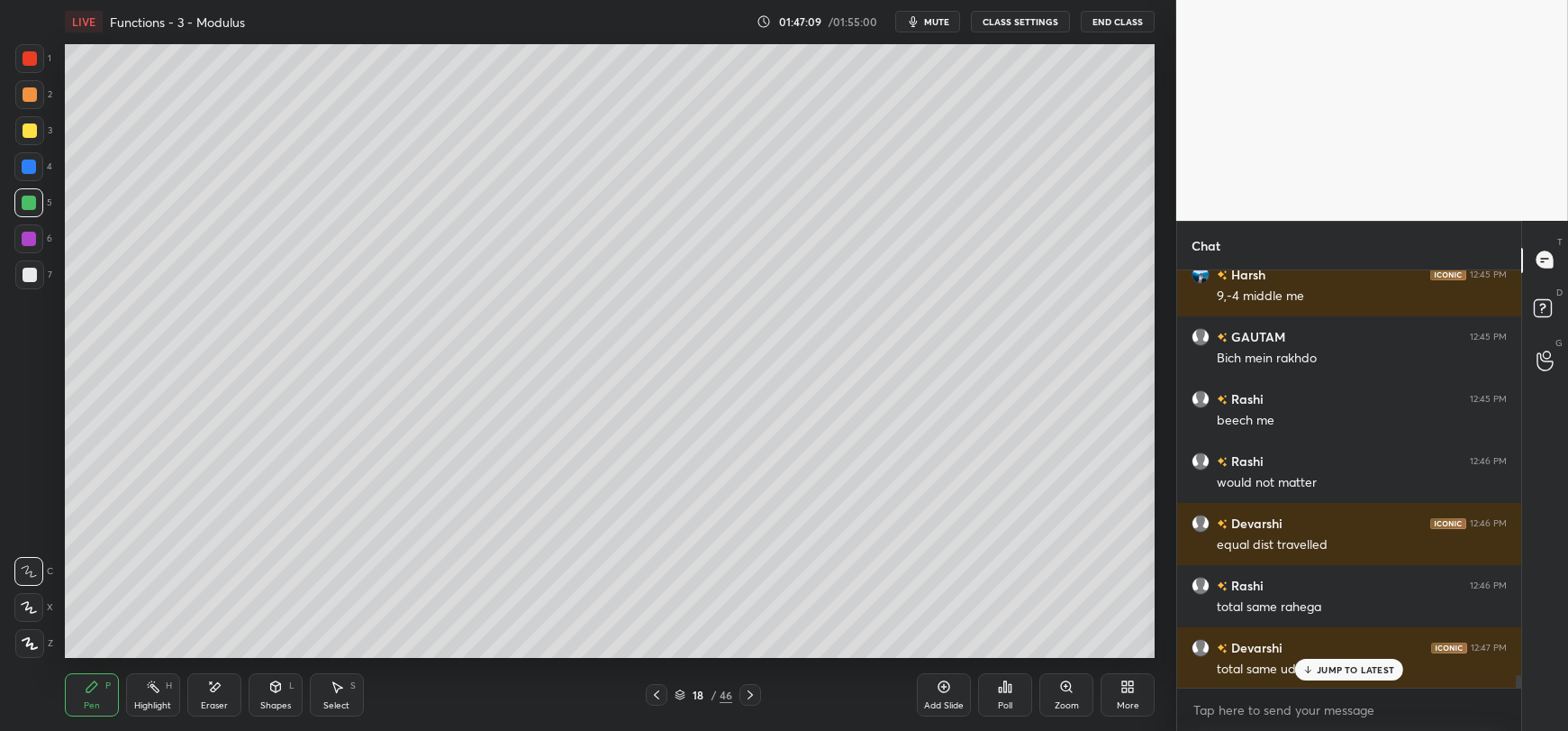
scroll to position [13422, 0]
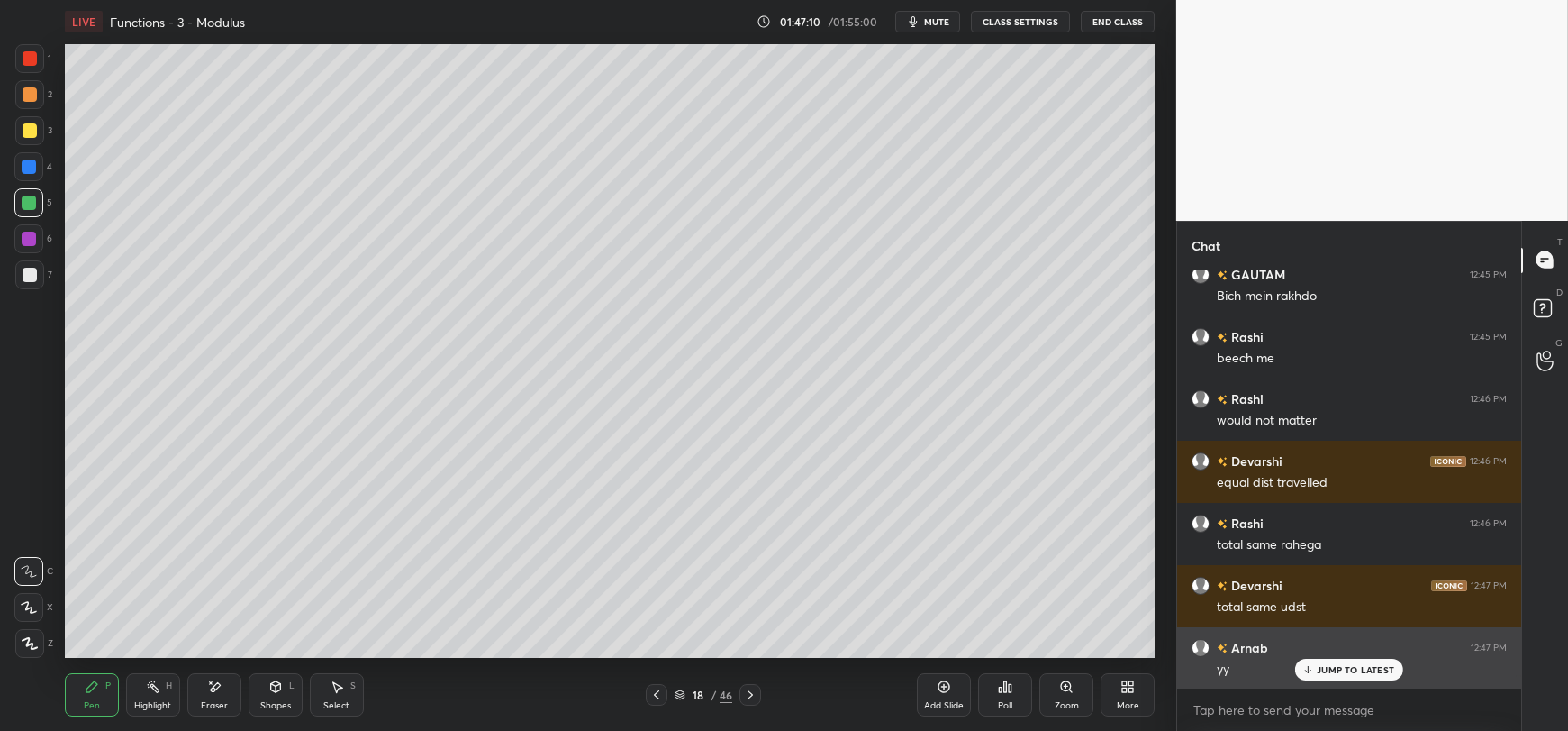
click at [1334, 669] on p "JUMP TO LATEST" at bounding box center [1355, 669] width 78 height 10
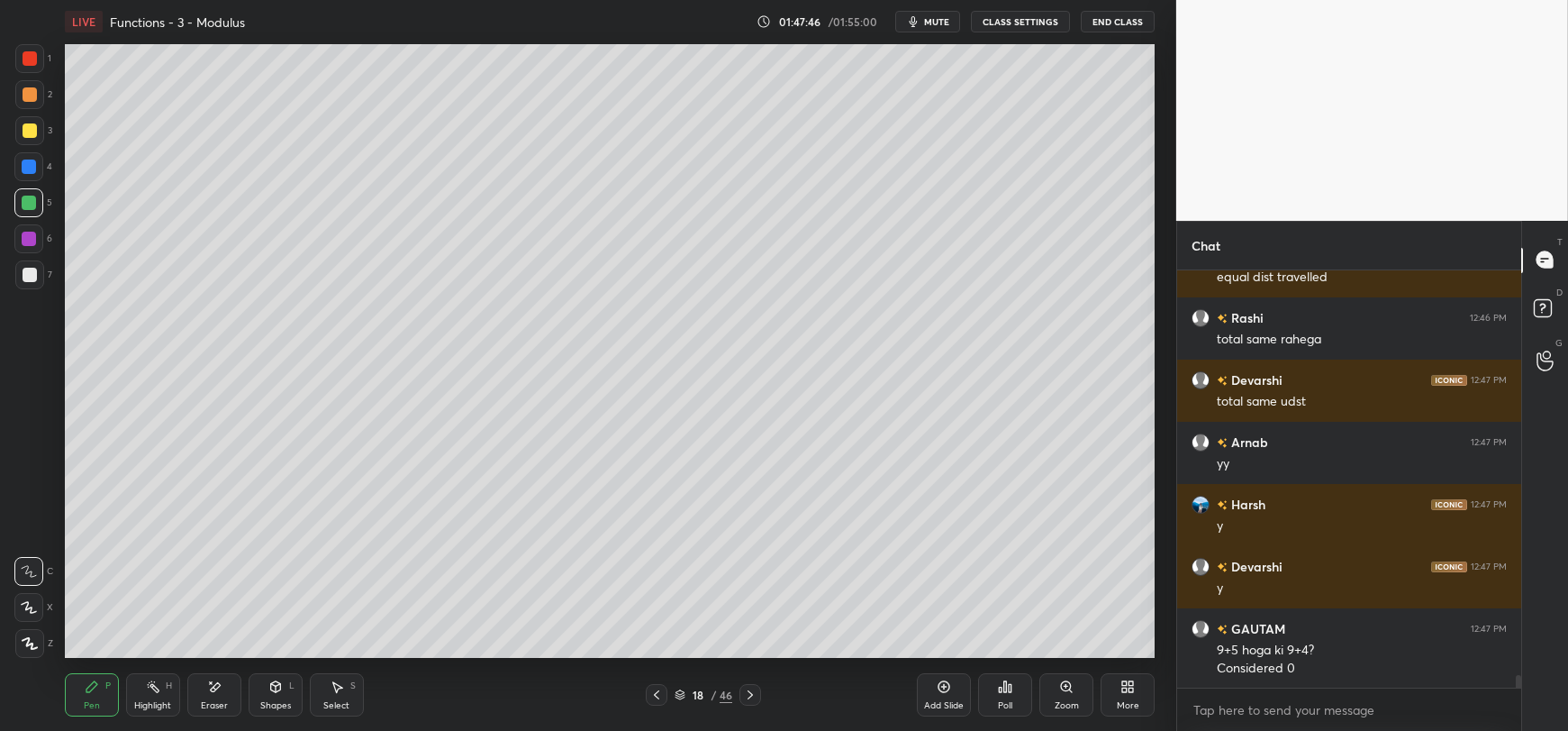
scroll to position [13645, 0]
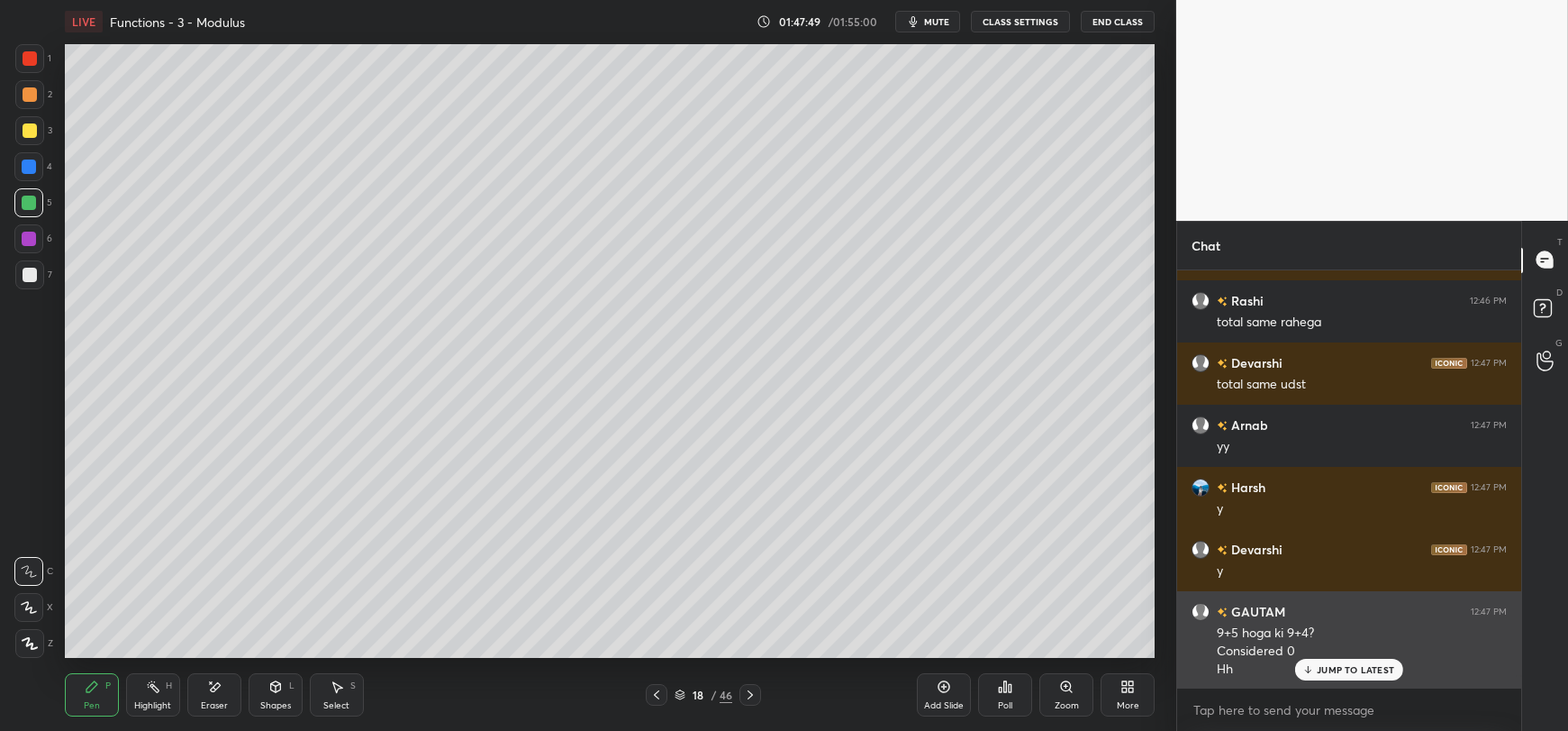
click at [1338, 672] on p "JUMP TO LATEST" at bounding box center [1355, 669] width 78 height 10
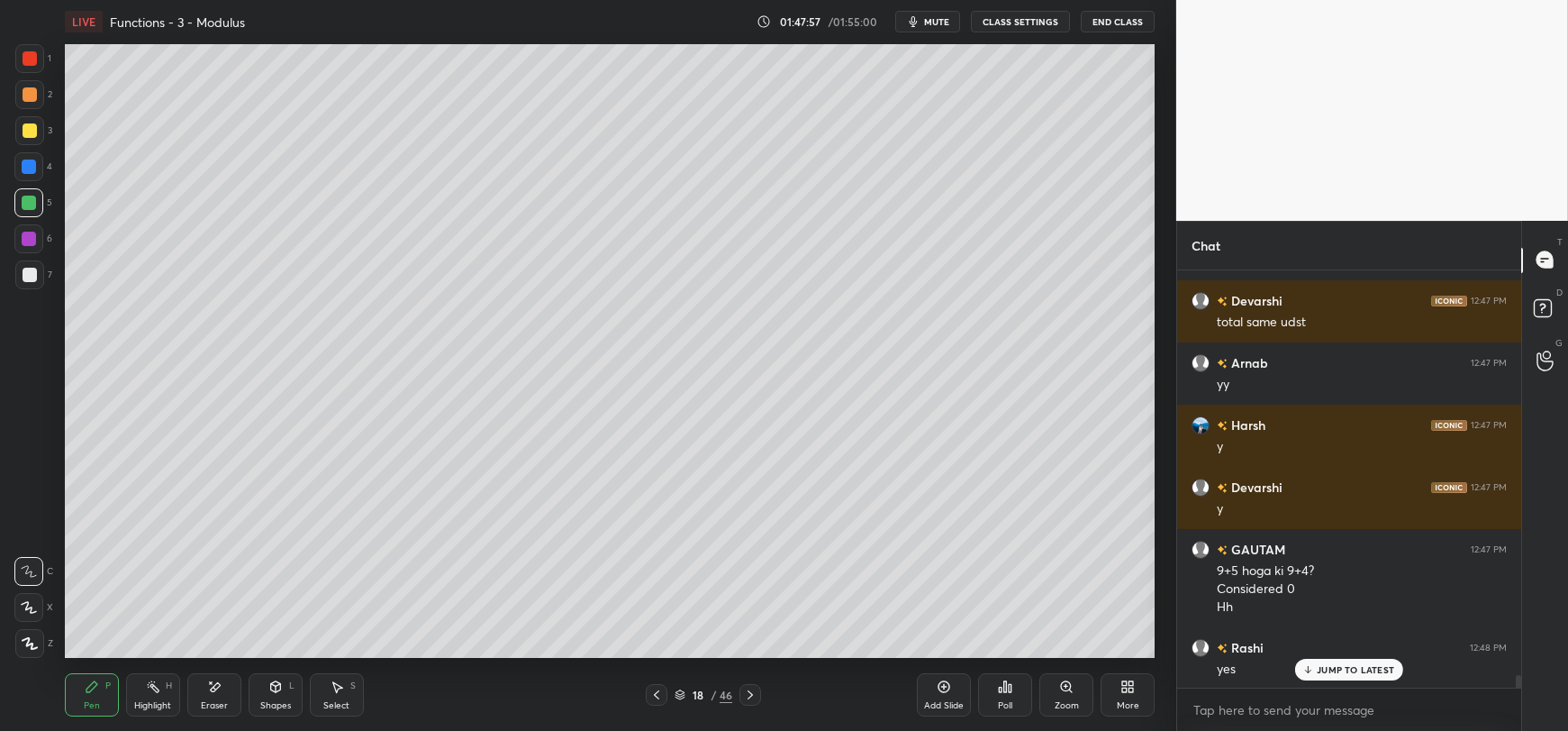
scroll to position [13769, 0]
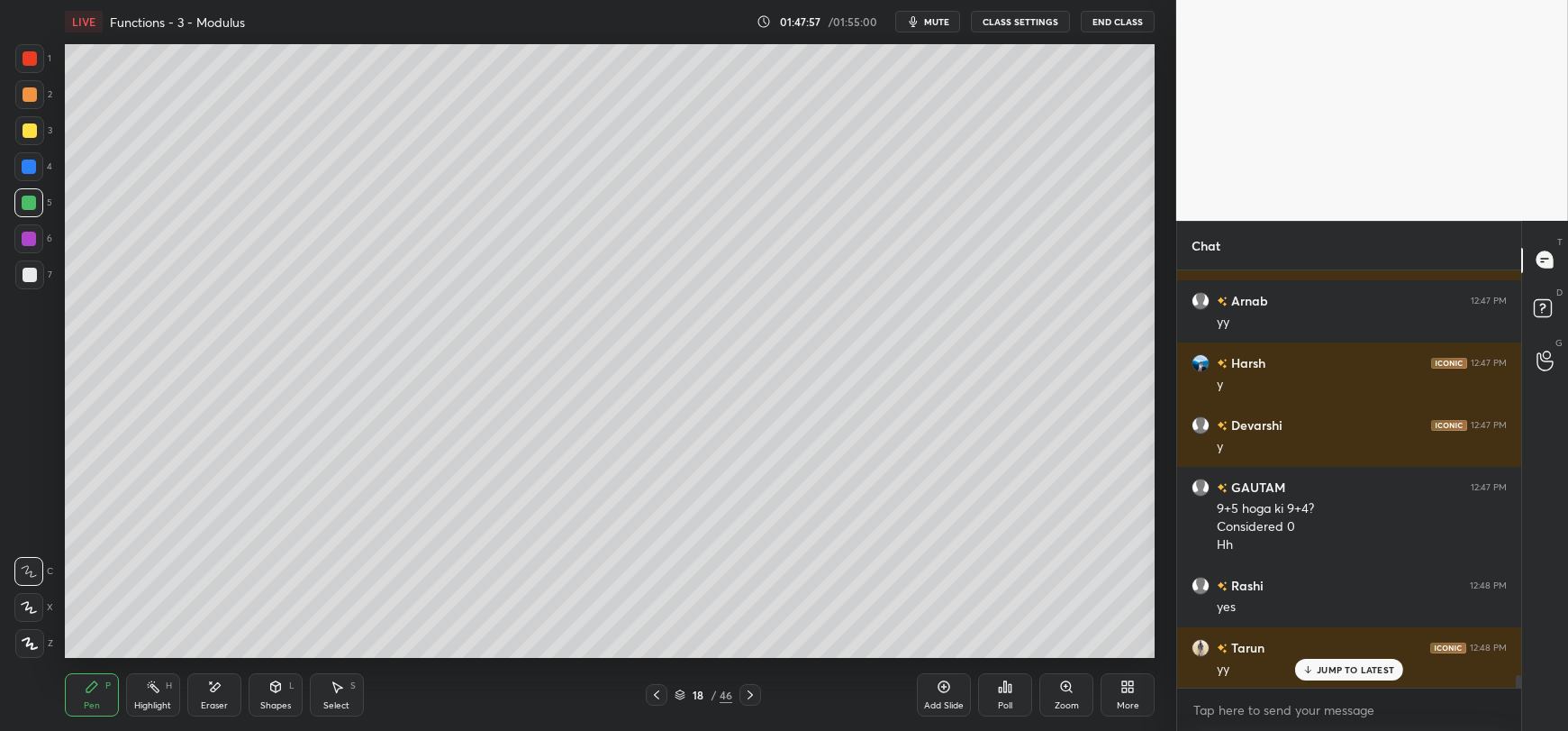
click at [214, 702] on div "Eraser" at bounding box center [215, 705] width 27 height 9
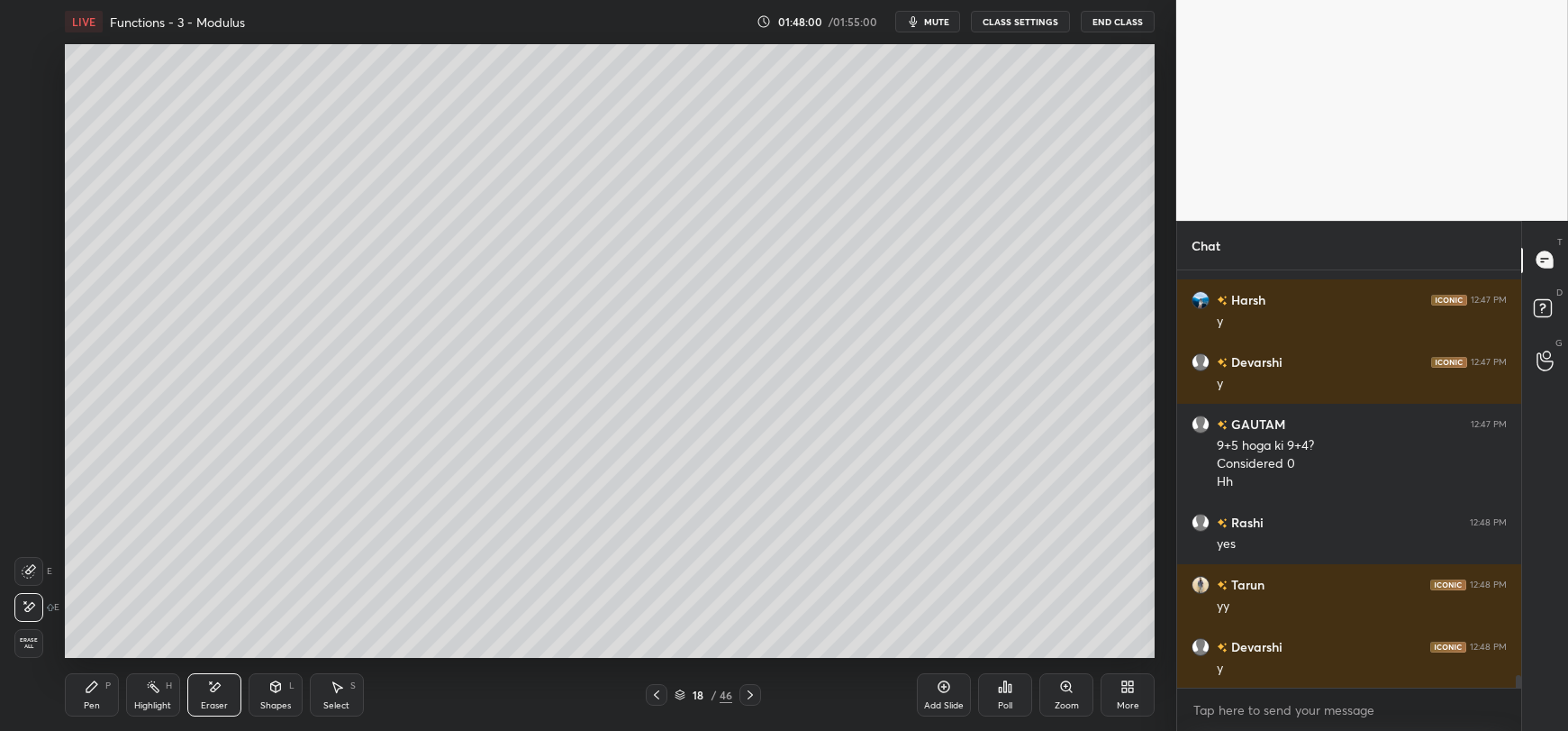
scroll to position [13895, 0]
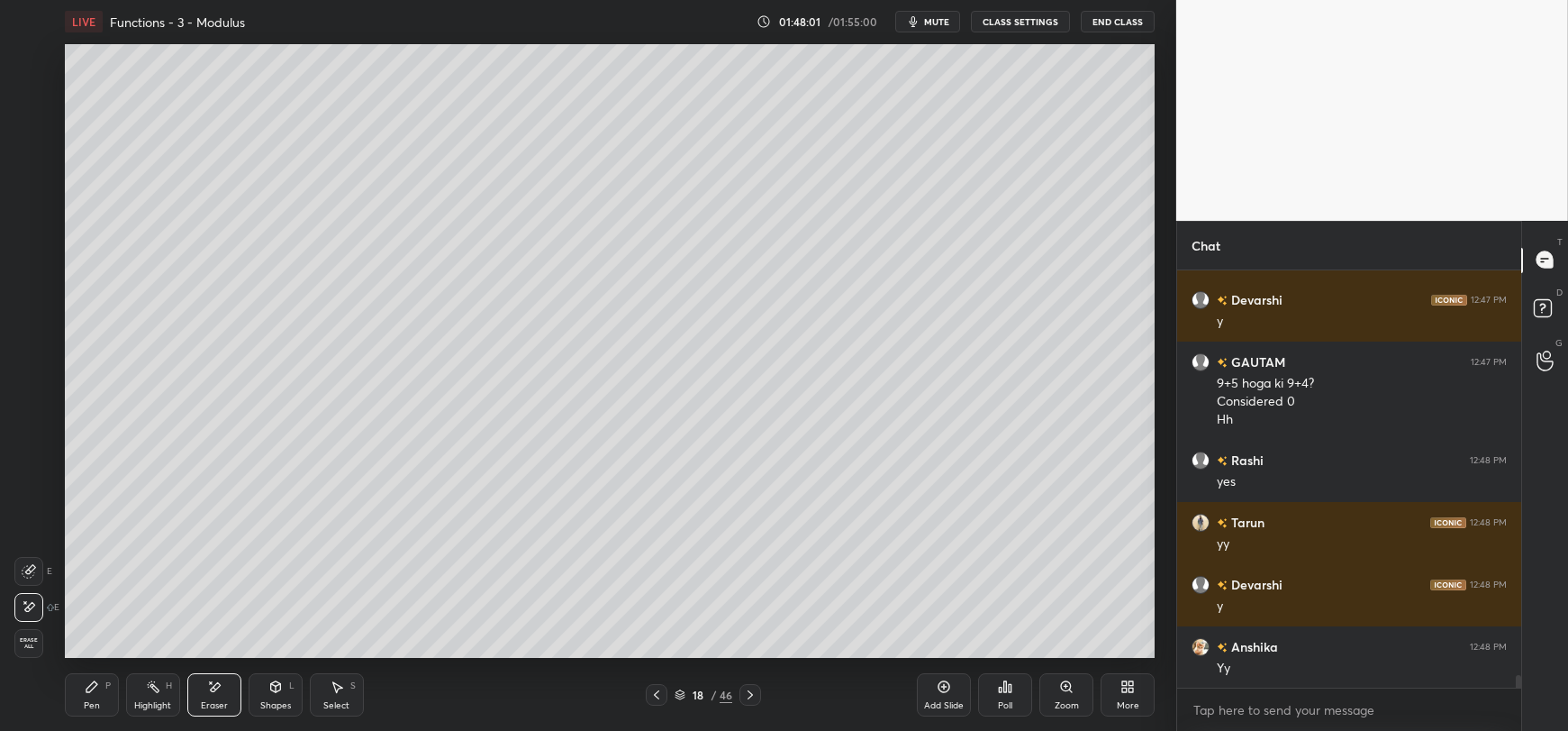
click at [78, 699] on div "Pen P" at bounding box center [92, 695] width 54 height 44
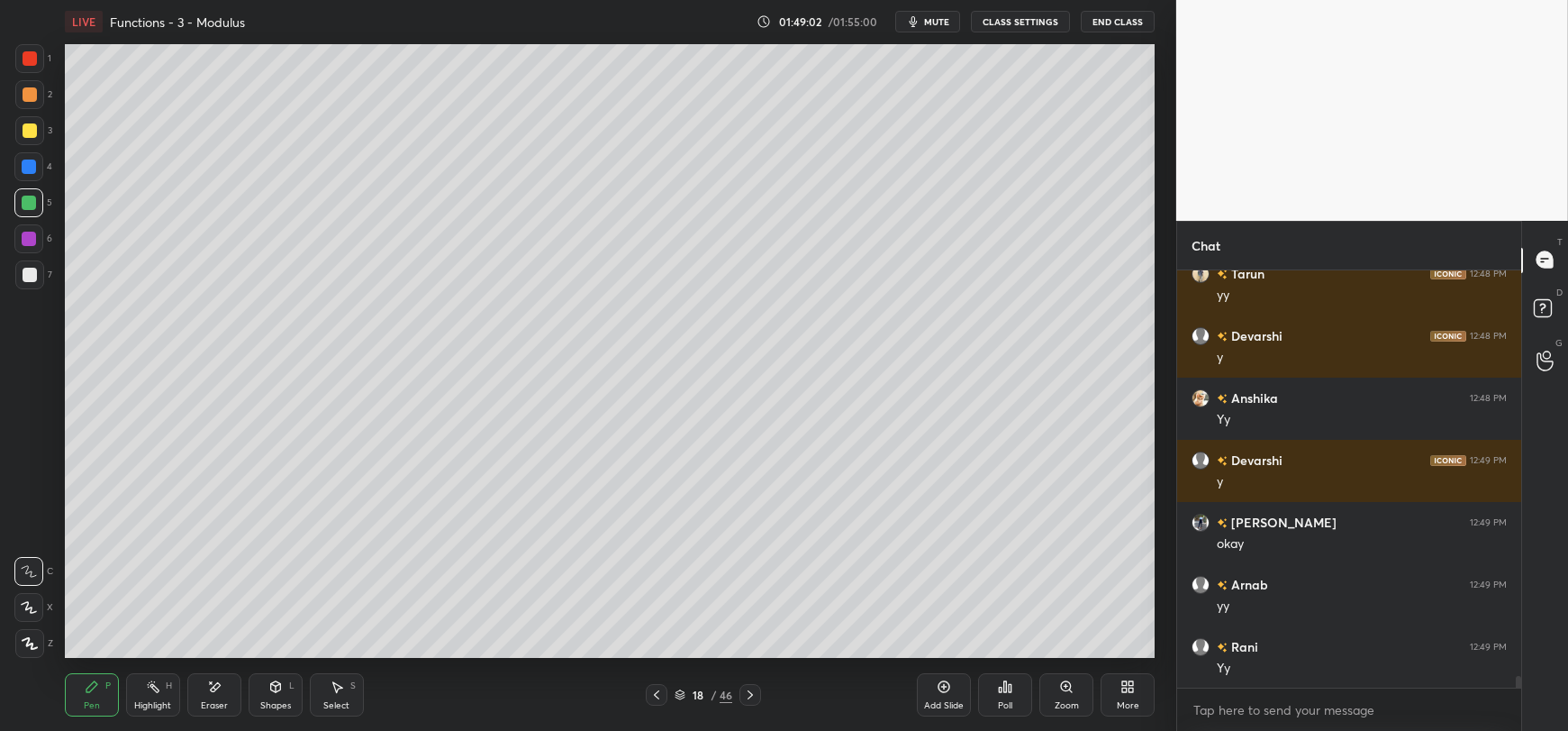
scroll to position [14206, 0]
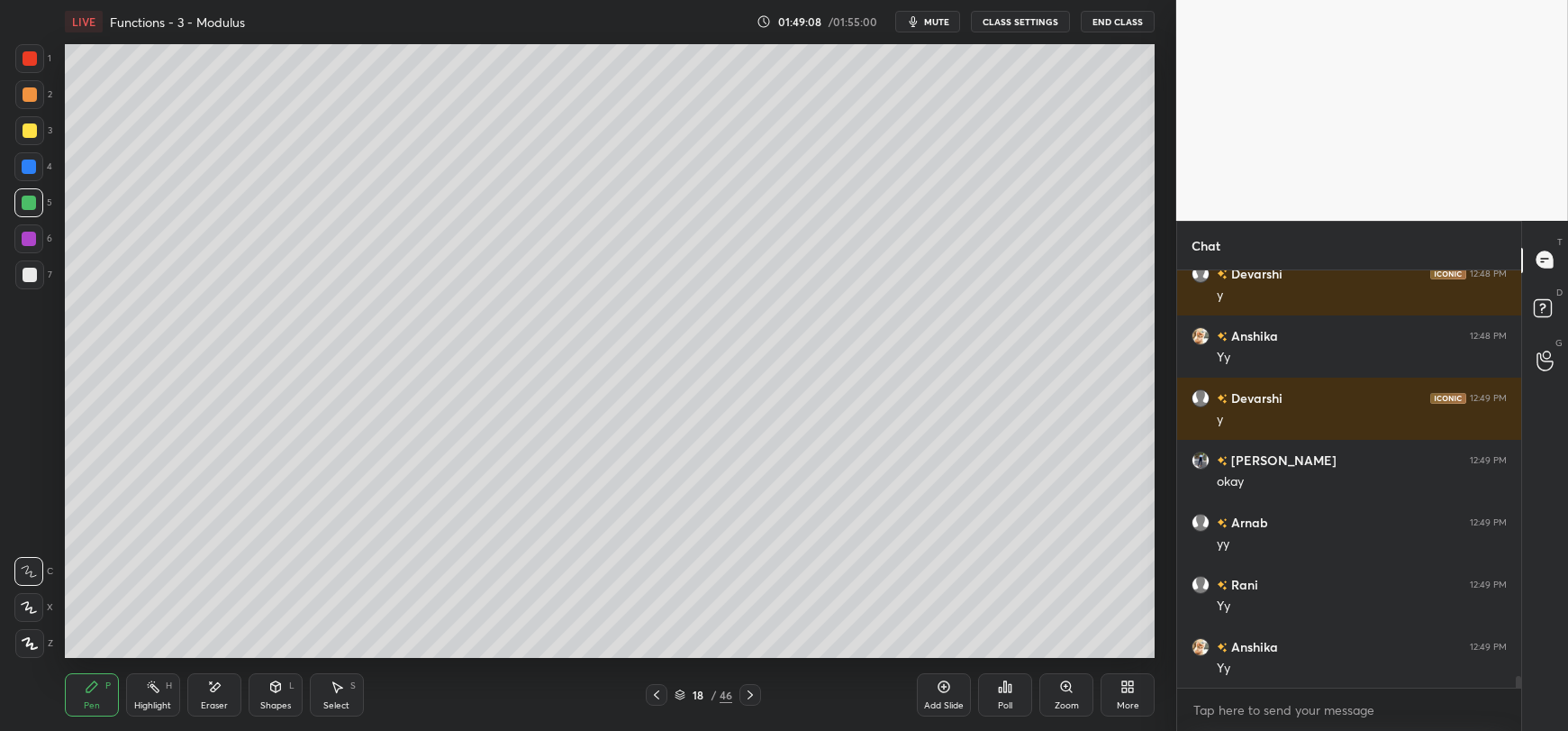
click at [943, 687] on icon at bounding box center [944, 687] width 6 height 6
click at [18, 131] on div at bounding box center [29, 131] width 28 height 28
click at [276, 704] on div "Shapes" at bounding box center [275, 705] width 30 height 9
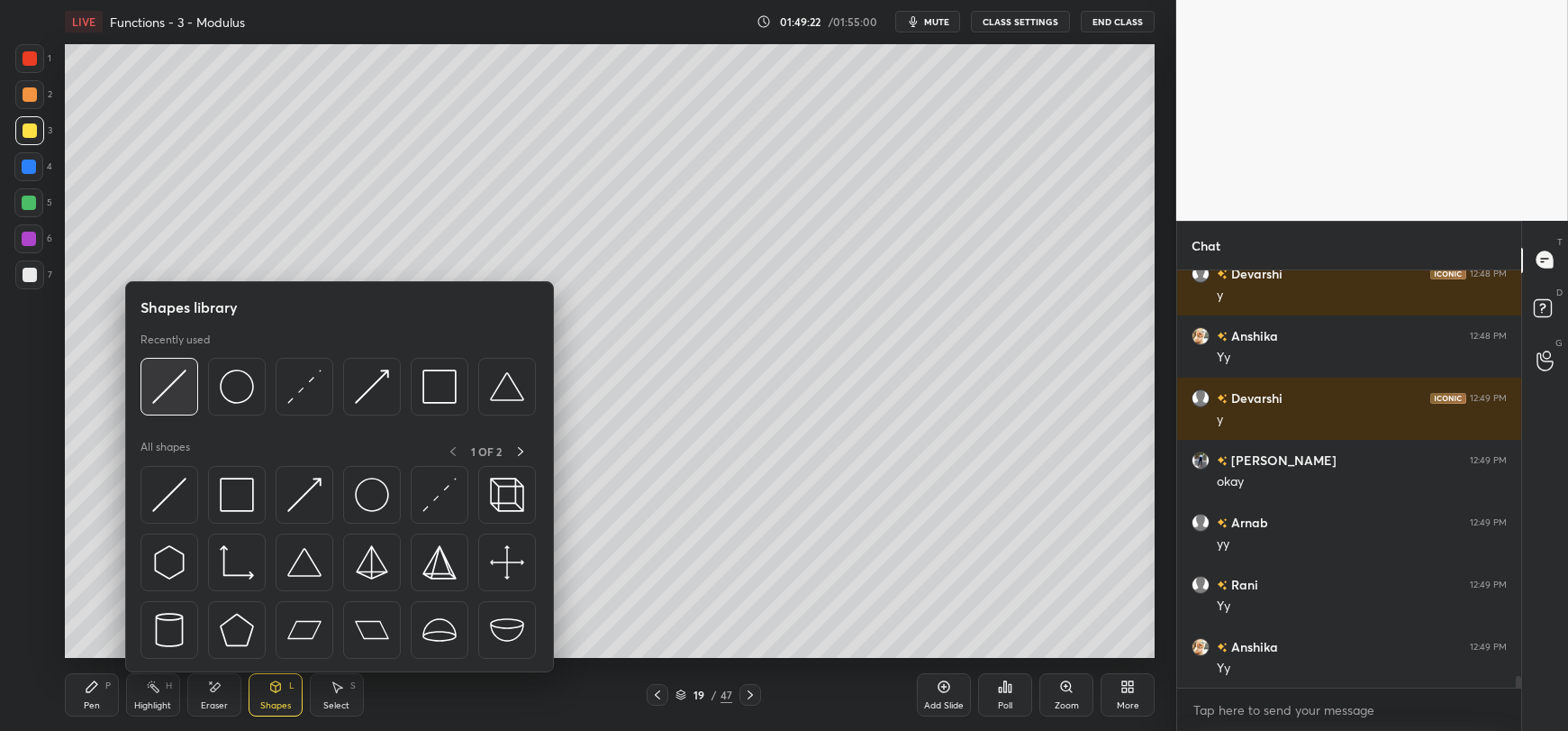
click at [167, 393] on img at bounding box center [169, 387] width 34 height 34
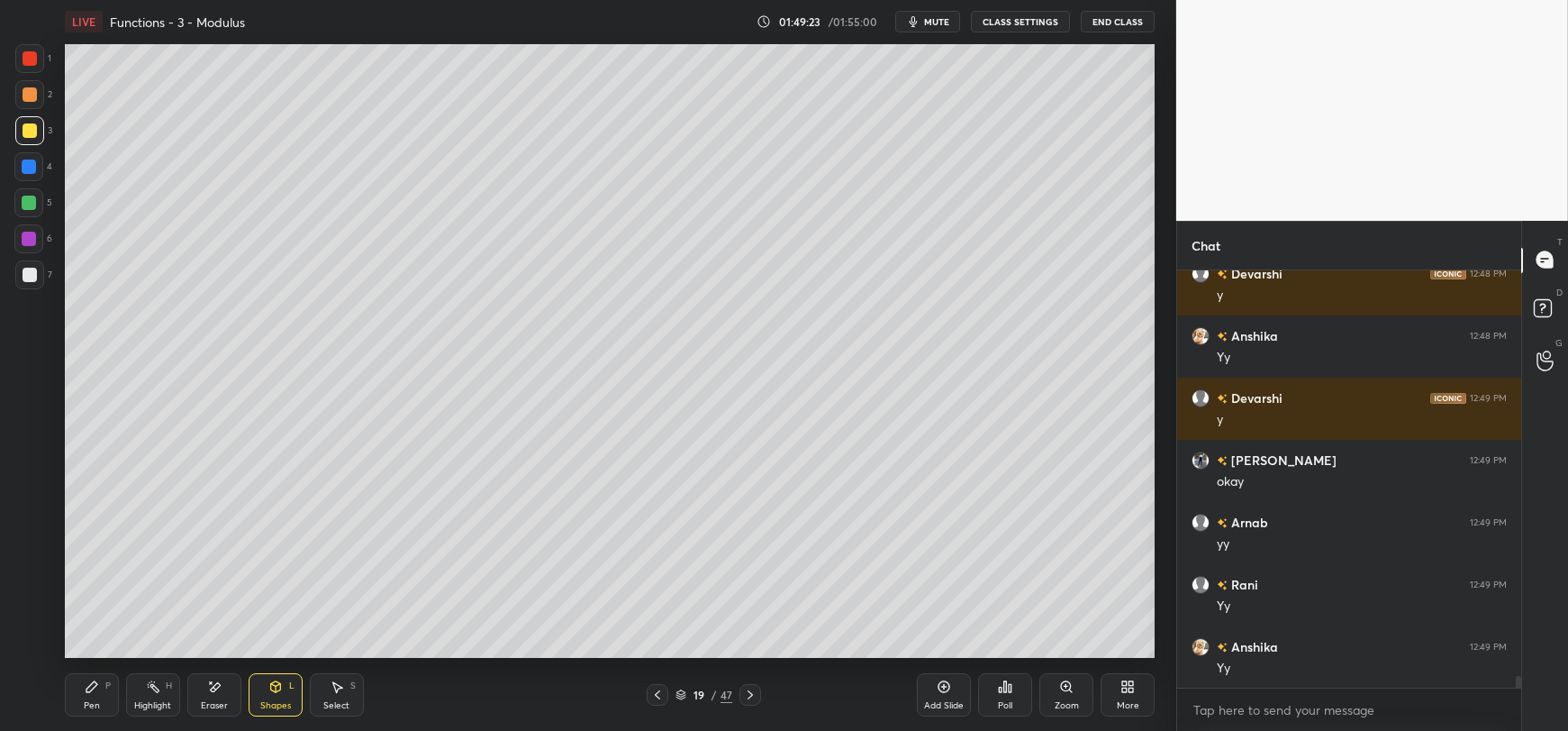
click at [23, 282] on div at bounding box center [29, 274] width 28 height 28
click at [83, 690] on div "Pen P" at bounding box center [92, 695] width 54 height 44
click at [28, 205] on div at bounding box center [28, 202] width 14 height 14
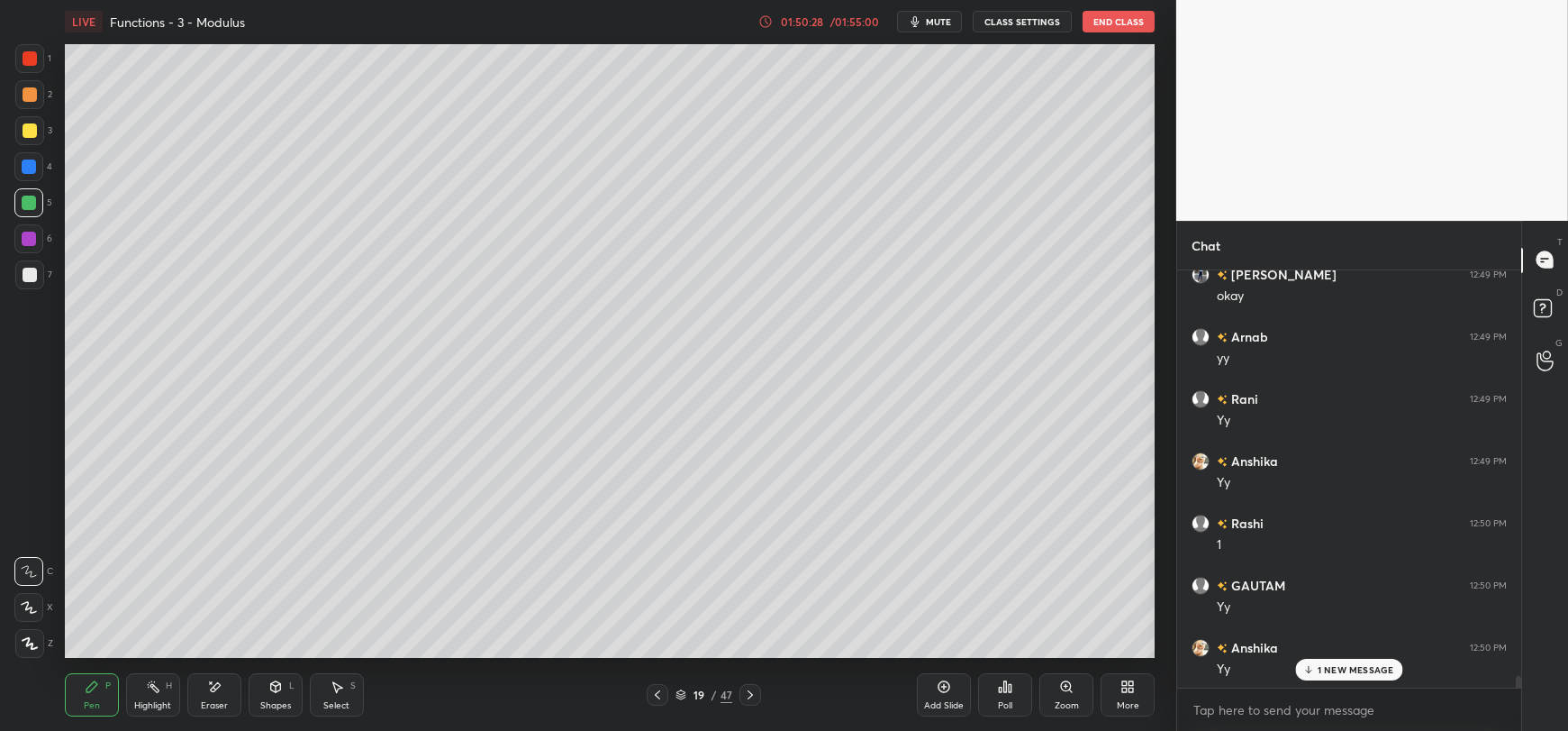
scroll to position [14455, 0]
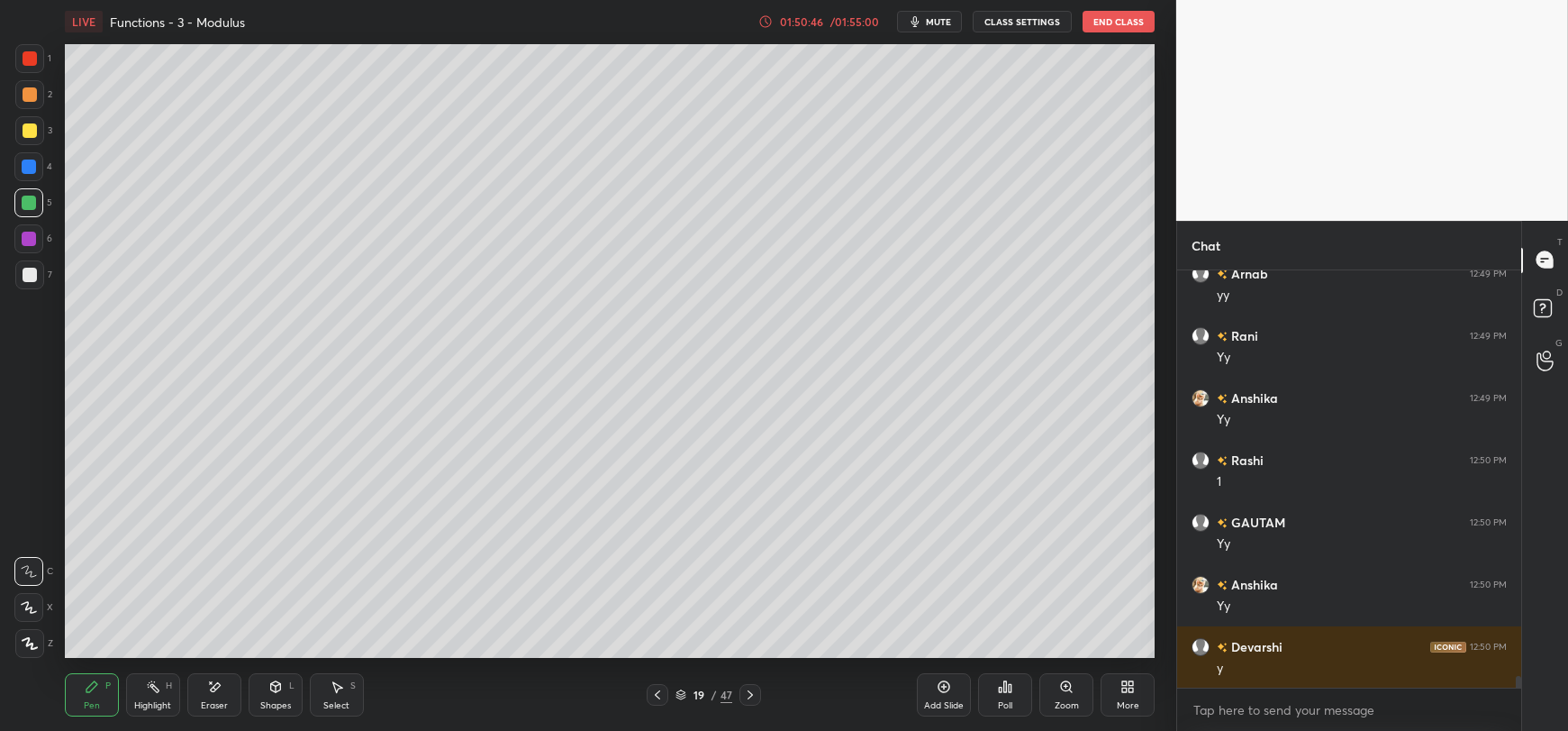
click at [28, 275] on div at bounding box center [29, 274] width 14 height 14
click at [31, 202] on div at bounding box center [28, 202] width 14 height 14
click at [23, 279] on div at bounding box center [29, 274] width 14 height 14
click at [192, 665] on div "Pen P Highlight H Eraser Shapes L Select S 19 / 47 Add Slide Poll Zoom More" at bounding box center [610, 695] width 1090 height 72
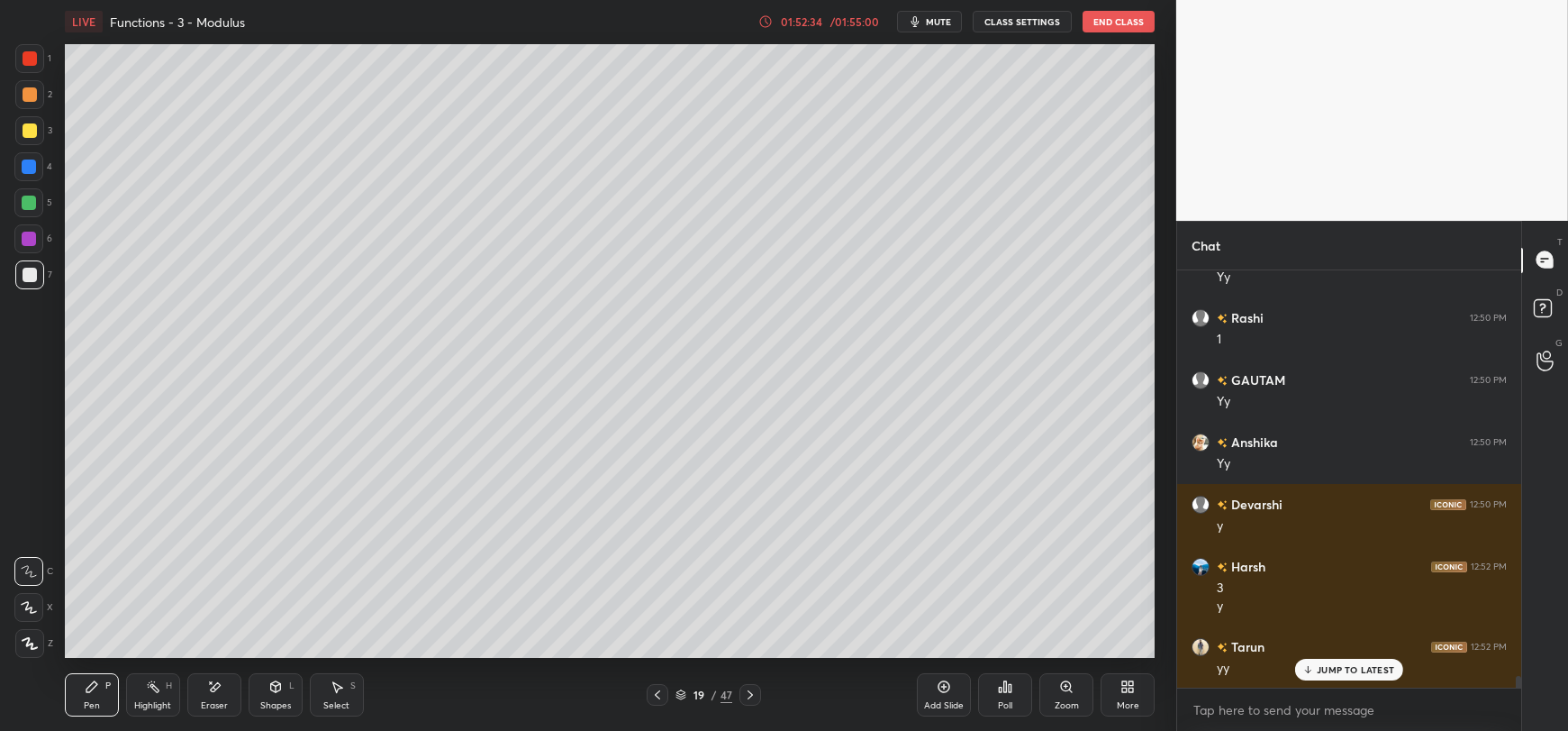
scroll to position [14658, 0]
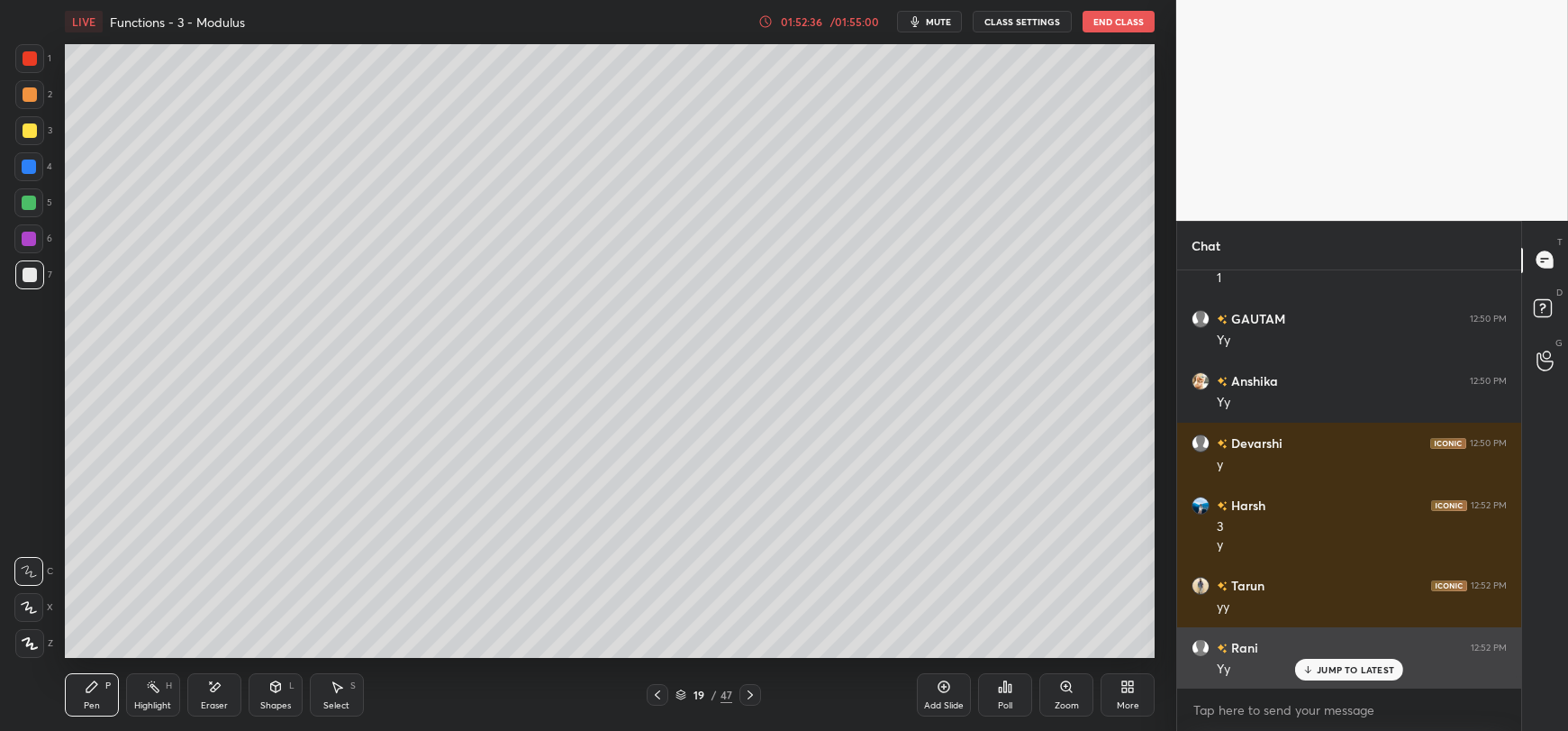
click at [1322, 667] on p "JUMP TO LATEST" at bounding box center [1355, 669] width 78 height 10
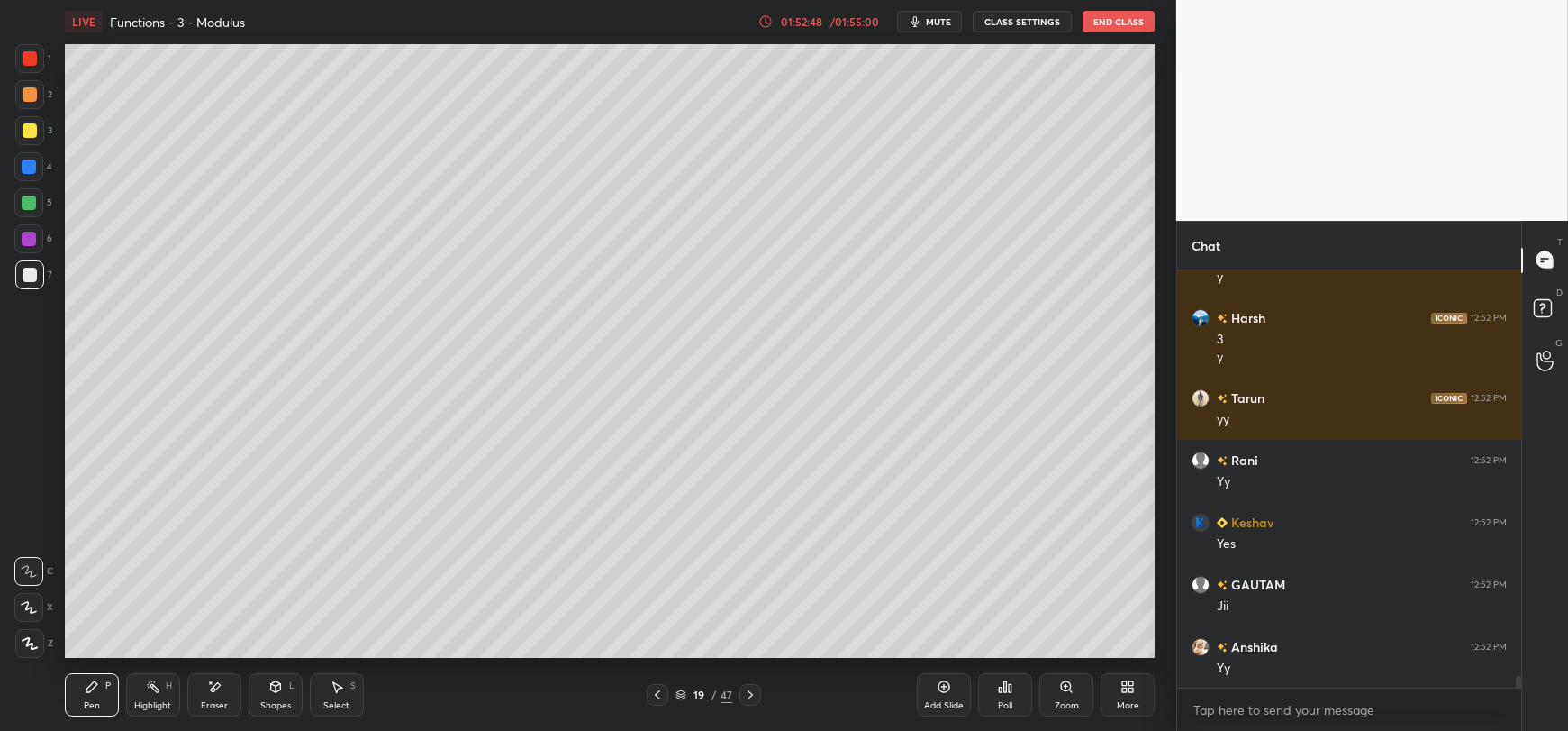
scroll to position [14907, 0]
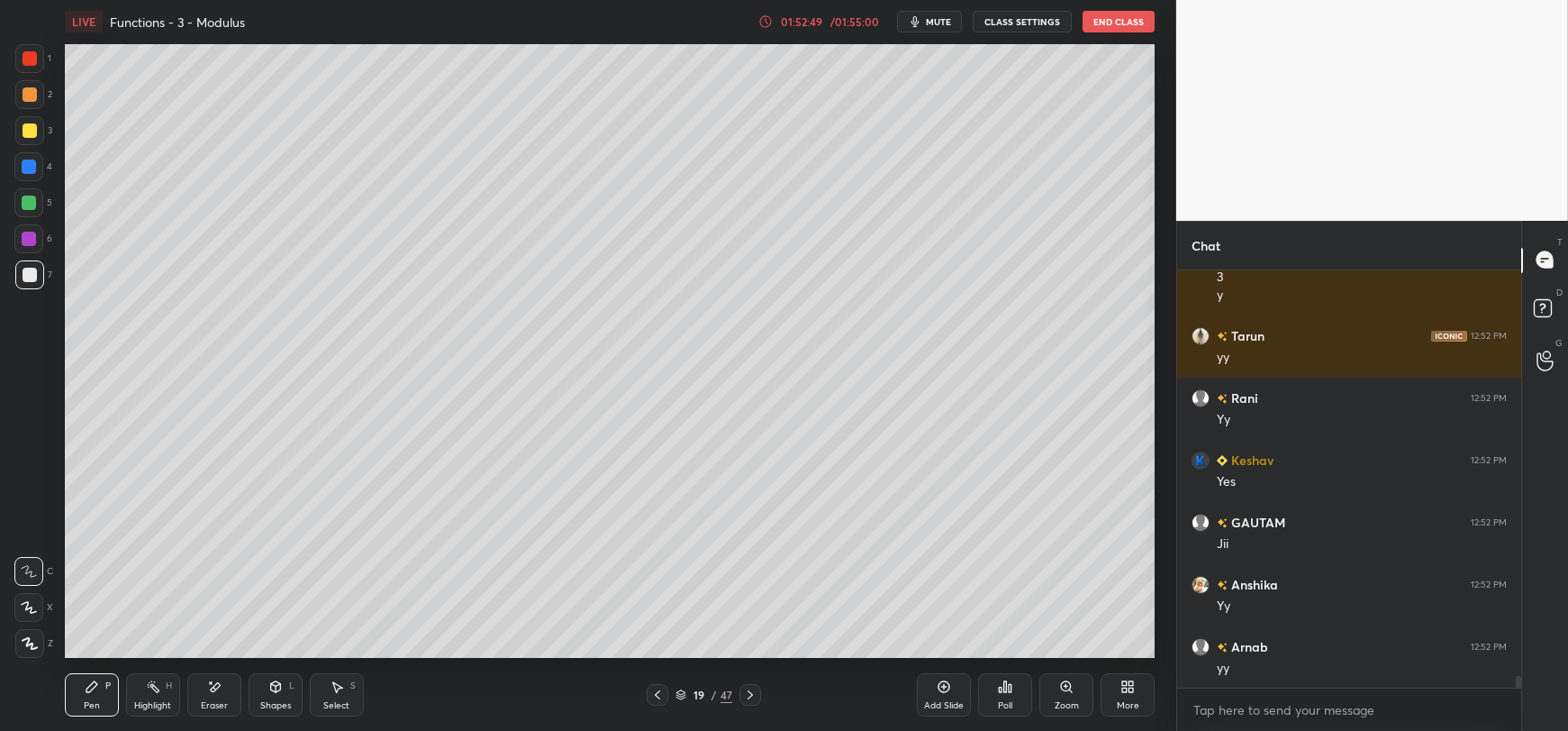
click at [947, 693] on icon at bounding box center [943, 687] width 14 height 14
click at [29, 131] on div at bounding box center [29, 131] width 14 height 14
click at [268, 692] on icon at bounding box center [275, 687] width 14 height 14
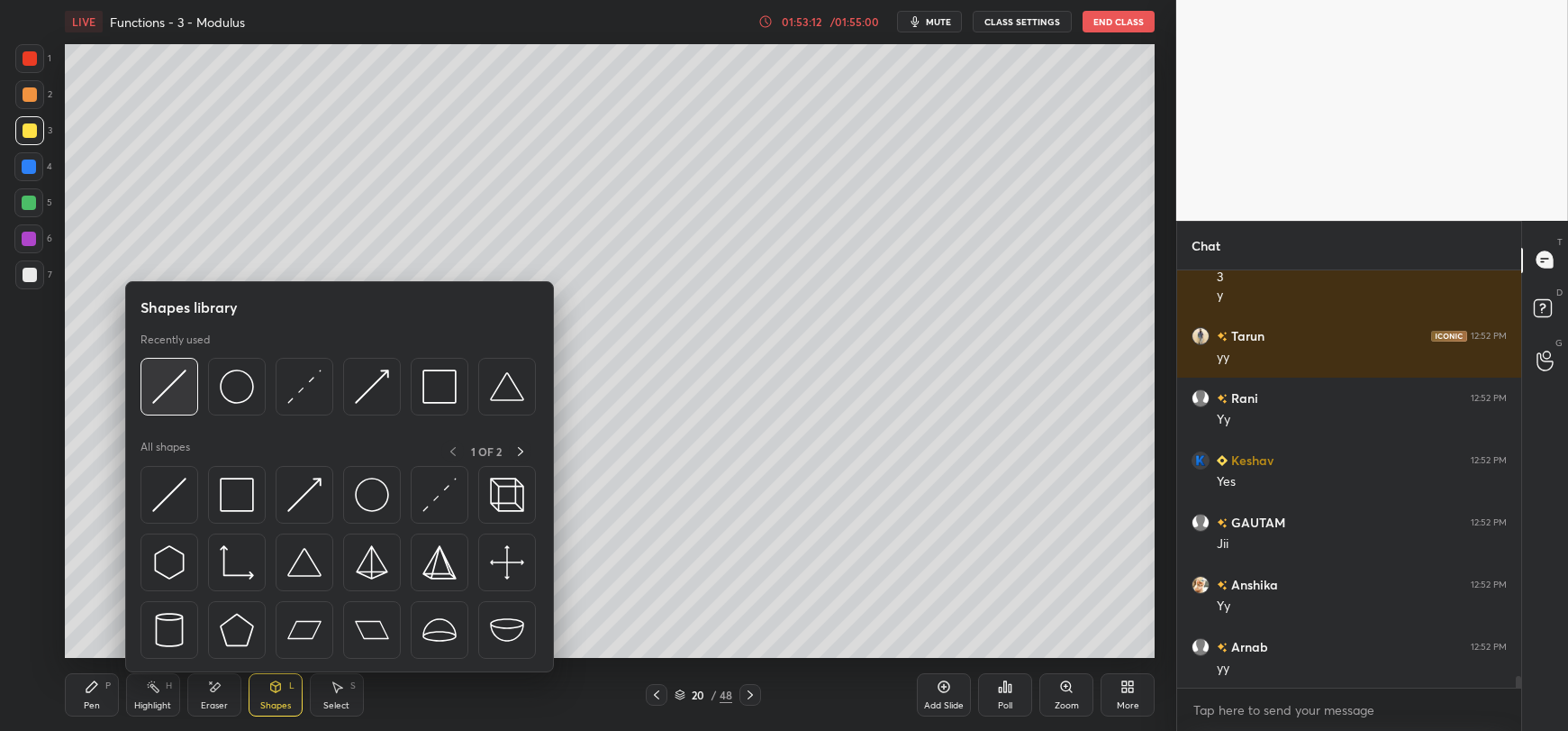
click at [179, 389] on img at bounding box center [169, 387] width 34 height 34
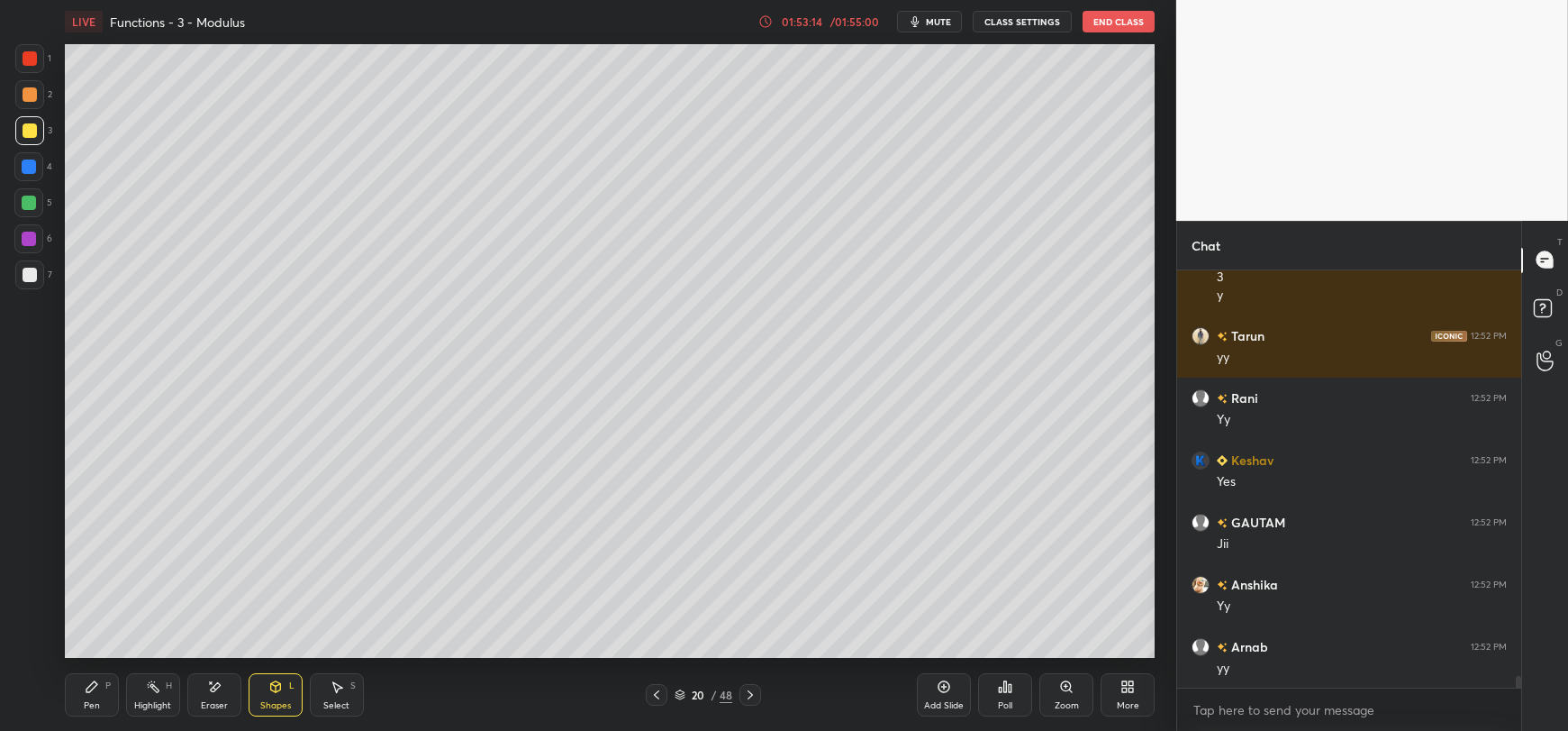
click at [26, 278] on div at bounding box center [29, 274] width 14 height 14
click at [98, 700] on div "Pen P" at bounding box center [92, 695] width 54 height 44
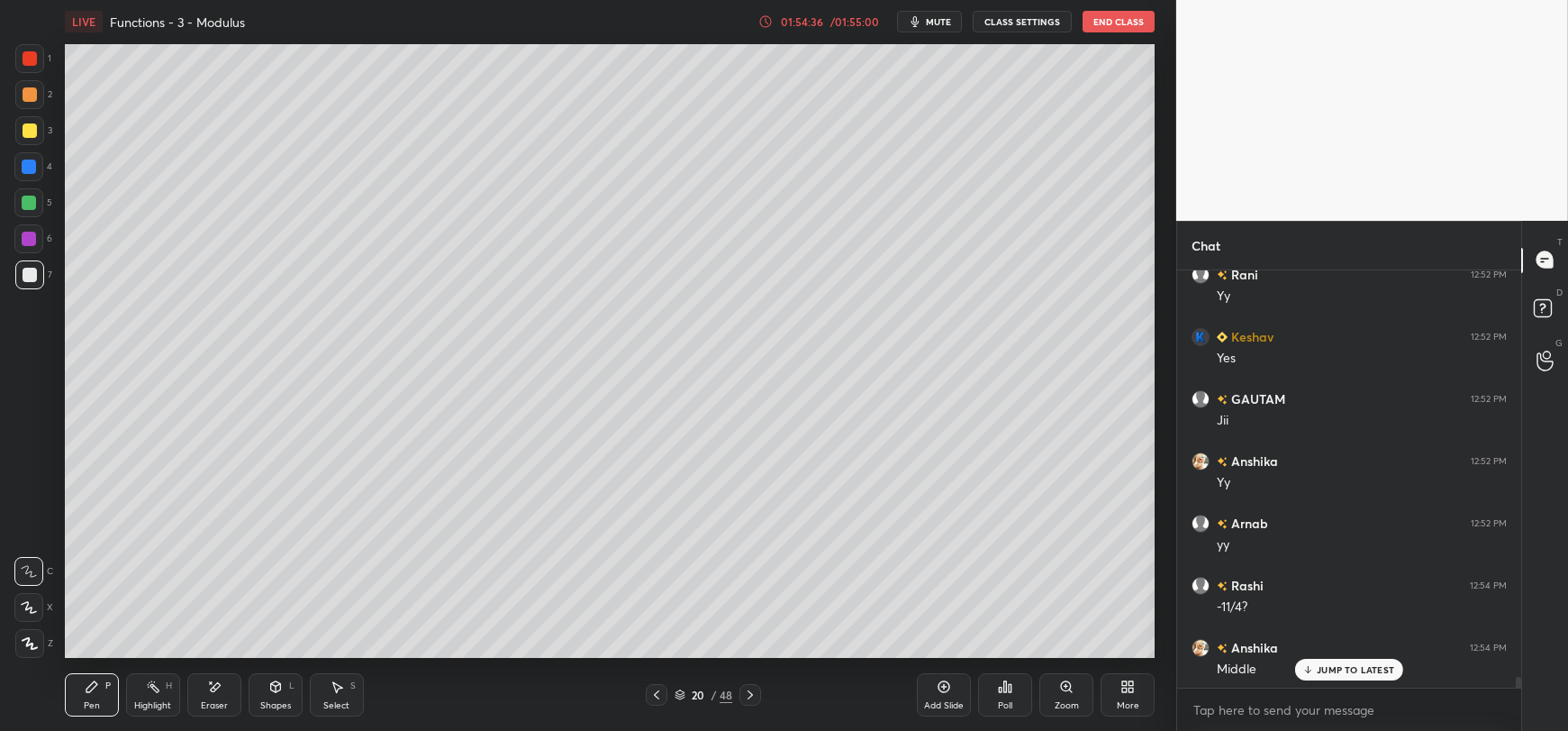
scroll to position [15093, 0]
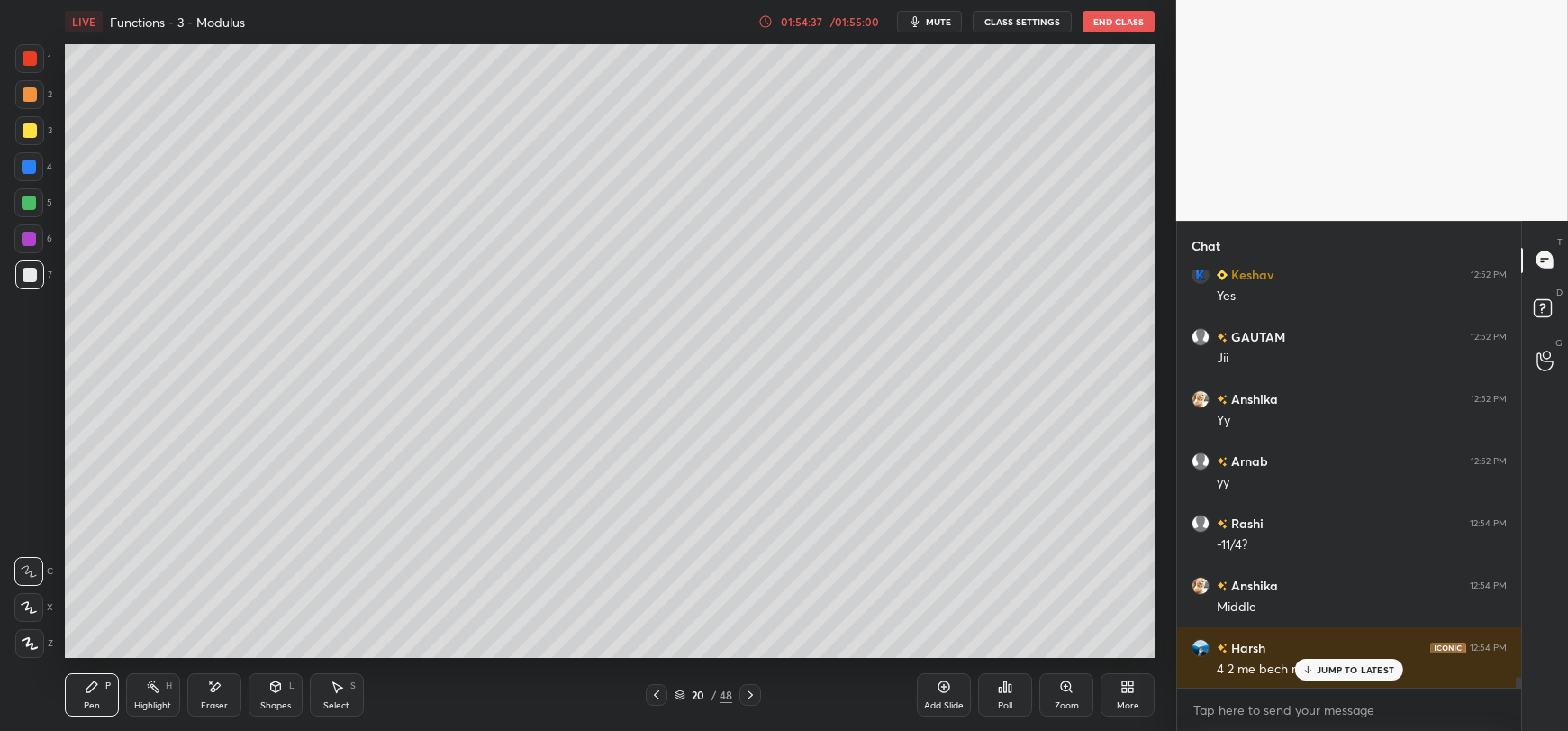
click at [1316, 673] on div "JUMP TO LATEST" at bounding box center [1350, 670] width 108 height 22
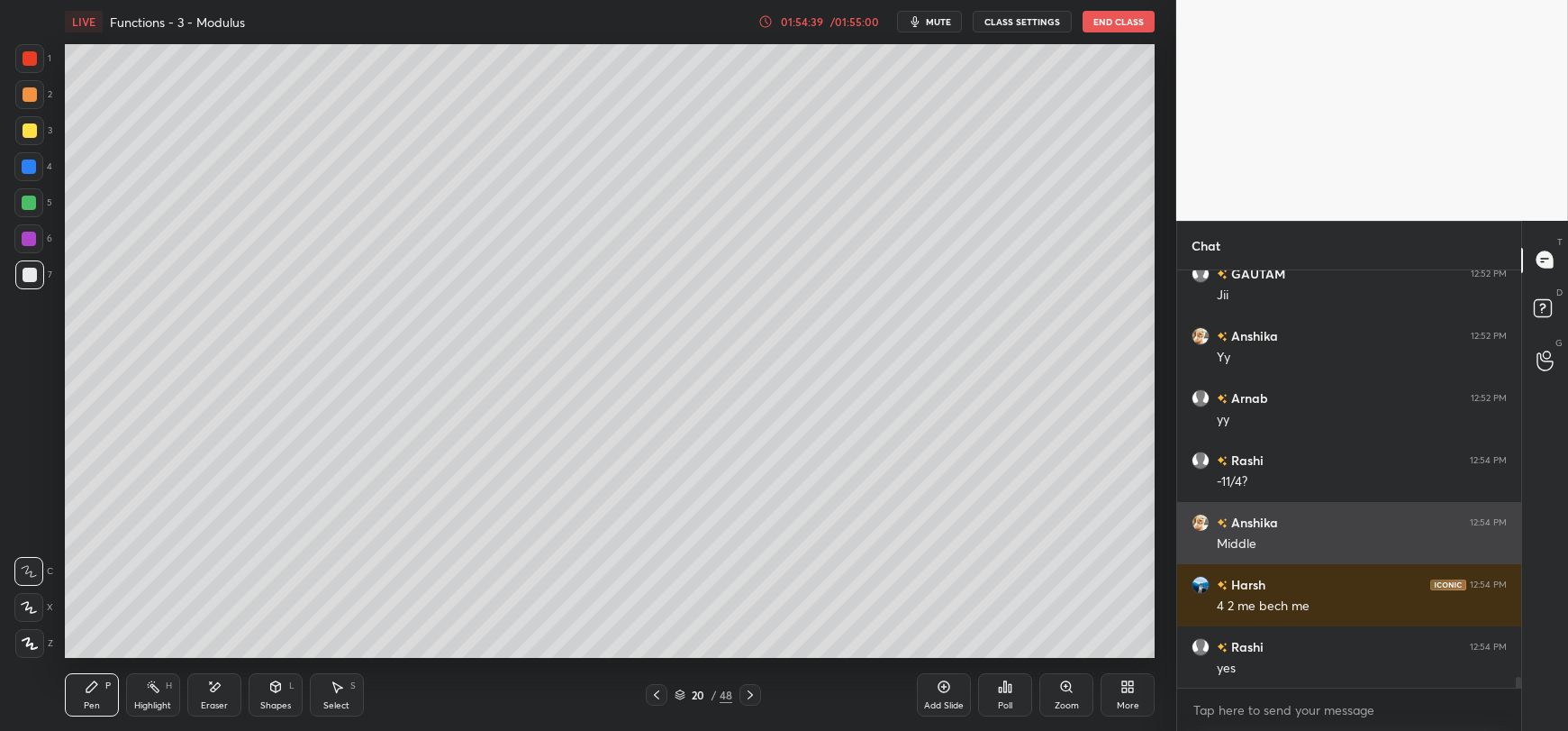
scroll to position [15219, 0]
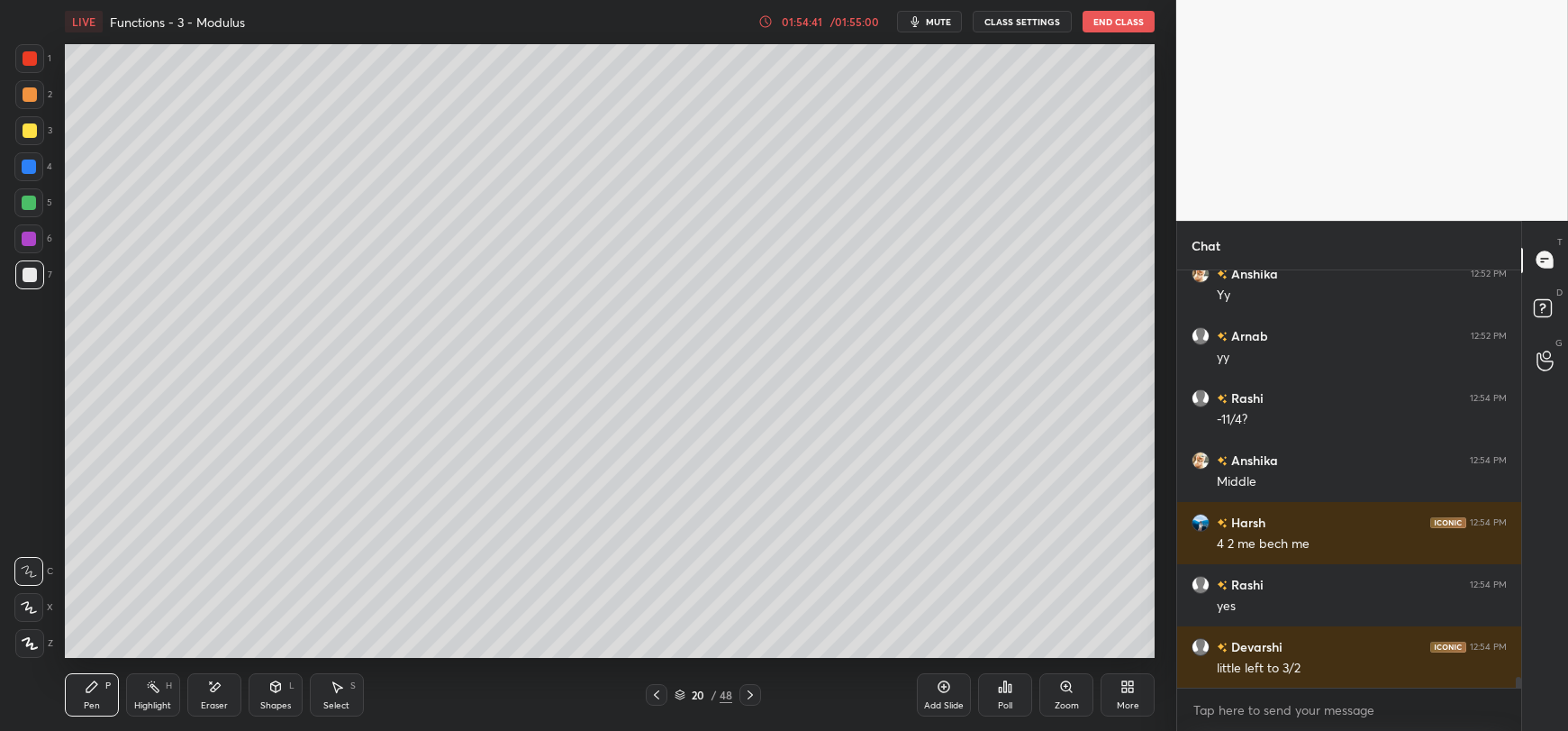
click at [26, 209] on div at bounding box center [28, 202] width 14 height 14
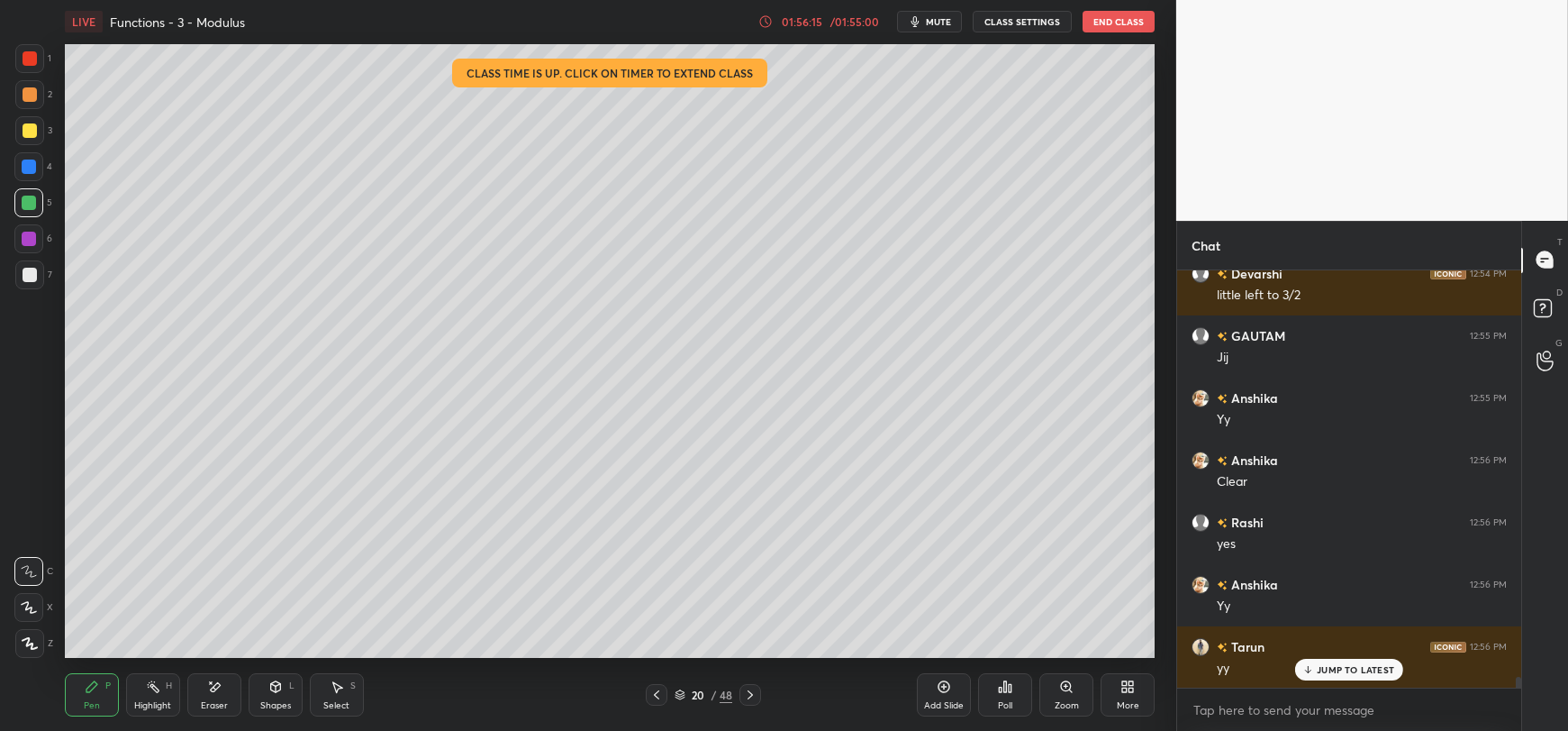
scroll to position [15653, 0]
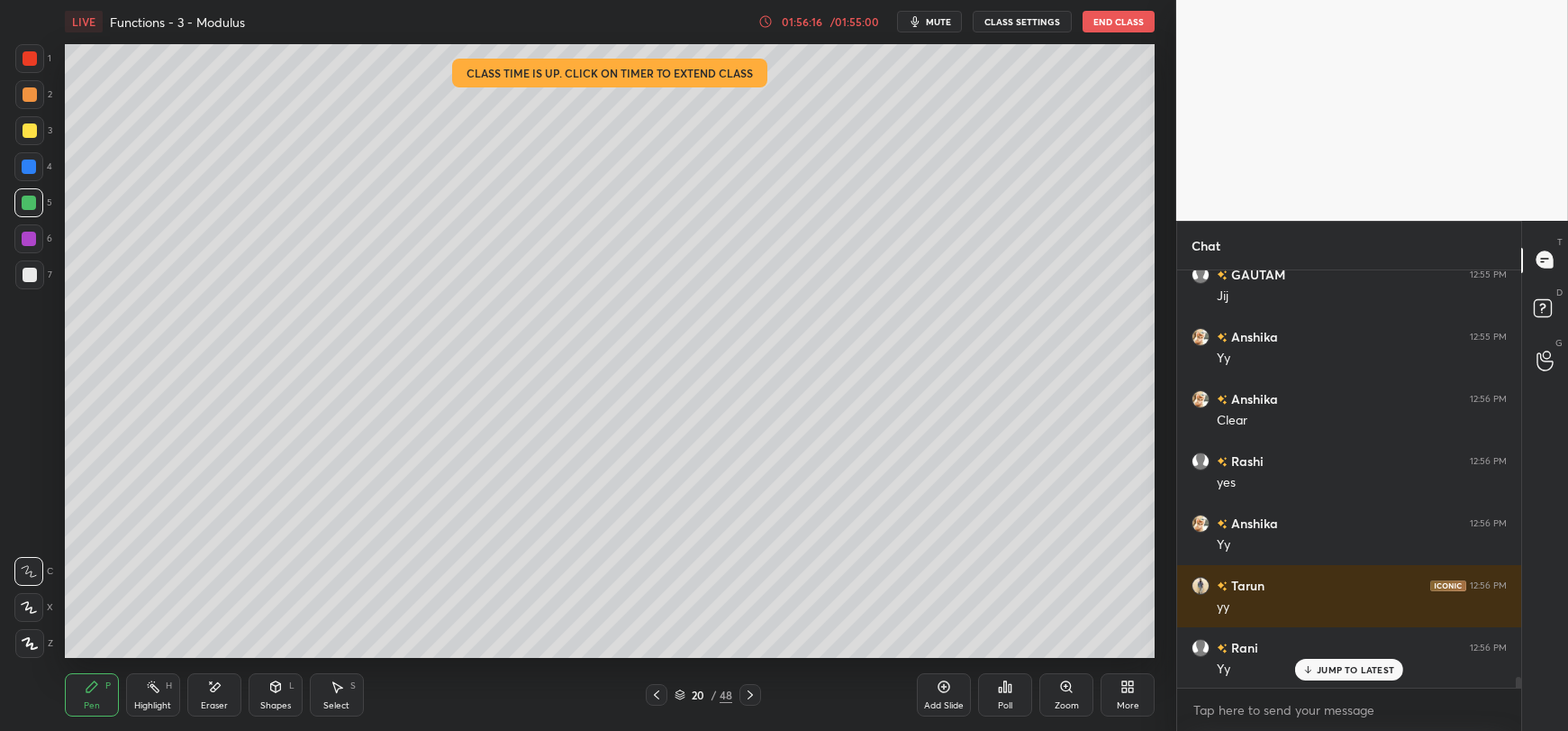
click at [26, 133] on div at bounding box center [29, 131] width 14 height 14
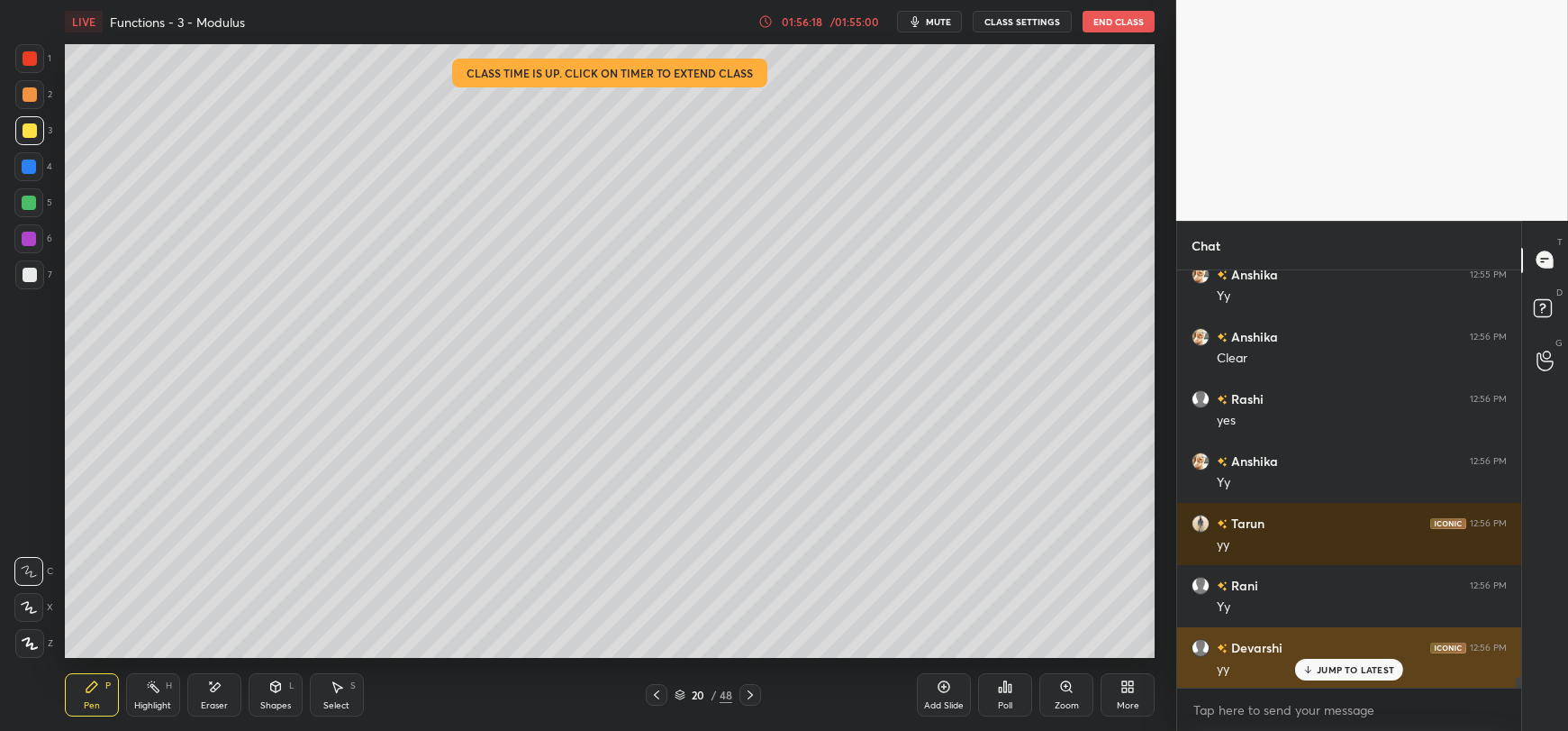
click at [1328, 670] on p "JUMP TO LATEST" at bounding box center [1355, 669] width 78 height 10
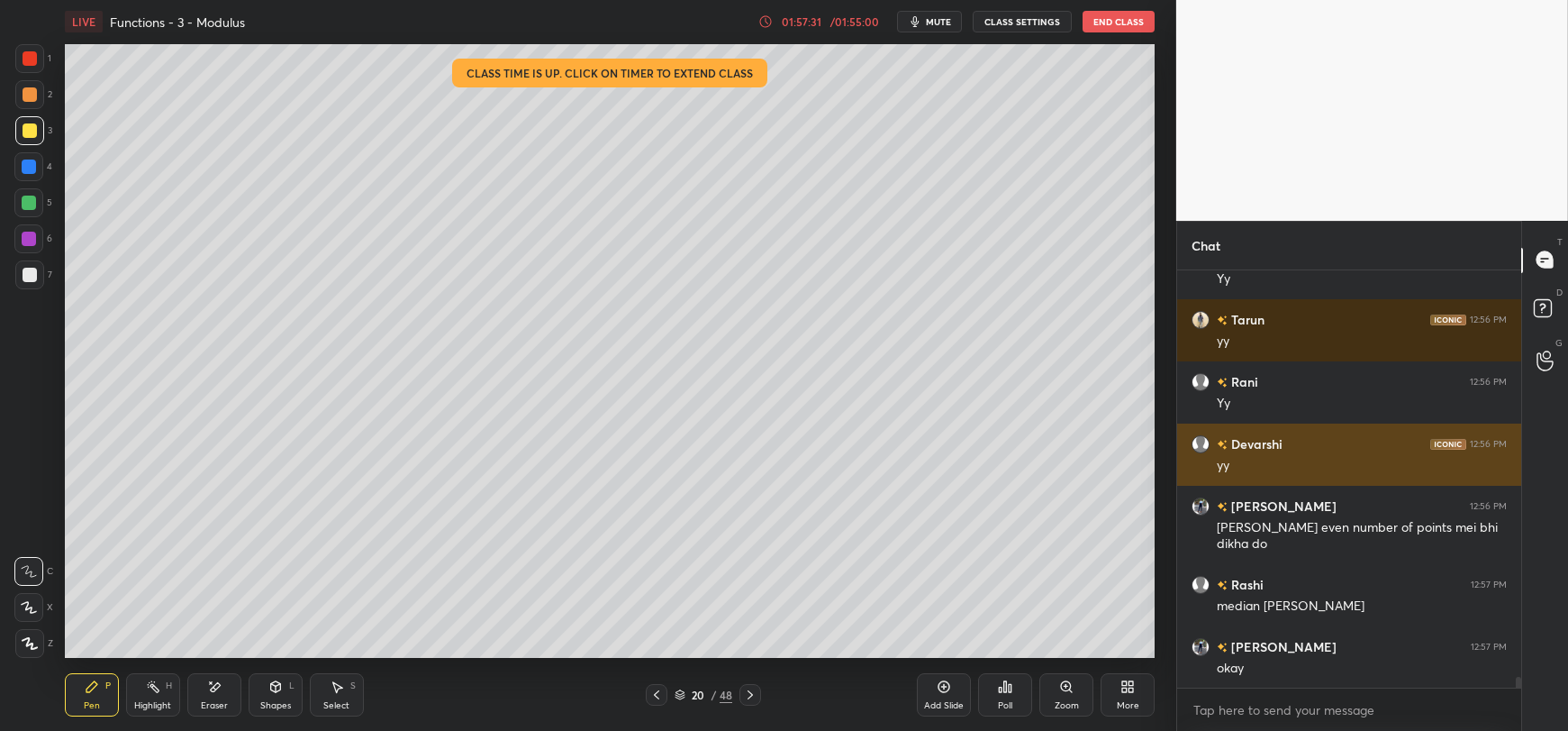
scroll to position [15981, 0]
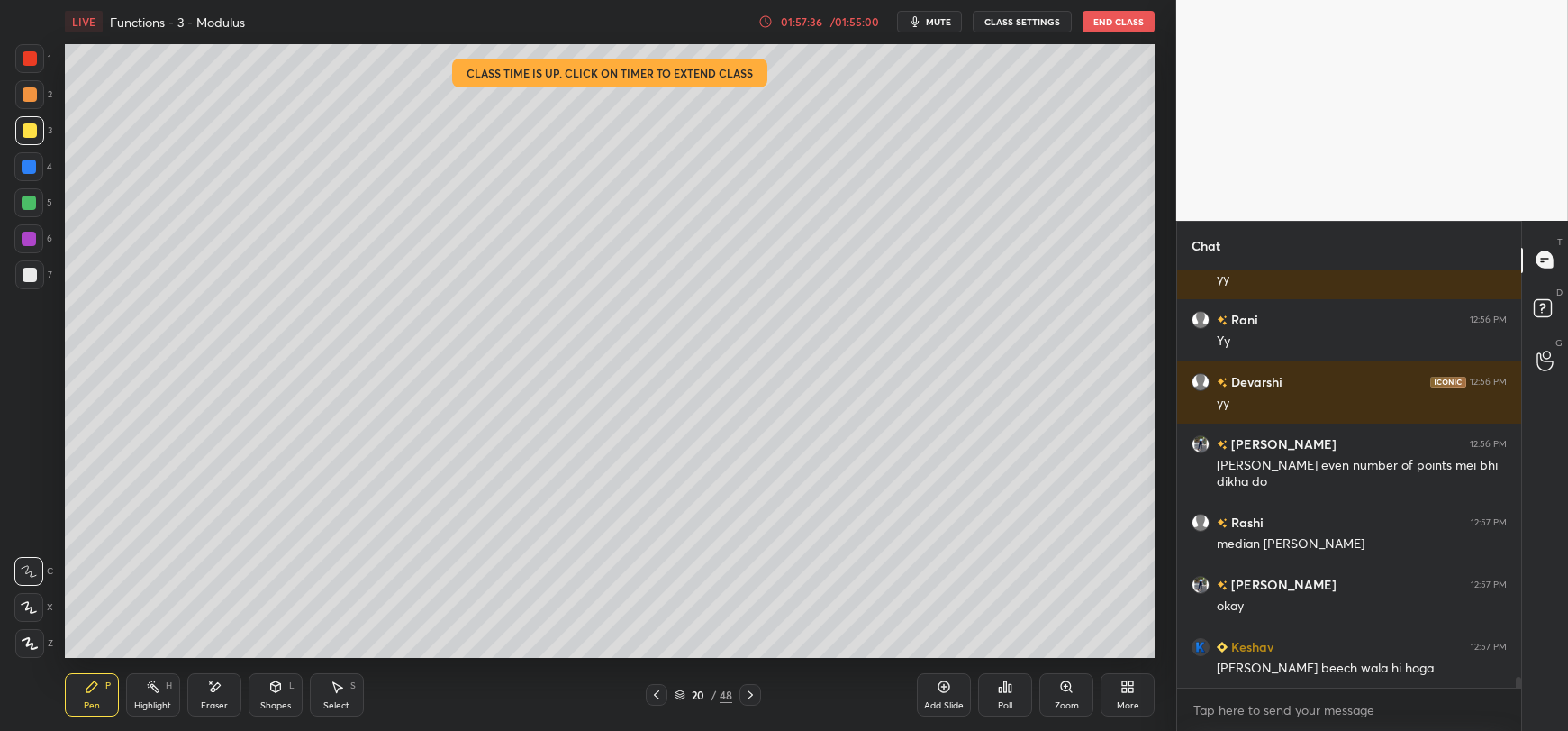
click at [331, 688] on icon at bounding box center [336, 687] width 14 height 14
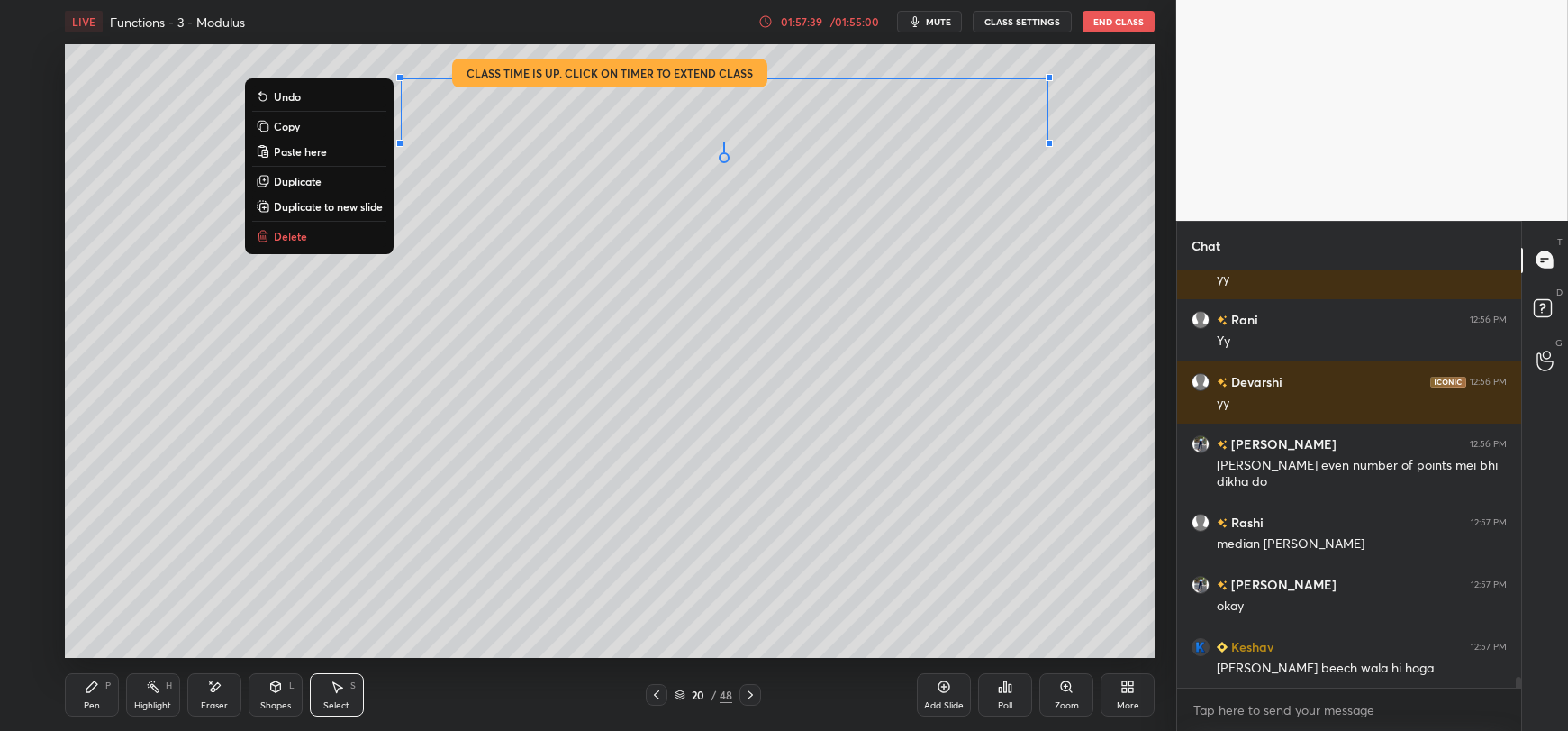
click at [293, 126] on p "Copy" at bounding box center [287, 126] width 26 height 14
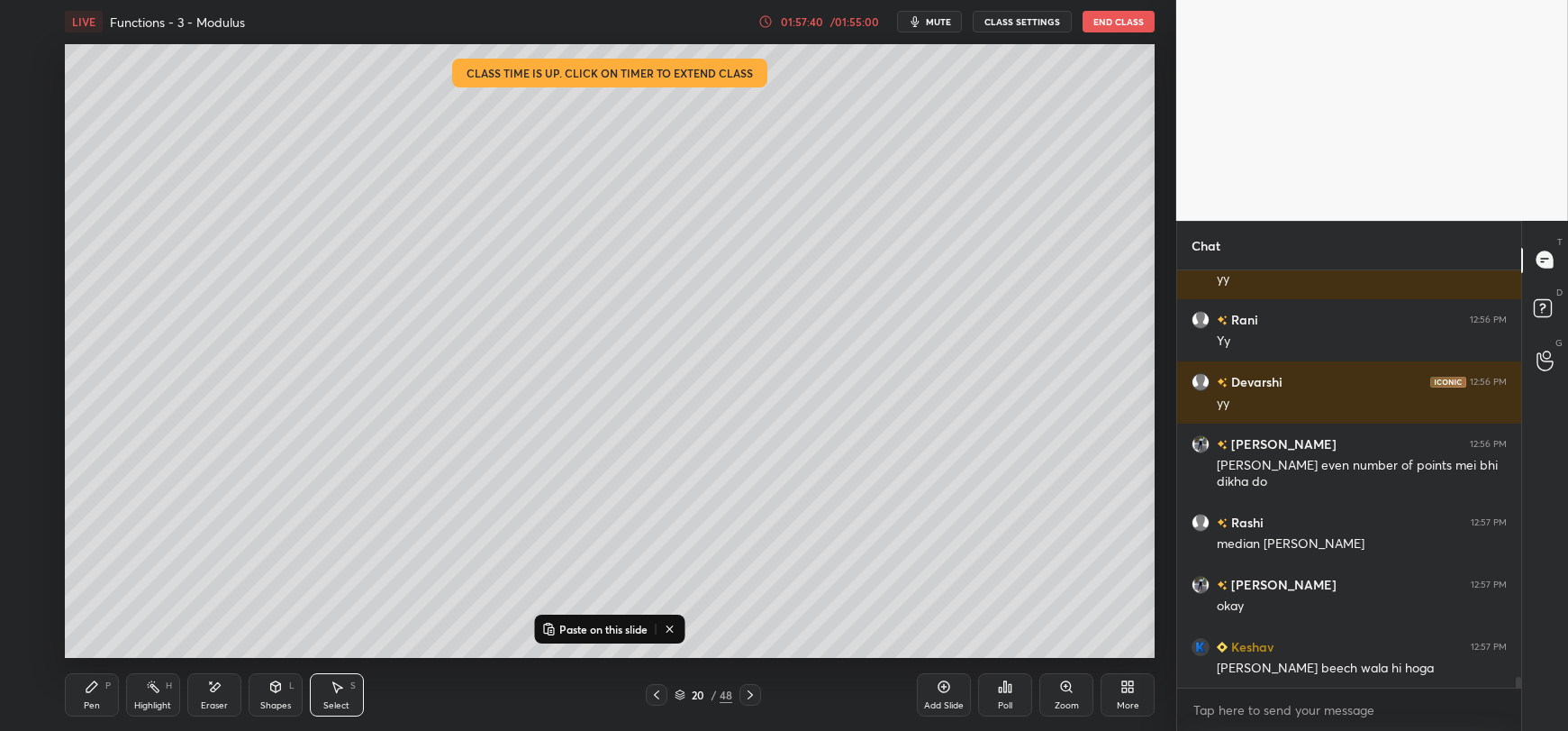
click at [943, 694] on icon at bounding box center [943, 687] width 14 height 14
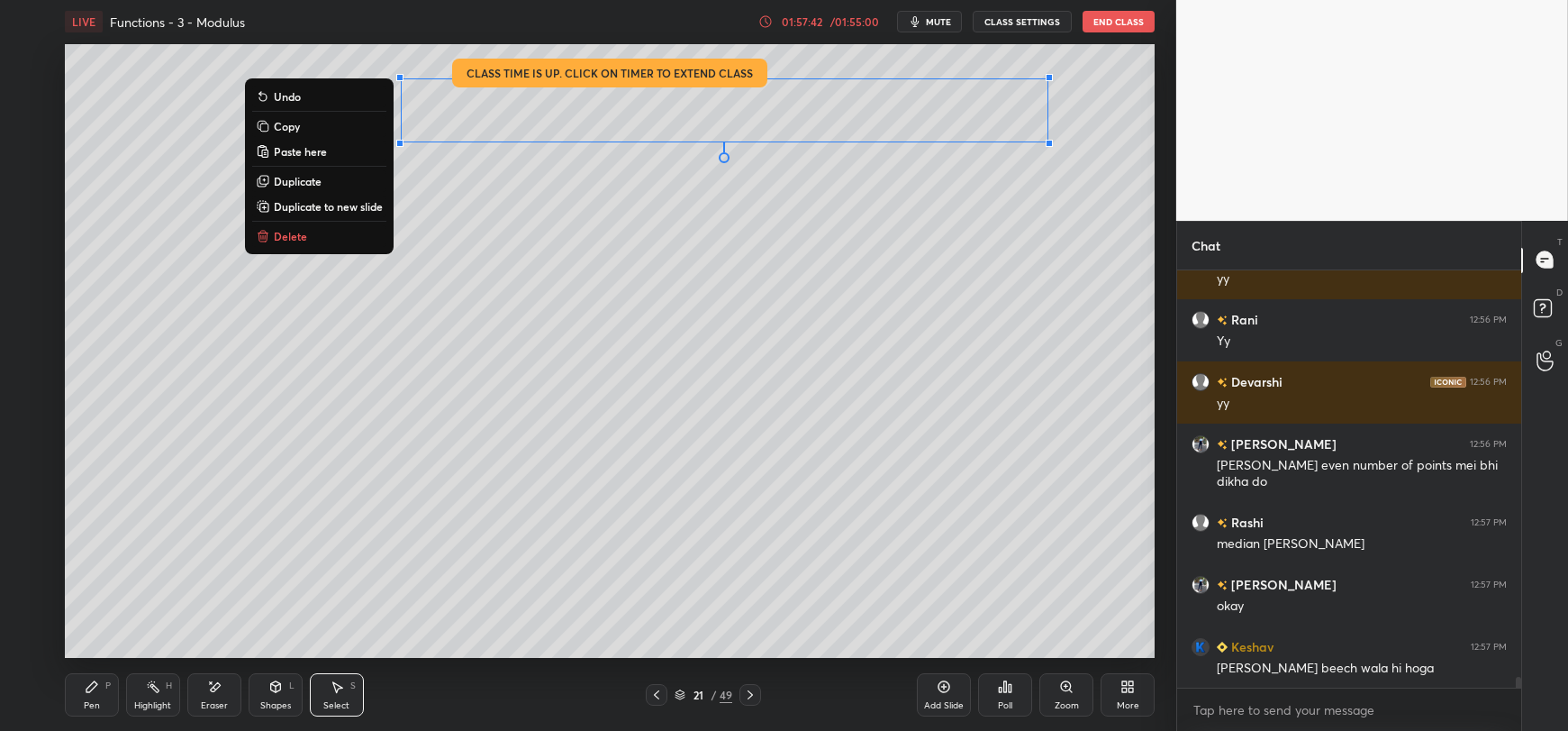
click at [363, 341] on div "0 ° Undo Copy Paste here Duplicate Duplicate to new slide Delete" at bounding box center [610, 351] width 1090 height 614
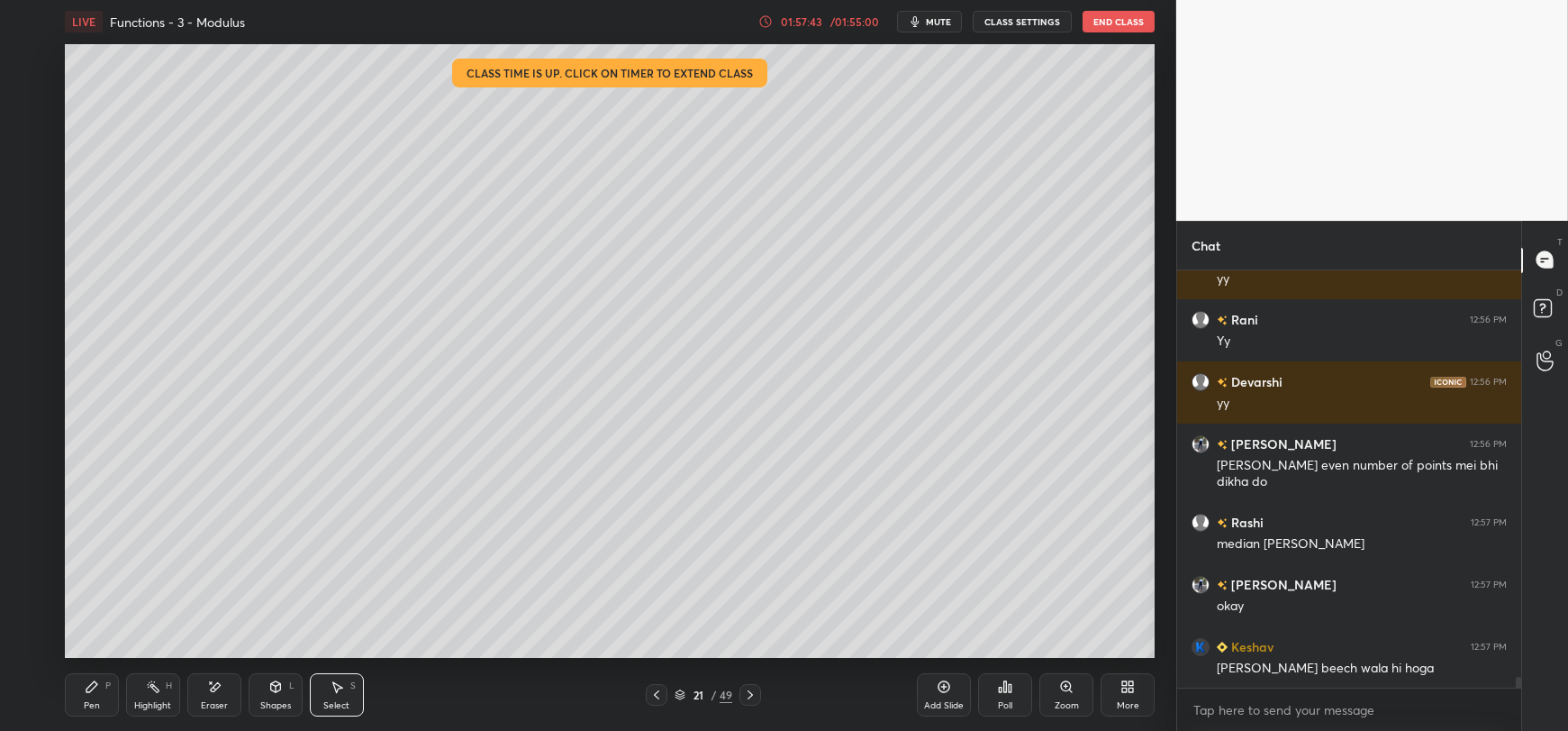
click at [212, 693] on icon at bounding box center [214, 687] width 14 height 15
click at [96, 688] on icon at bounding box center [92, 687] width 14 height 14
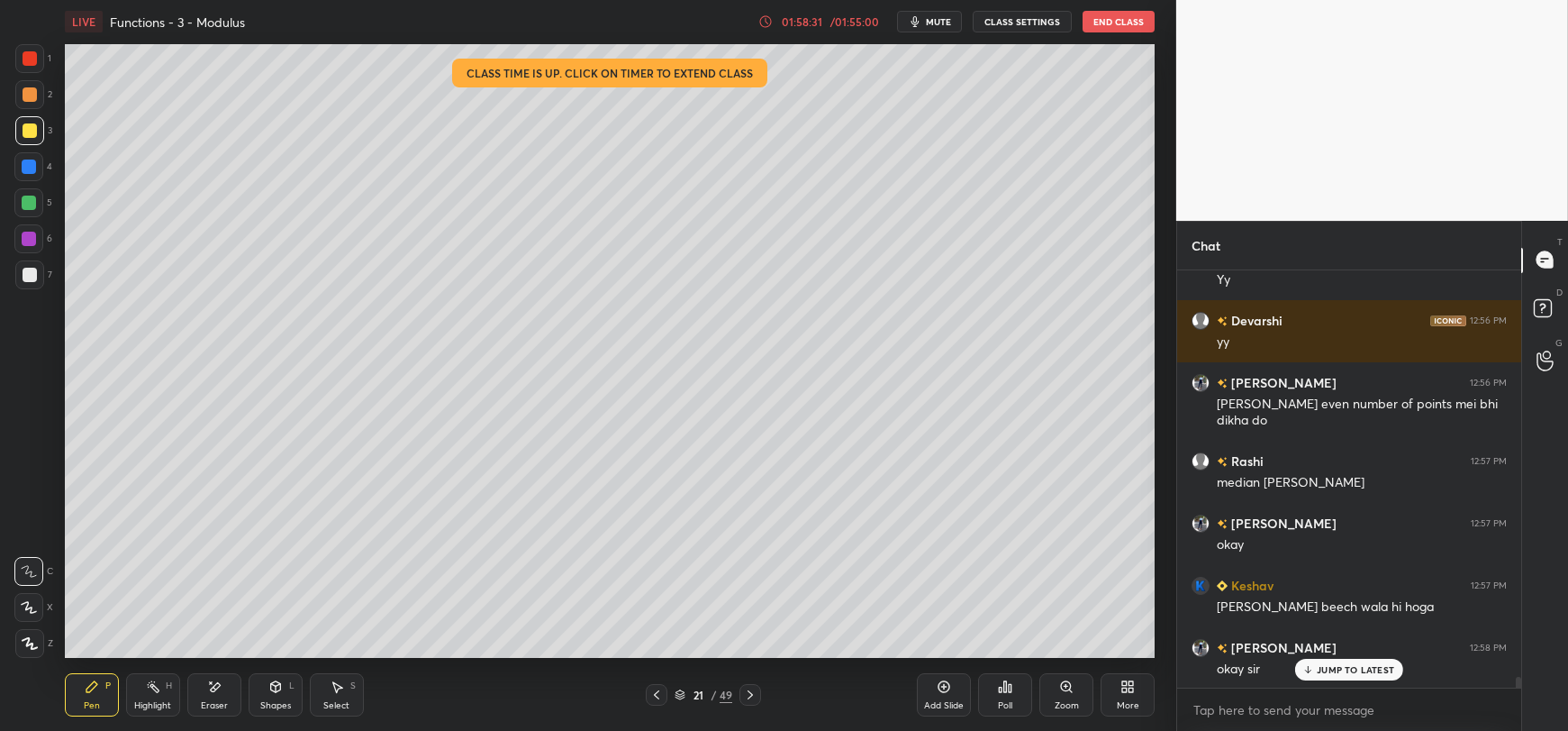
click at [1311, 666] on icon at bounding box center [1308, 669] width 11 height 10
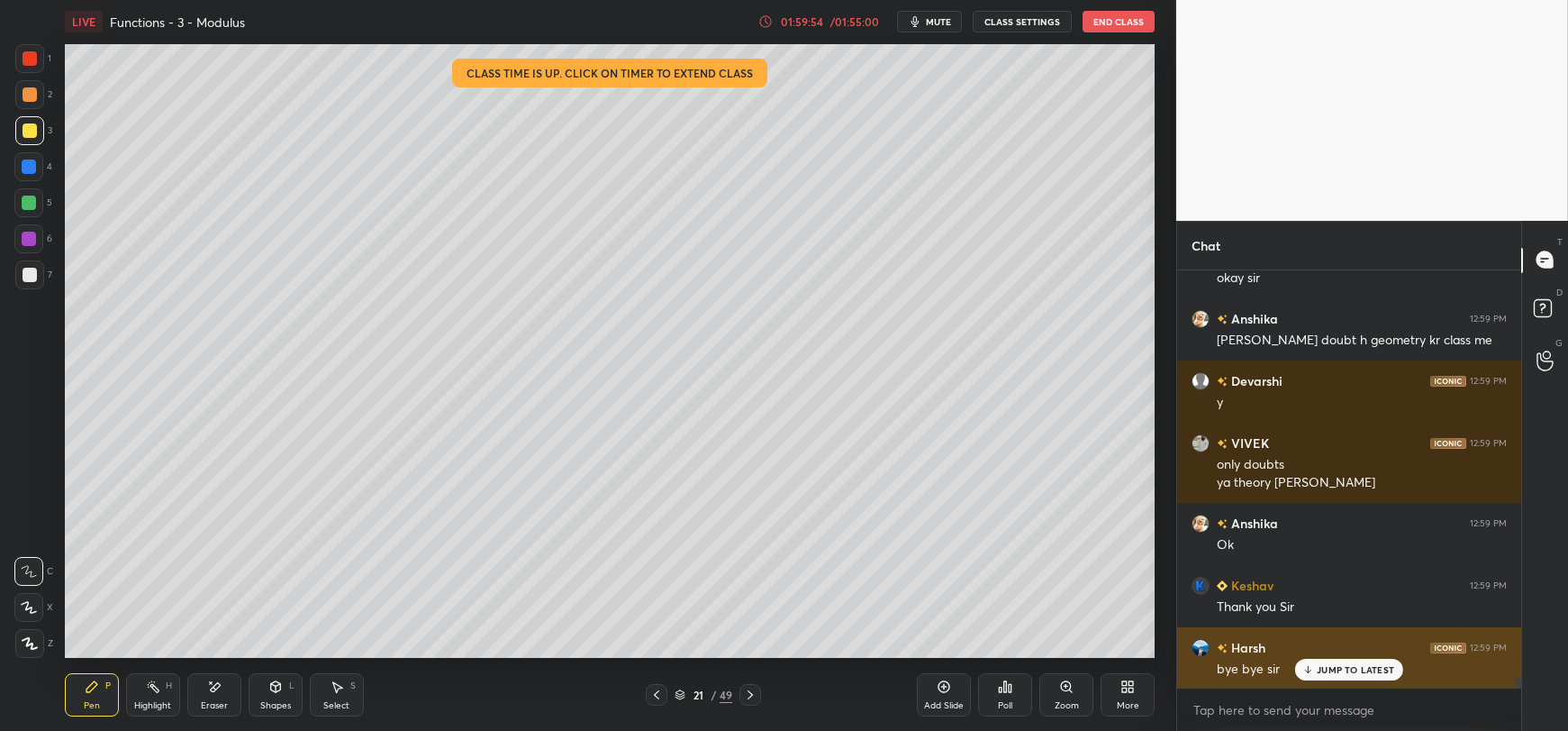
scroll to position [17055, 0]
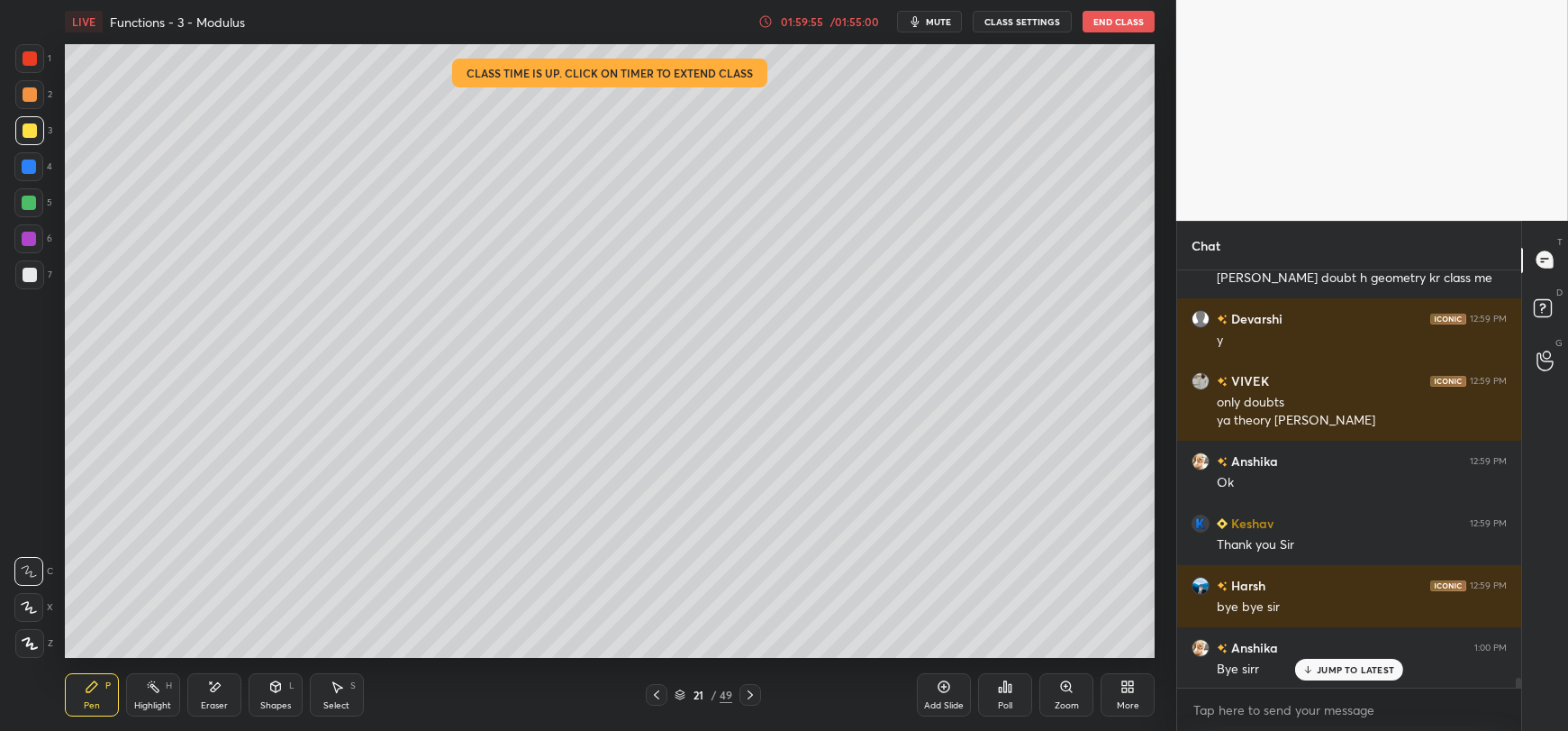
click at [1337, 665] on p "JUMP TO LATEST" at bounding box center [1355, 669] width 78 height 10
click at [1134, 22] on button "End Class" at bounding box center [1119, 21] width 72 height 22
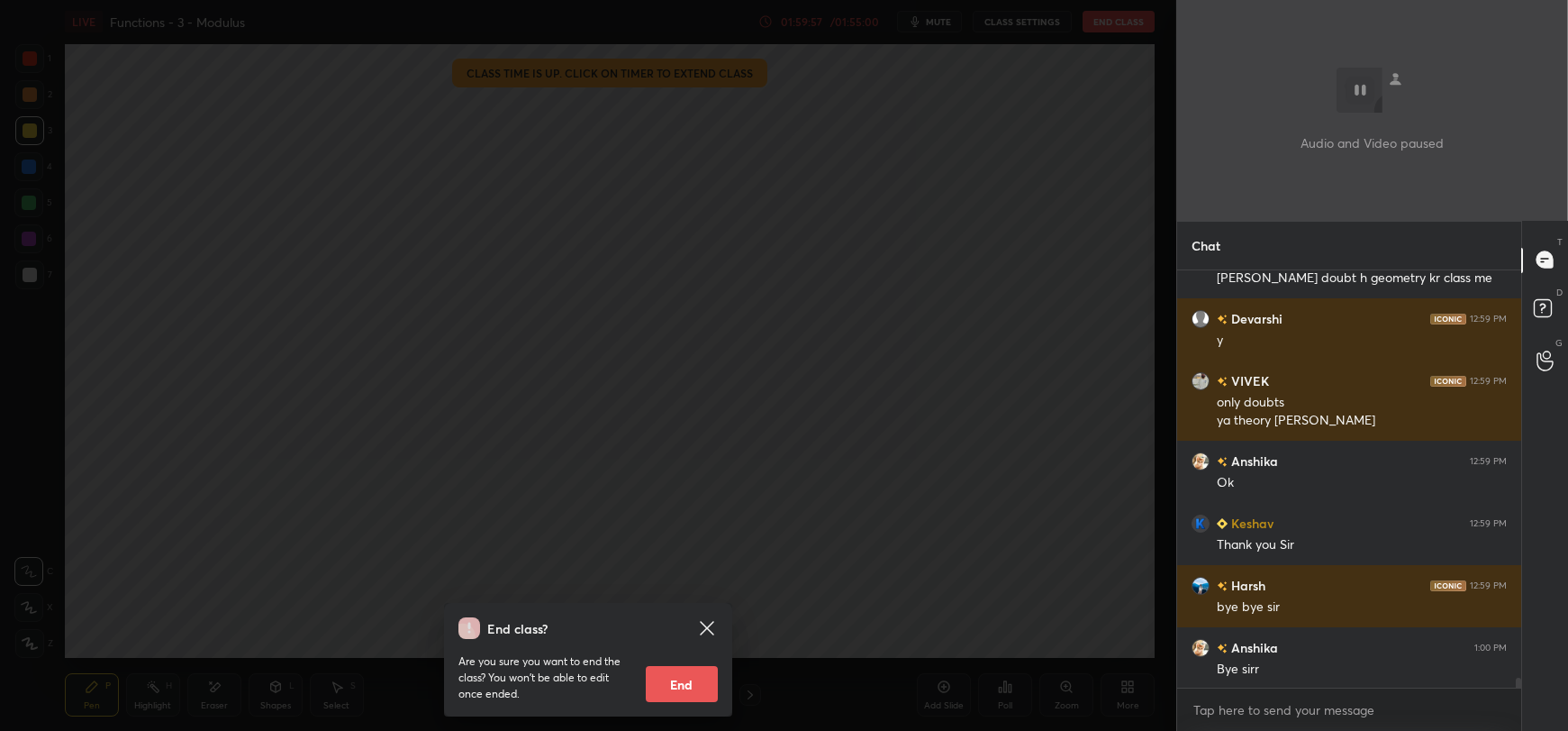
scroll to position [6, 6]
click at [648, 695] on button "End" at bounding box center [681, 684] width 72 height 36
type textarea "x"
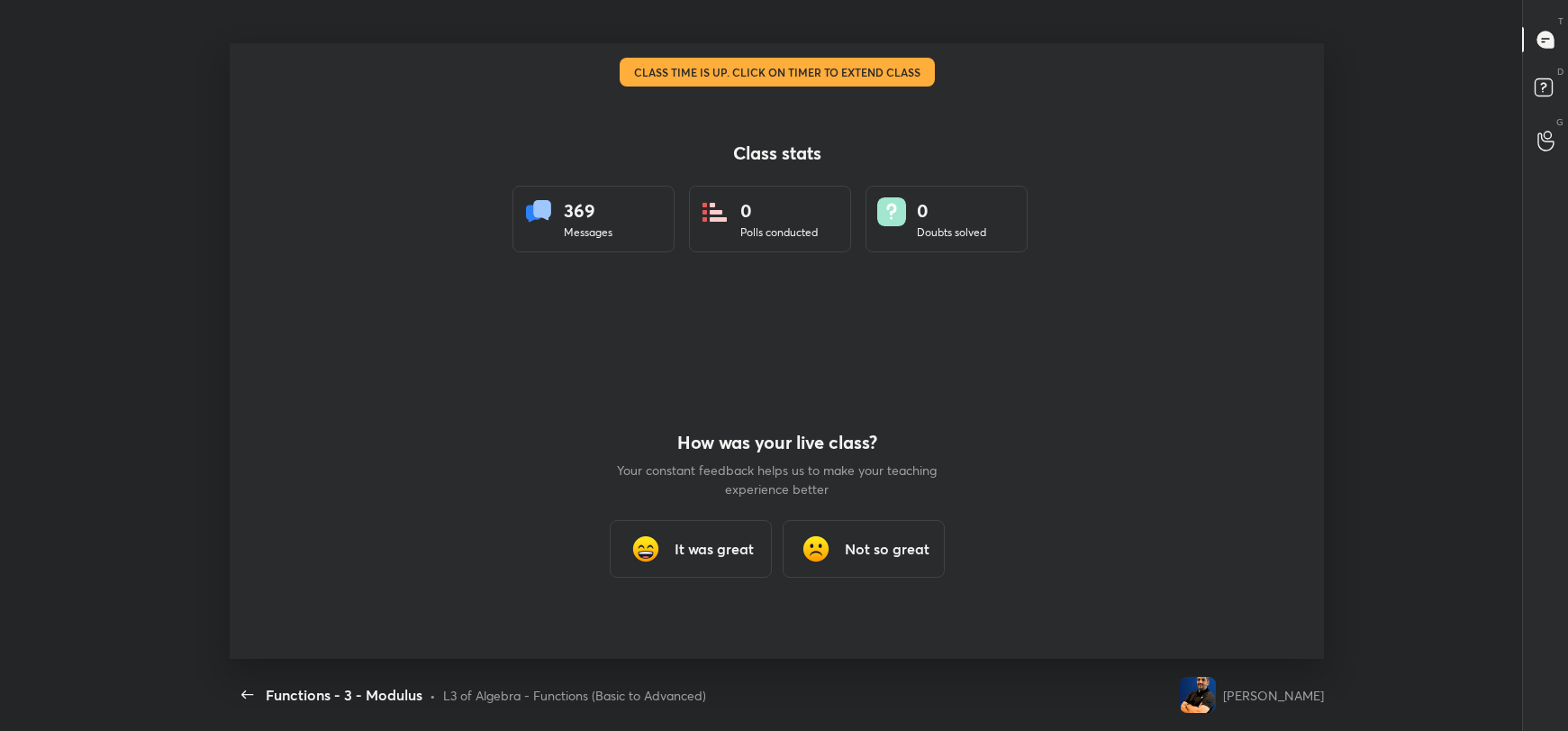
scroll to position [0, 0]
click at [679, 552] on h3 "It was great" at bounding box center [715, 548] width 79 height 22
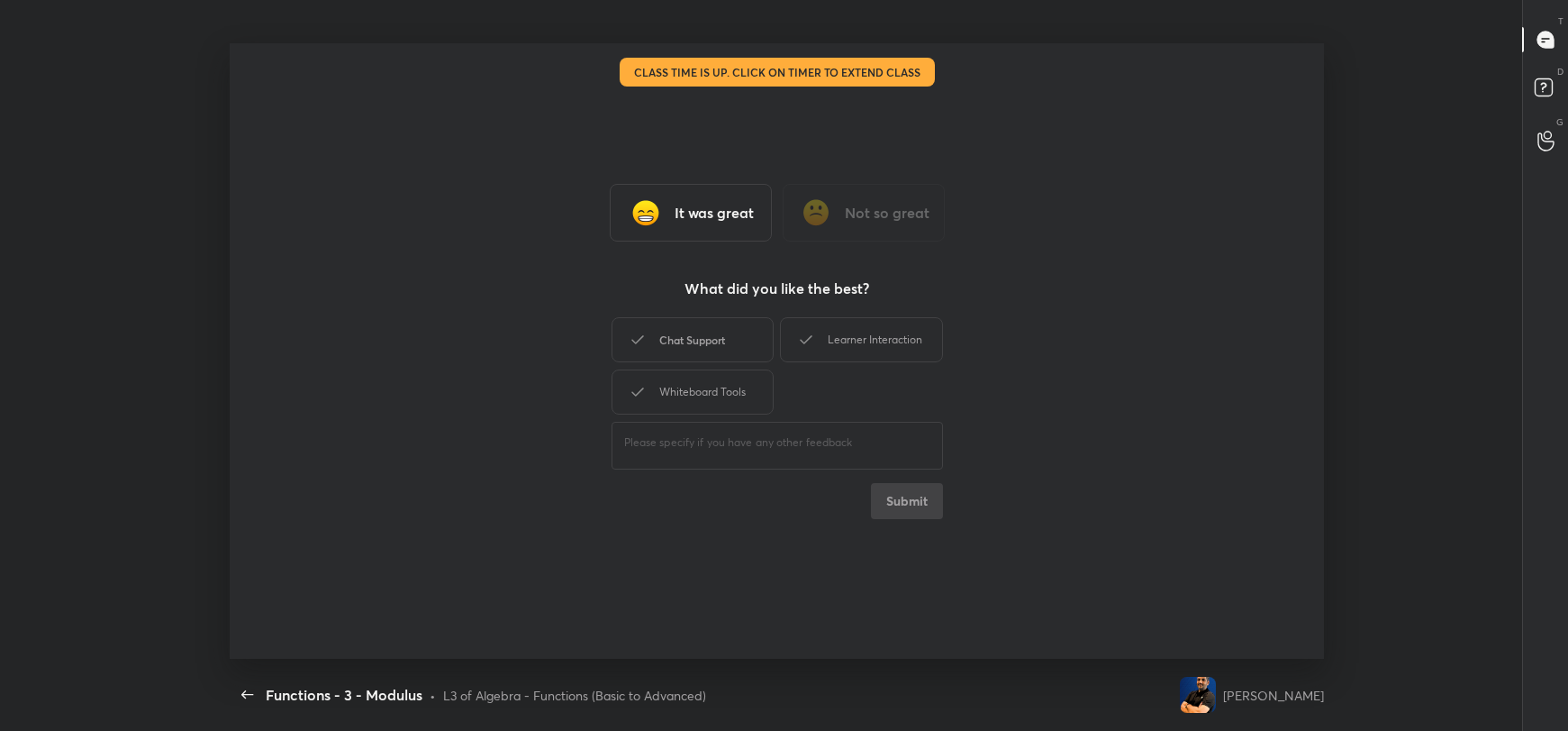
click at [734, 343] on div "Chat Support" at bounding box center [693, 339] width 163 height 45
click at [834, 336] on div "Learner Interaction" at bounding box center [861, 339] width 163 height 45
click at [722, 403] on div "Whiteboard Tools" at bounding box center [693, 392] width 163 height 45
click at [897, 494] on button "Submit" at bounding box center [907, 501] width 72 height 36
